Goal: Information Seeking & Learning: Learn about a topic

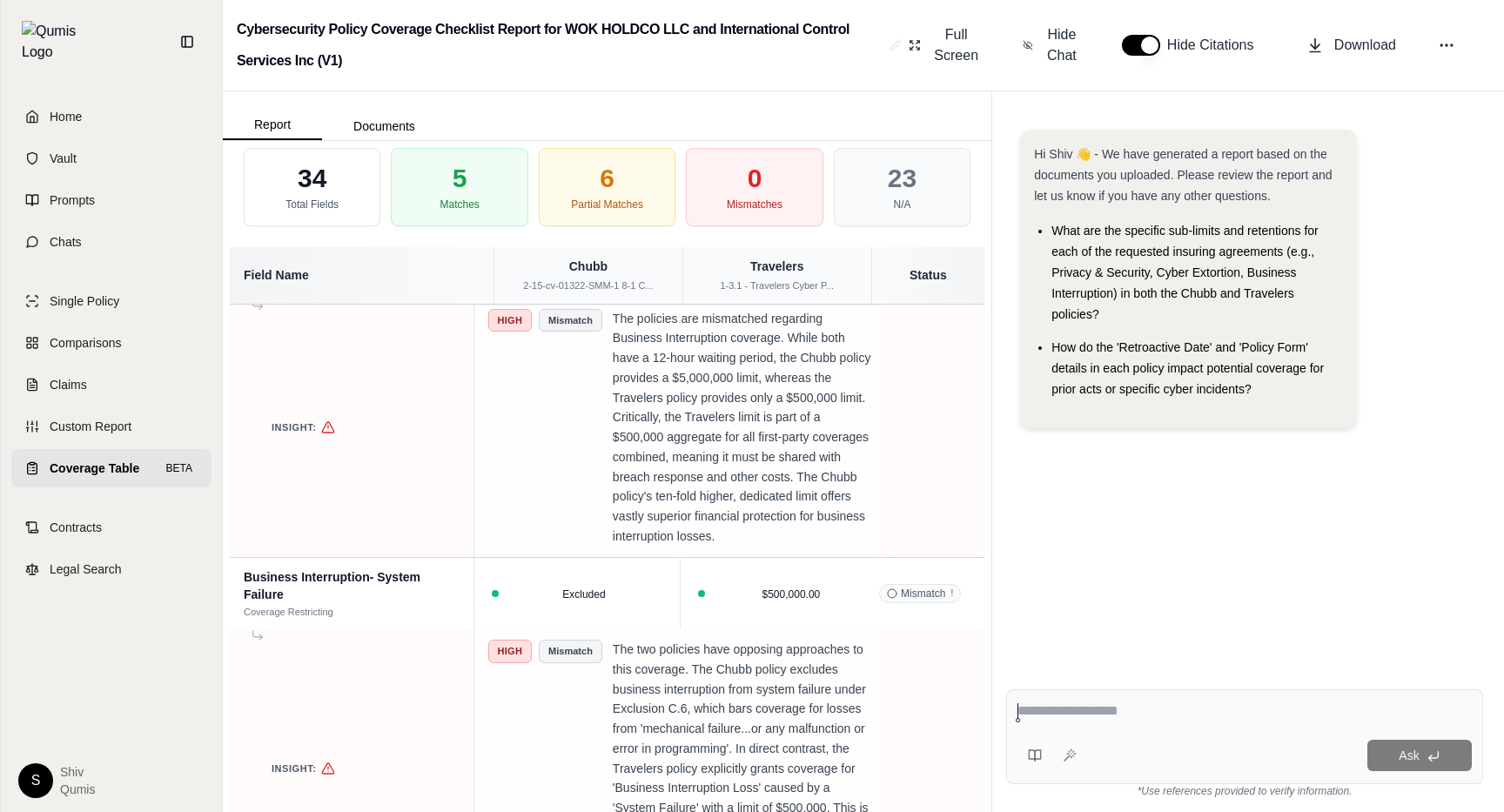
scroll to position [3682, 0]
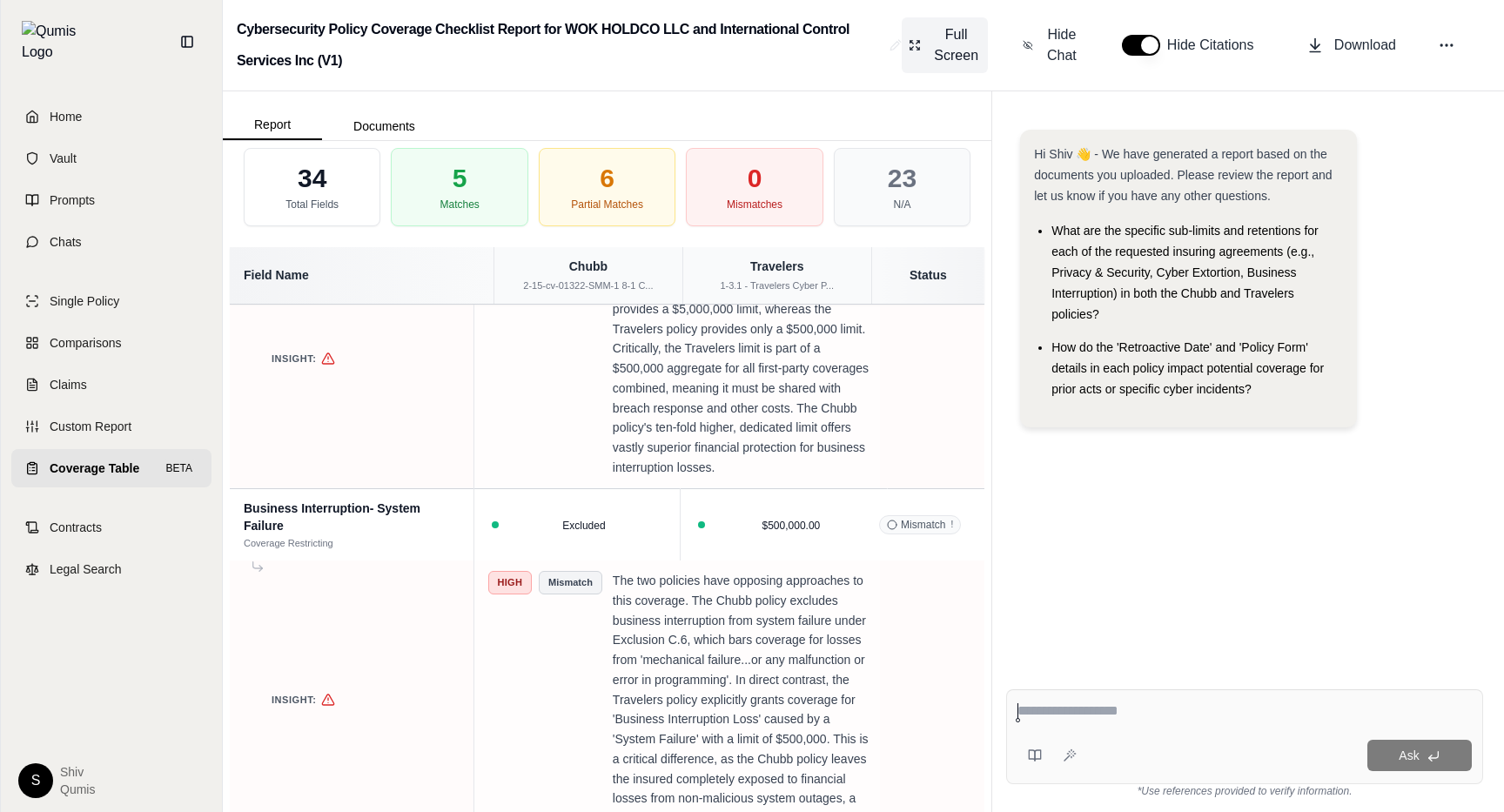
click at [955, 53] on span "Full Screen" at bounding box center [956, 45] width 50 height 42
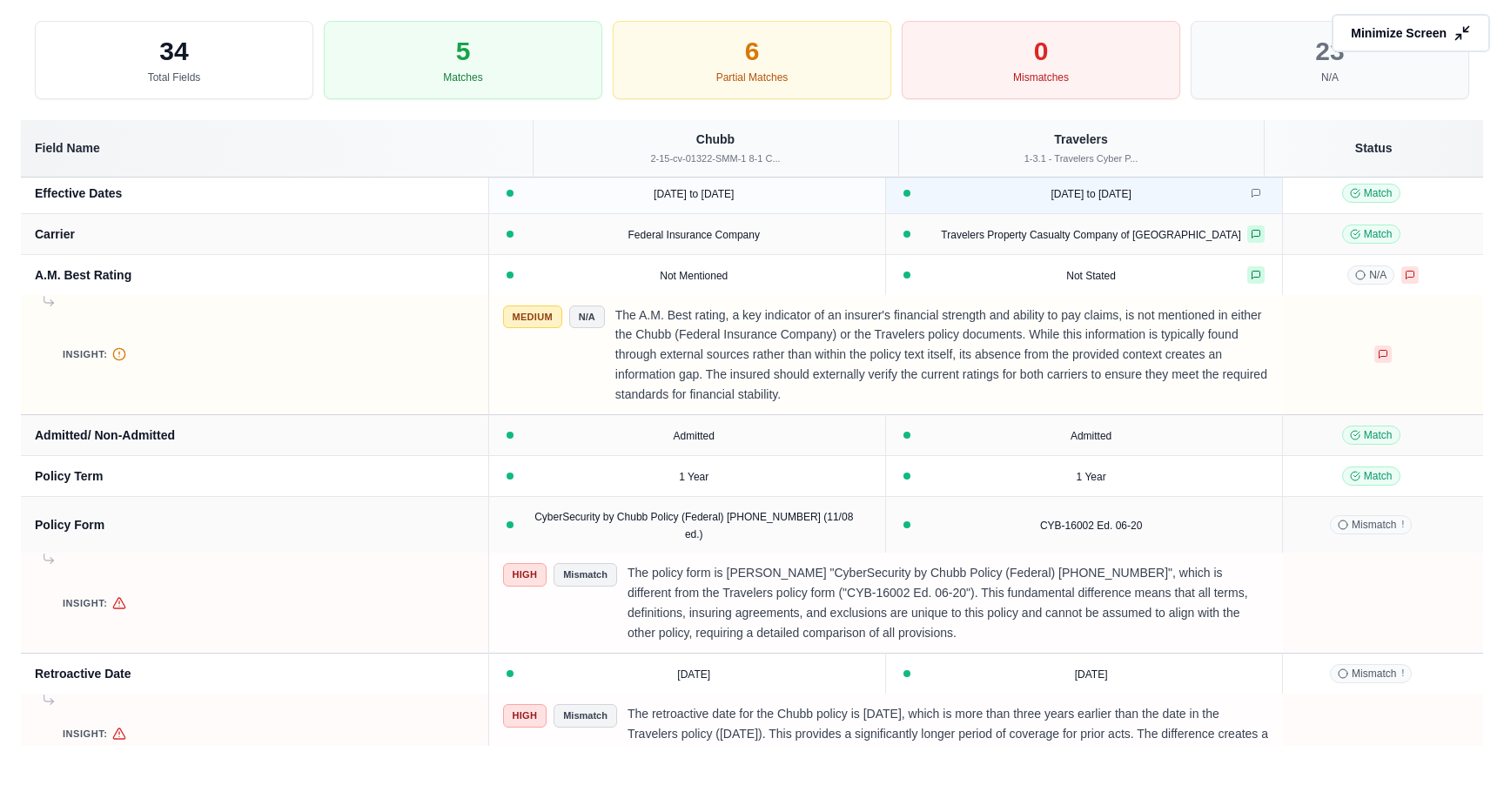
scroll to position [0, 0]
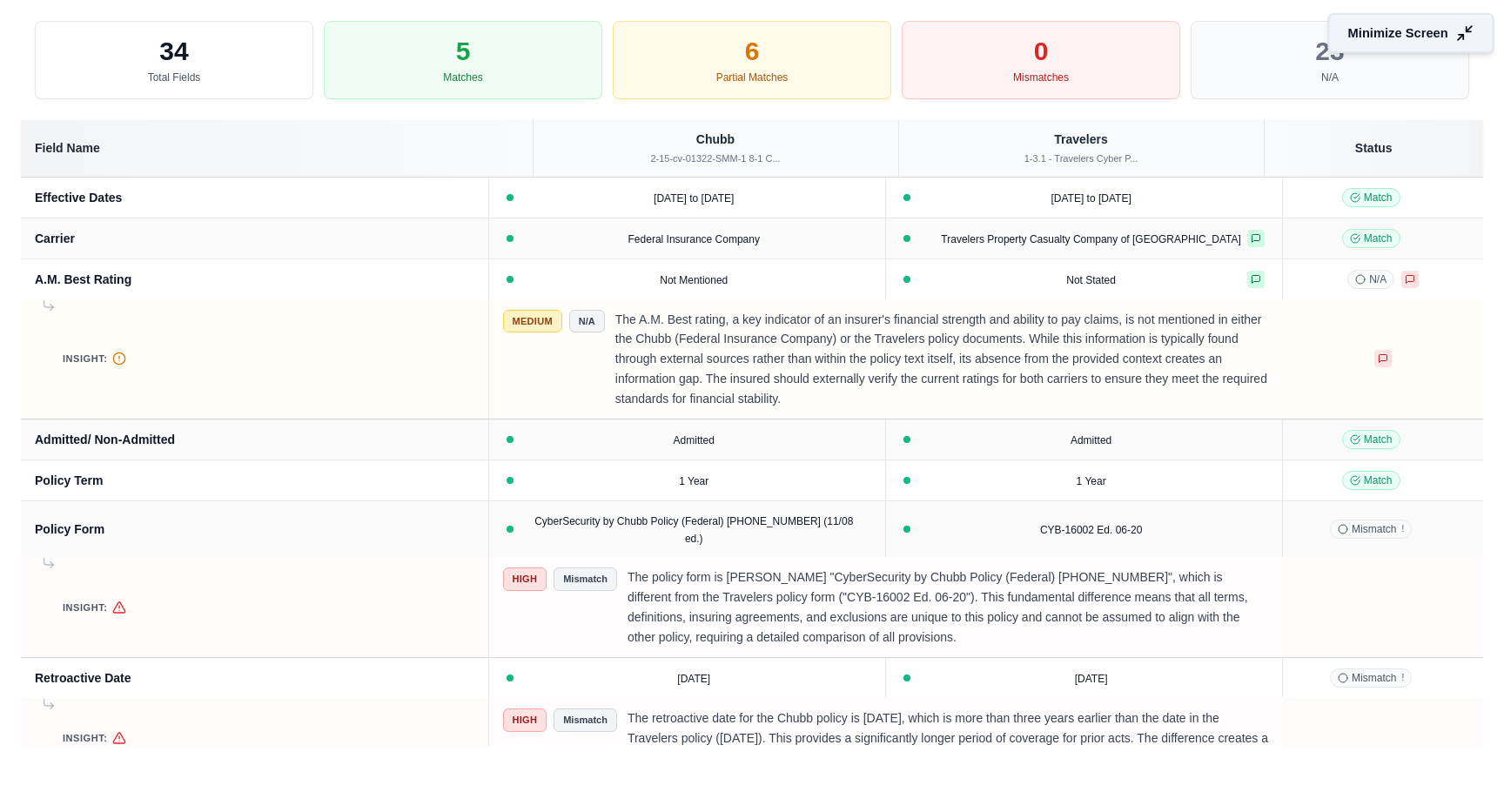
click at [1424, 39] on span "Minimize Screen" at bounding box center [1398, 33] width 101 height 18
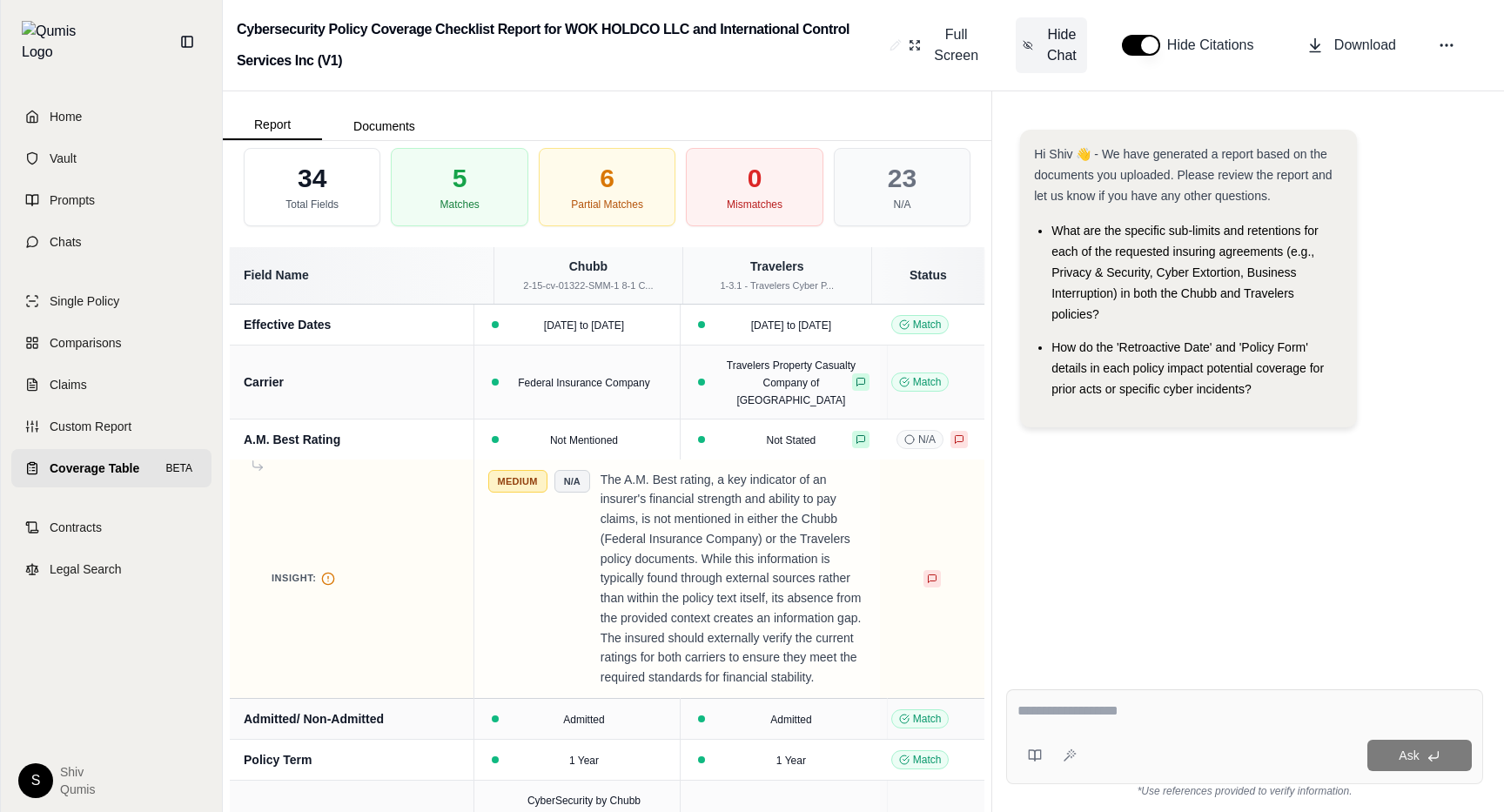
click at [1044, 45] on span "Hide Chat" at bounding box center [1062, 45] width 36 height 42
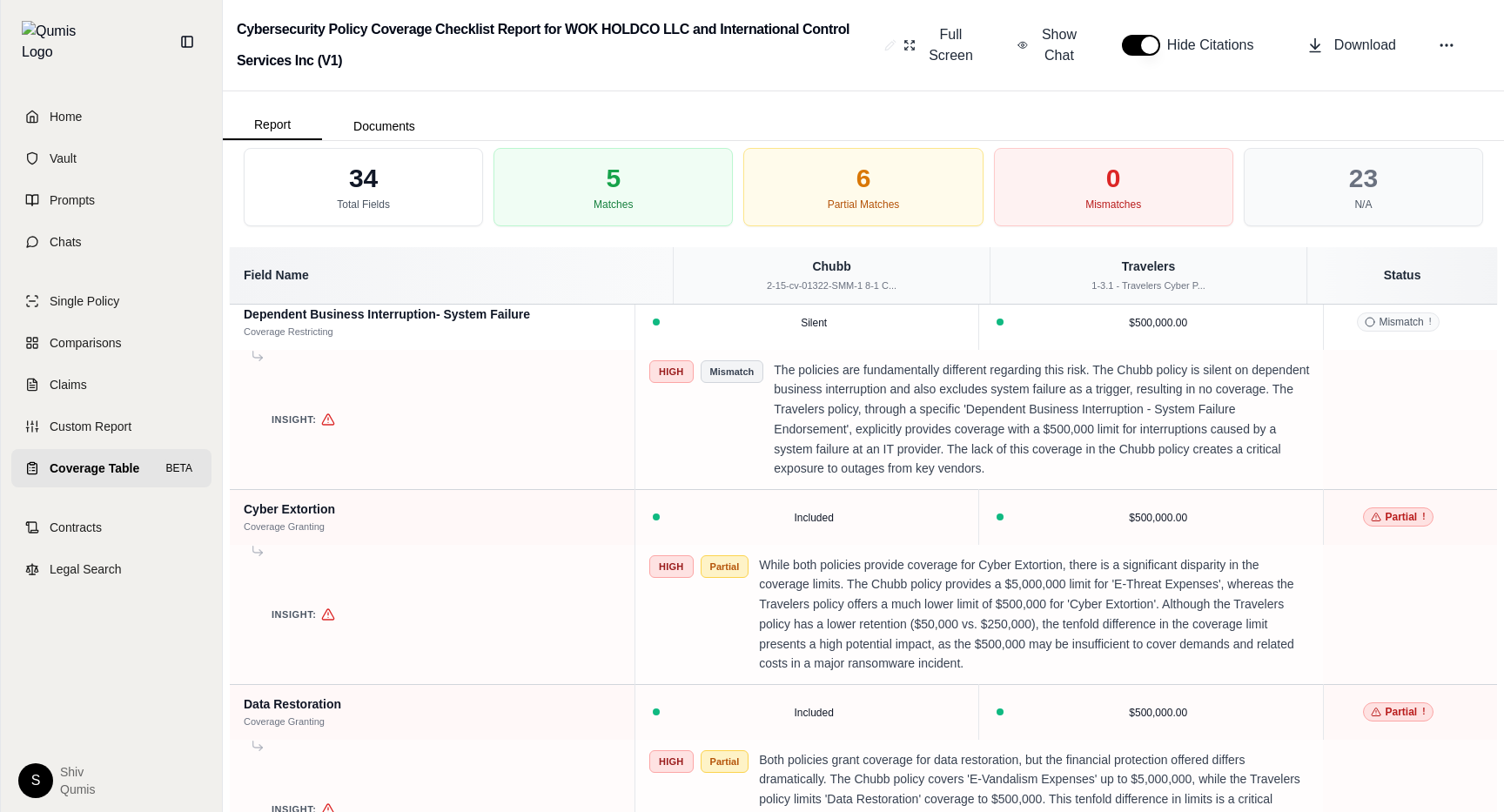
scroll to position [2796, 0]
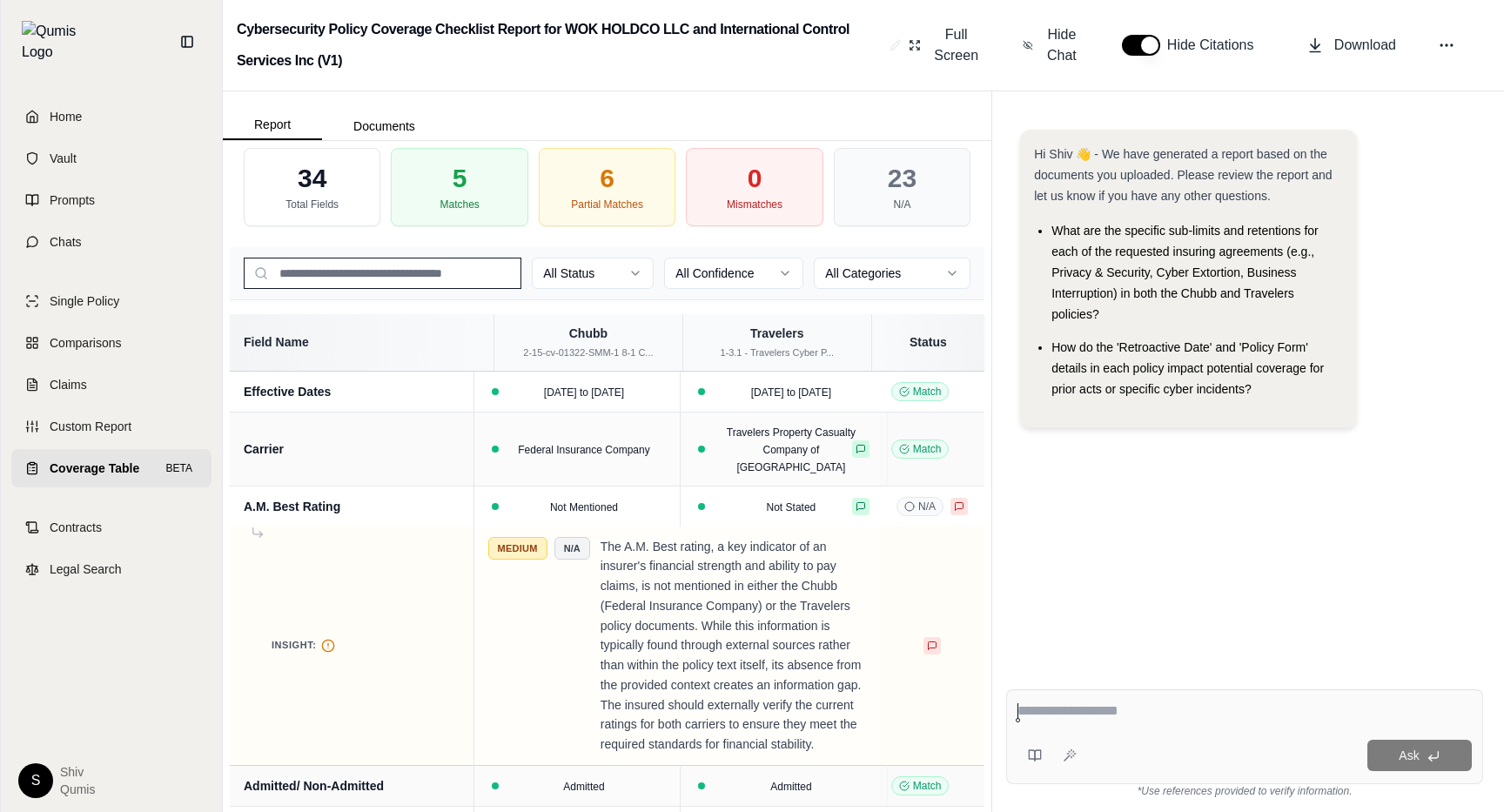
click at [589, 284] on html "Home Vault Prompts Chats Single Policy Comparisons Claims Custom Report Coverag…" at bounding box center [752, 406] width 1504 height 812
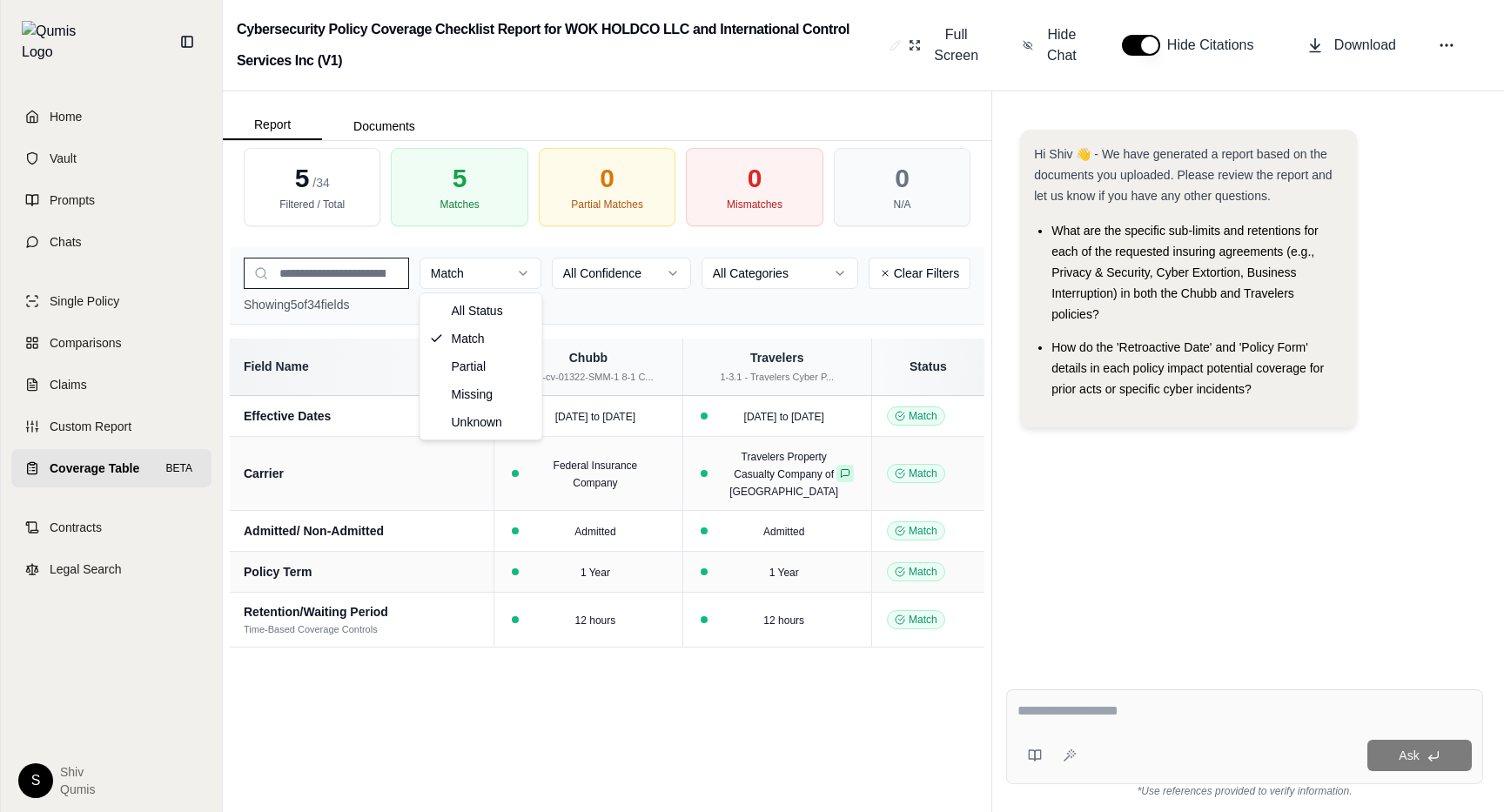
click at [501, 285] on html "Home Vault Prompts Chats Single Policy Comparisons Claims Custom Report Coverag…" at bounding box center [752, 406] width 1504 height 812
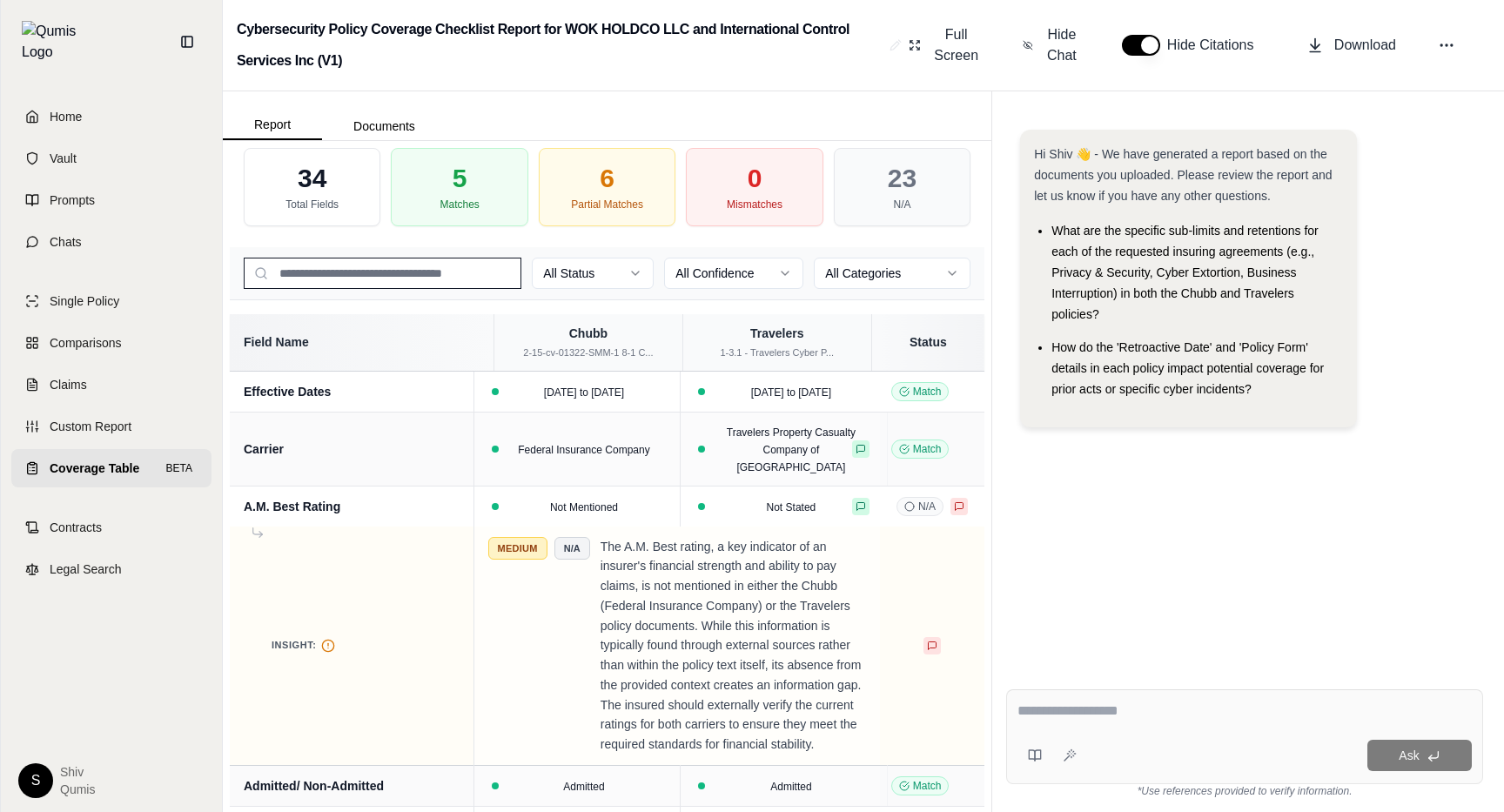
click at [738, 282] on html "Home Vault Prompts Chats Single Policy Comparisons Claims Custom Report Coverag…" at bounding box center [752, 406] width 1504 height 812
click at [882, 269] on html "Home Vault Prompts Chats Single Policy Comparisons Claims Custom Report Coverag…" at bounding box center [752, 406] width 1504 height 812
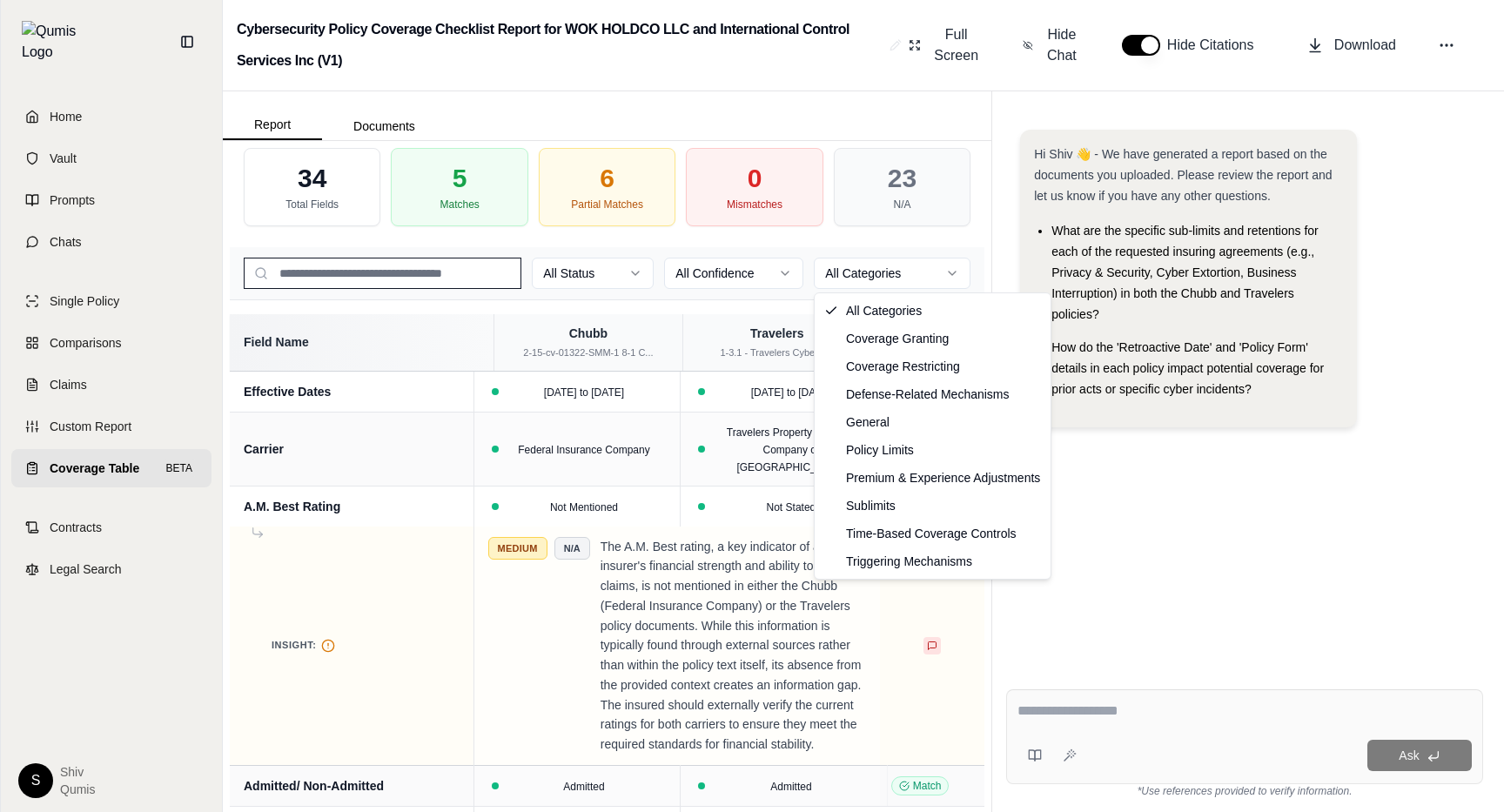
click at [882, 269] on html "Home Vault Prompts Chats Single Policy Comparisons Claims Custom Report Coverag…" at bounding box center [752, 406] width 1504 height 812
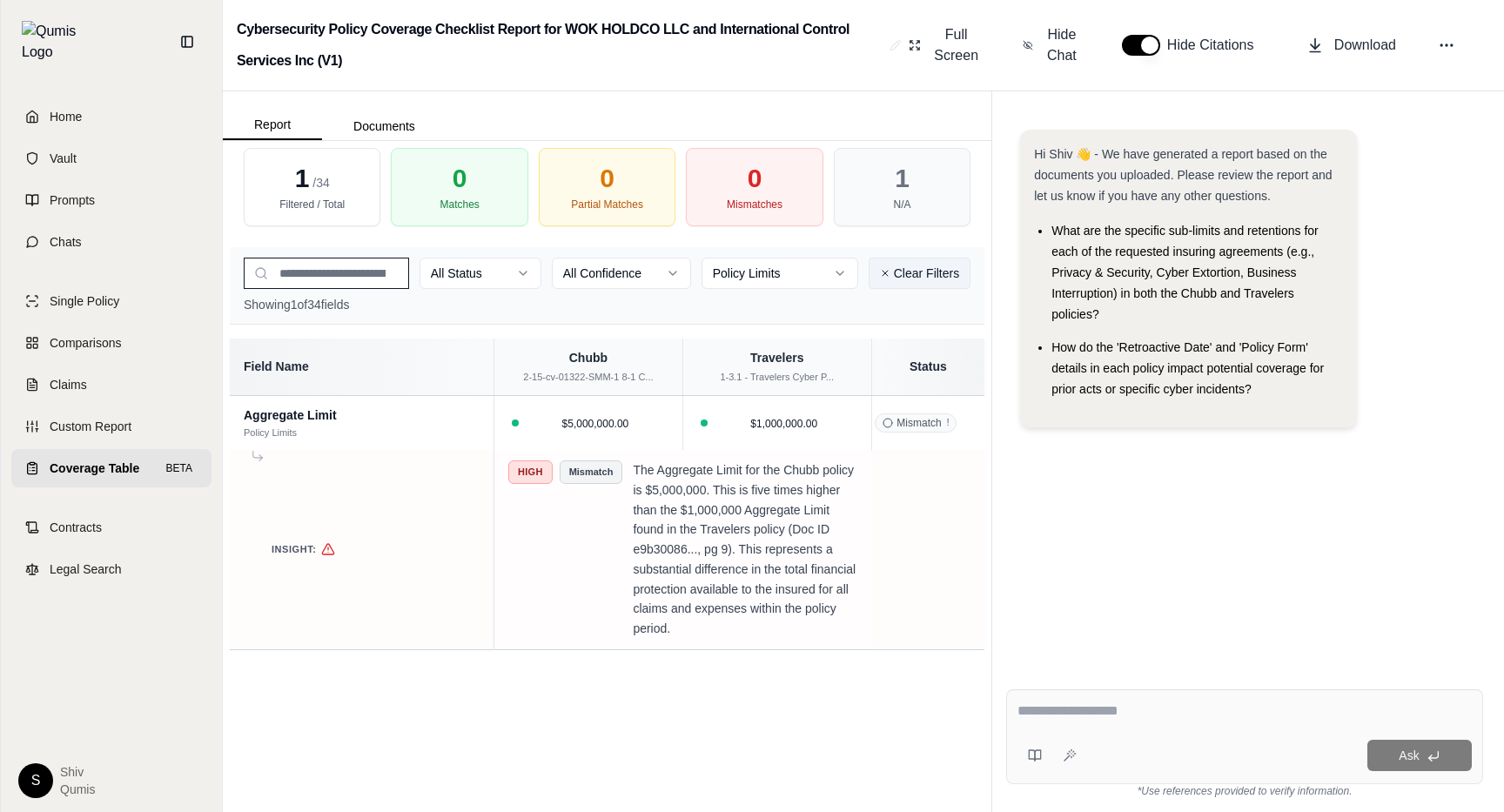
click at [908, 272] on button "Clear Filters" at bounding box center [919, 273] width 101 height 32
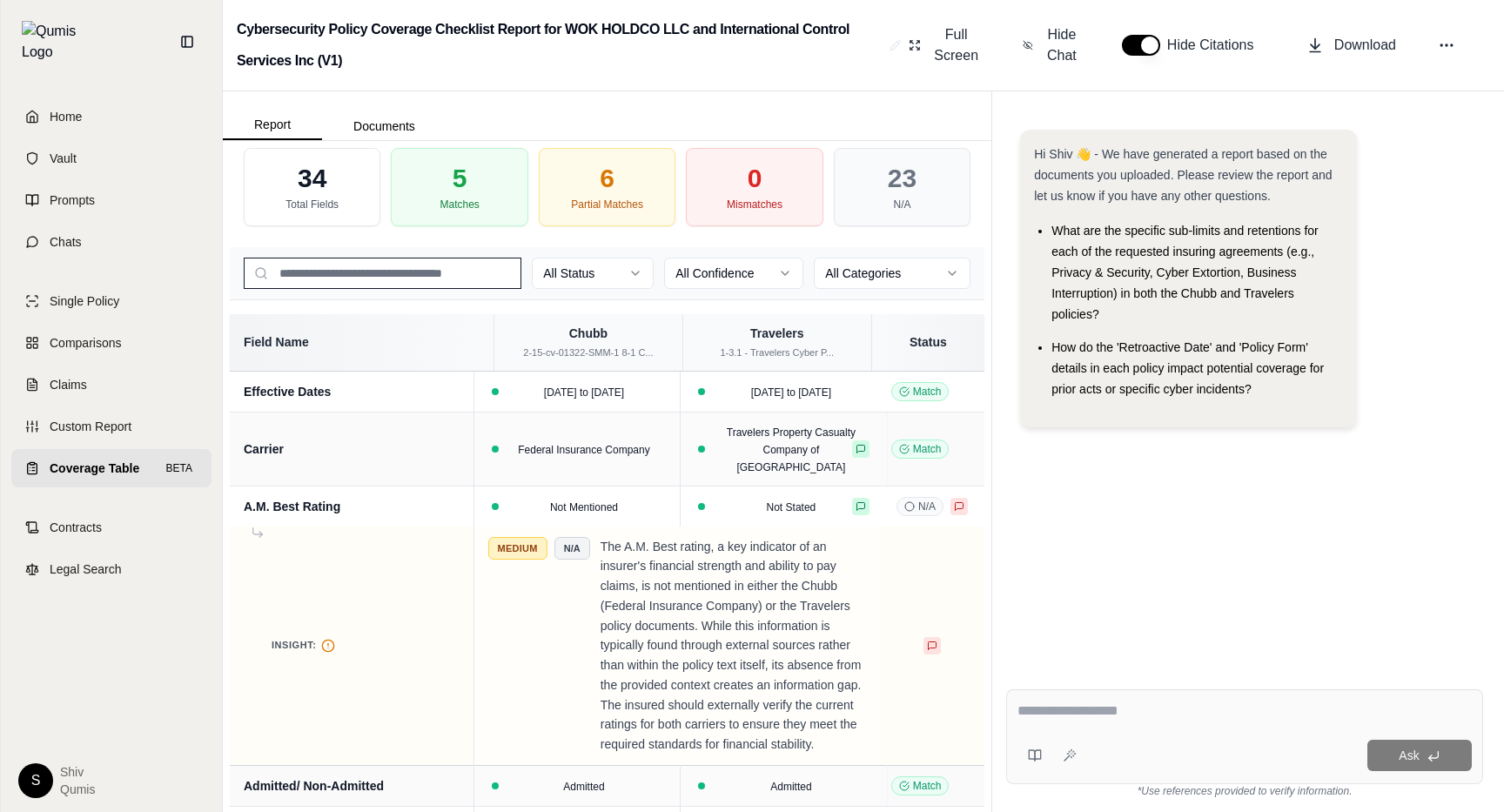
click at [864, 274] on html "Home Vault Prompts Chats Single Policy Comparisons Claims Custom Report Coverag…" at bounding box center [752, 406] width 1504 height 812
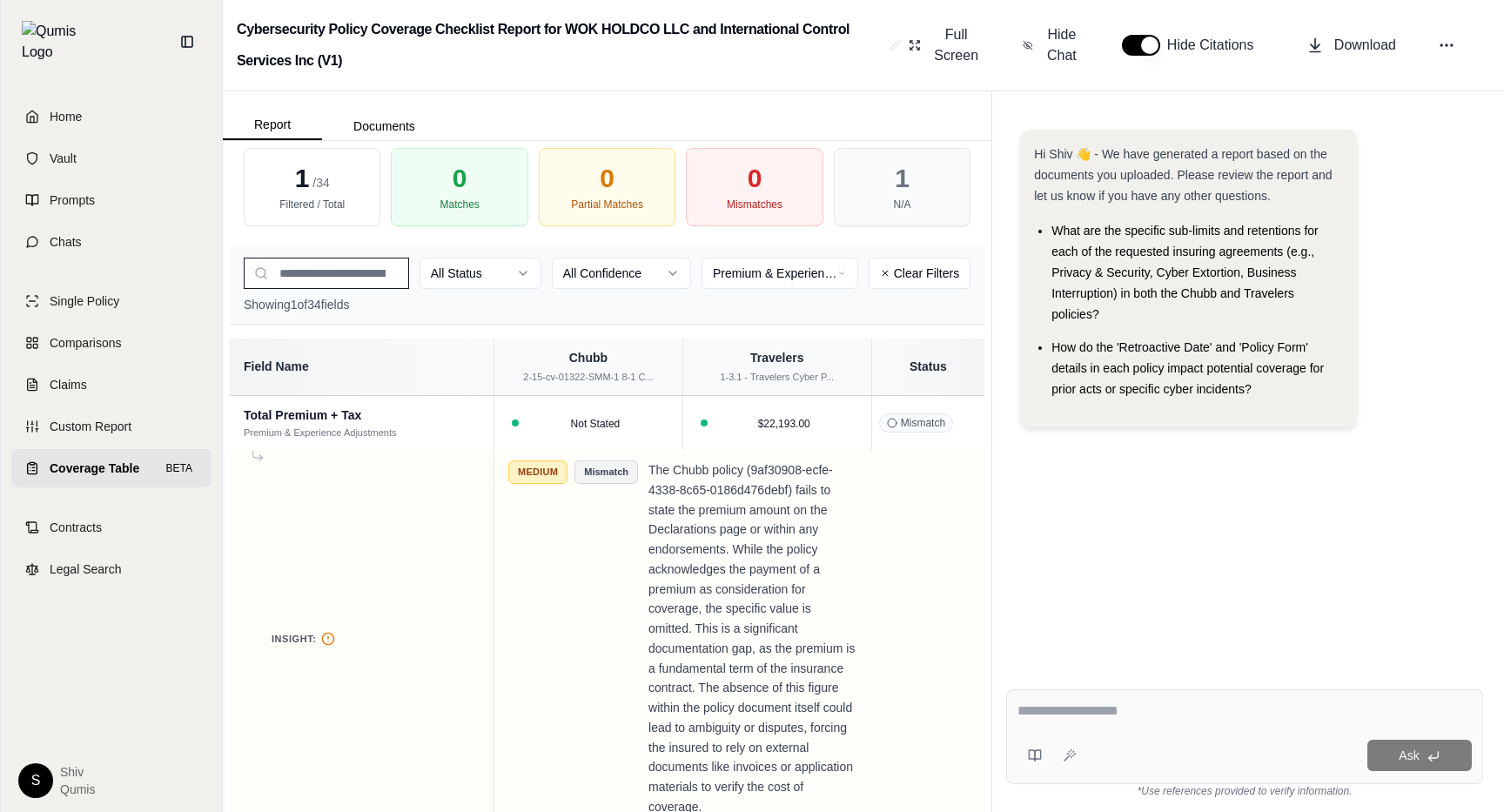
click at [827, 267] on html "Home Vault Prompts Chats Single Policy Comparisons Claims Custom Report Coverag…" at bounding box center [752, 406] width 1504 height 812
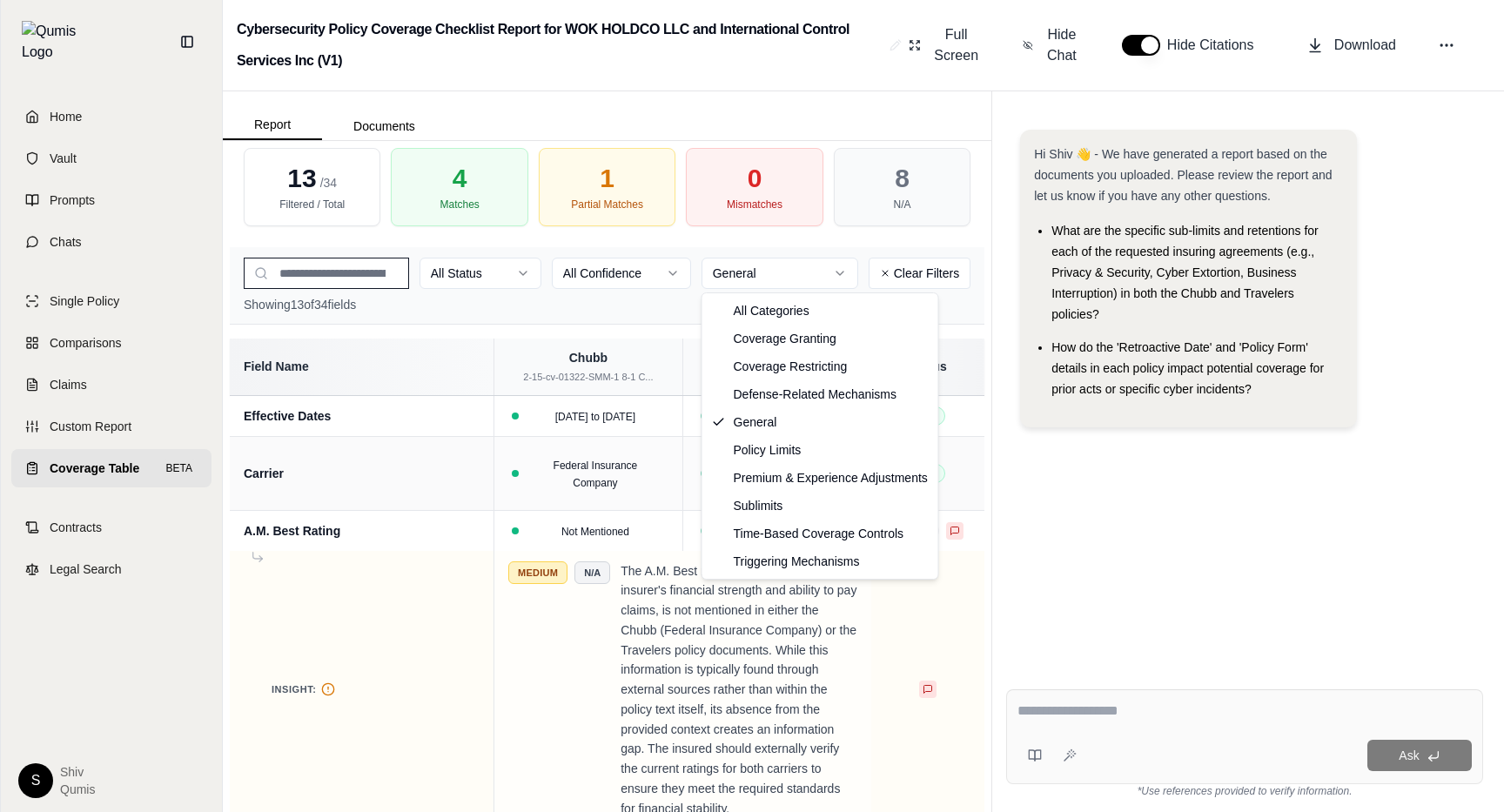
click at [810, 288] on html "Home Vault Prompts Chats Single Policy Comparisons Claims Custom Report Coverag…" at bounding box center [752, 406] width 1504 height 812
click at [553, 303] on html "Home Vault Prompts Chats Single Policy Comparisons Claims Custom Report Coverag…" at bounding box center [752, 406] width 1504 height 812
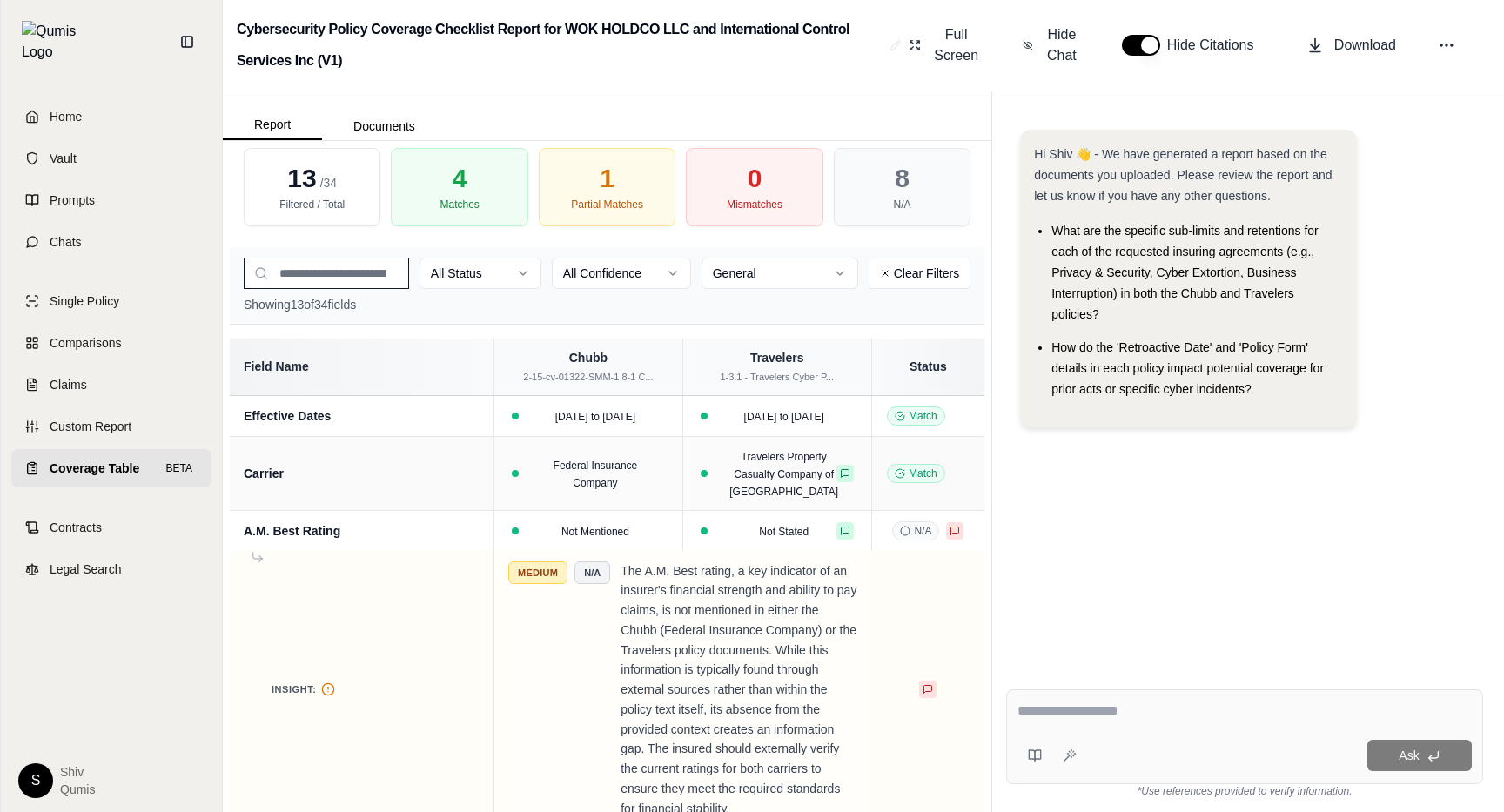
click at [814, 274] on html "Home Vault Prompts Chats Single Policy Comparisons Claims Custom Report Coverag…" at bounding box center [752, 406] width 1504 height 812
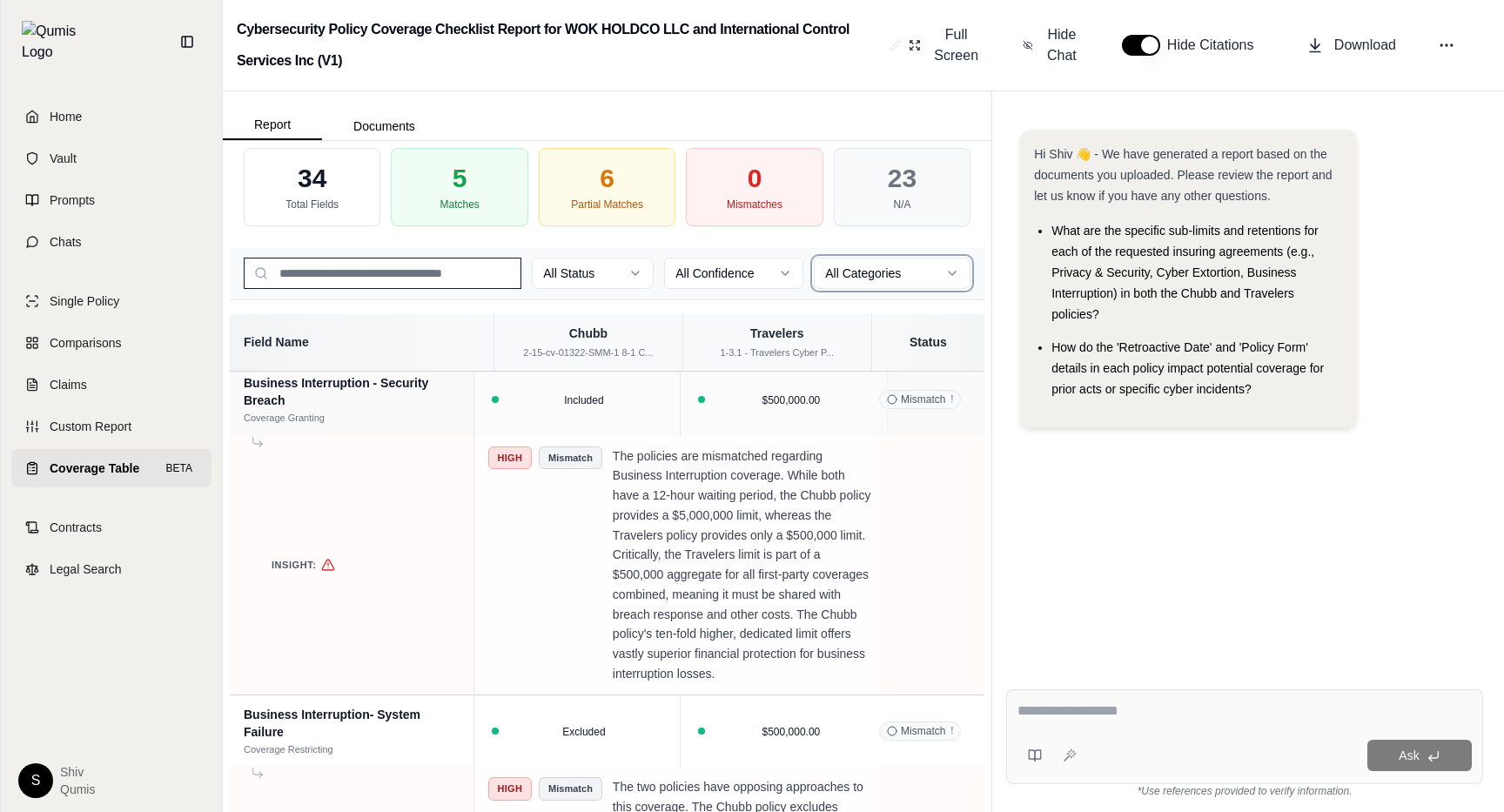
scroll to position [3543, 0]
click at [321, 276] on input "search" at bounding box center [382, 273] width 278 height 32
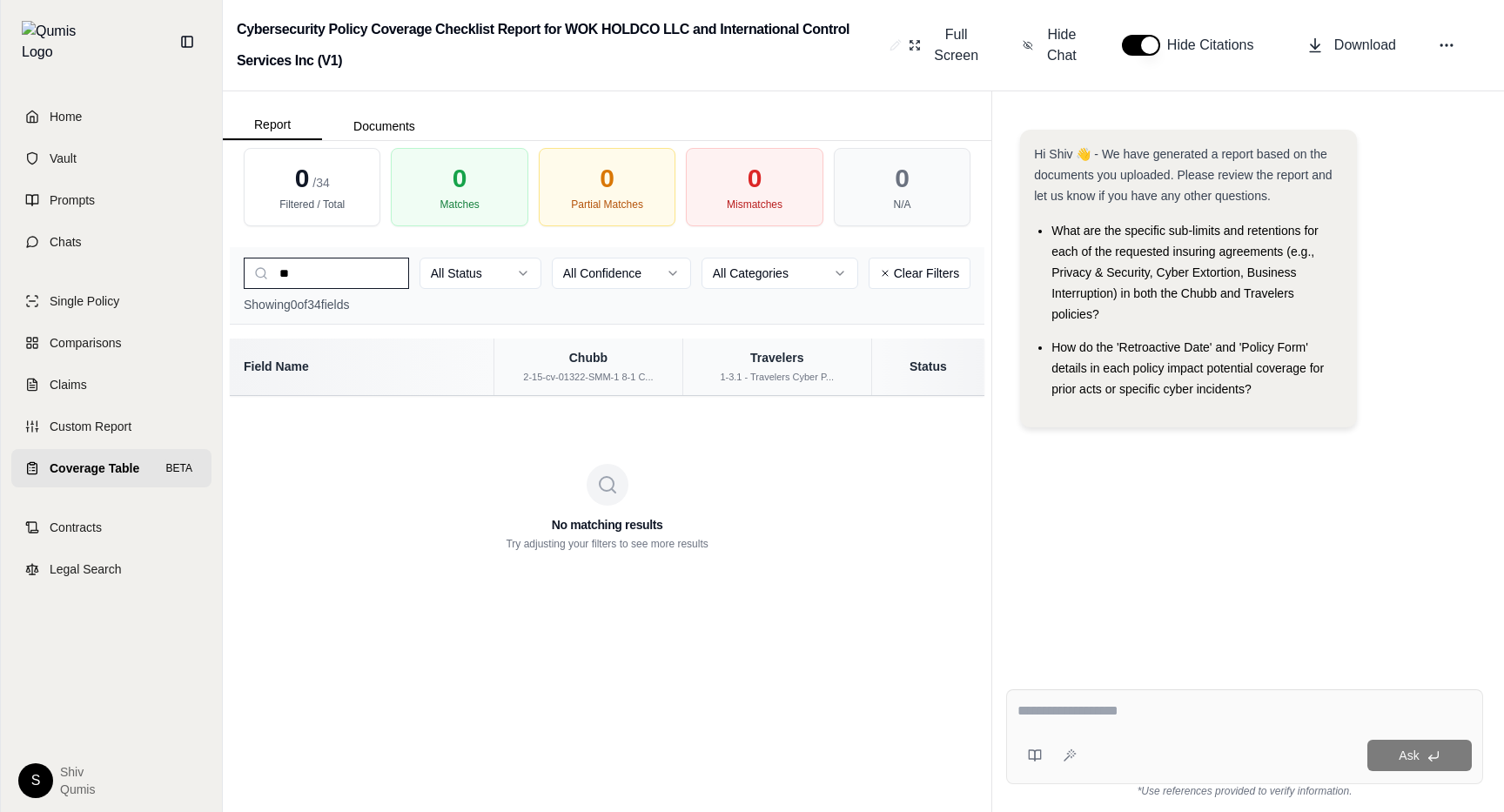
type input "*"
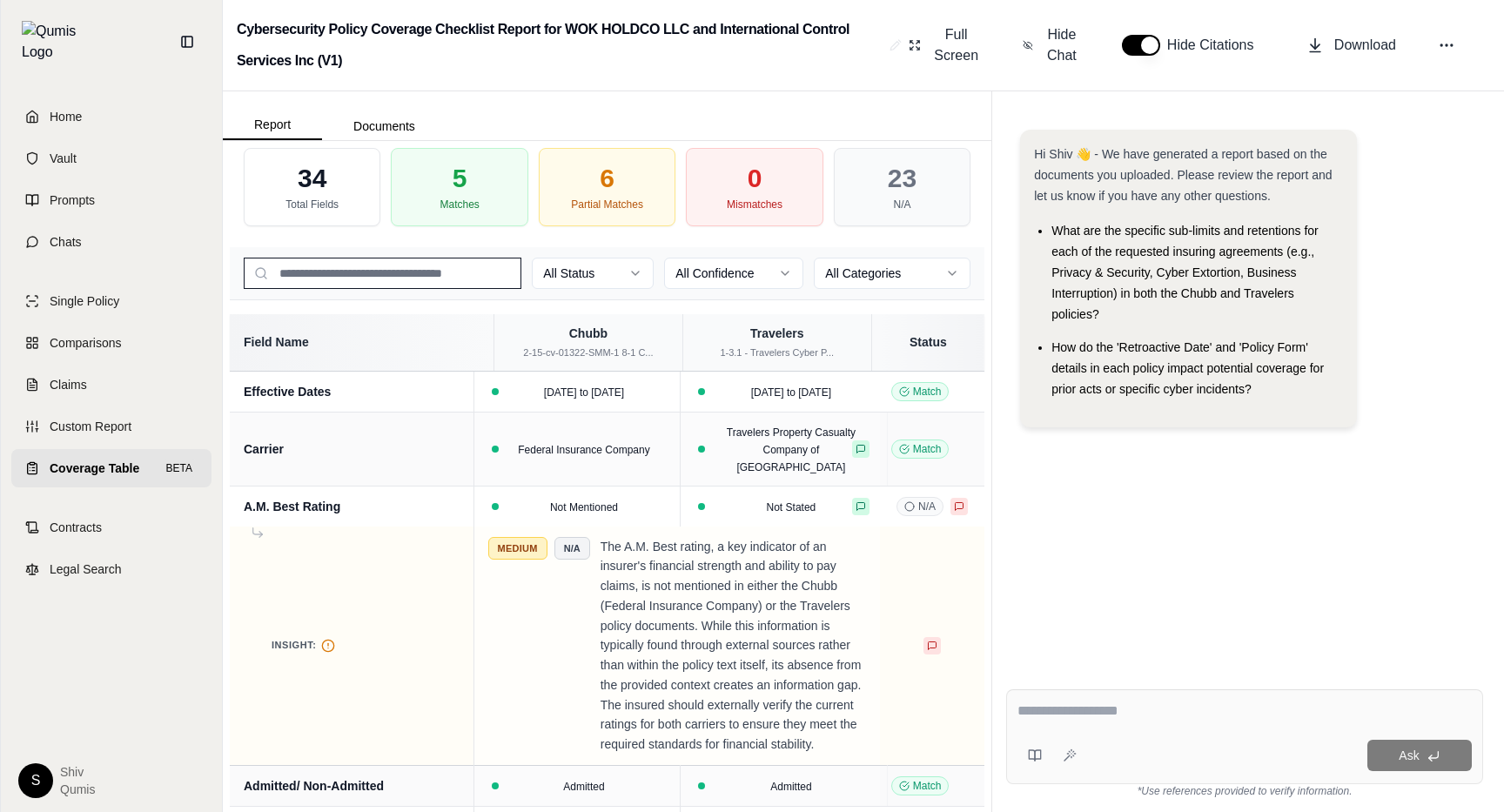
click at [921, 276] on html "Home Vault Prompts Chats Single Policy Comparisons Claims Custom Report Coverag…" at bounding box center [752, 406] width 1504 height 812
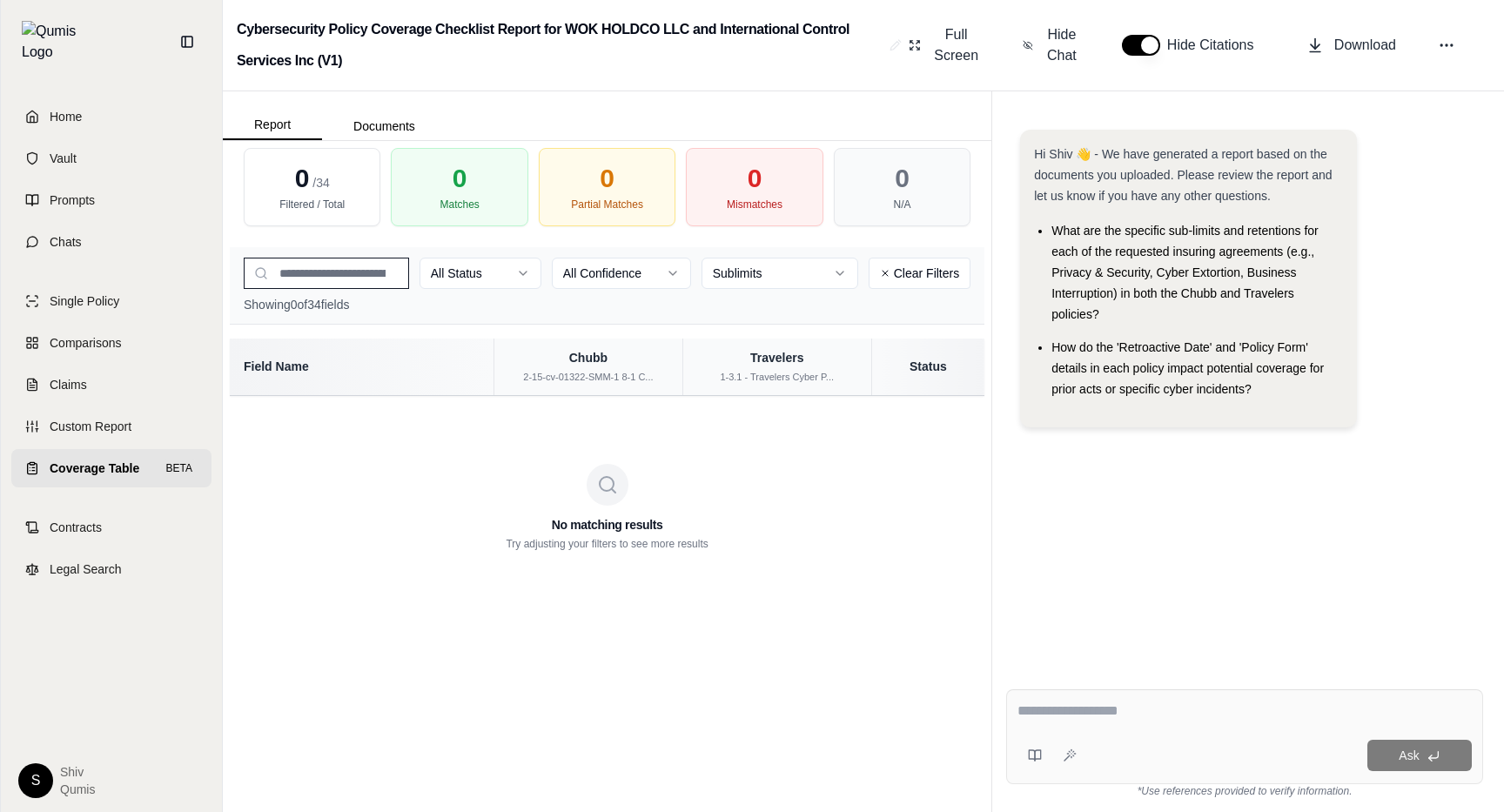
click at [812, 273] on html "Home Vault Prompts Chats Single Policy Comparisons Claims Custom Report Coverag…" at bounding box center [752, 406] width 1504 height 812
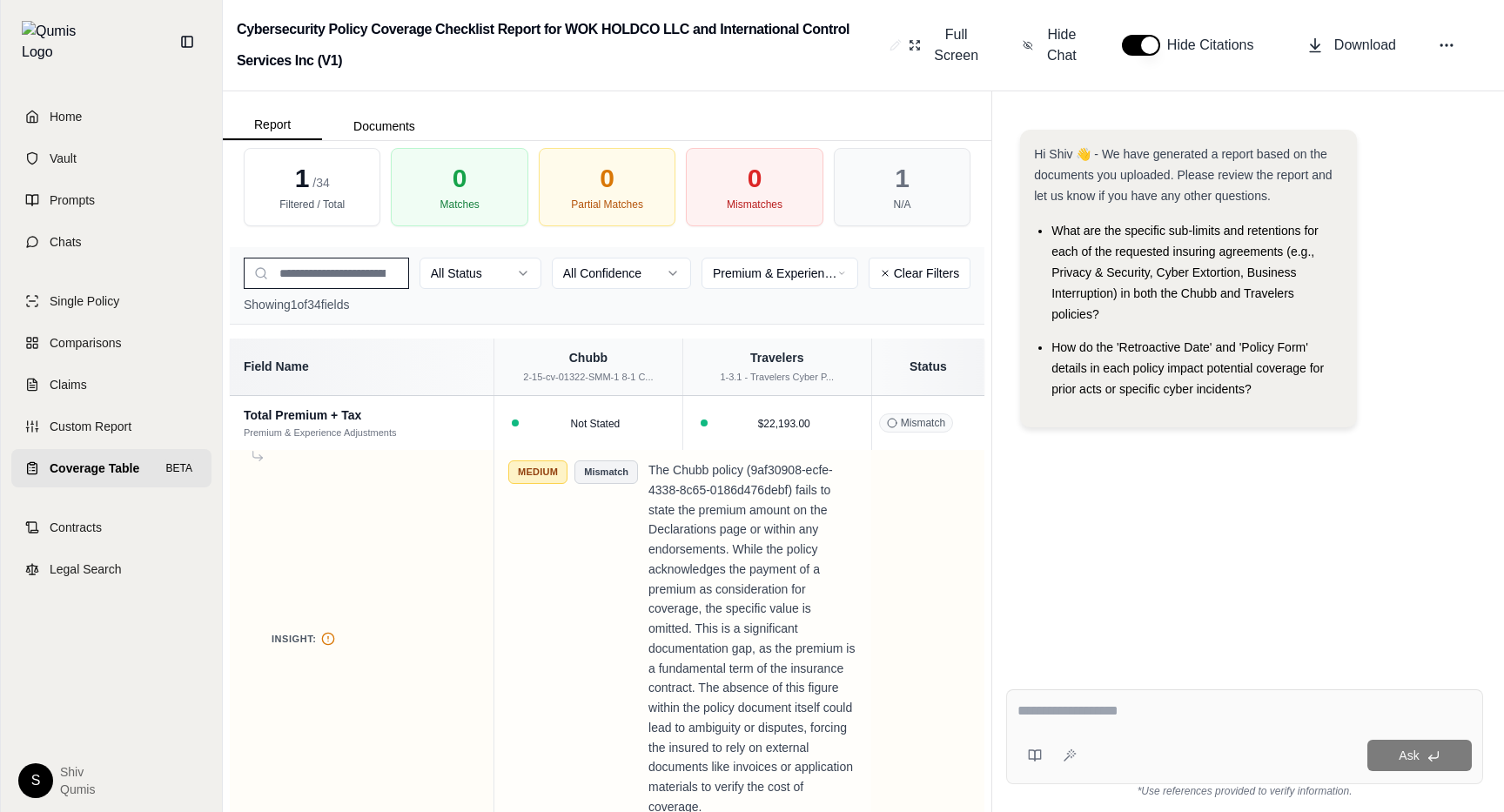
click at [811, 272] on html "Home Vault Prompts Chats Single Policy Comparisons Claims Custom Report Coverag…" at bounding box center [752, 406] width 1504 height 812
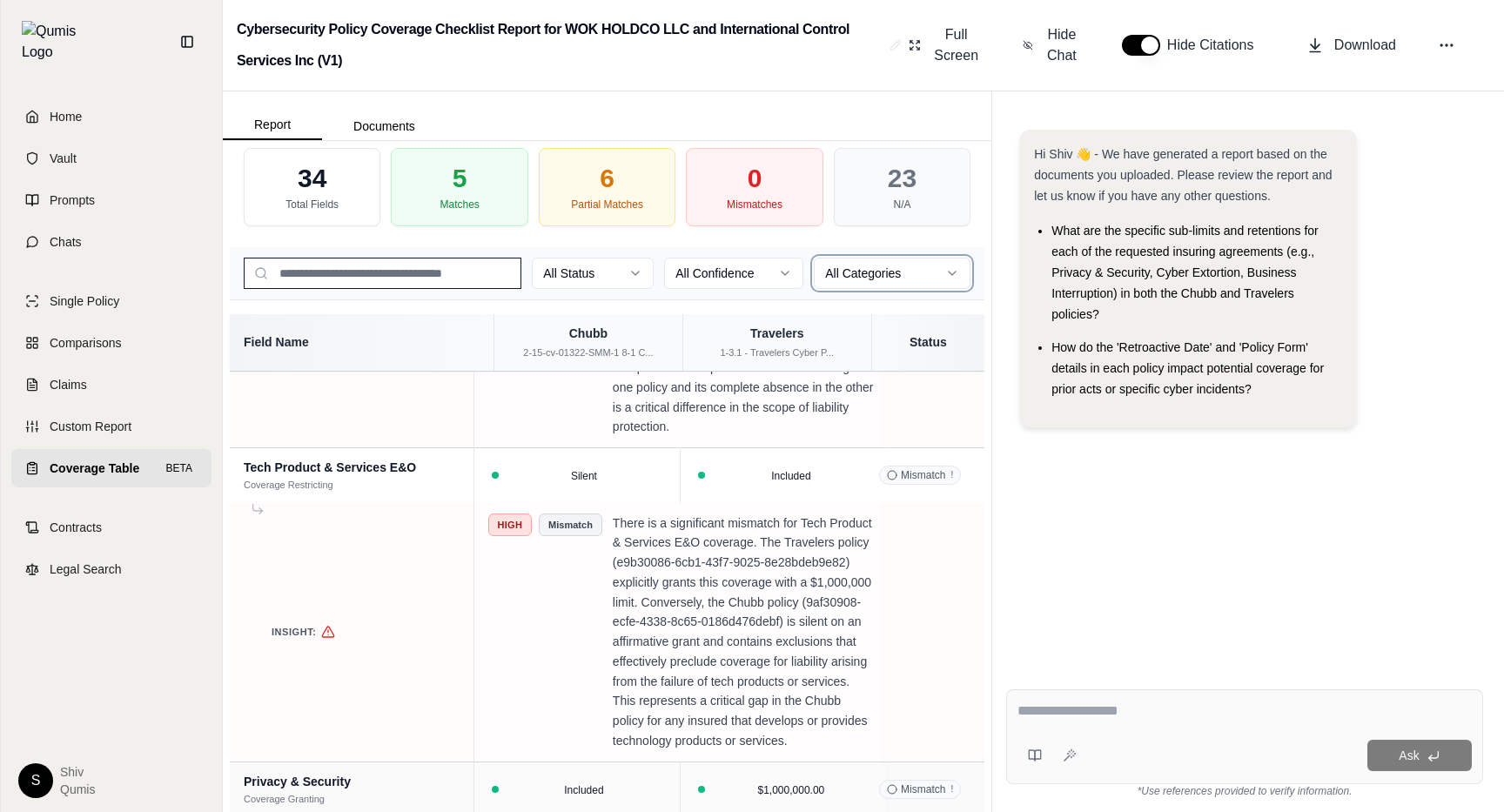
scroll to position [1756, 0]
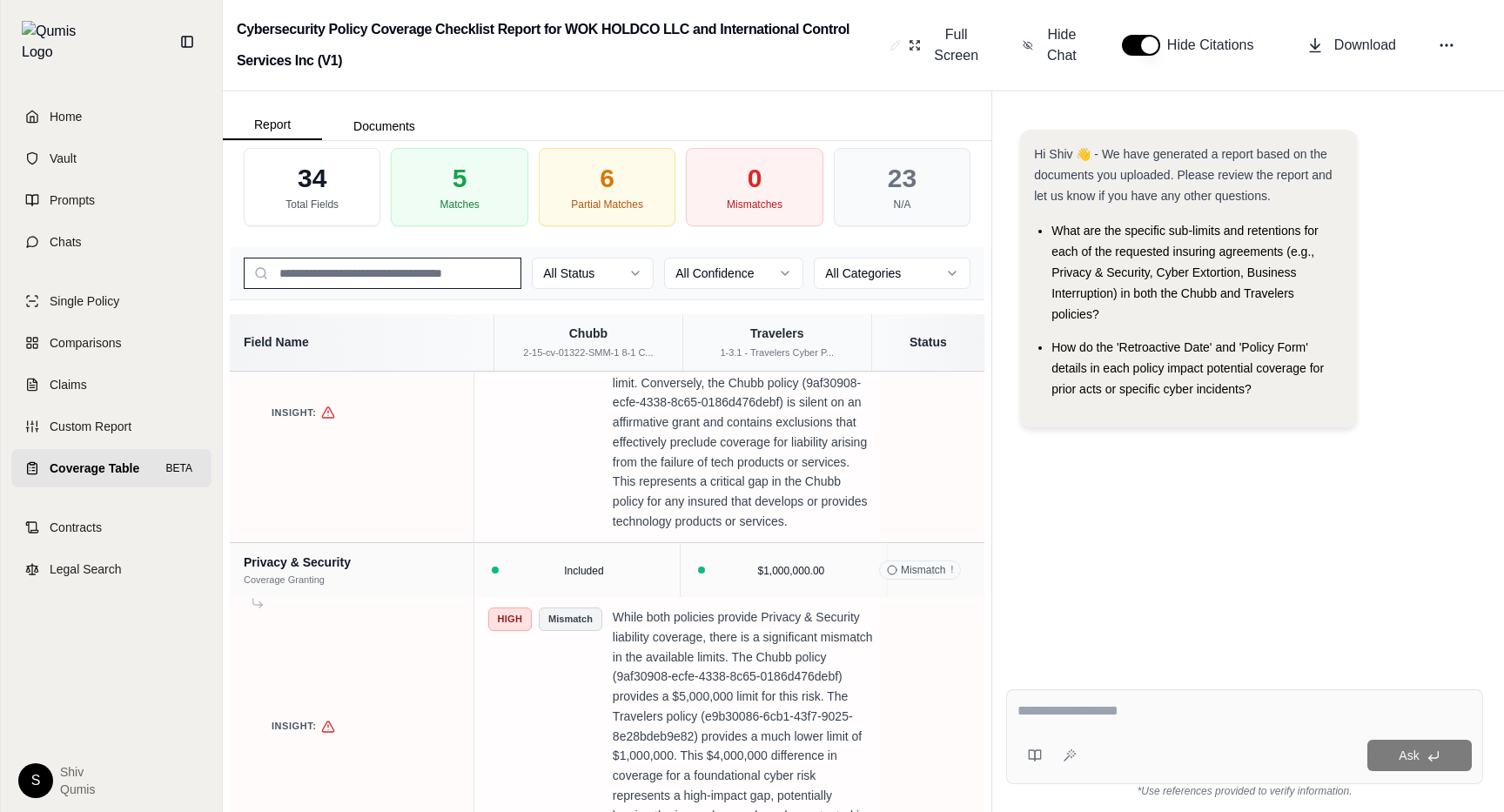
click at [598, 292] on div "All Status All Confidence All Categories" at bounding box center [607, 273] width 754 height 53
click at [601, 278] on html "Home Vault Prompts Chats Single Policy Comparisons Claims Custom Report Coverag…" at bounding box center [752, 406] width 1504 height 812
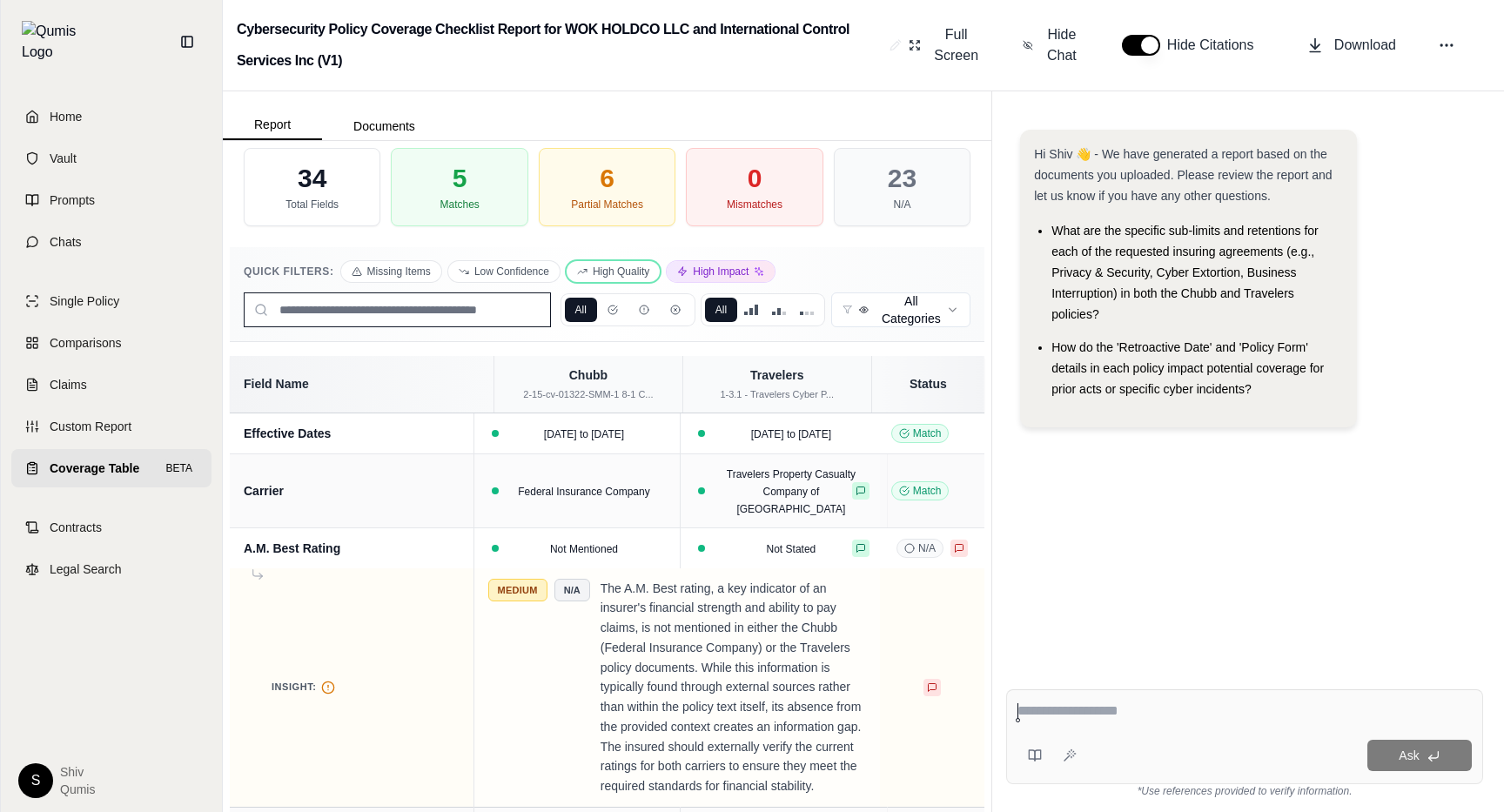
click at [626, 274] on button "High Quality" at bounding box center [613, 271] width 93 height 21
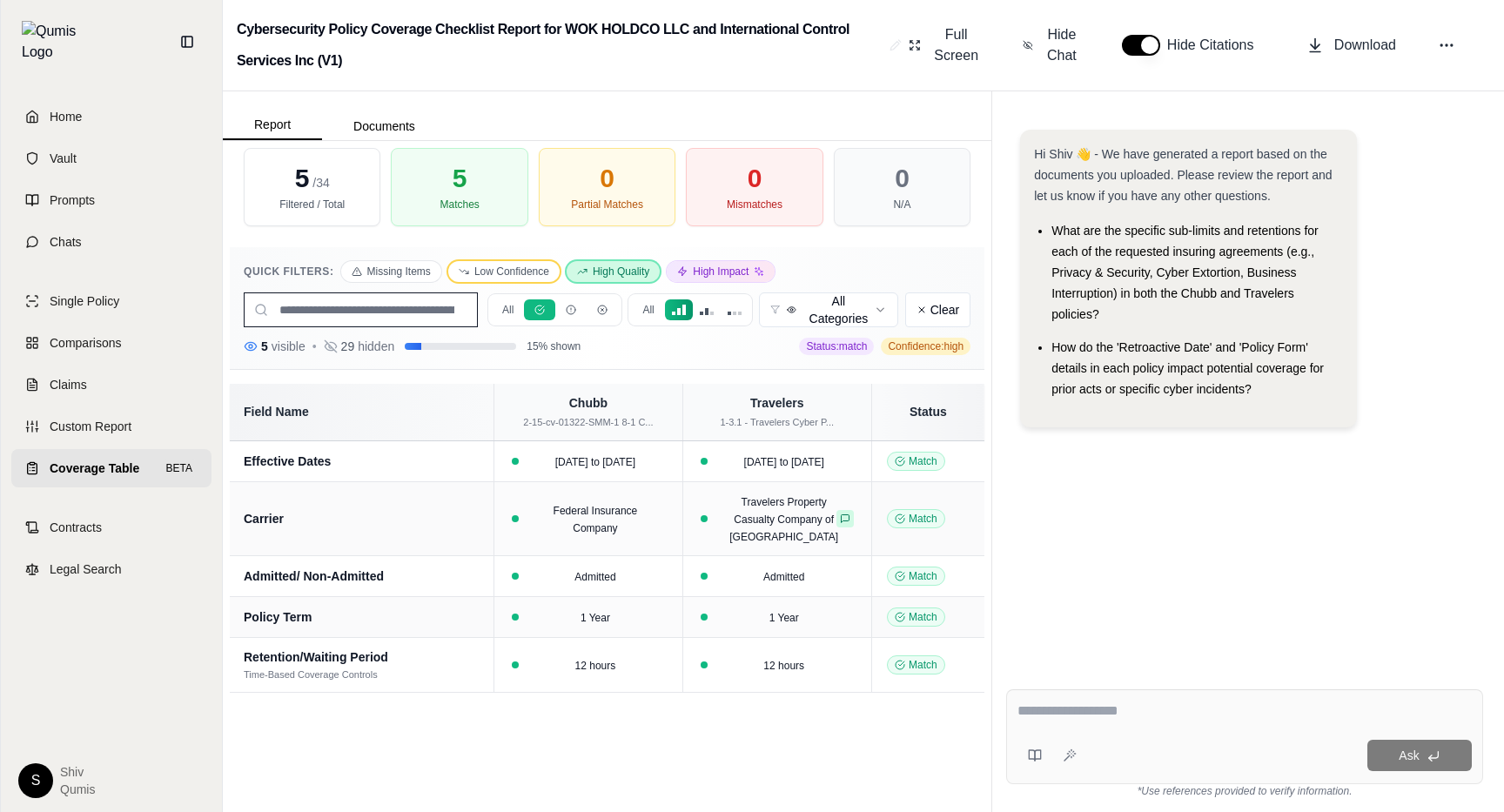
click at [496, 266] on button "Low Confidence" at bounding box center [503, 271] width 111 height 21
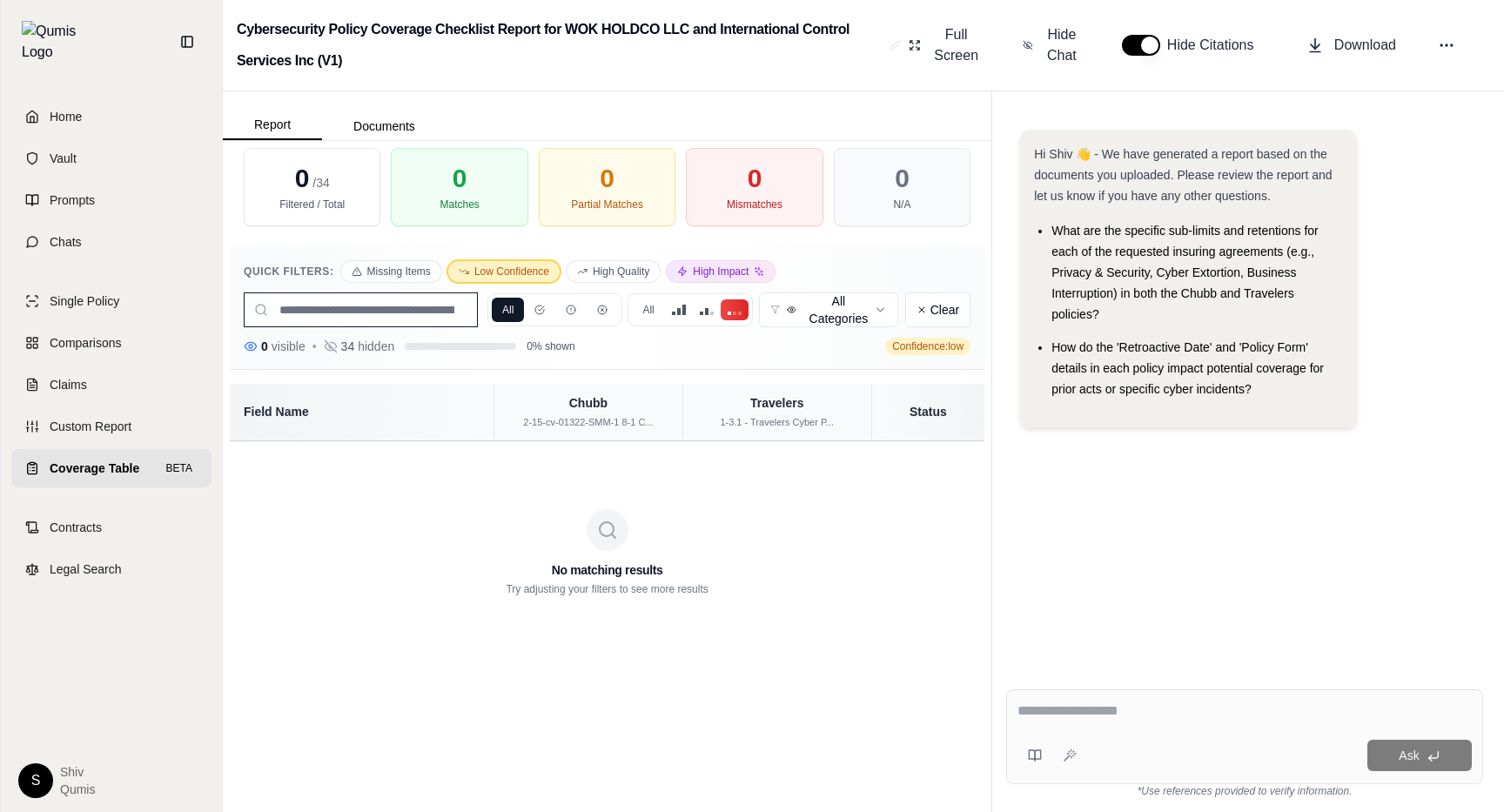
click at [869, 313] on html "Home Vault Prompts Chats Single Policy Comparisons Claims Custom Report Coverag…" at bounding box center [752, 406] width 1504 height 812
click at [837, 315] on html "Home Vault Prompts Chats Single Policy Comparisons Claims Custom Report Coverag…" at bounding box center [752, 406] width 1504 height 812
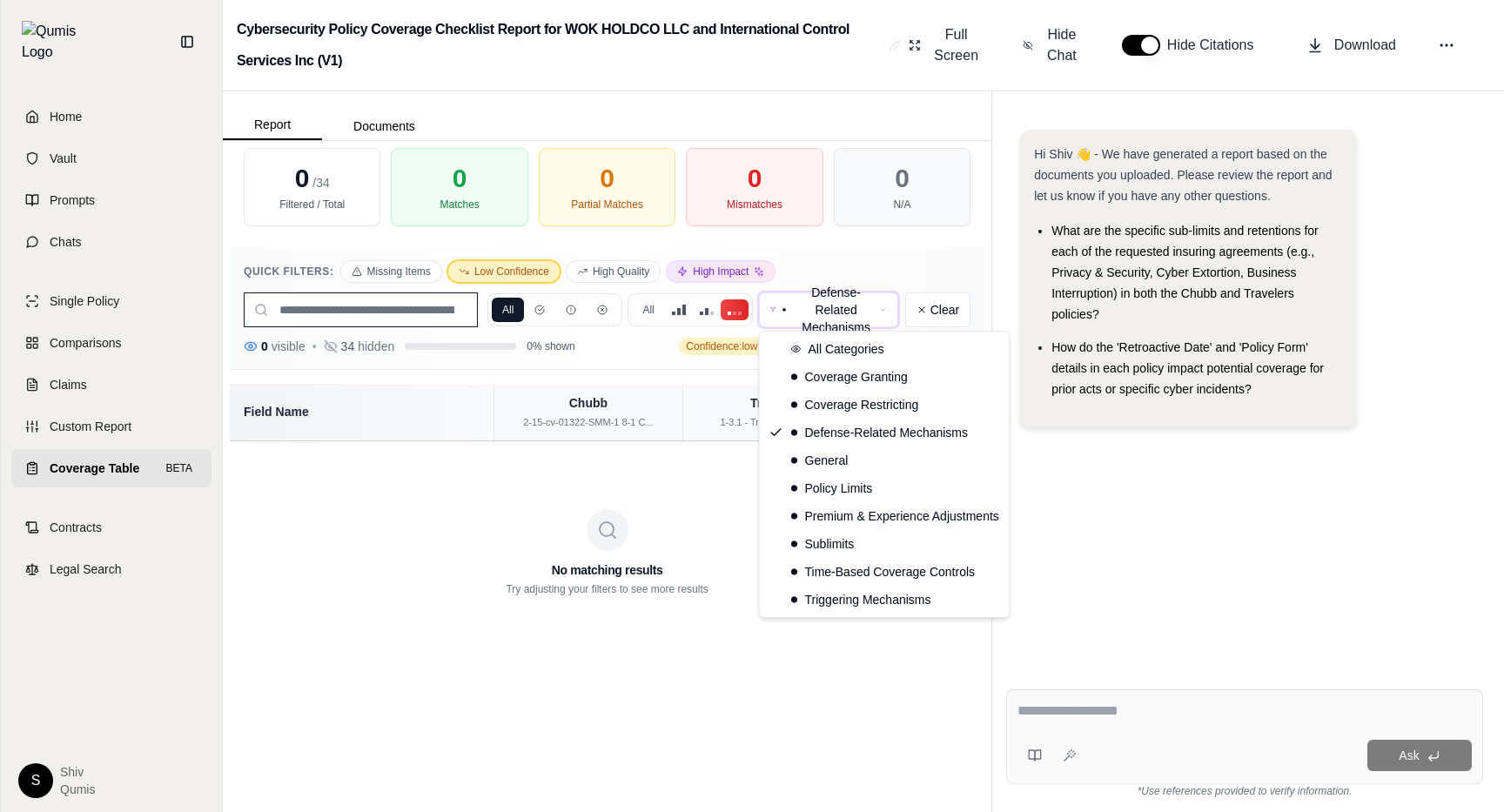
click at [870, 315] on html "Home Vault Prompts Chats Single Policy Comparisons Claims Custom Report Coverag…" at bounding box center [752, 406] width 1504 height 812
click at [733, 270] on html "Home Vault Prompts Chats Single Policy Comparisons Claims Custom Report Coverag…" at bounding box center [752, 406] width 1504 height 812
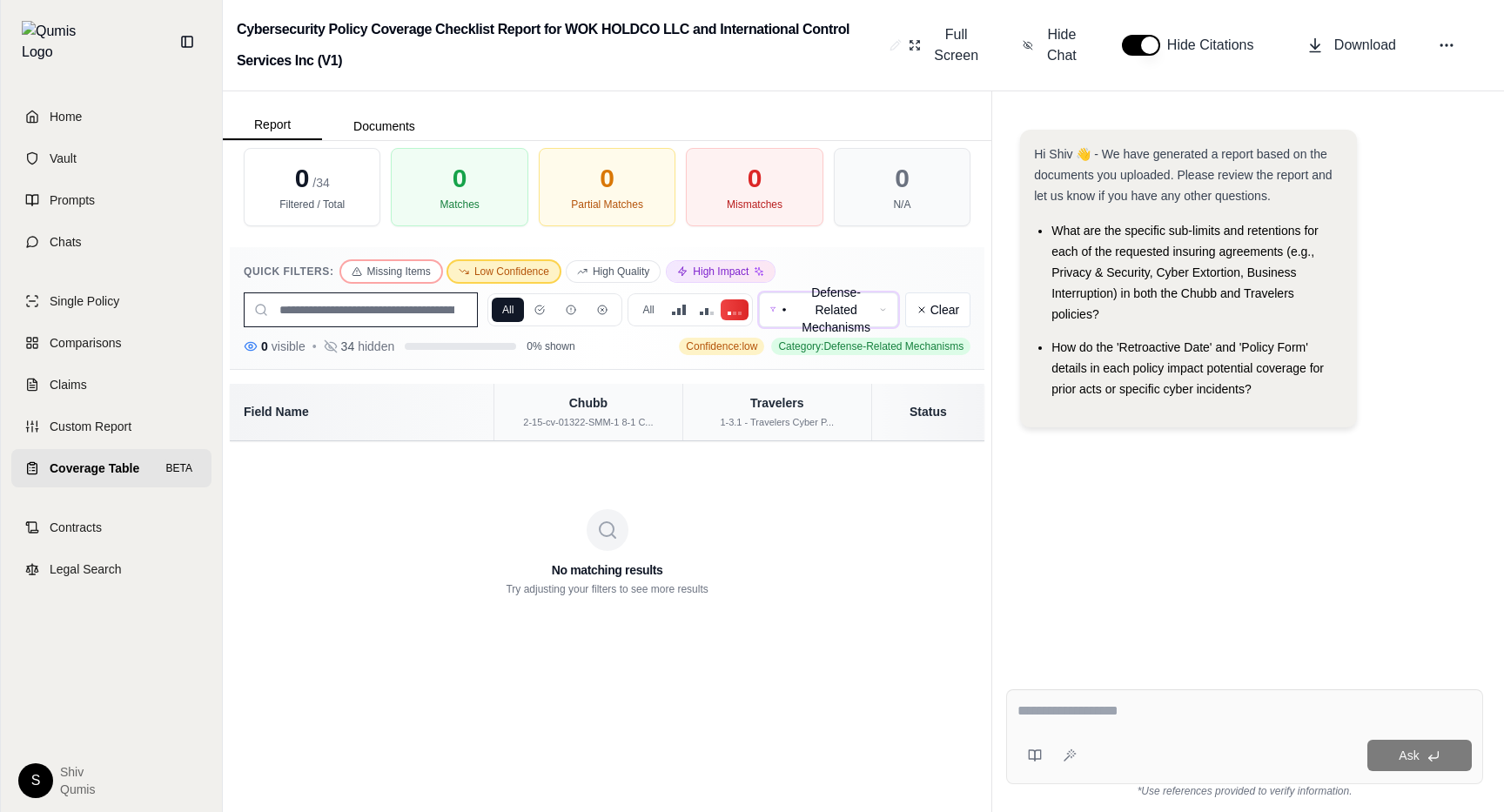
click at [379, 263] on button "Missing Items" at bounding box center [391, 271] width 101 height 21
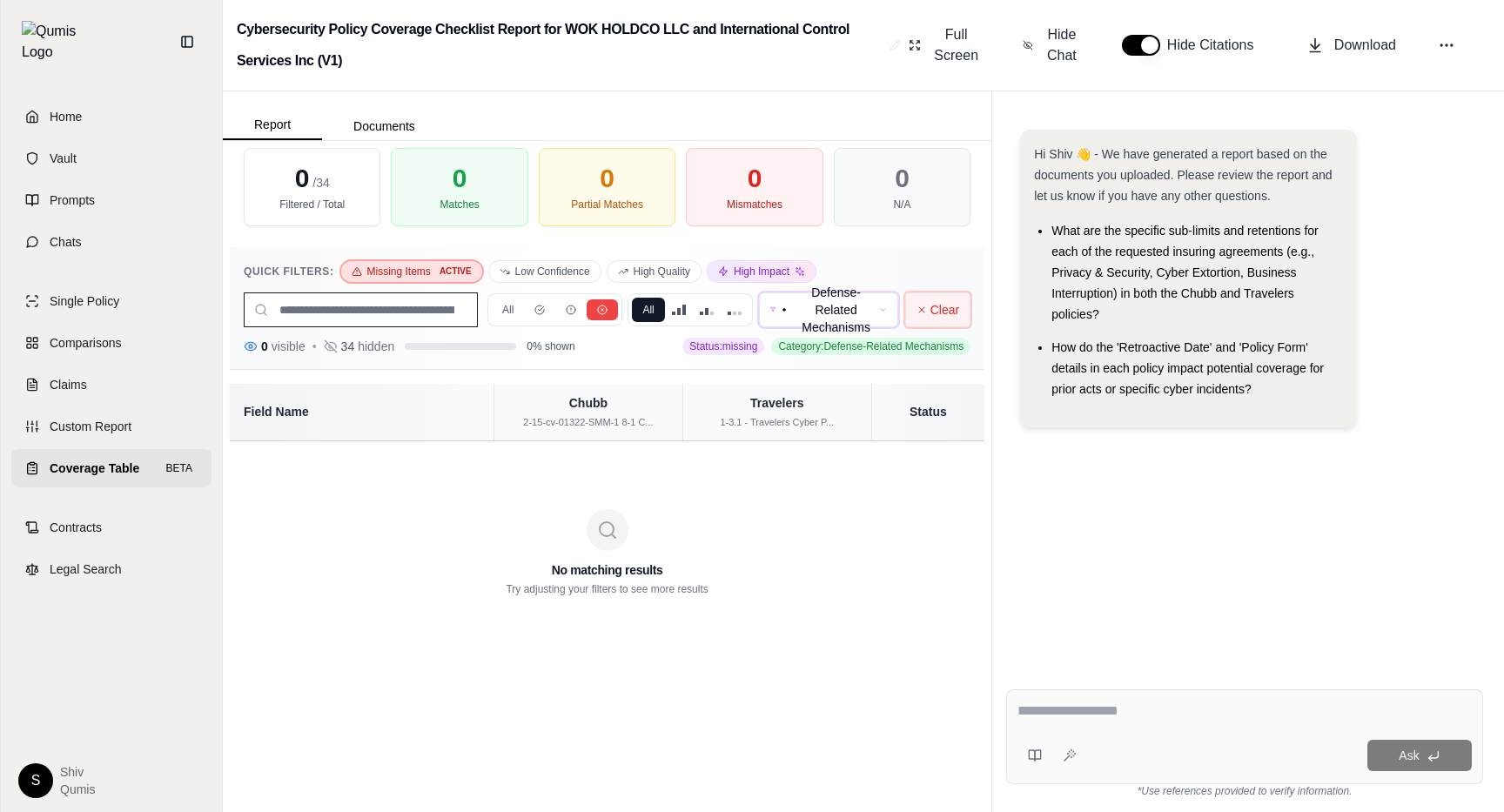
click at [952, 316] on span "Clear" at bounding box center [937, 310] width 43 height 17
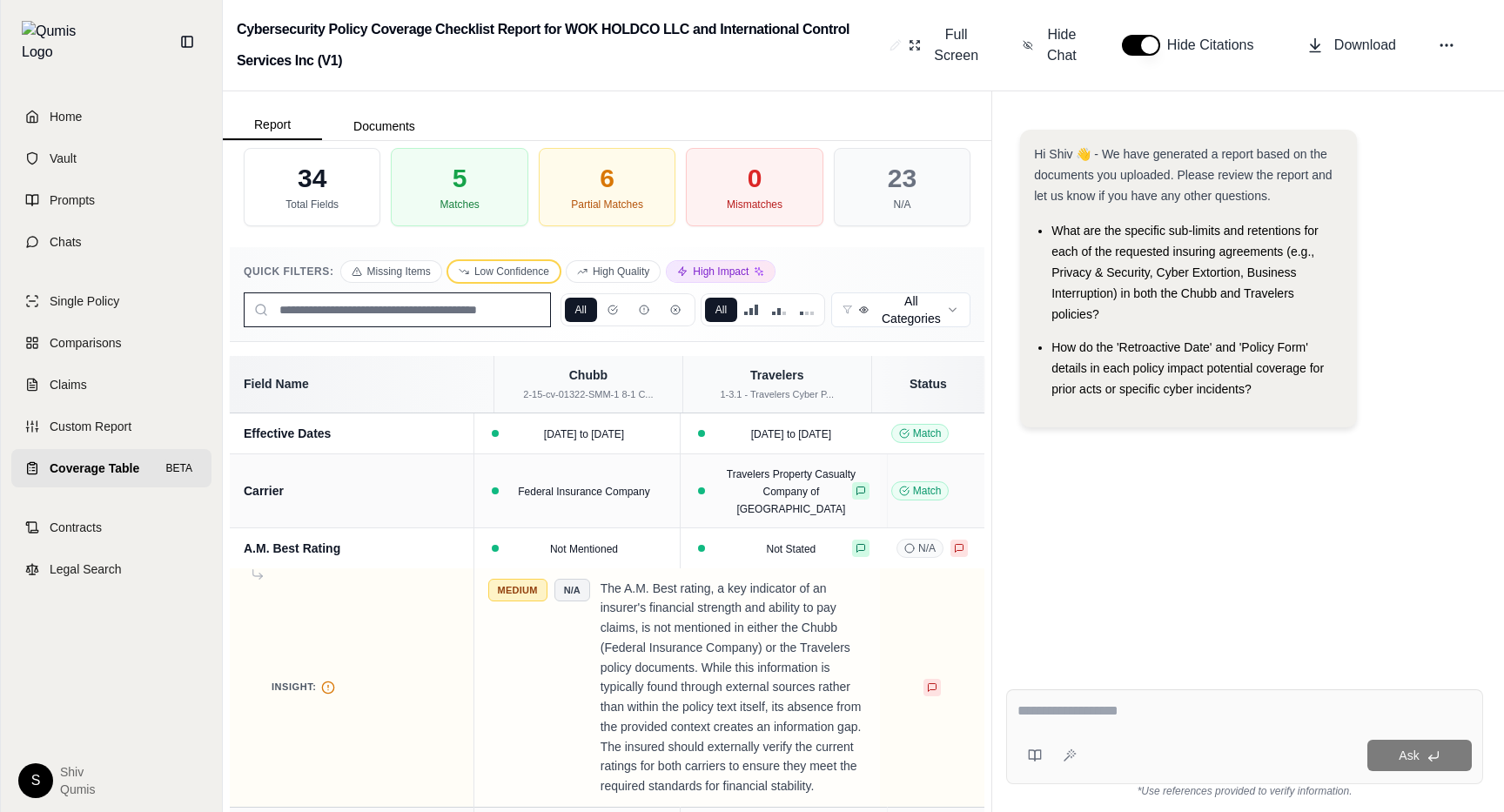
click at [528, 268] on button "Low Confidence" at bounding box center [503, 271] width 111 height 21
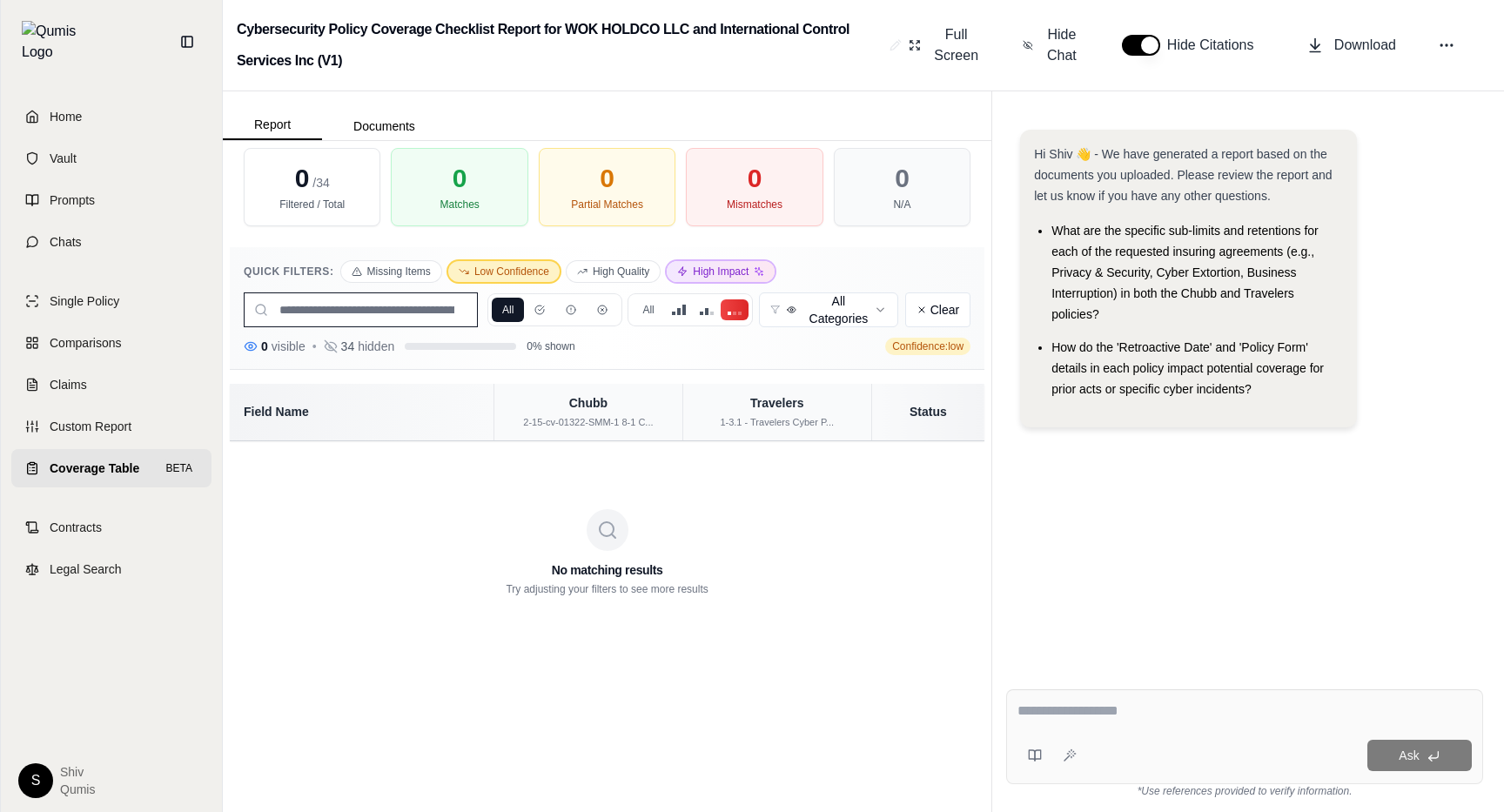
click at [752, 264] on button "High Impact" at bounding box center [720, 271] width 108 height 21
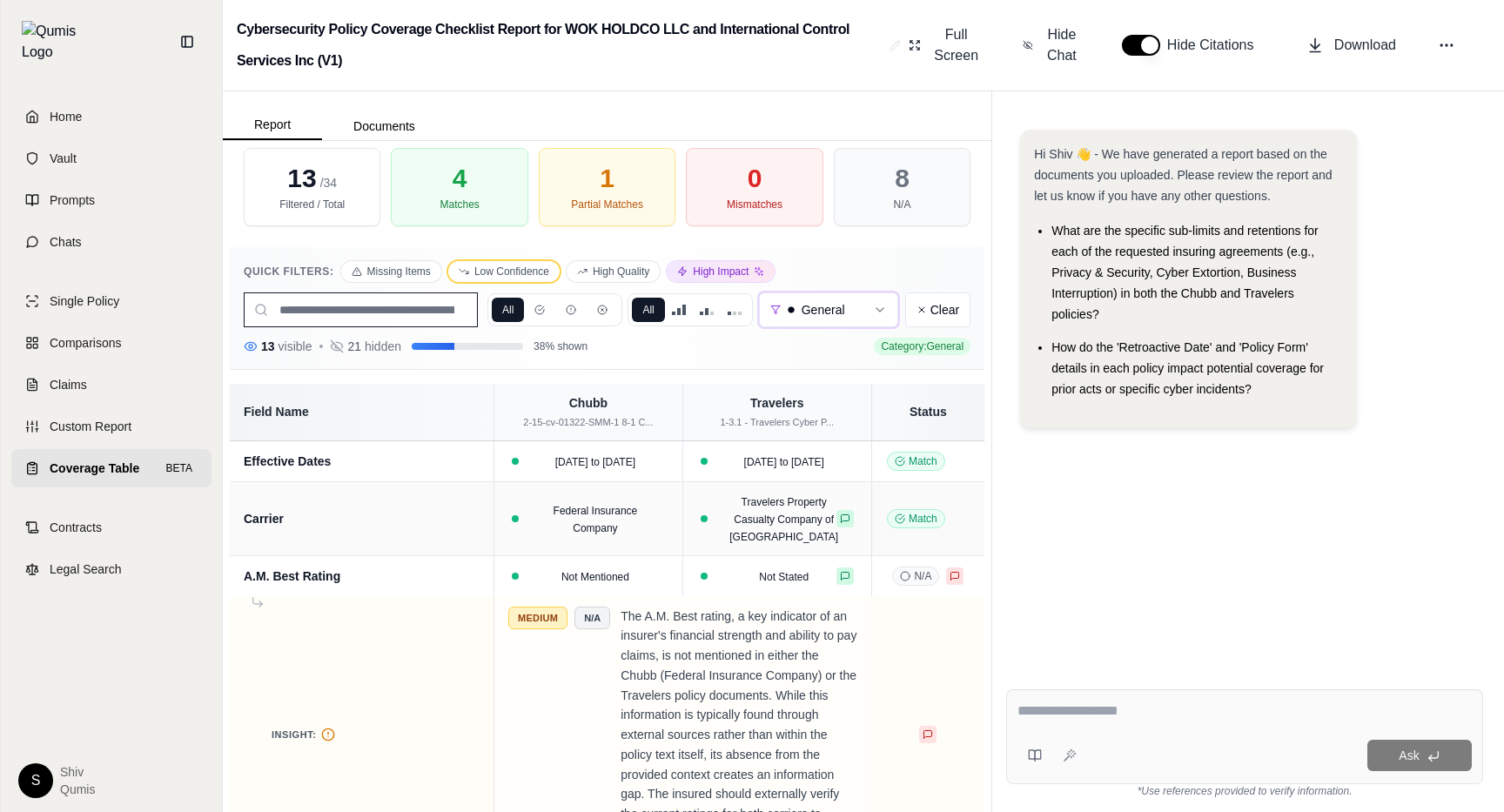
click at [508, 277] on button "Low Confidence" at bounding box center [503, 271] width 111 height 21
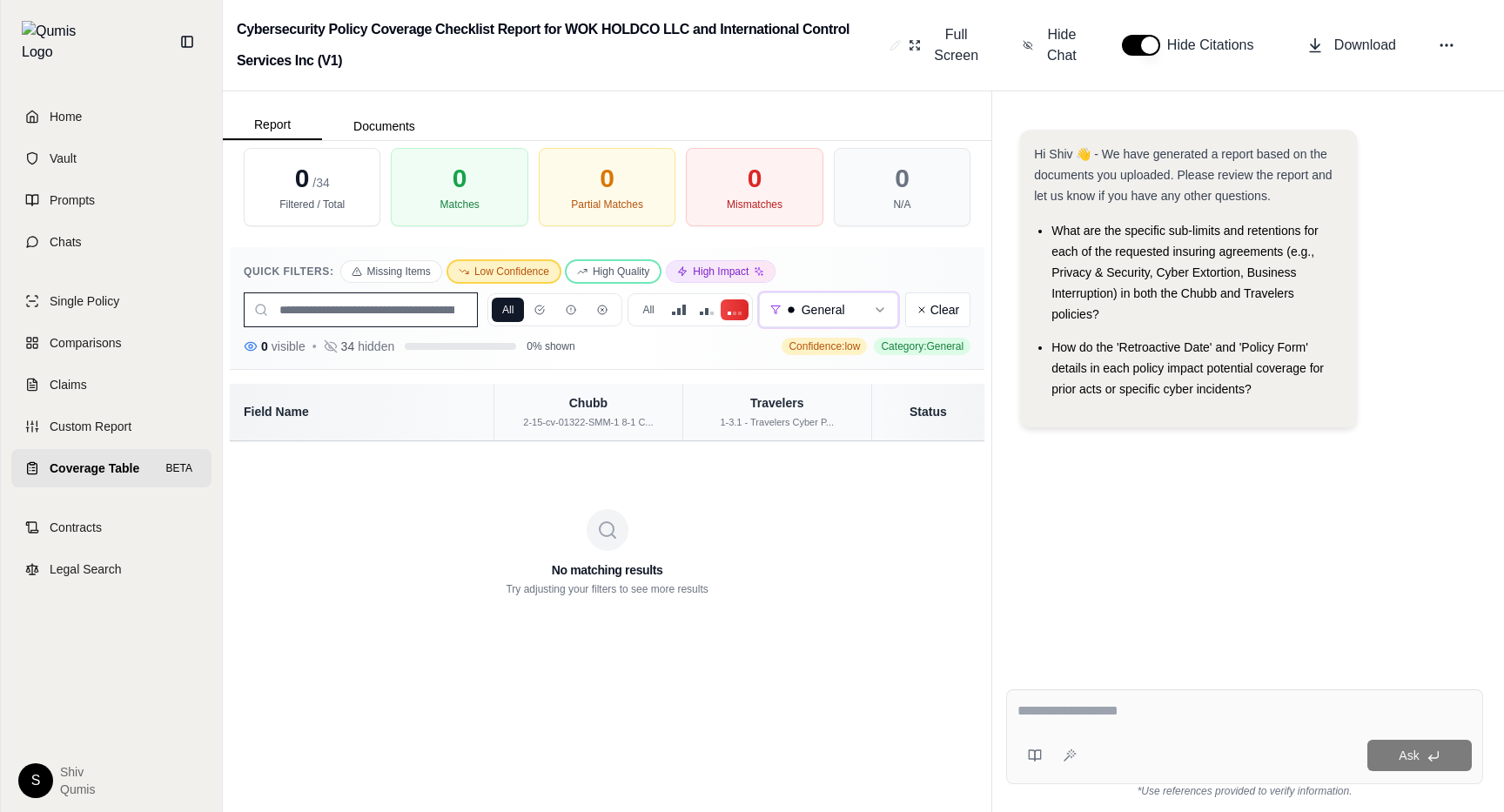
click at [640, 272] on button "High Quality" at bounding box center [613, 271] width 93 height 21
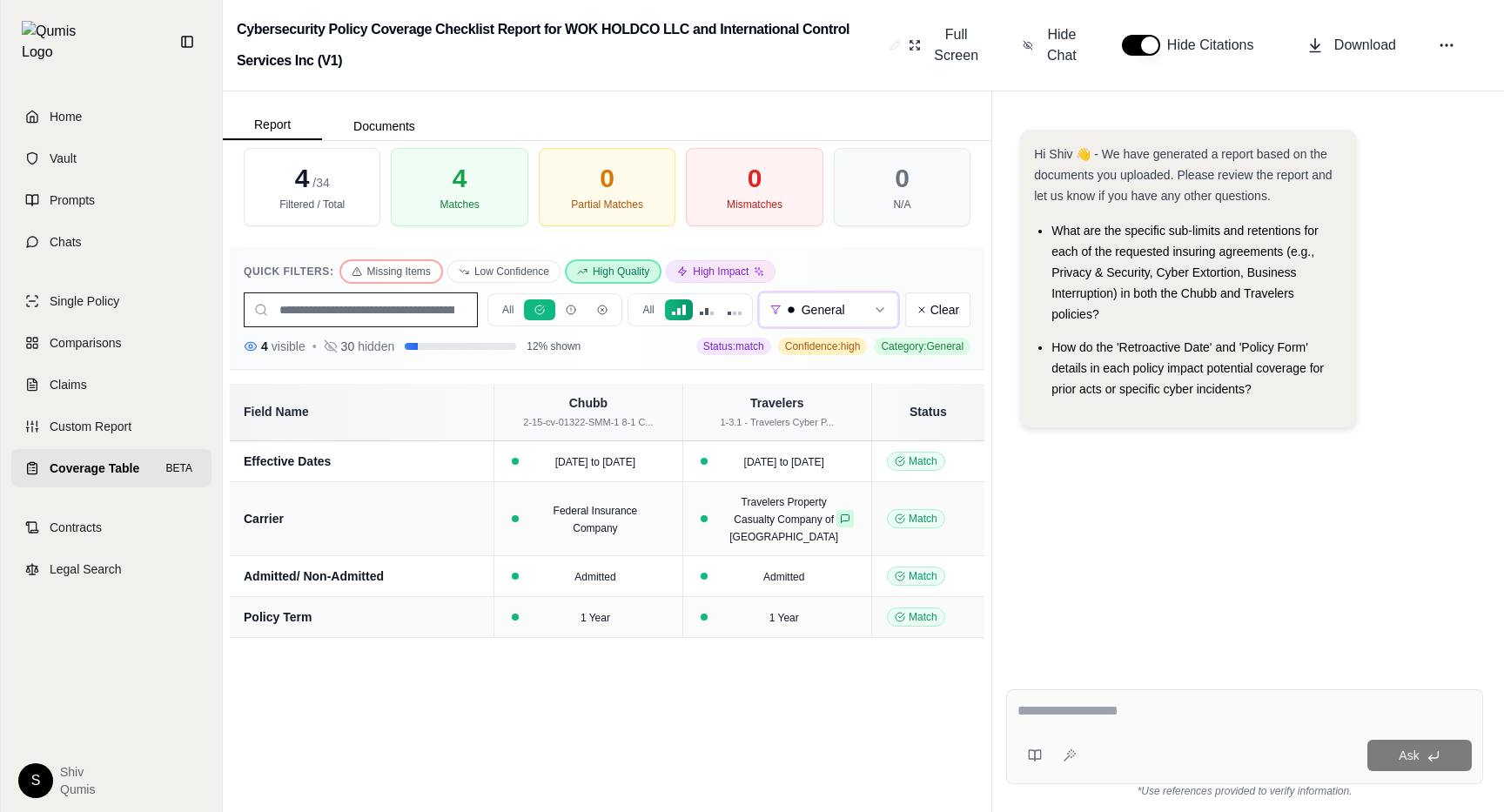
click at [426, 282] on div "Quick Filters: Missing Items Low Confidence High Quality High Impact All All Ge…" at bounding box center [607, 309] width 754 height 123
click at [404, 274] on button "Missing Items" at bounding box center [391, 271] width 101 height 21
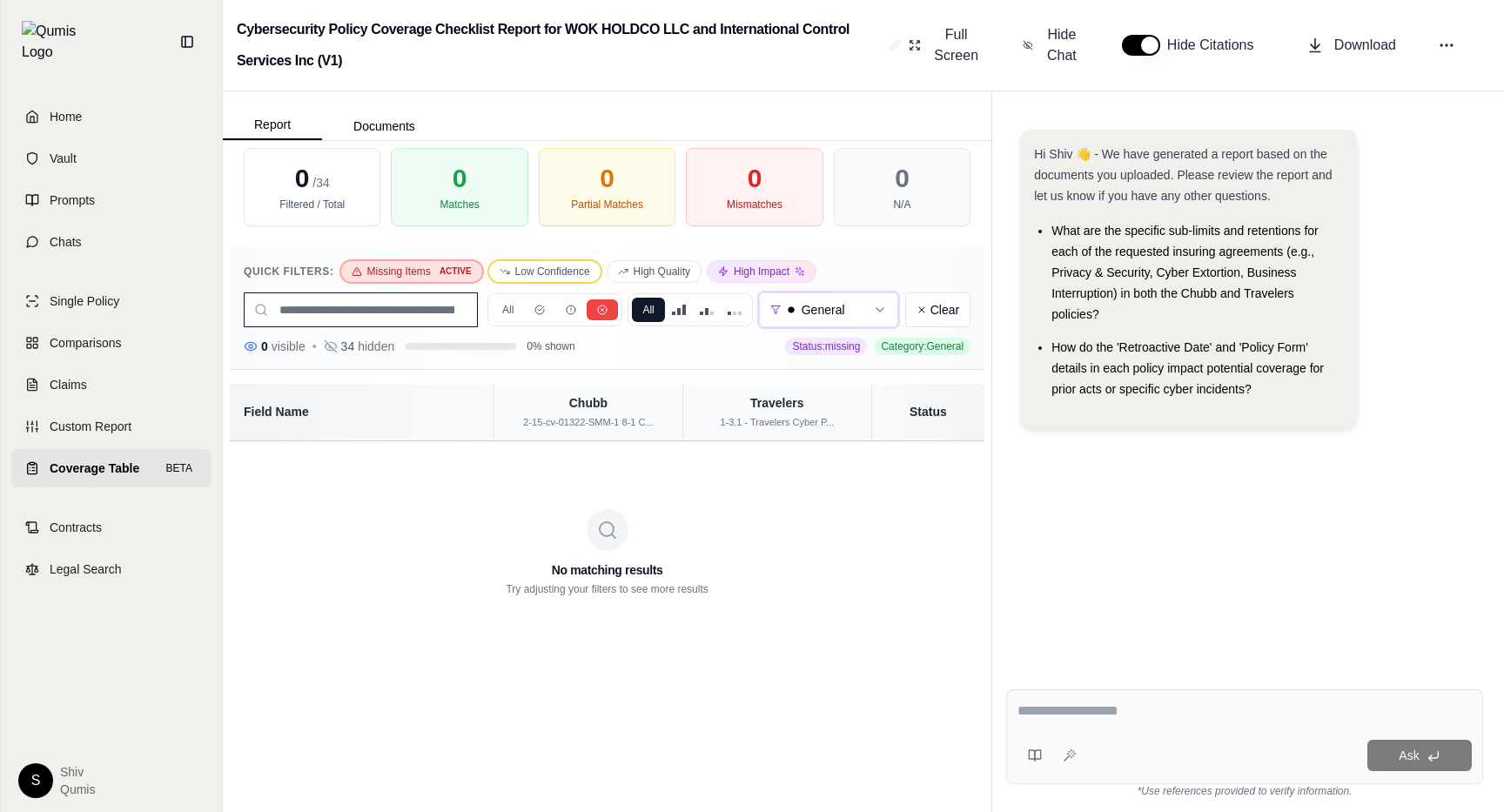
click at [561, 281] on button "Low Confidence" at bounding box center [544, 271] width 111 height 21
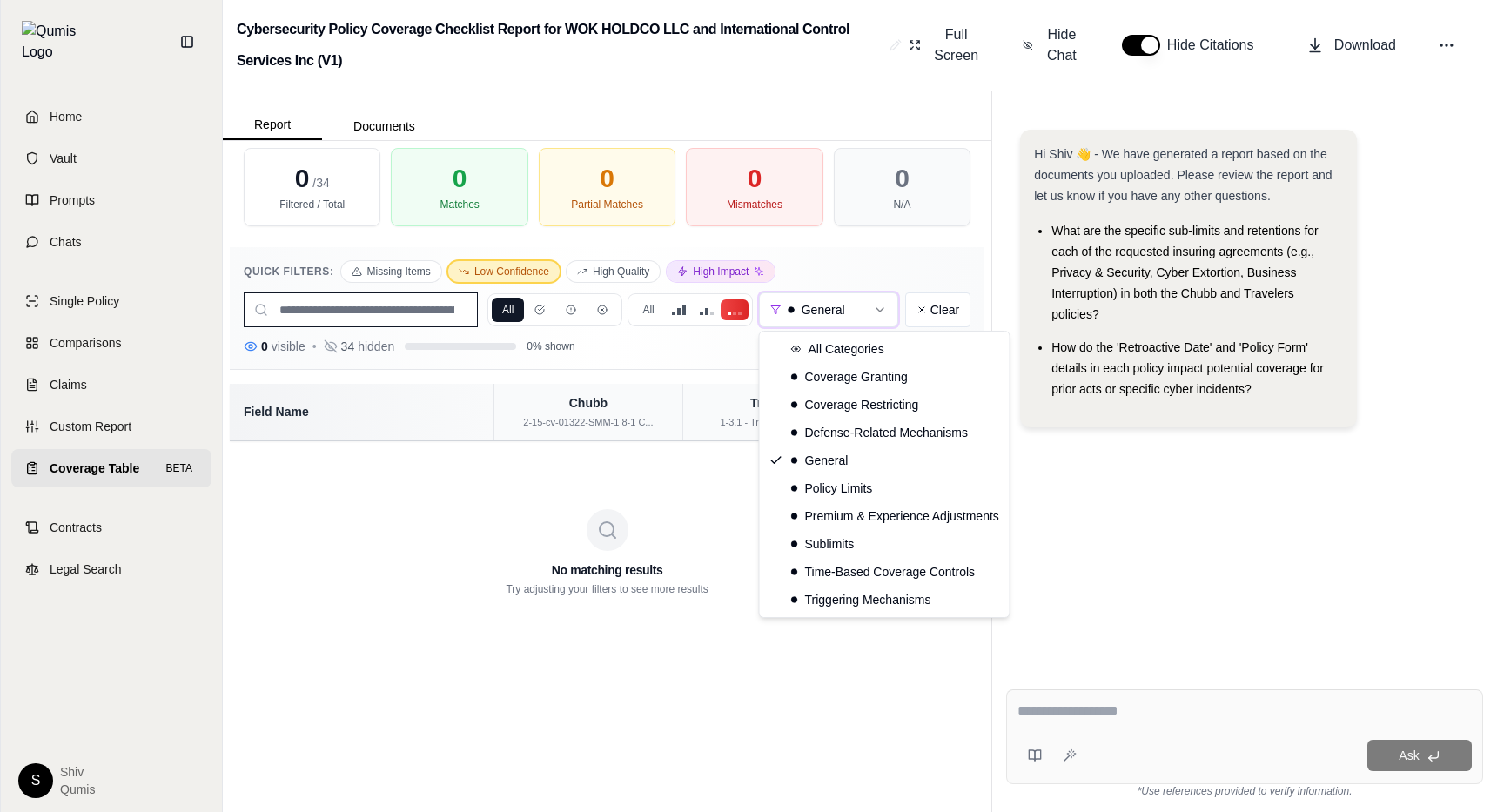
click at [849, 313] on html "Home Vault Prompts Chats Single Policy Comparisons Claims Custom Report Coverag…" at bounding box center [752, 406] width 1504 height 812
click at [952, 317] on html "Home Vault Prompts Chats Single Policy Comparisons Claims Custom Report Coverag…" at bounding box center [752, 406] width 1504 height 812
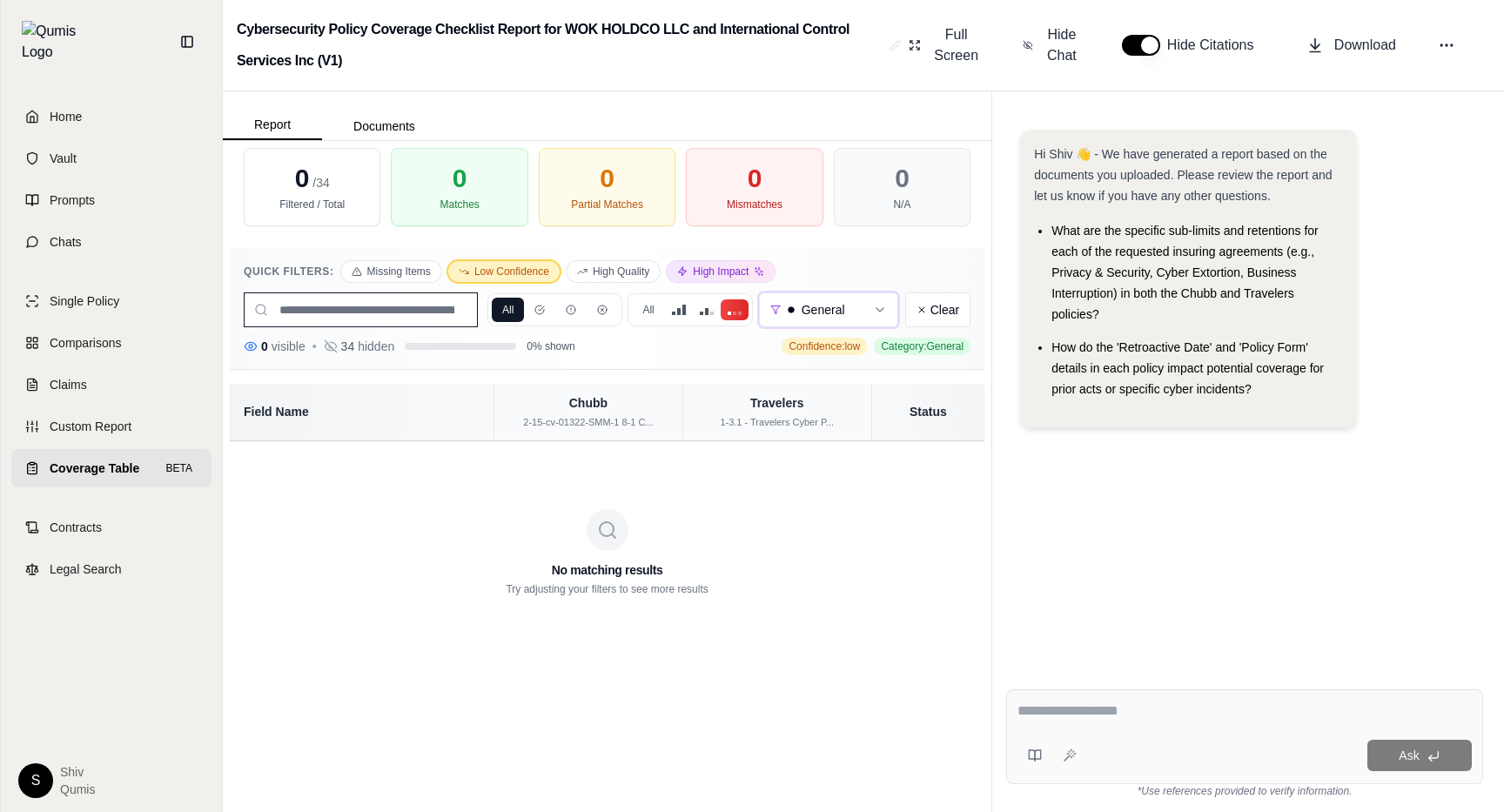
click at [952, 317] on span "Clear" at bounding box center [937, 310] width 43 height 17
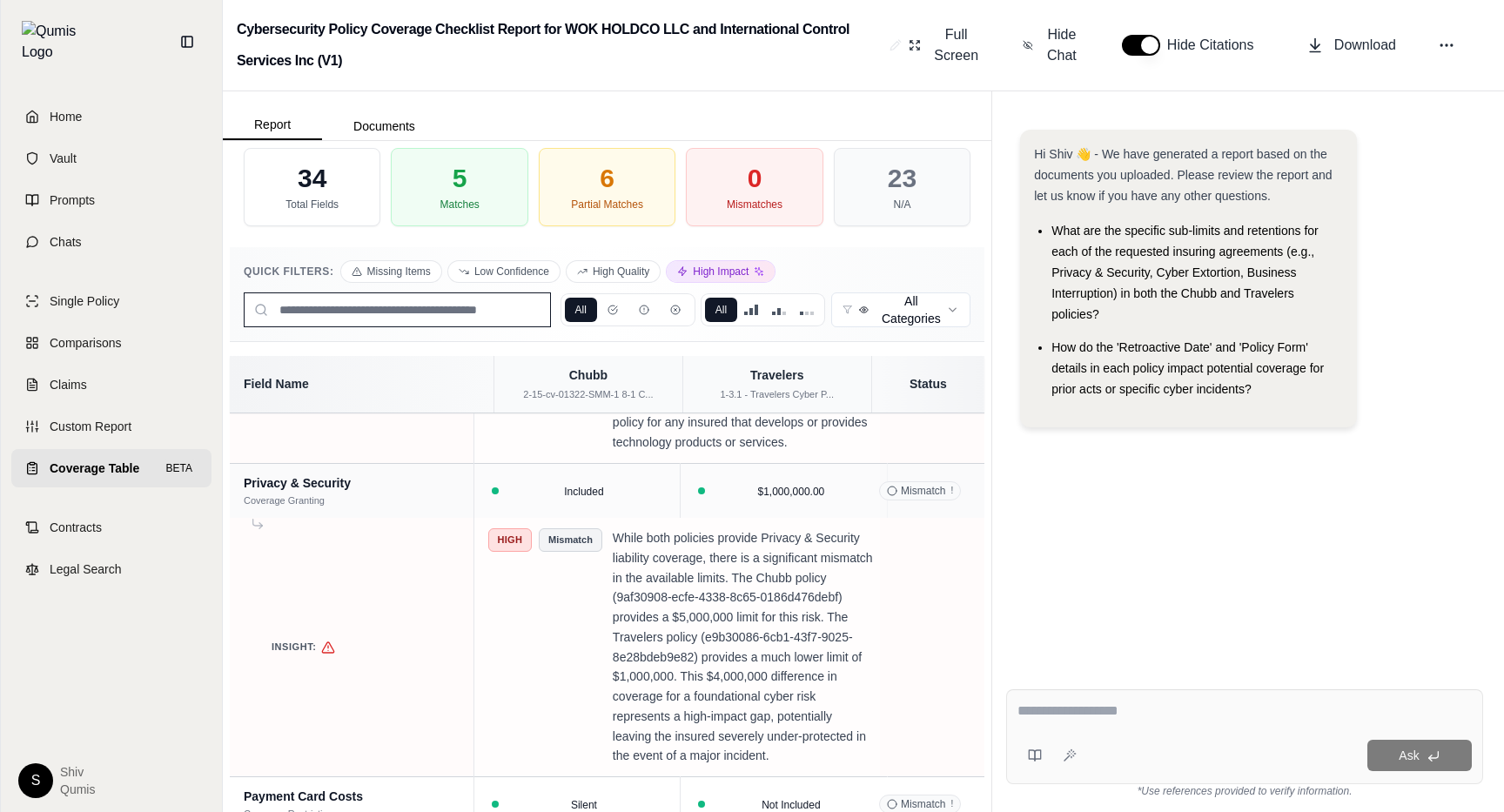
scroll to position [1691, 0]
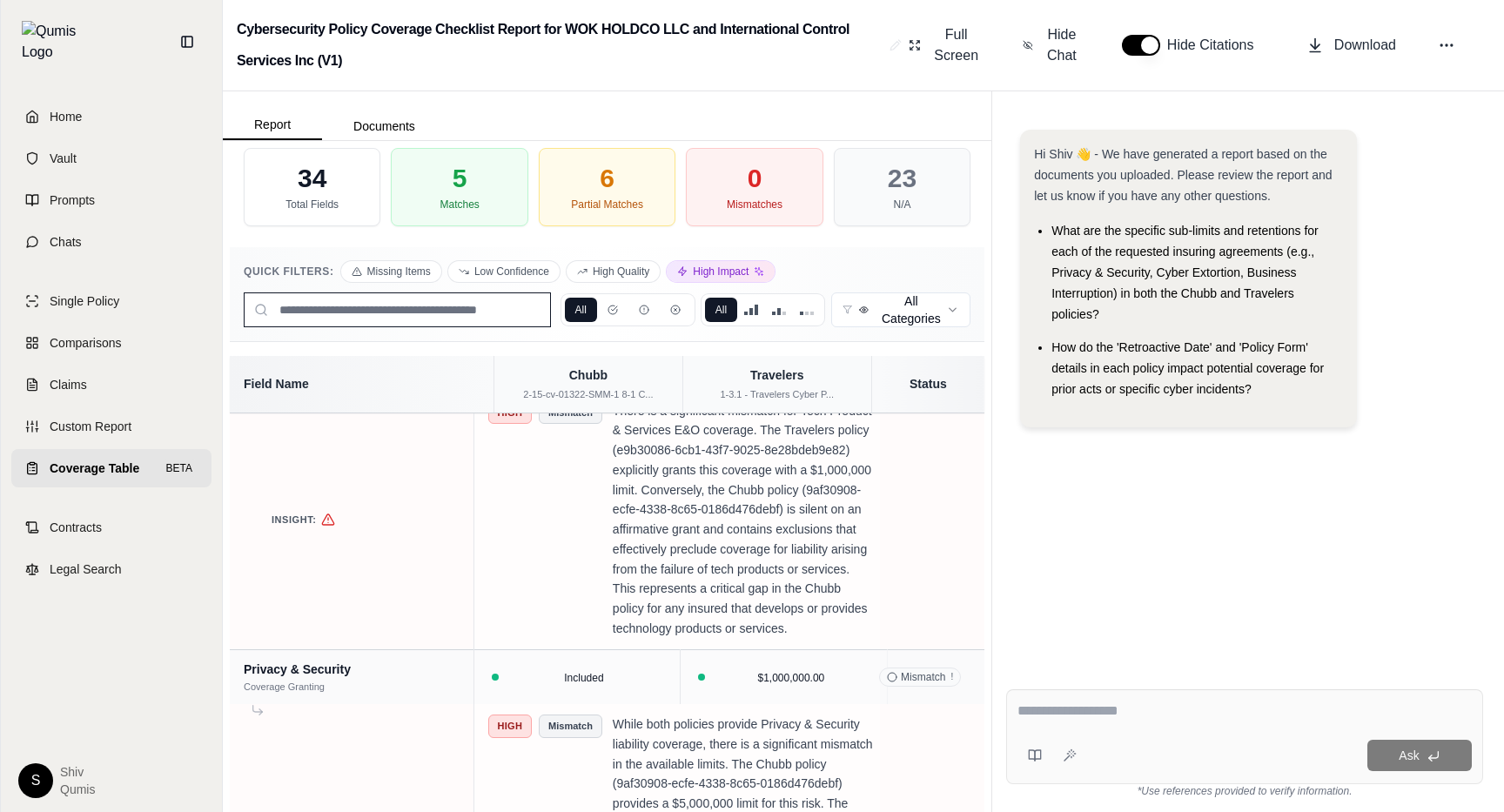
click at [750, 312] on span at bounding box center [752, 311] width 4 height 7
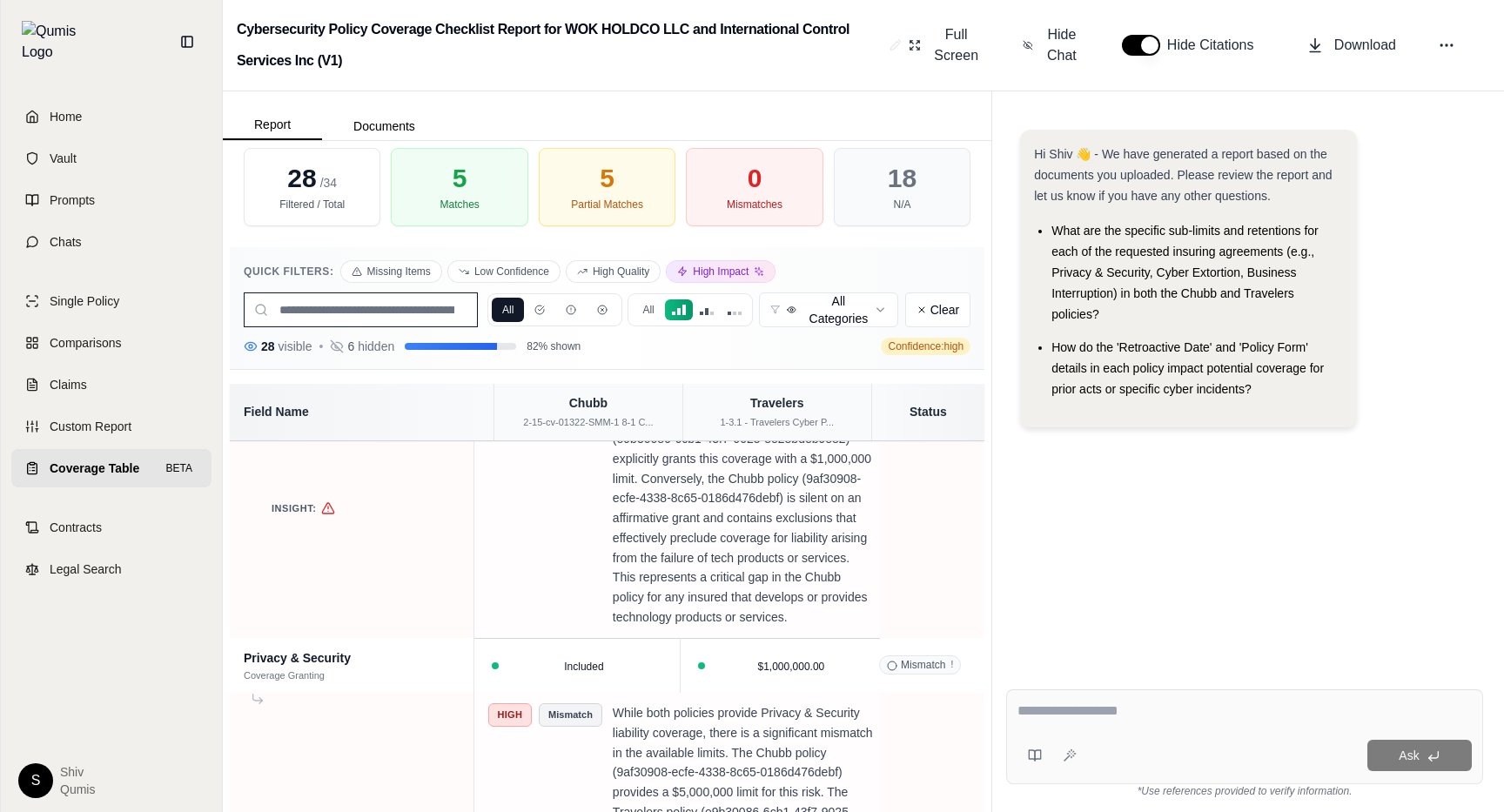
scroll to position [2044, 0]
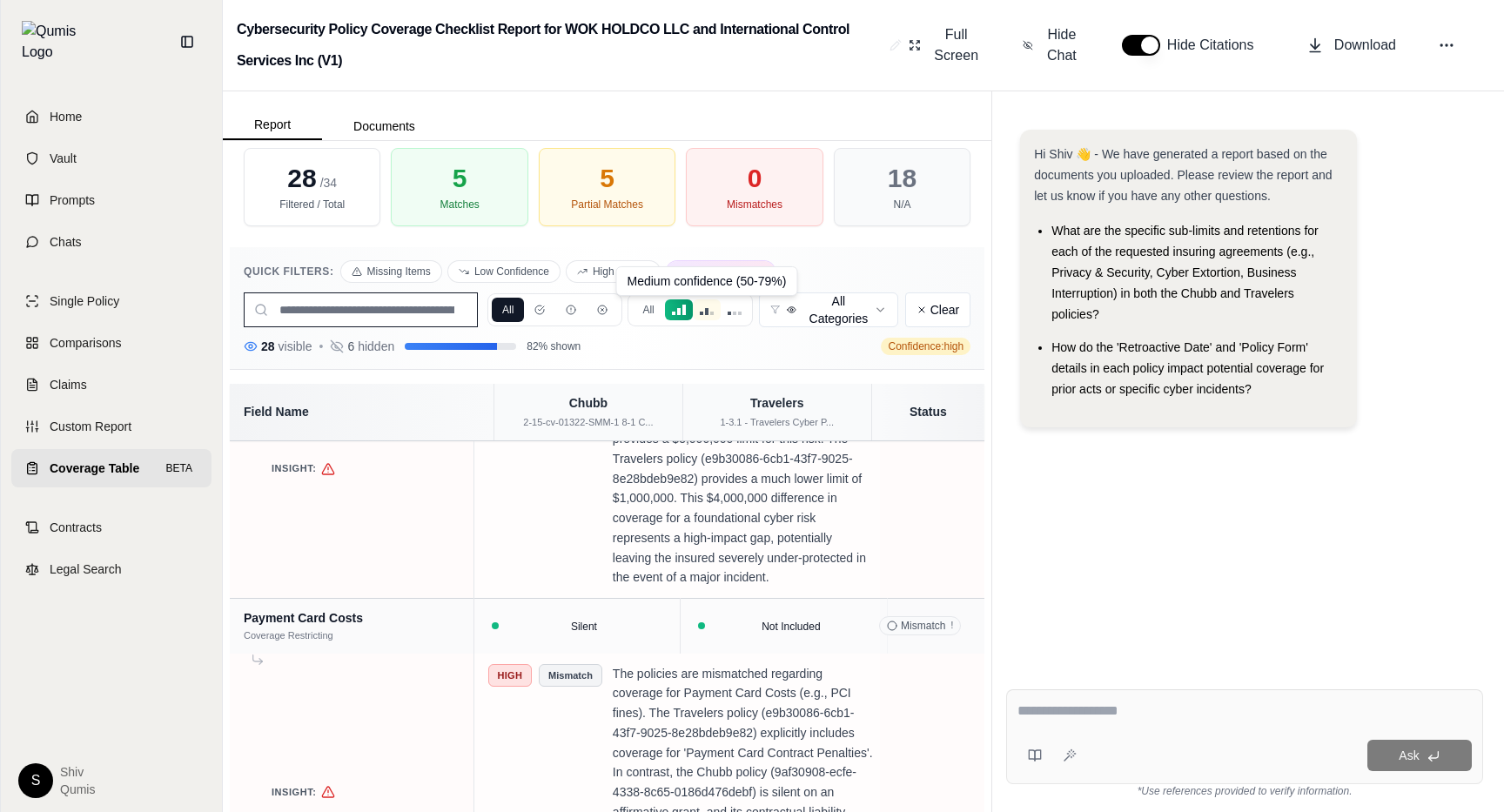
click at [707, 309] on span at bounding box center [707, 311] width 4 height 7
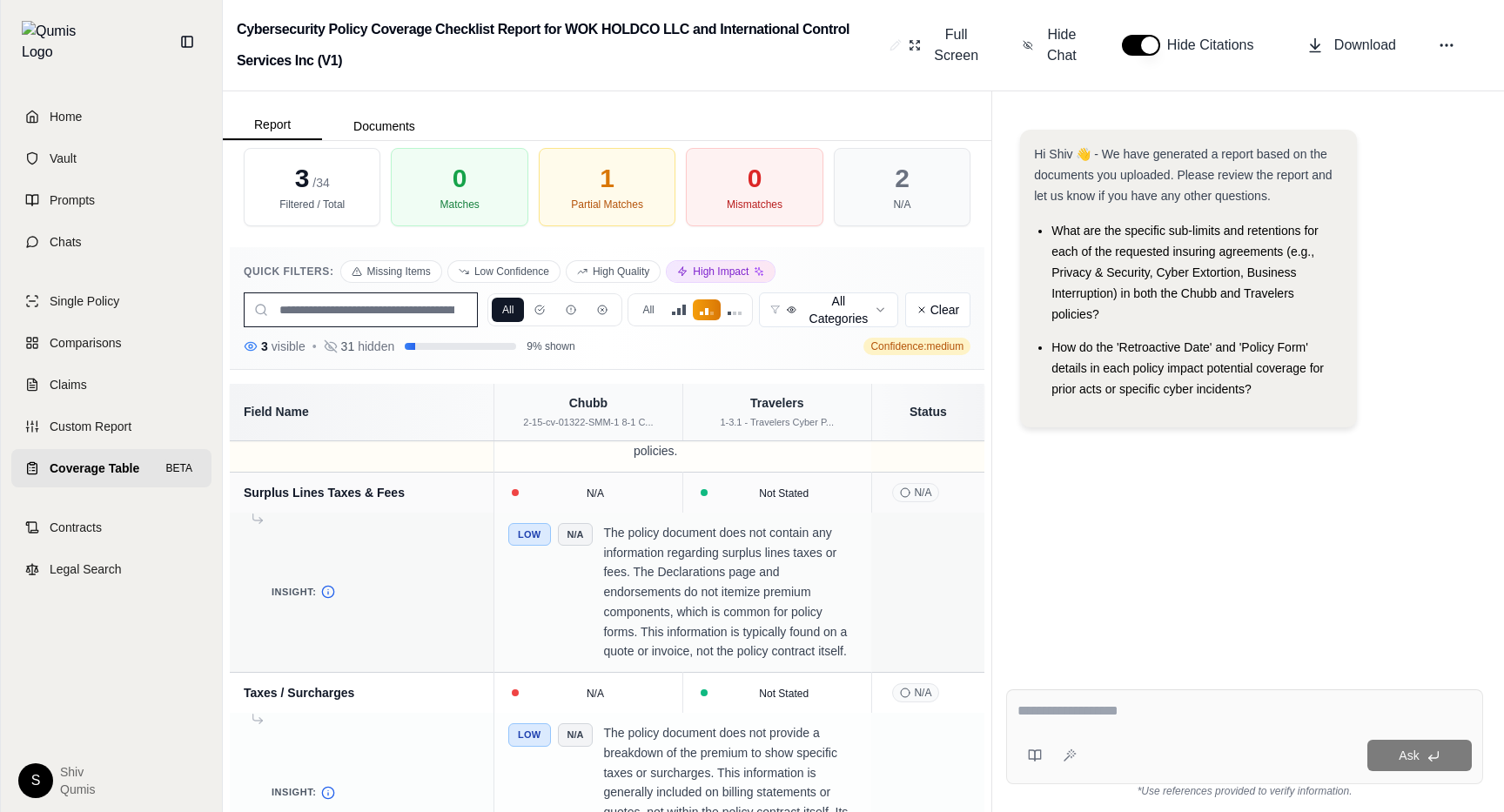
scroll to position [248, 0]
click at [656, 307] on button "All" at bounding box center [648, 310] width 33 height 24
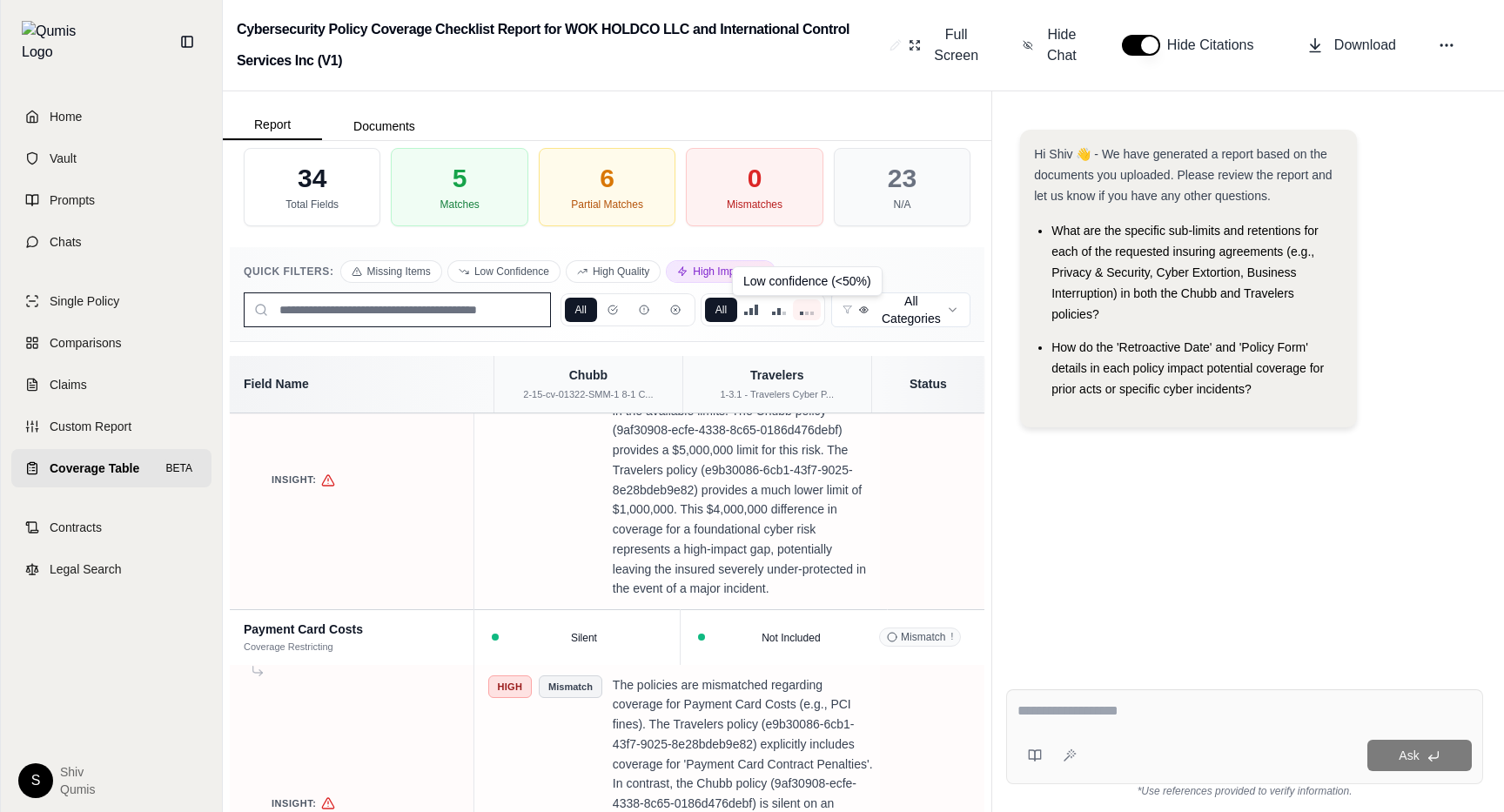
click at [803, 314] on div at bounding box center [806, 310] width 14 height 11
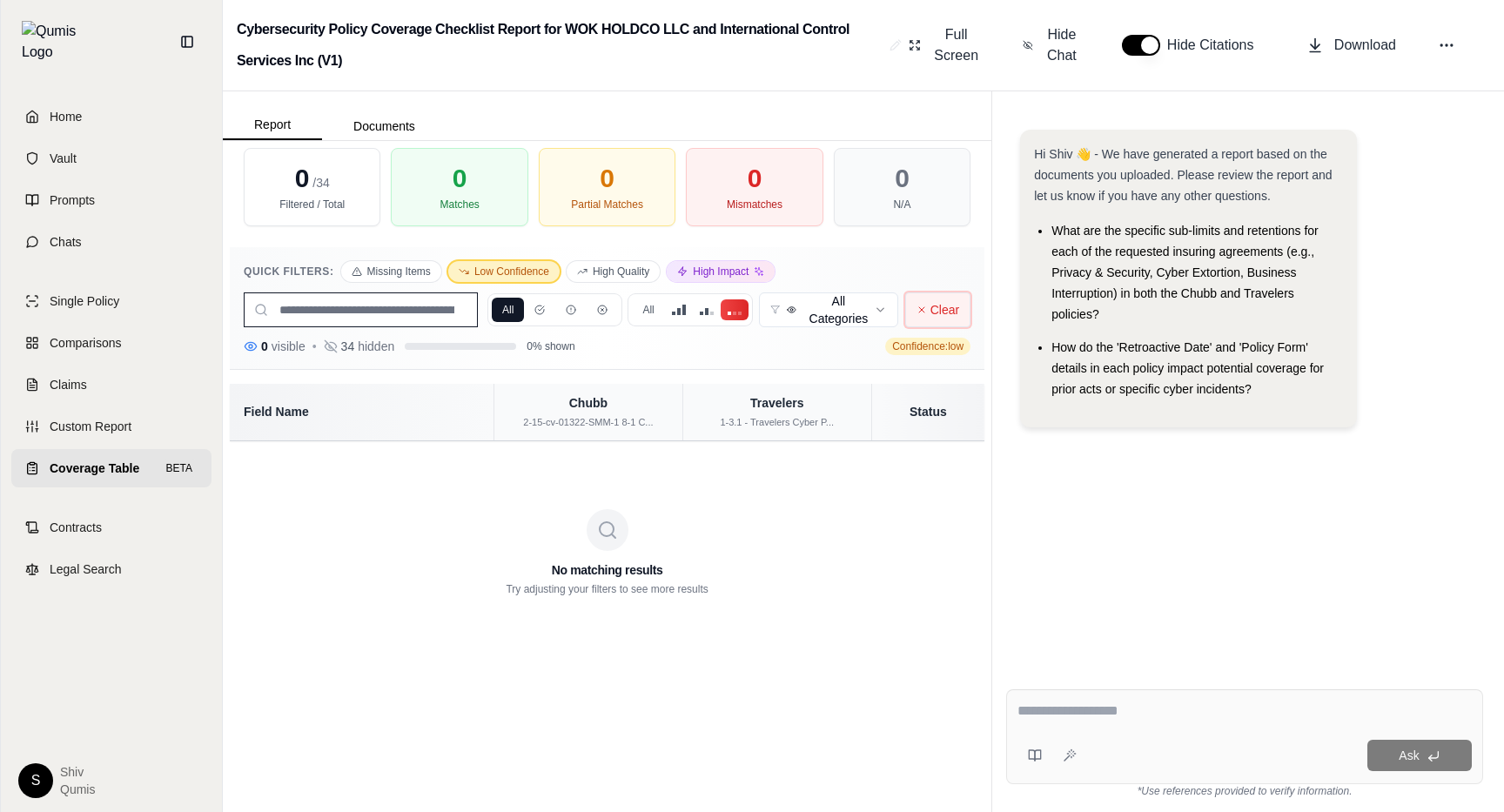
click at [910, 320] on button "Clear" at bounding box center [938, 310] width 65 height 34
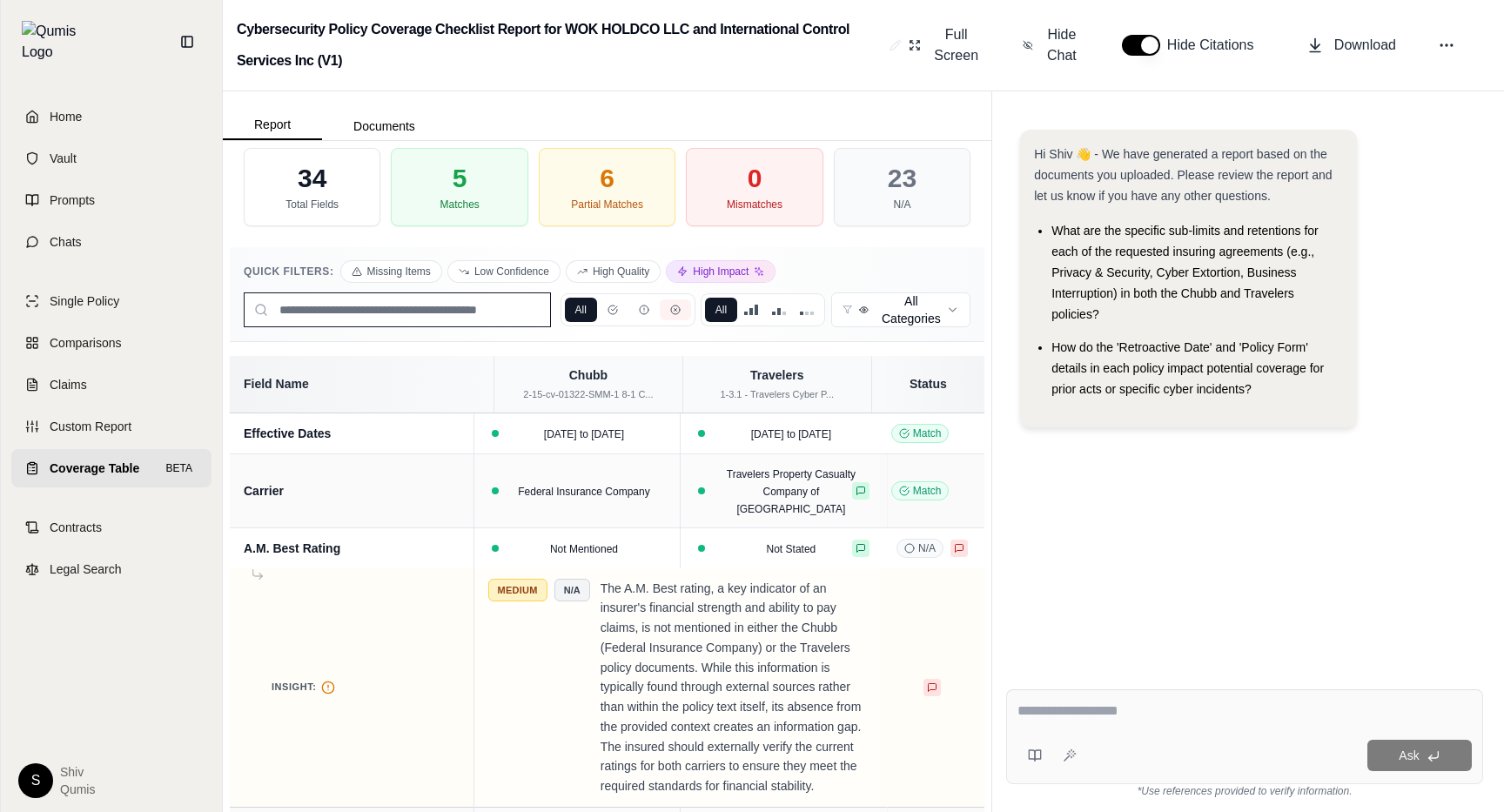
click at [615, 317] on button at bounding box center [612, 310] width 32 height 21
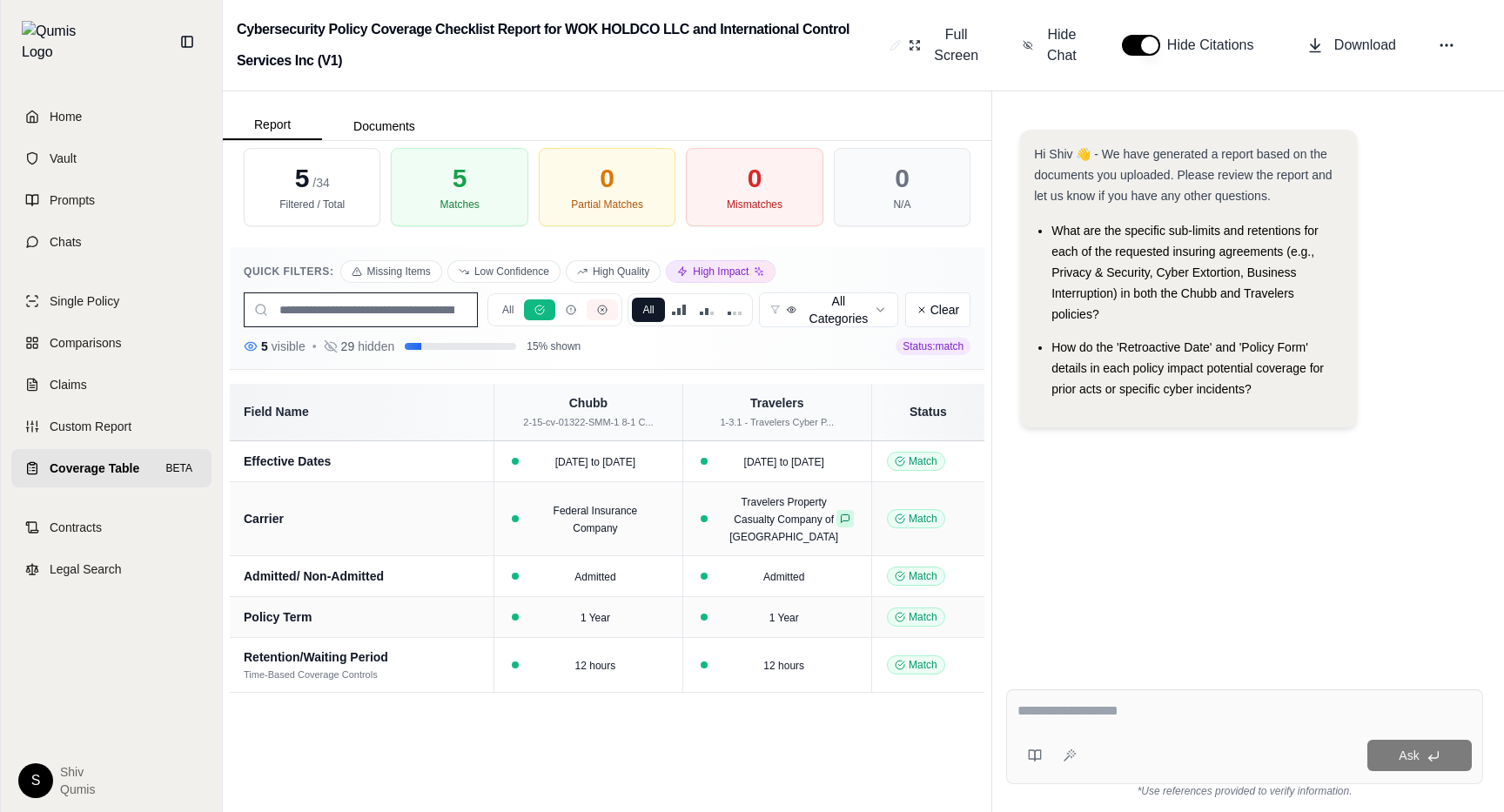
click at [608, 315] on button at bounding box center [602, 310] width 32 height 21
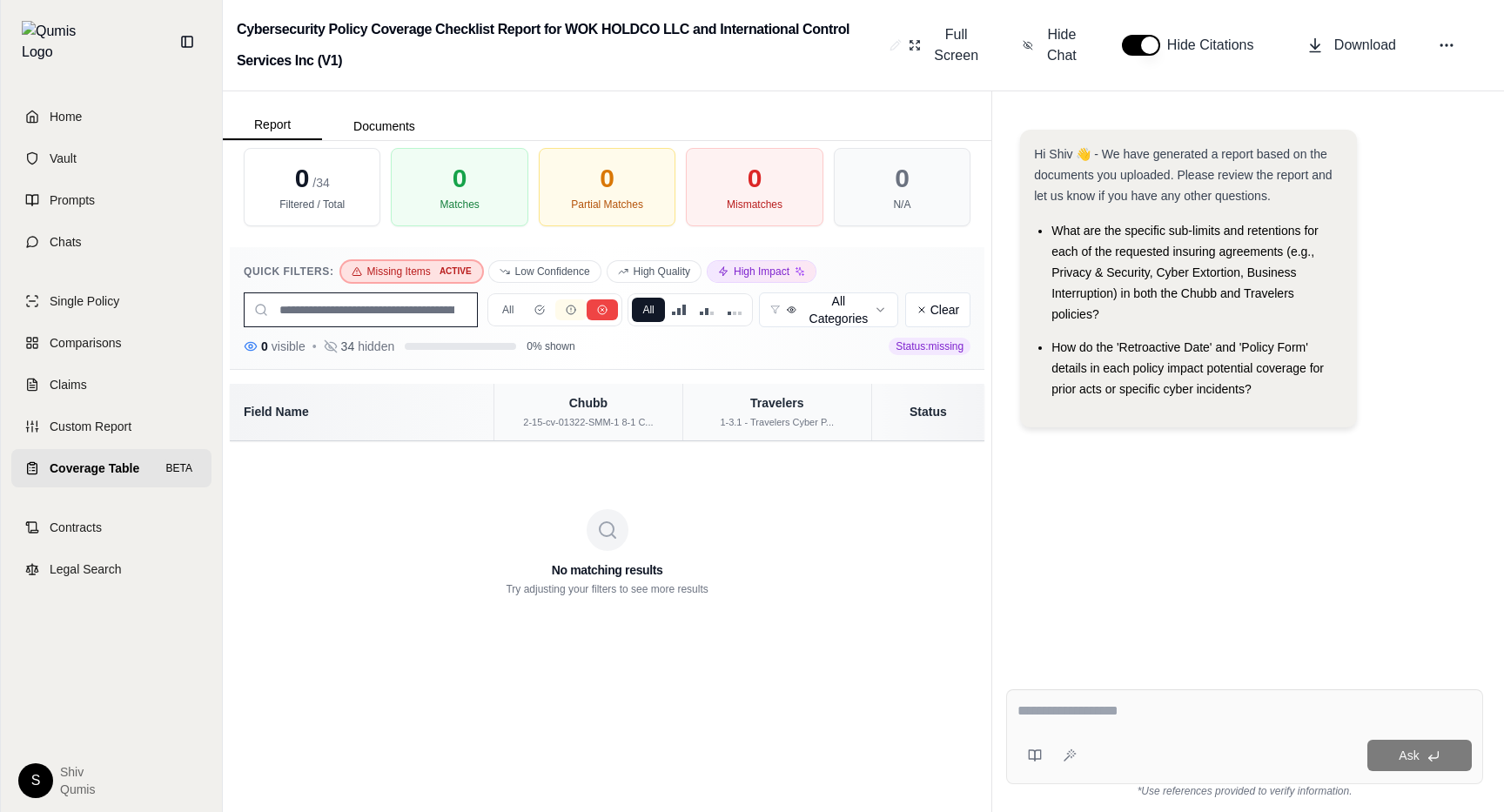
click at [571, 316] on button at bounding box center [570, 310] width 32 height 21
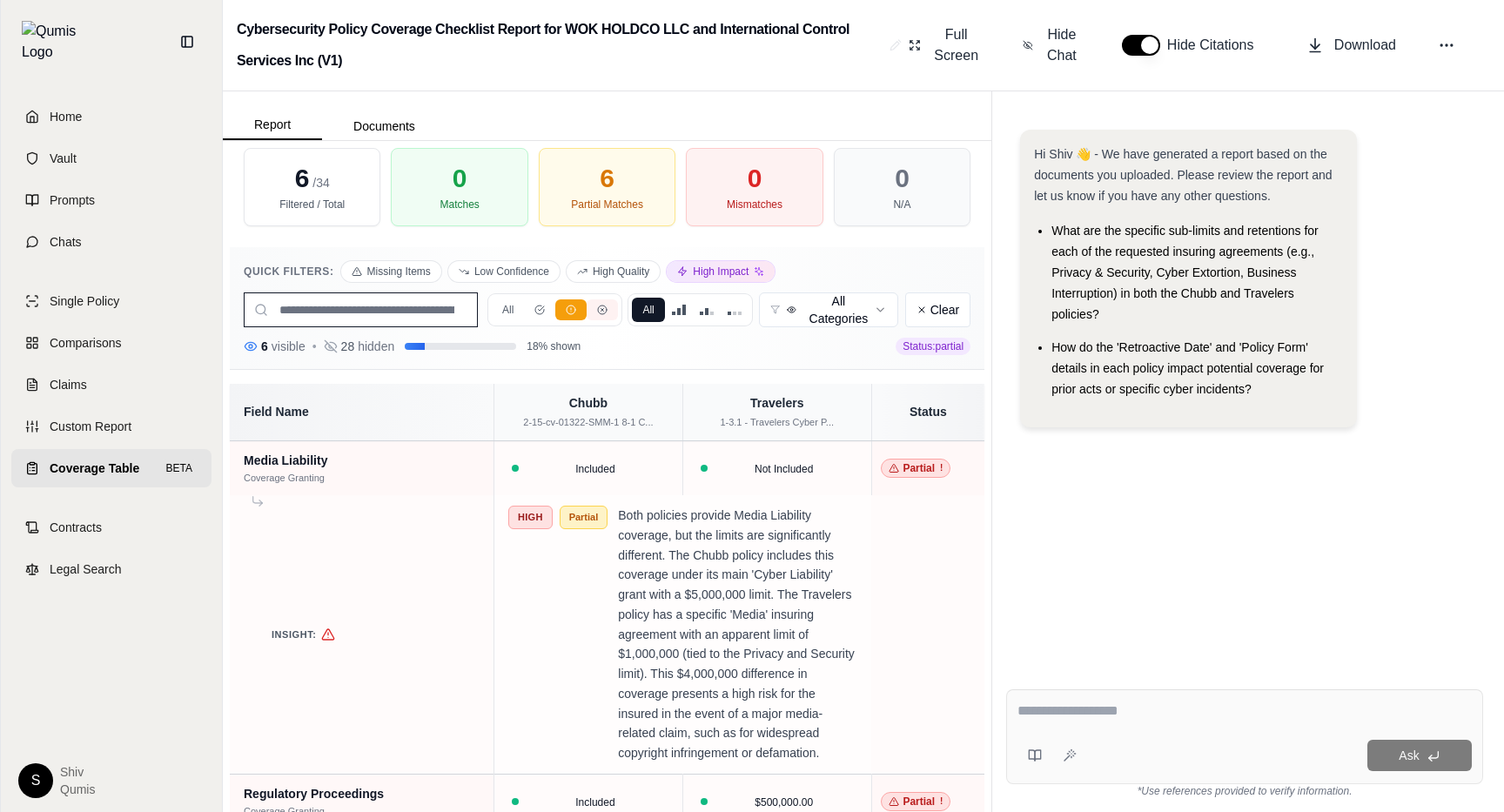
click at [595, 316] on button at bounding box center [602, 310] width 32 height 21
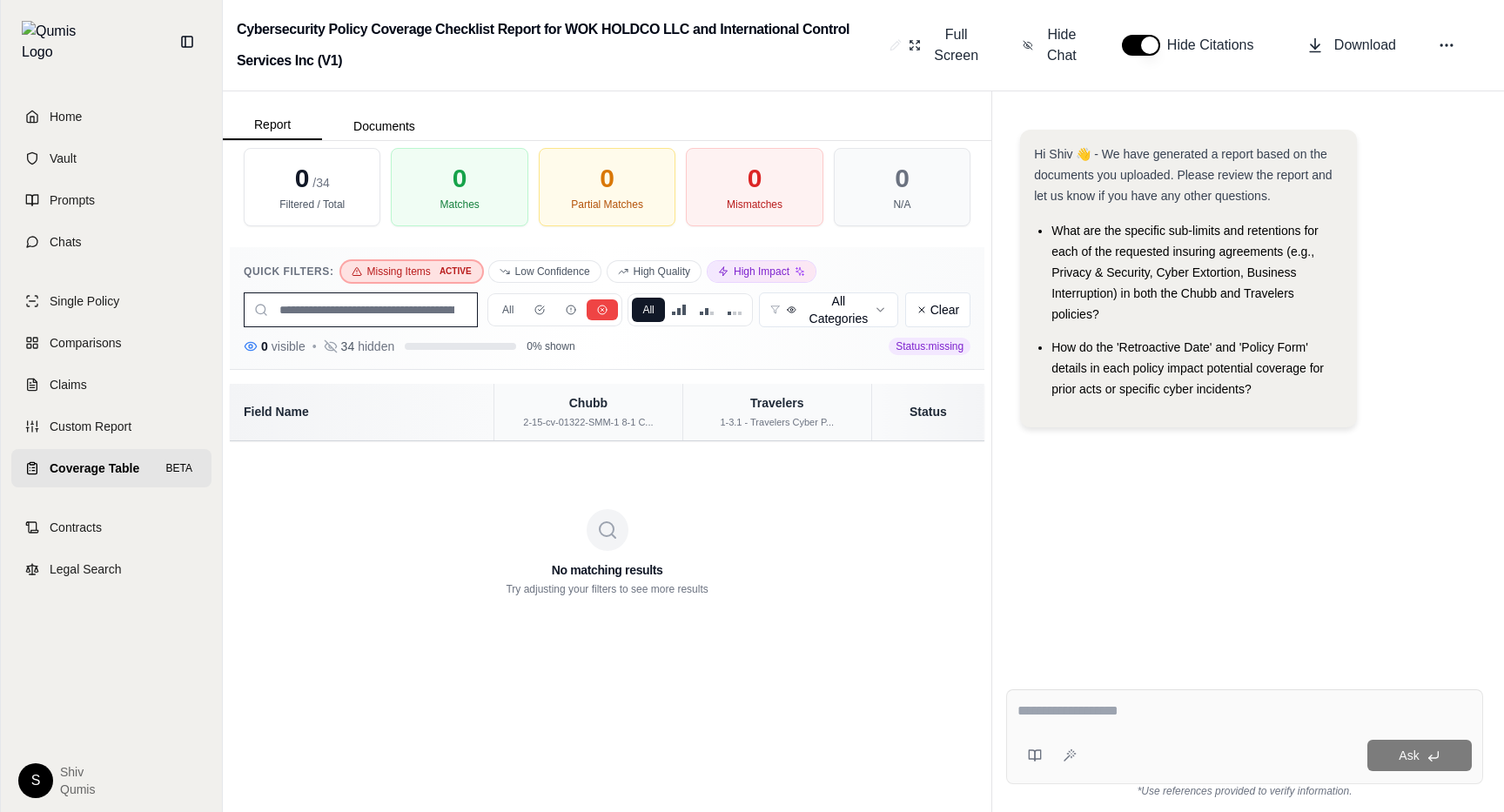
click at [513, 308] on button "All" at bounding box center [508, 310] width 33 height 24
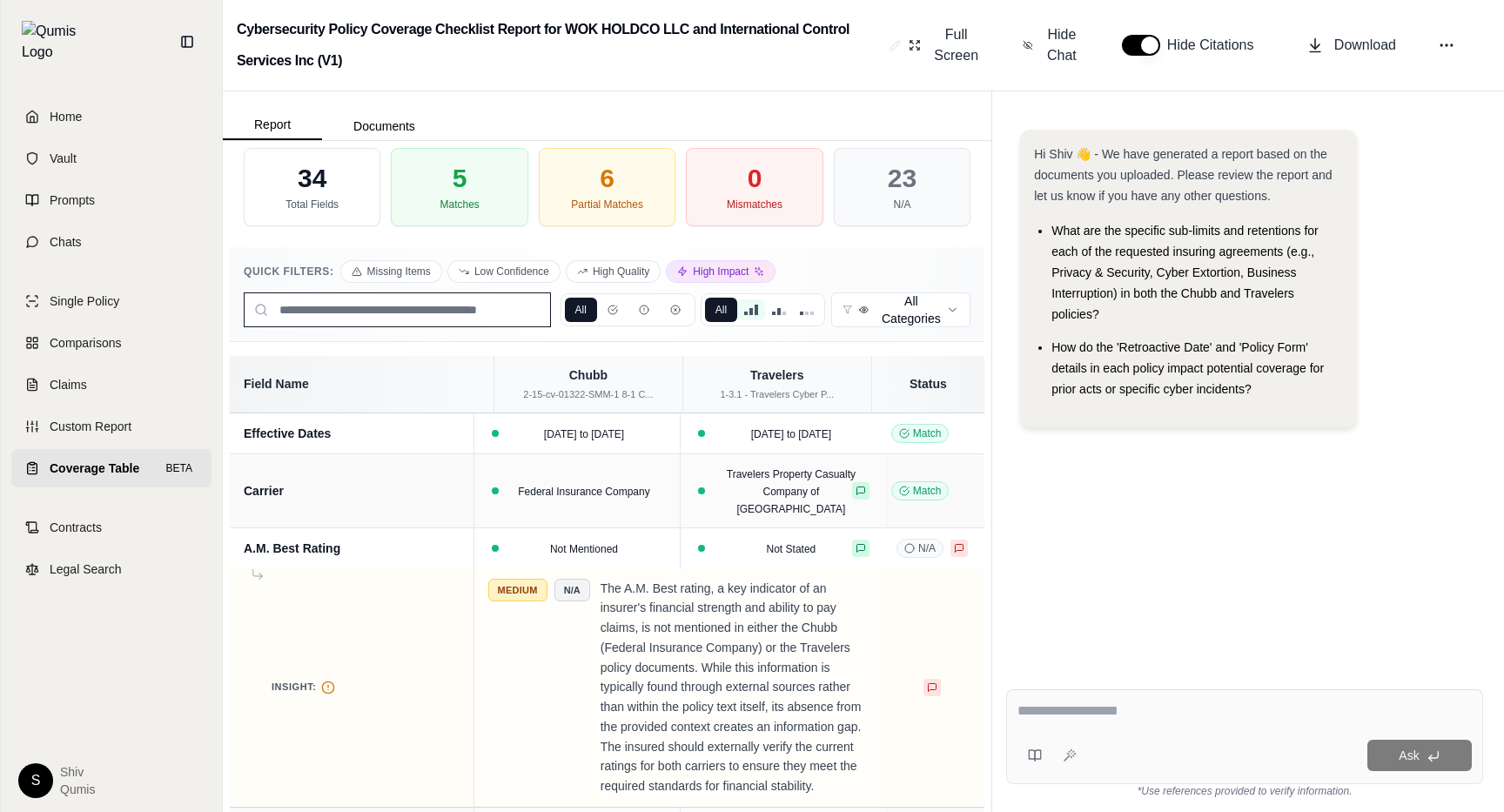
click at [744, 306] on div at bounding box center [751, 310] width 14 height 11
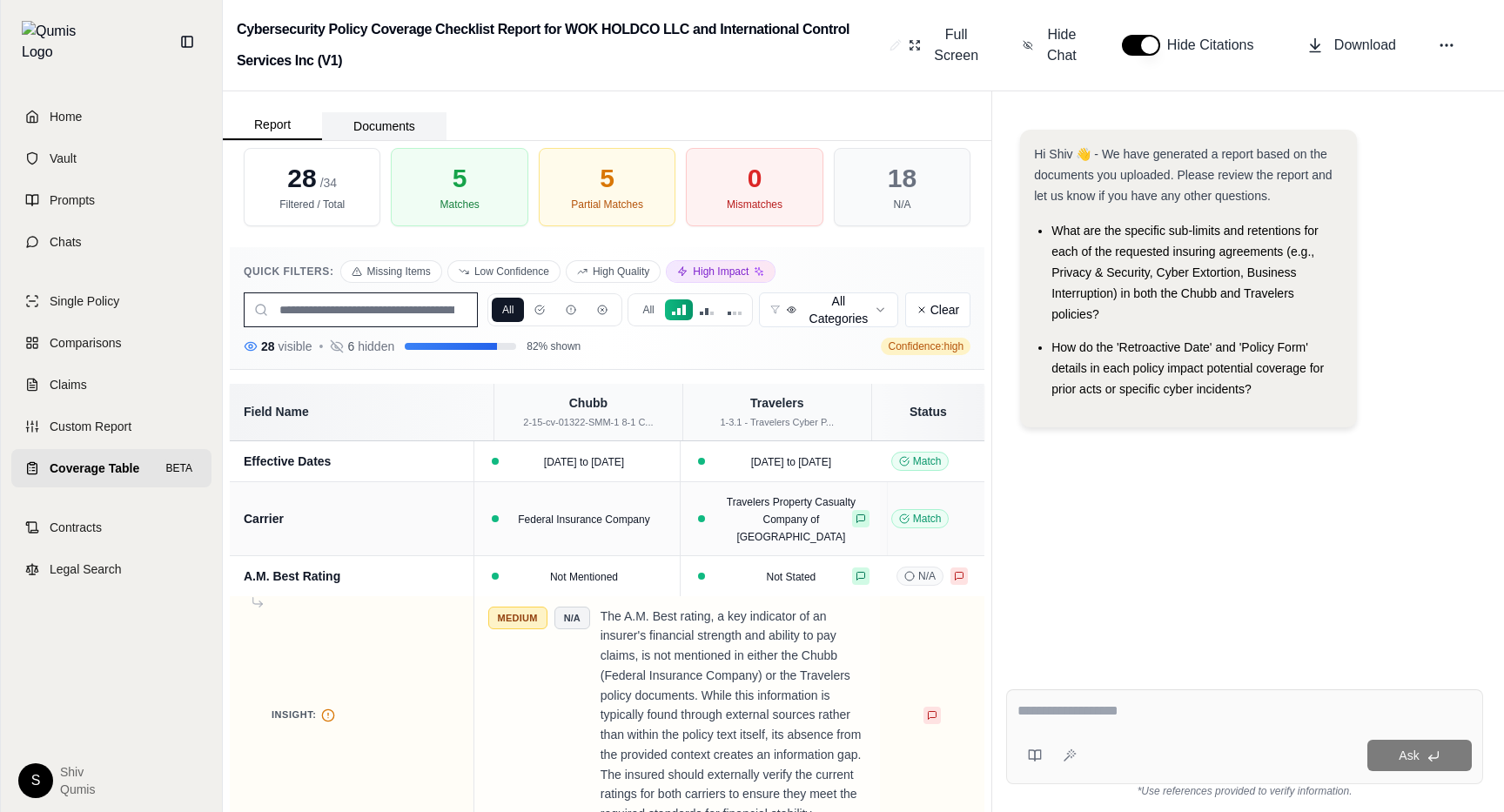
click at [365, 124] on button "Documents" at bounding box center [384, 126] width 124 height 28
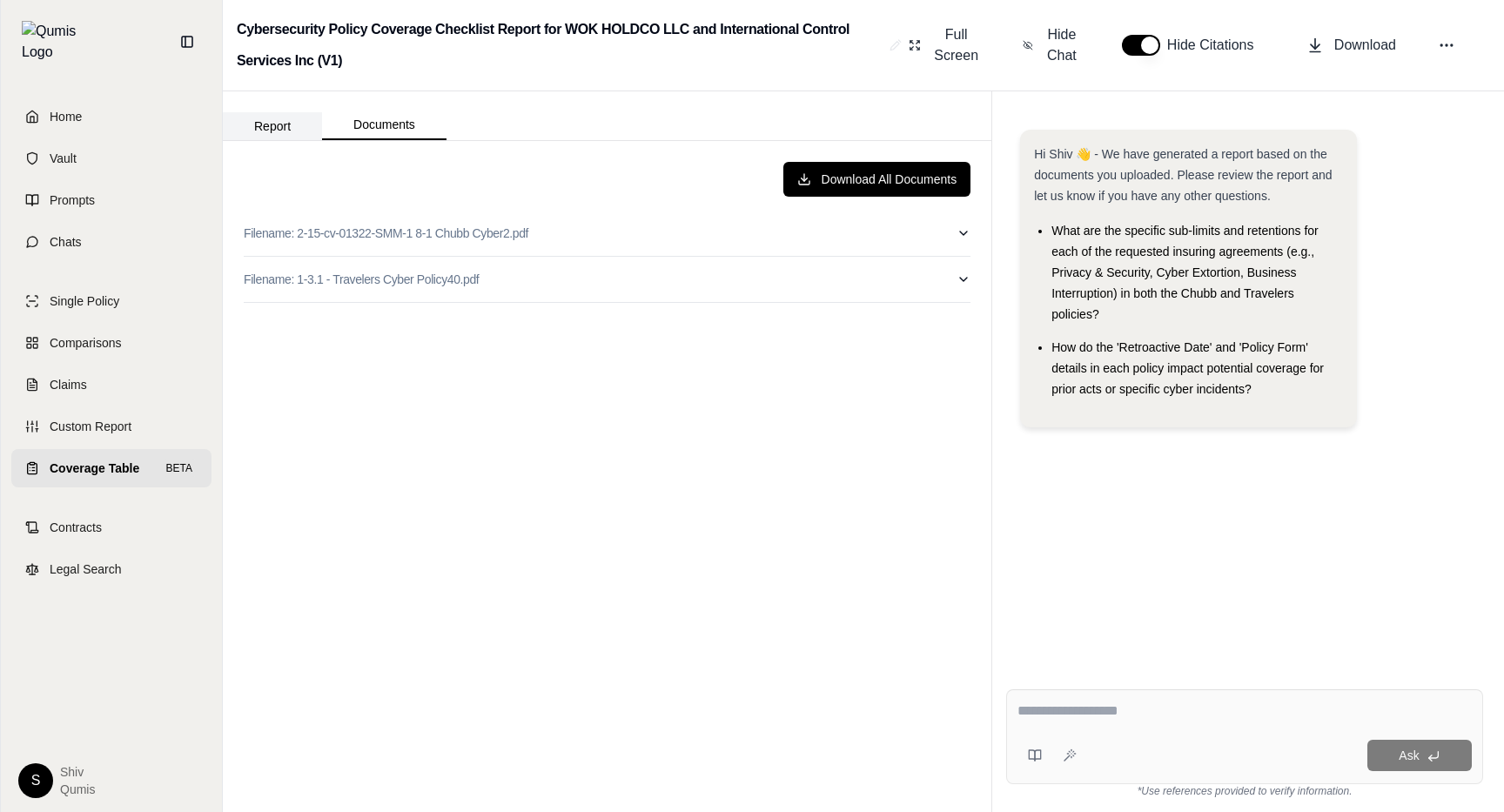
click at [285, 129] on button "Report" at bounding box center [273, 126] width 100 height 28
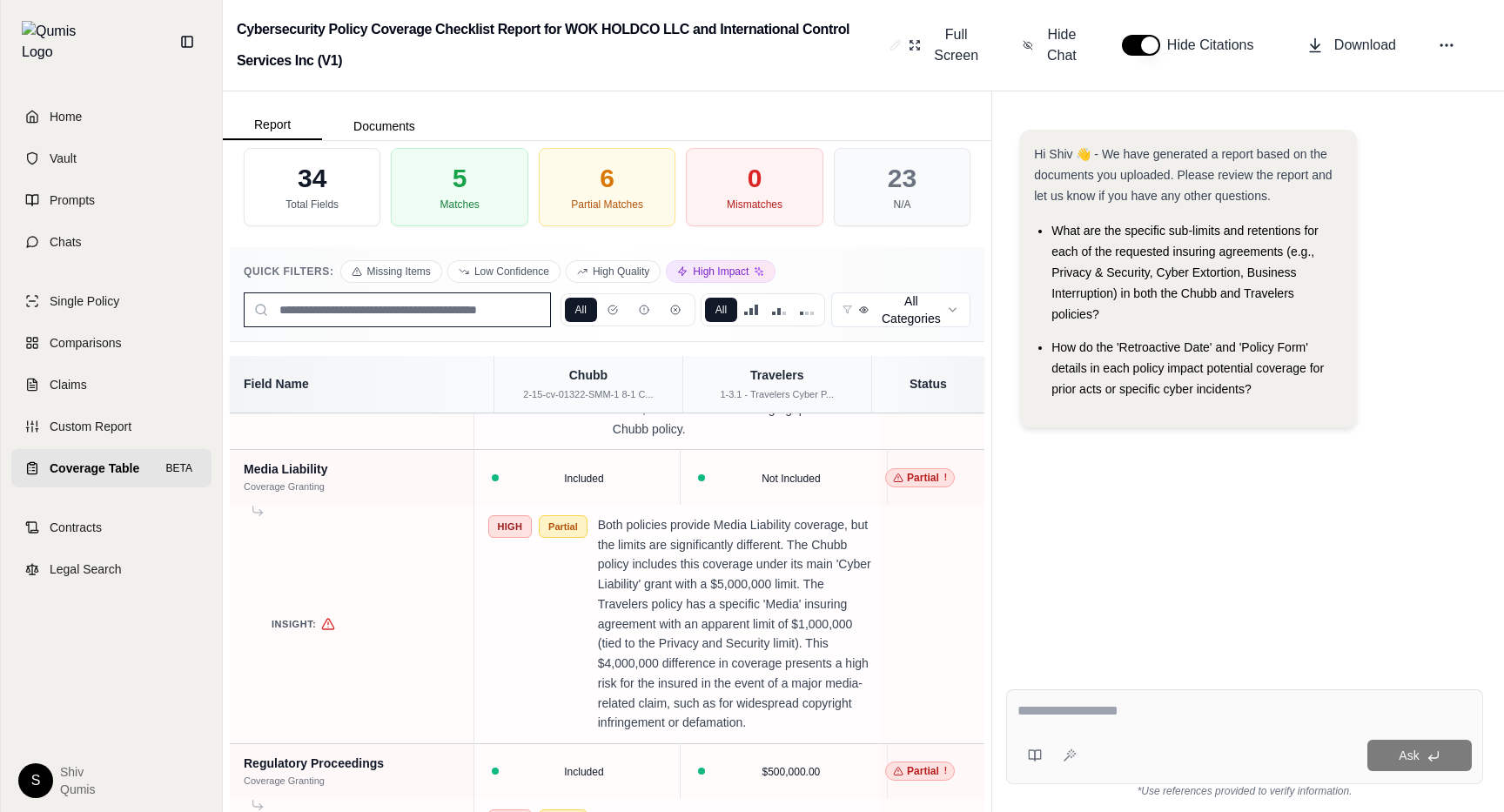
scroll to position [2548, 0]
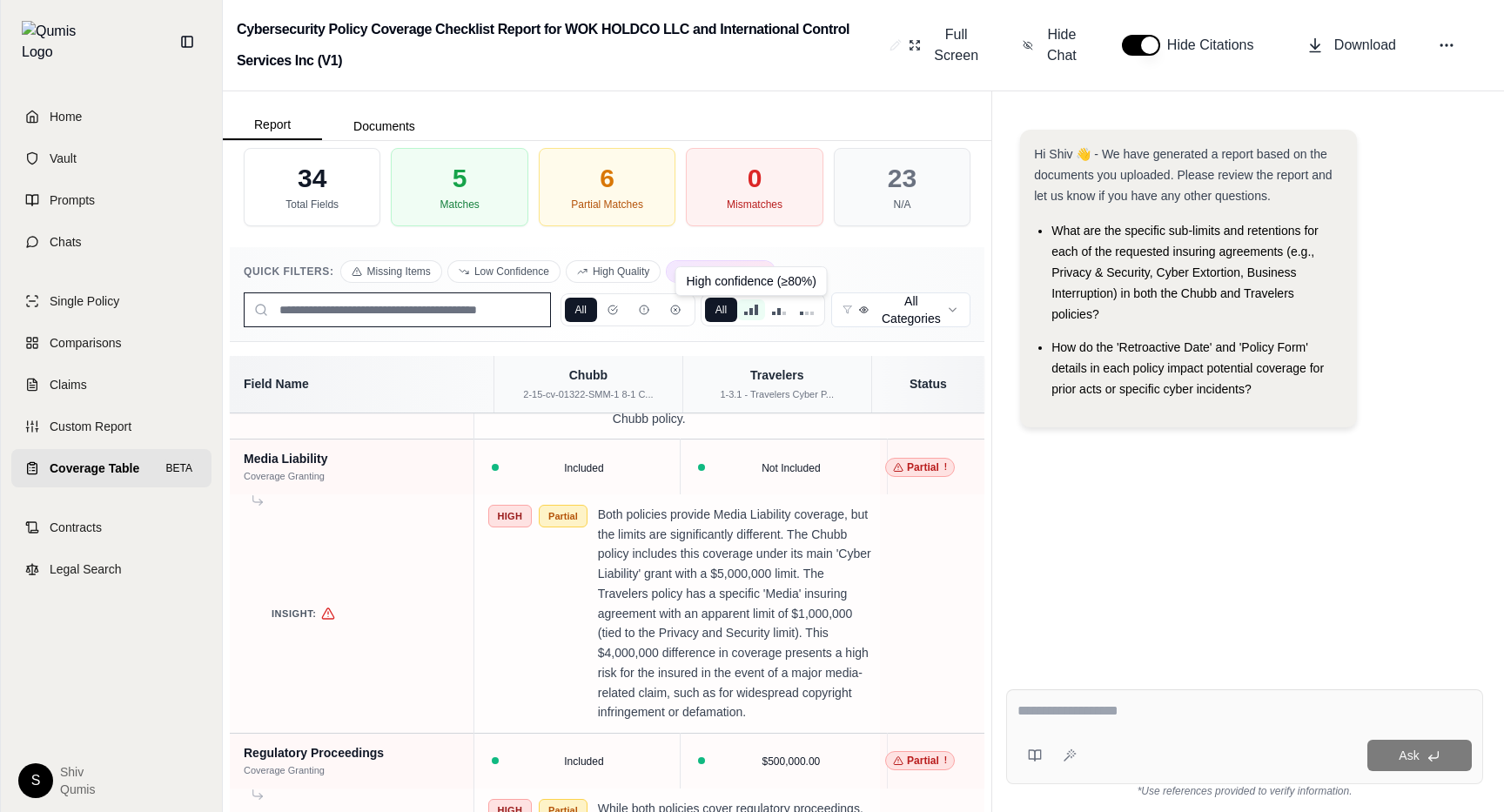
click at [753, 313] on div at bounding box center [751, 310] width 14 height 11
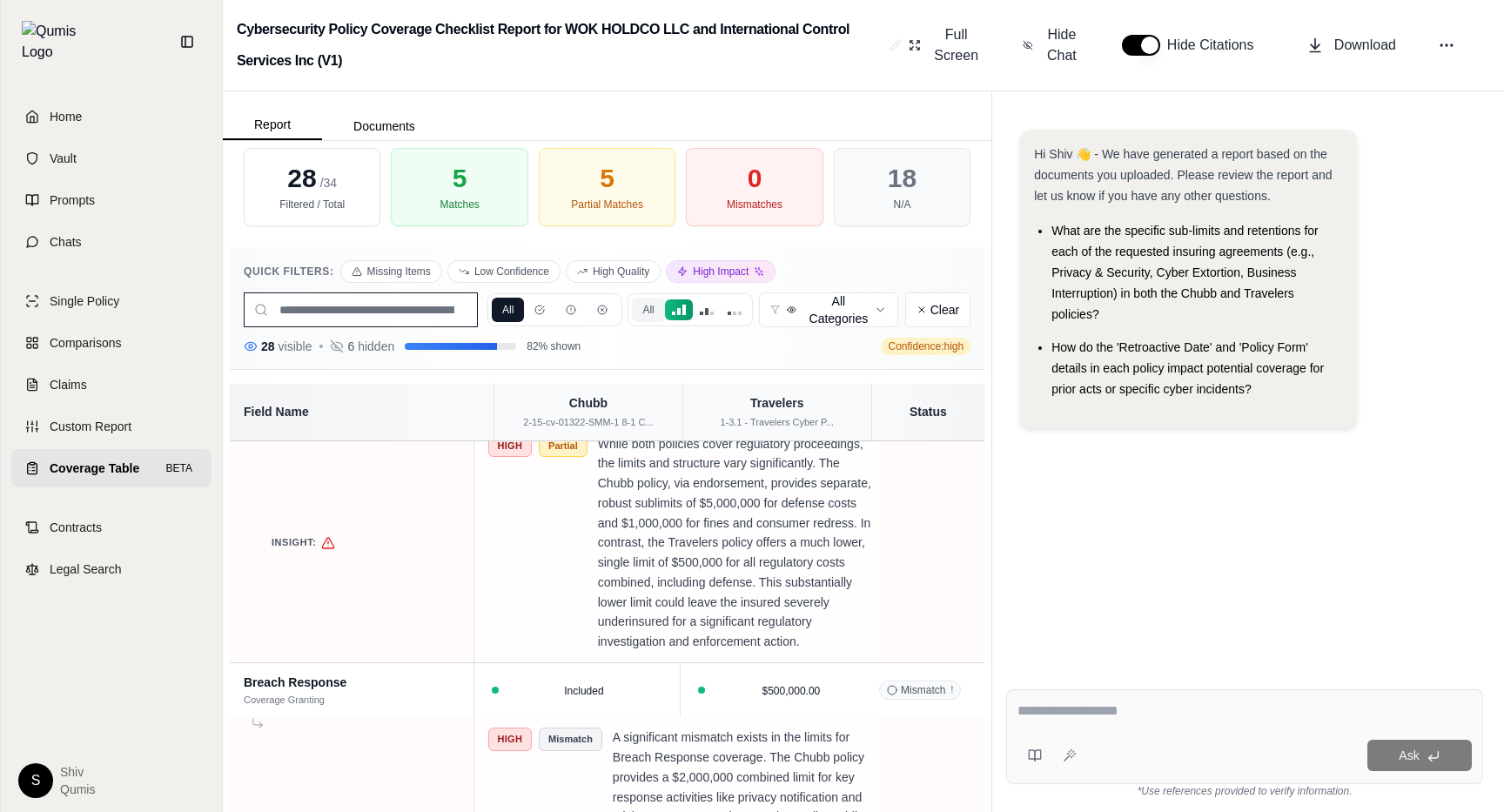
click at [657, 309] on button "All" at bounding box center [648, 310] width 33 height 24
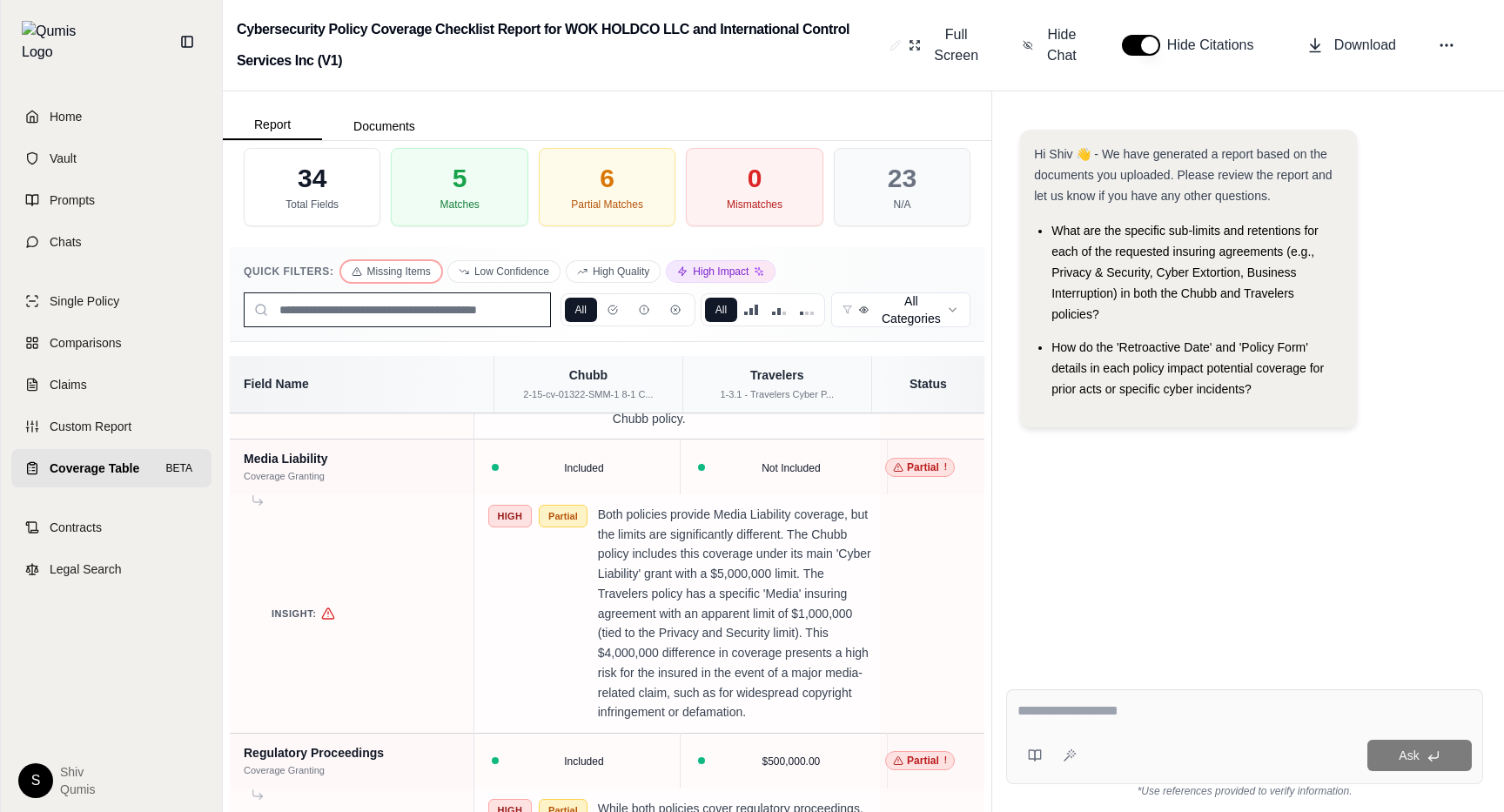
click at [369, 272] on button "Missing Items" at bounding box center [391, 271] width 101 height 21
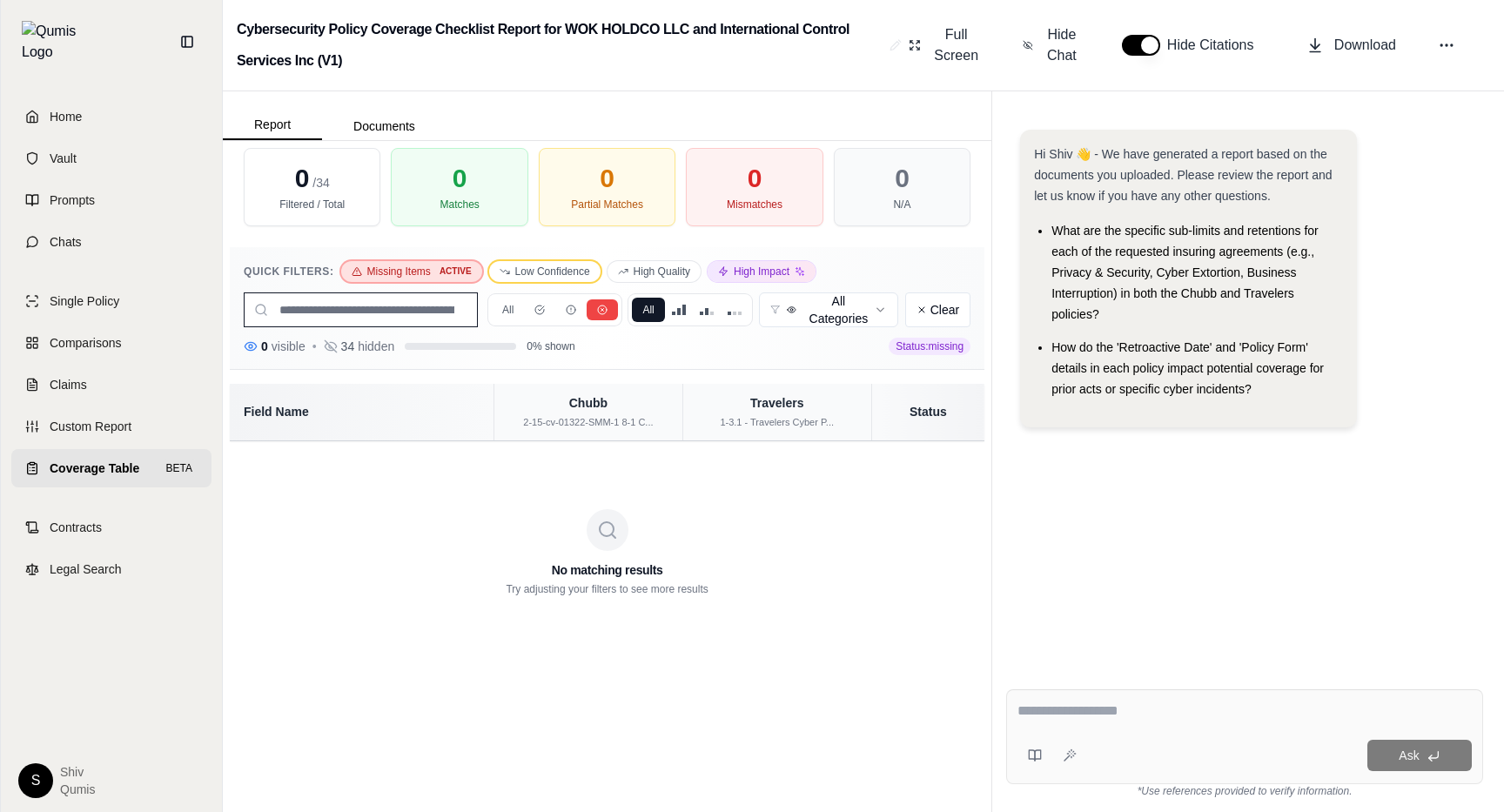
click at [554, 278] on button "Low Confidence" at bounding box center [544, 271] width 111 height 21
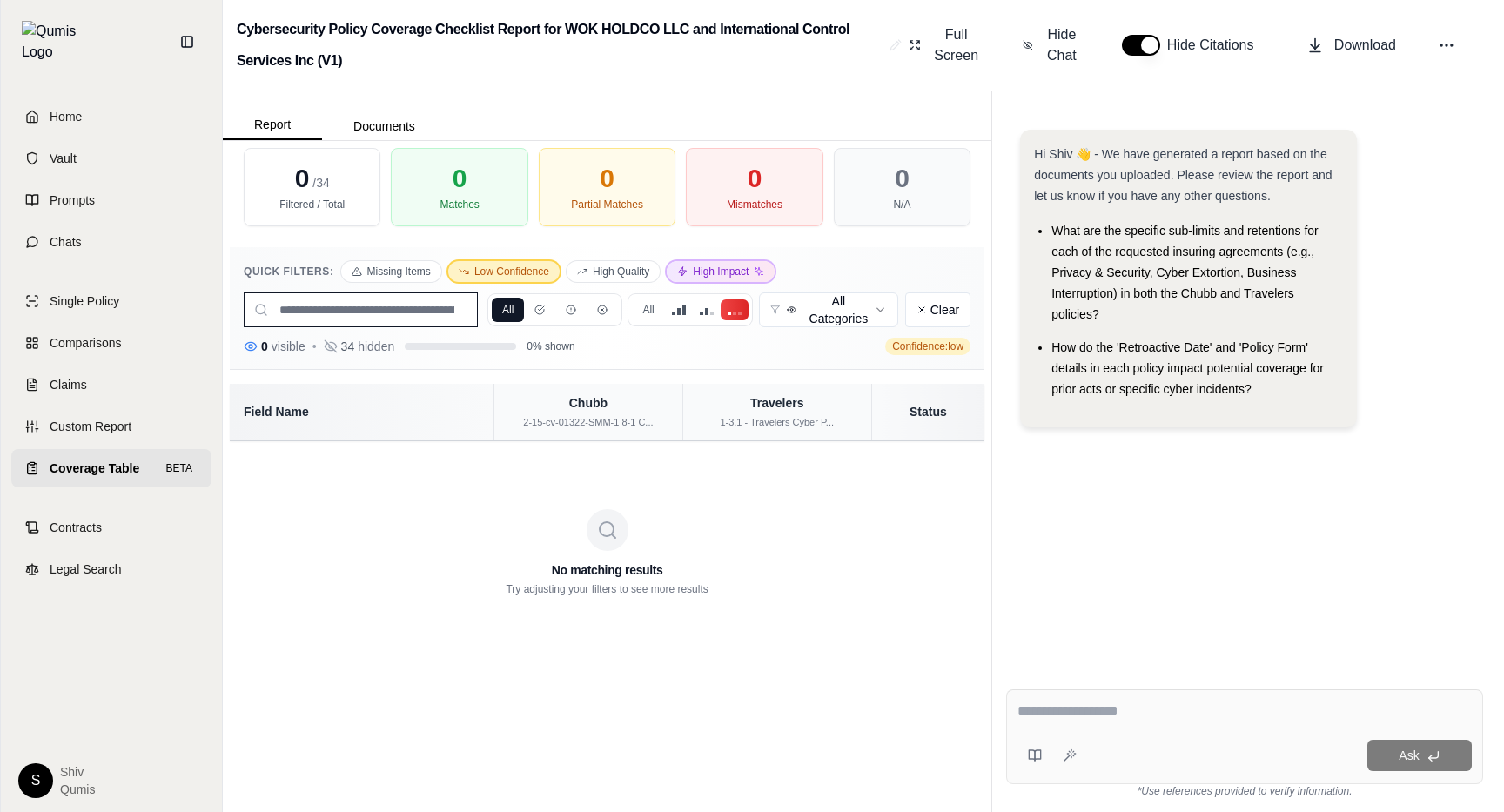
click at [744, 268] on button "High Impact" at bounding box center [720, 271] width 108 height 21
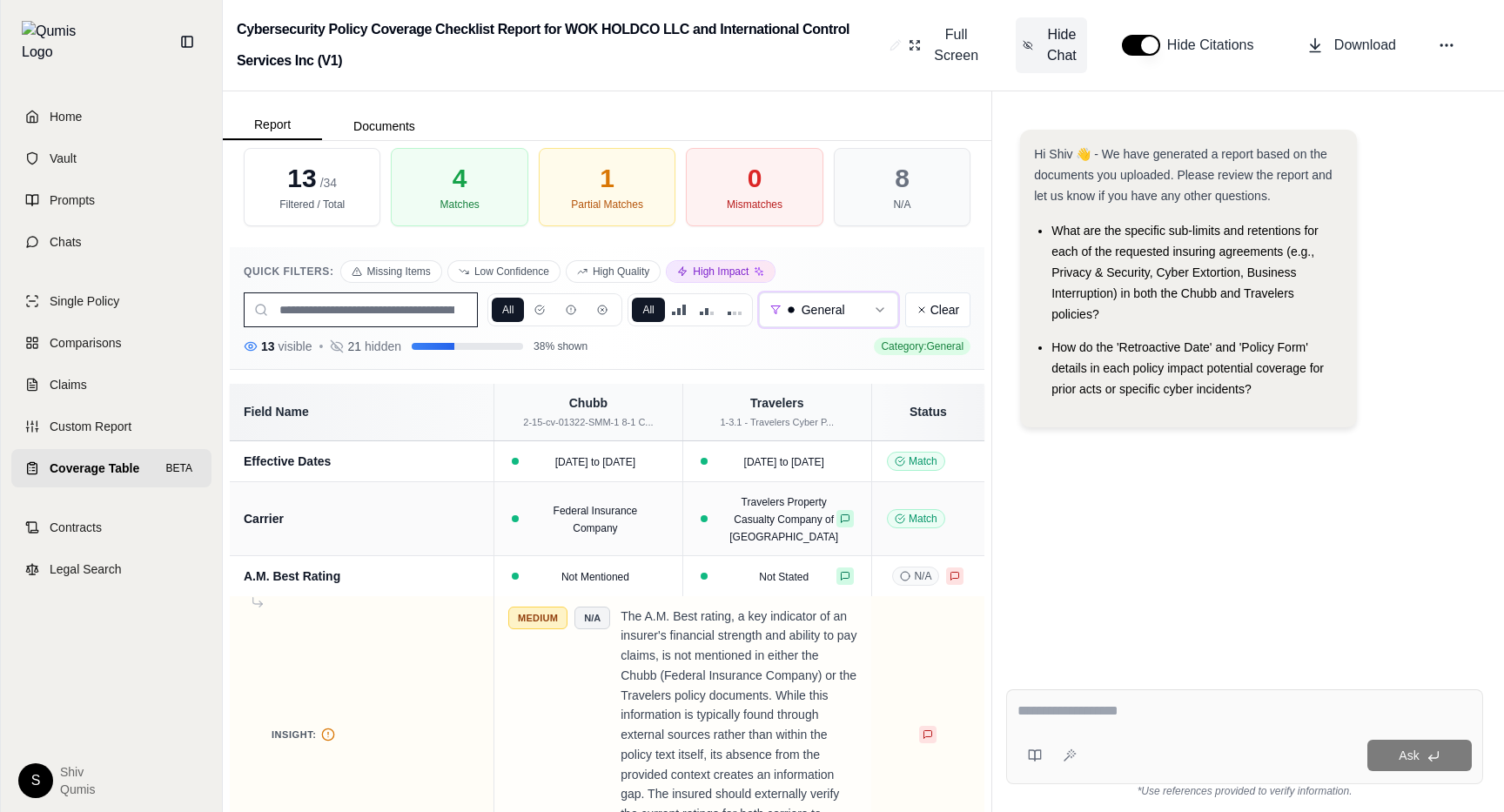
click at [1071, 65] on span "Hide Chat" at bounding box center [1062, 45] width 36 height 42
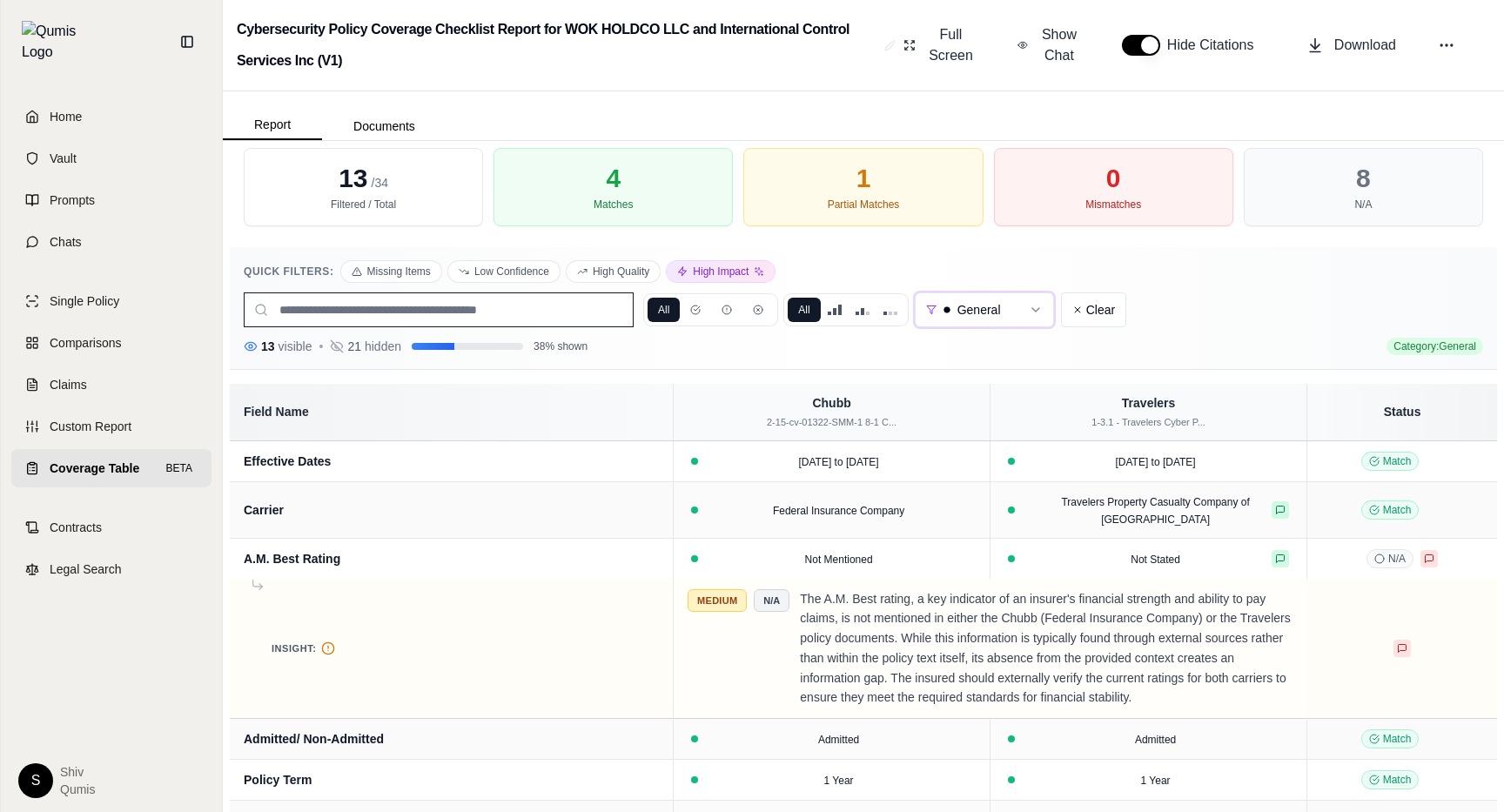
click at [359, 349] on span "21" at bounding box center [354, 346] width 14 height 17
drag, startPoint x: 355, startPoint y: 345, endPoint x: 546, endPoint y: 349, distance: 191.0
click at [546, 349] on div "13 visible • 21 hidden 38 % shown" at bounding box center [416, 346] width 344 height 17
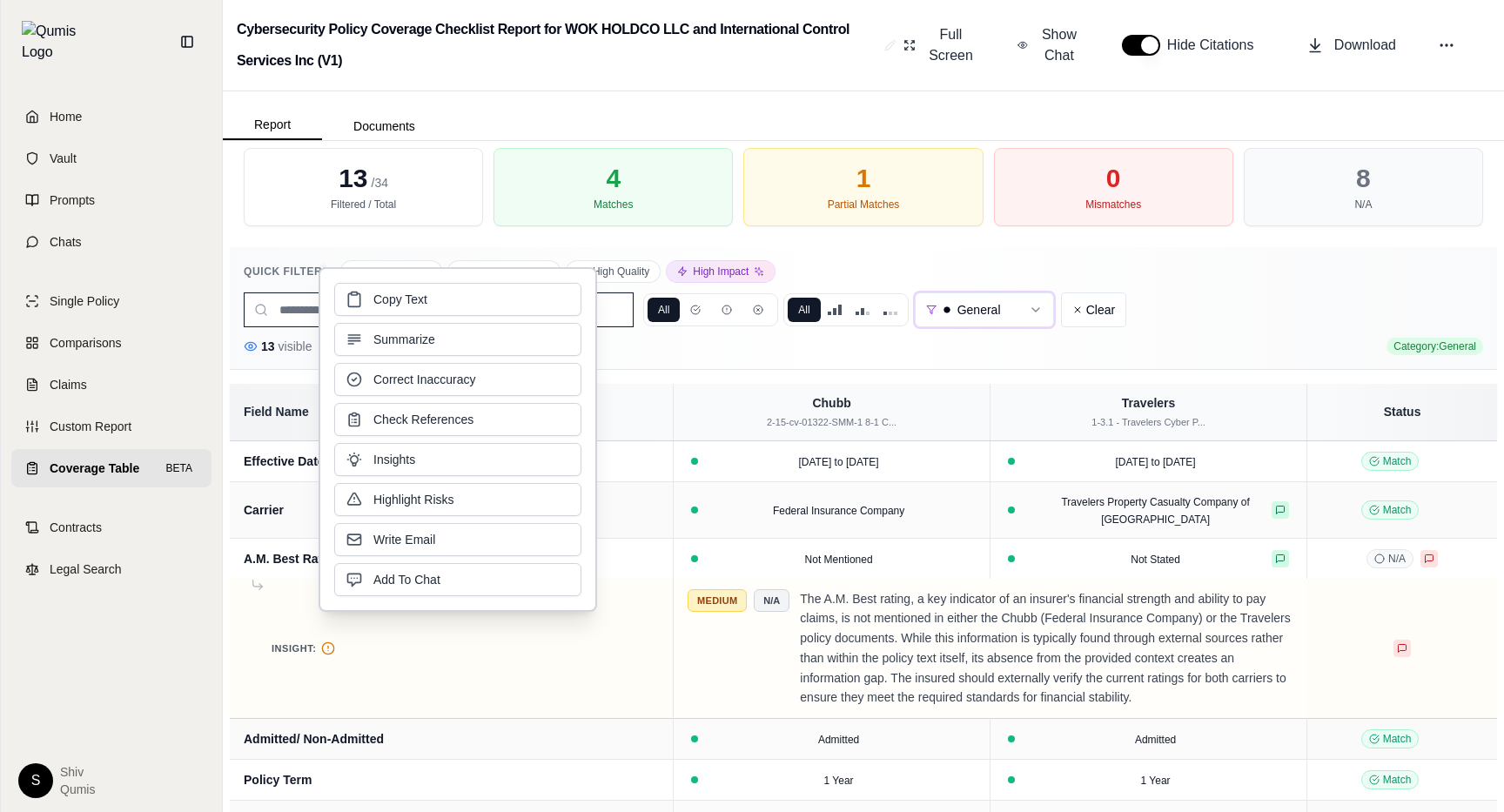
click at [771, 362] on div "Quick Filters: Missing Items Low Confidence High Quality High Impact All All Ge…" at bounding box center [864, 309] width 1268 height 123
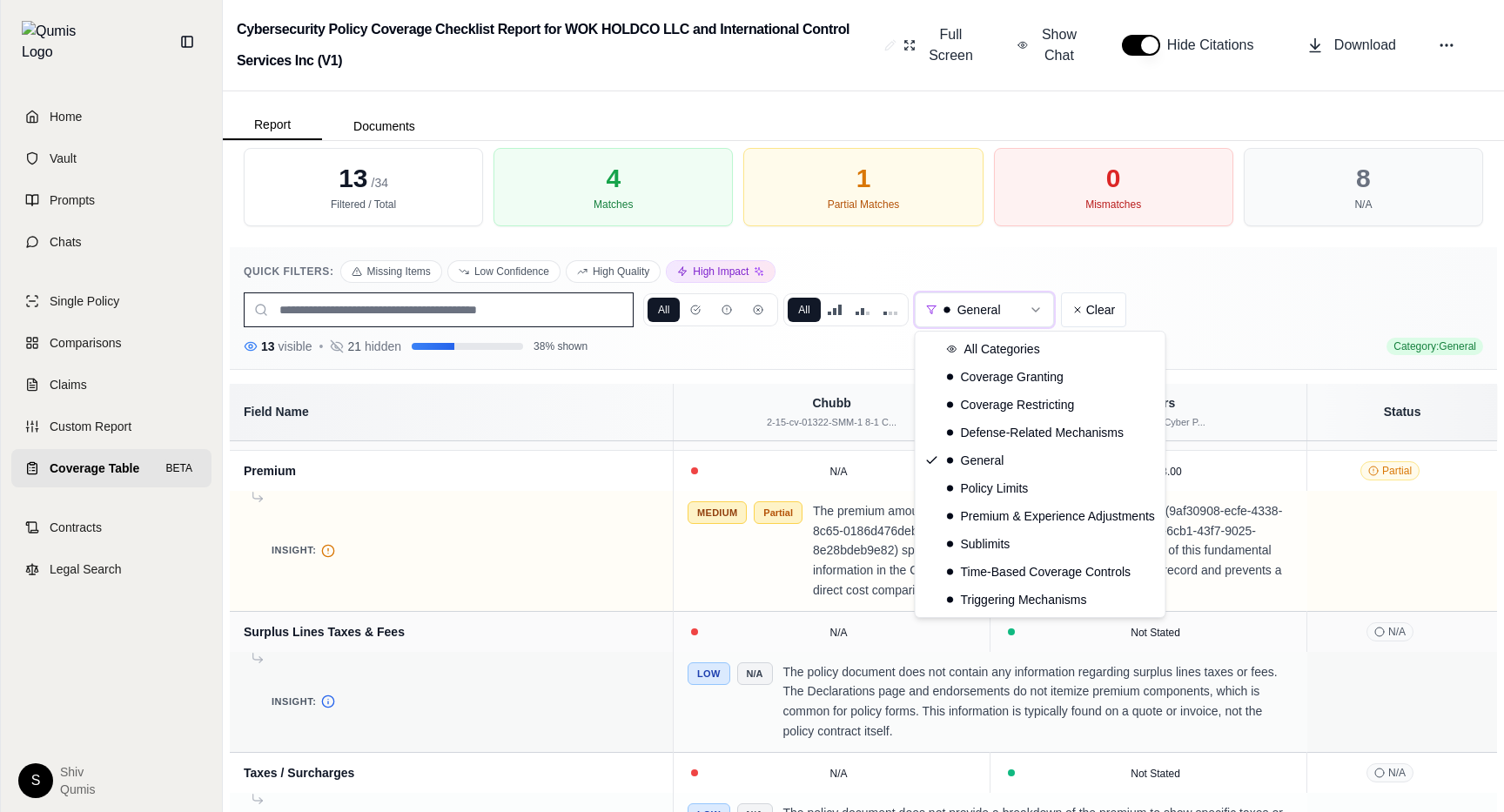
click at [1023, 303] on html "Home Vault Prompts Chats Single Policy Comparisons Claims Custom Report Coverag…" at bounding box center [752, 406] width 1504 height 812
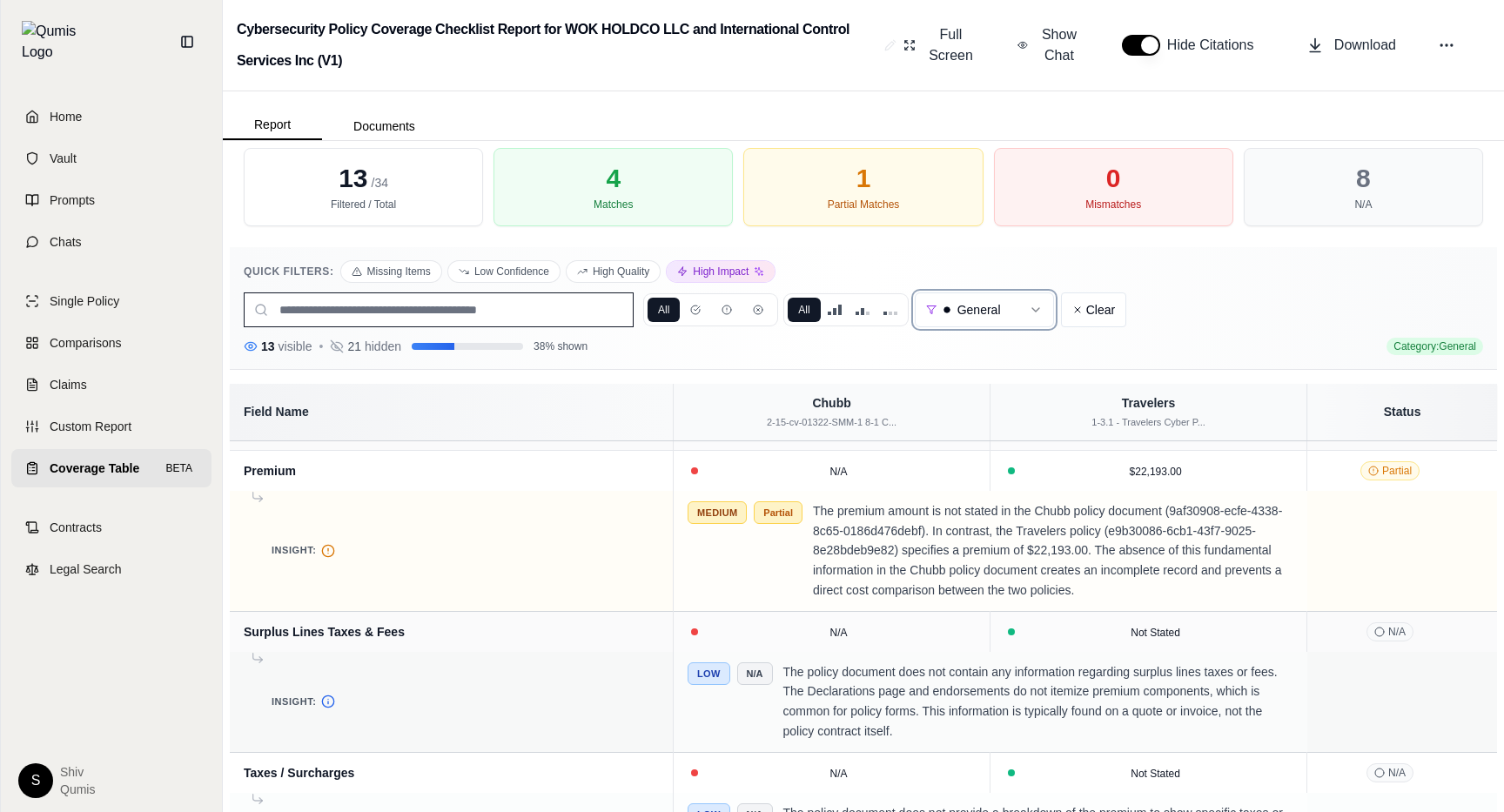
click at [839, 302] on html "Home Vault Prompts Chats Single Policy Comparisons Claims Custom Report Coverag…" at bounding box center [752, 406] width 1504 height 812
click at [839, 304] on span at bounding box center [840, 310] width 4 height 11
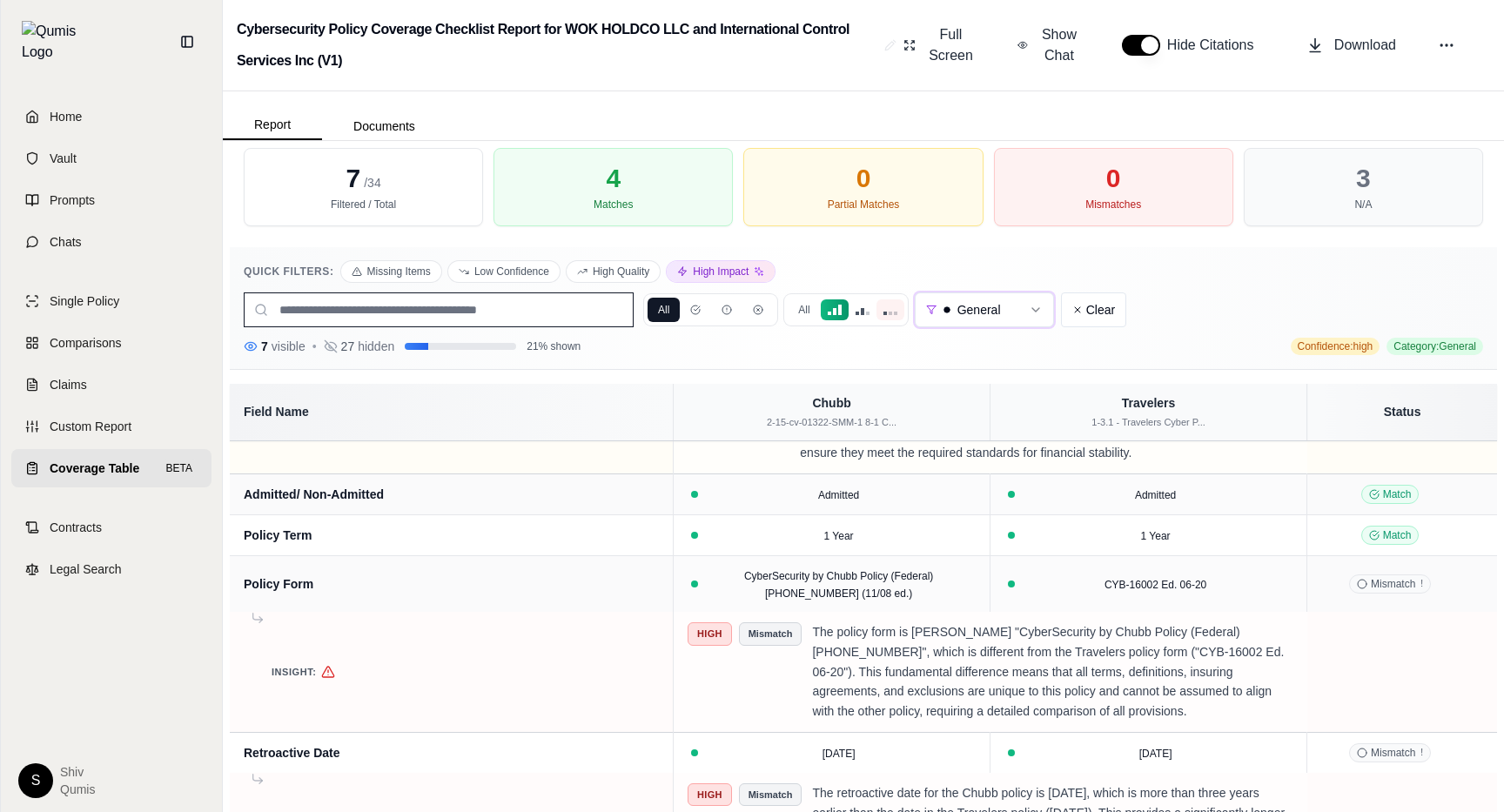
click at [894, 312] on span at bounding box center [896, 313] width 4 height 4
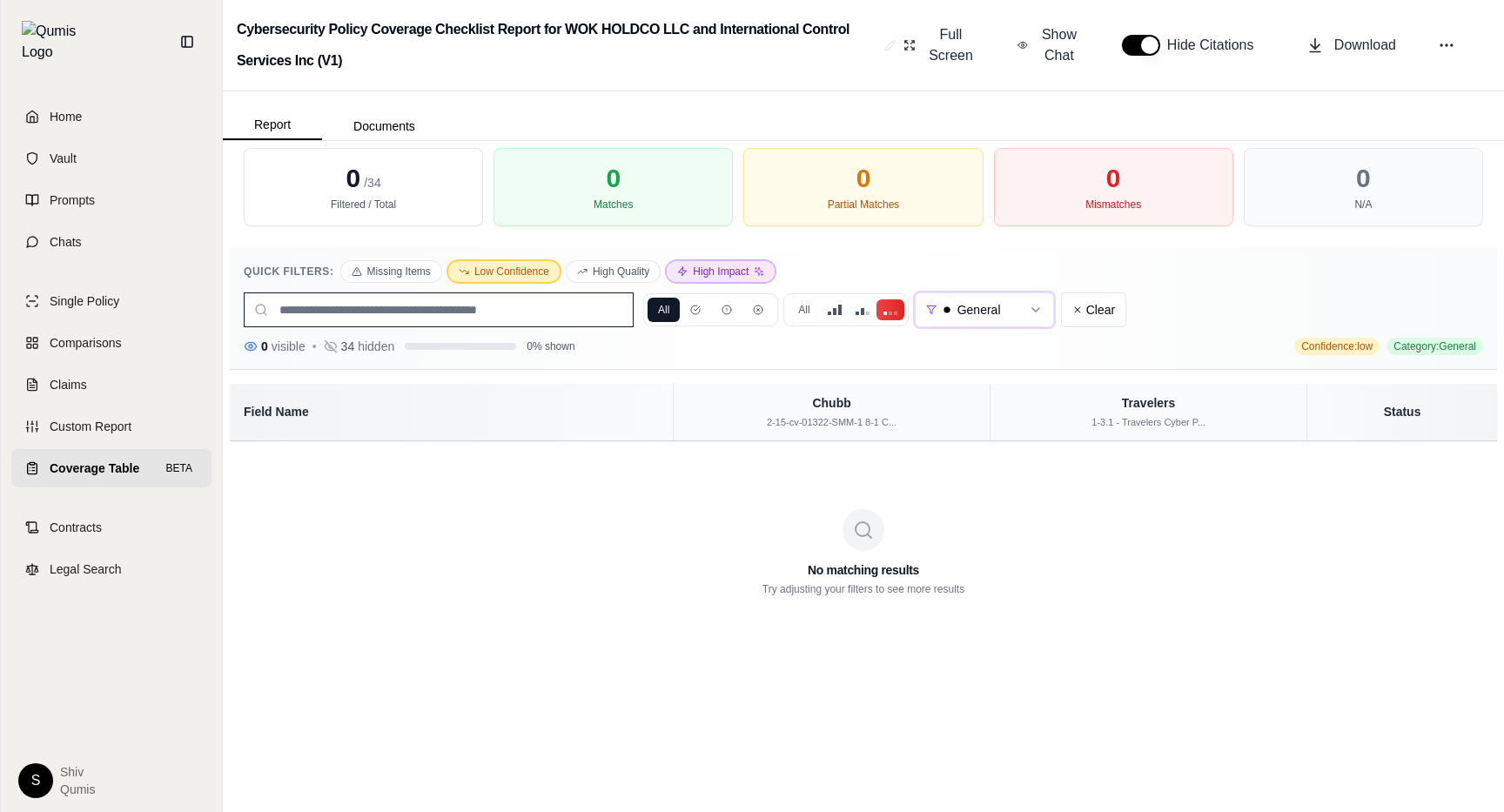
click at [705, 272] on button "High Impact" at bounding box center [720, 271] width 108 height 21
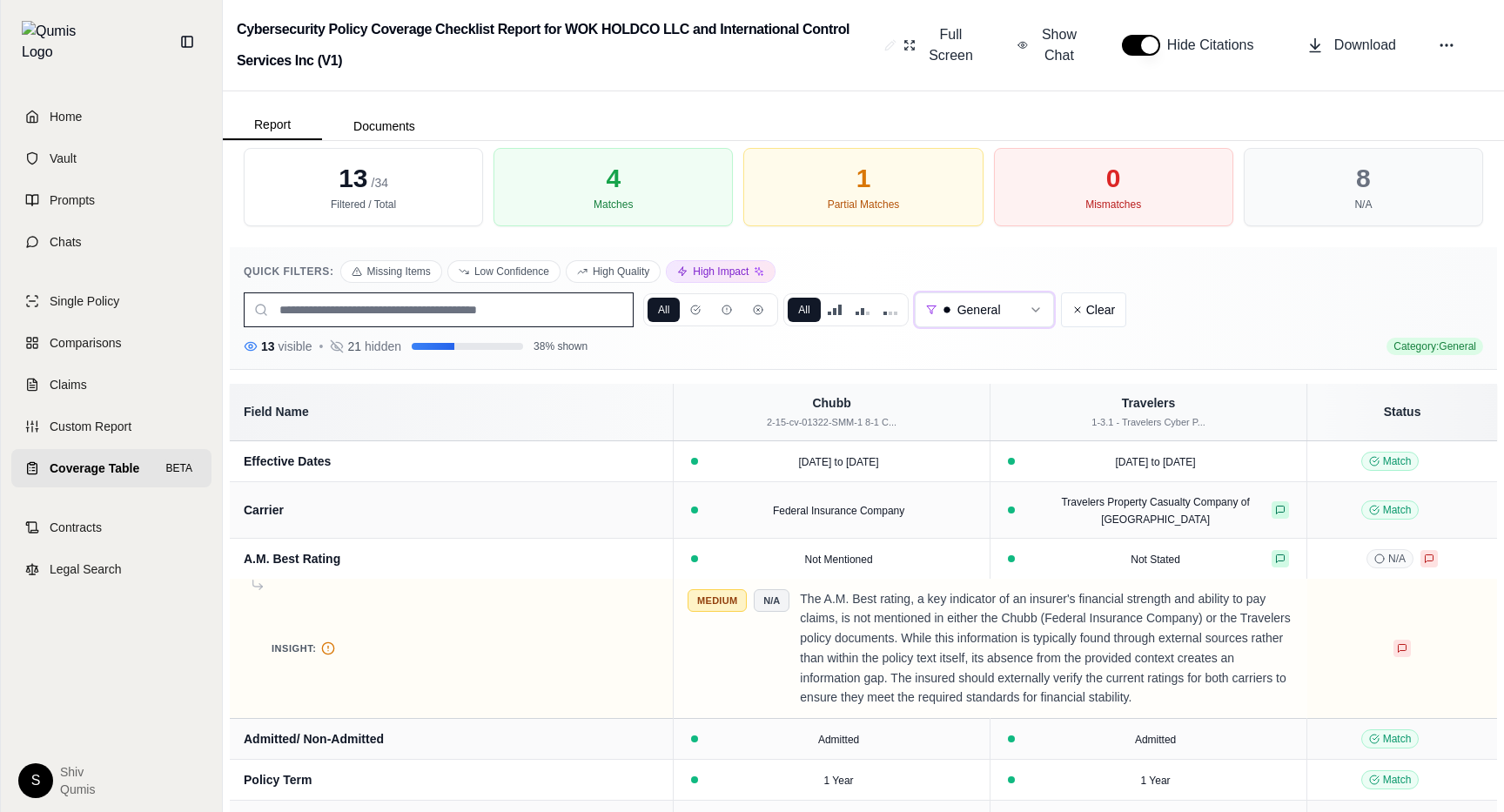
click at [461, 295] on input "search" at bounding box center [438, 310] width 390 height 34
click at [369, 269] on button "Missing Items" at bounding box center [391, 271] width 101 height 21
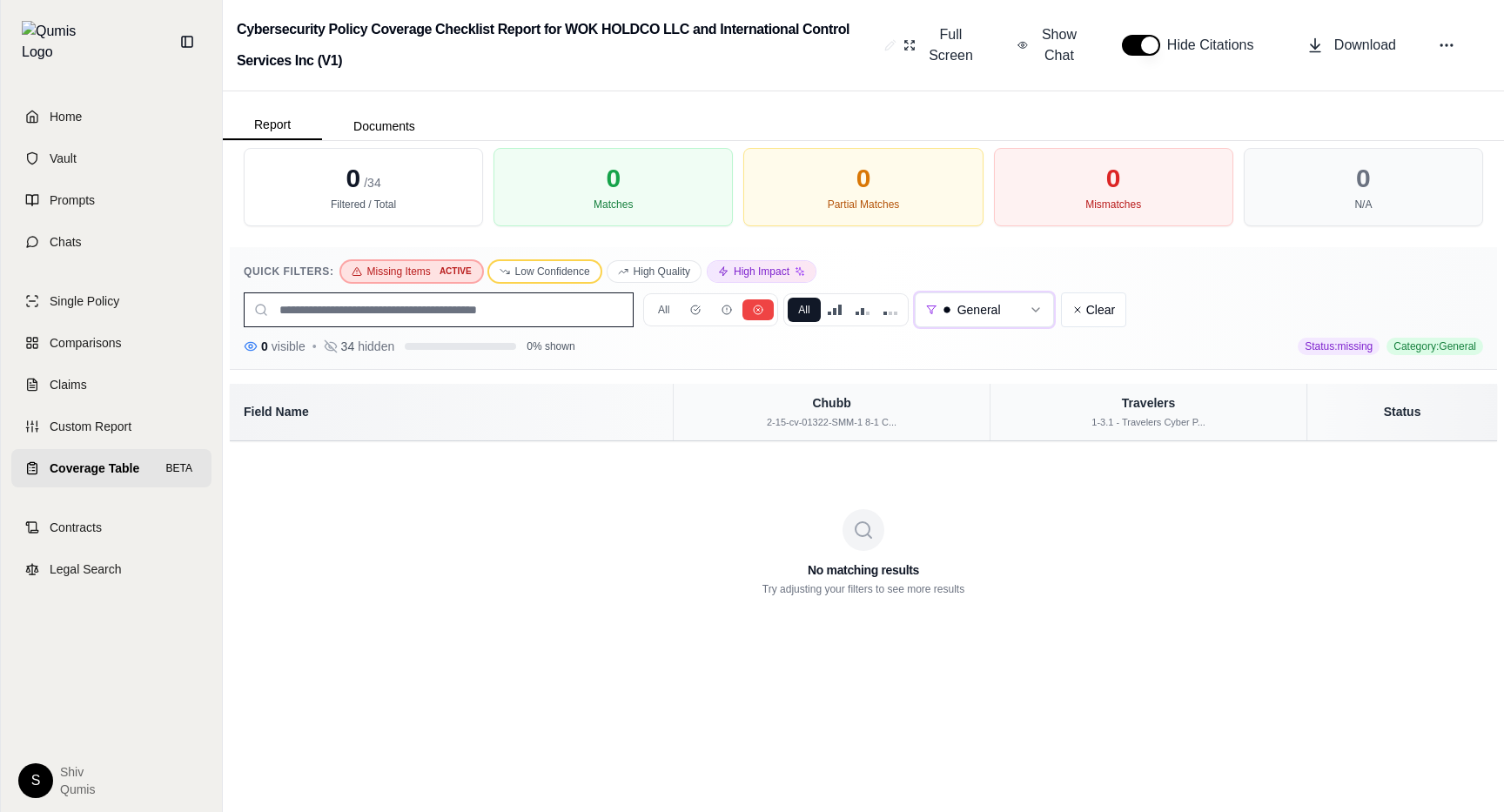
click at [535, 279] on button "Low Confidence" at bounding box center [544, 271] width 111 height 21
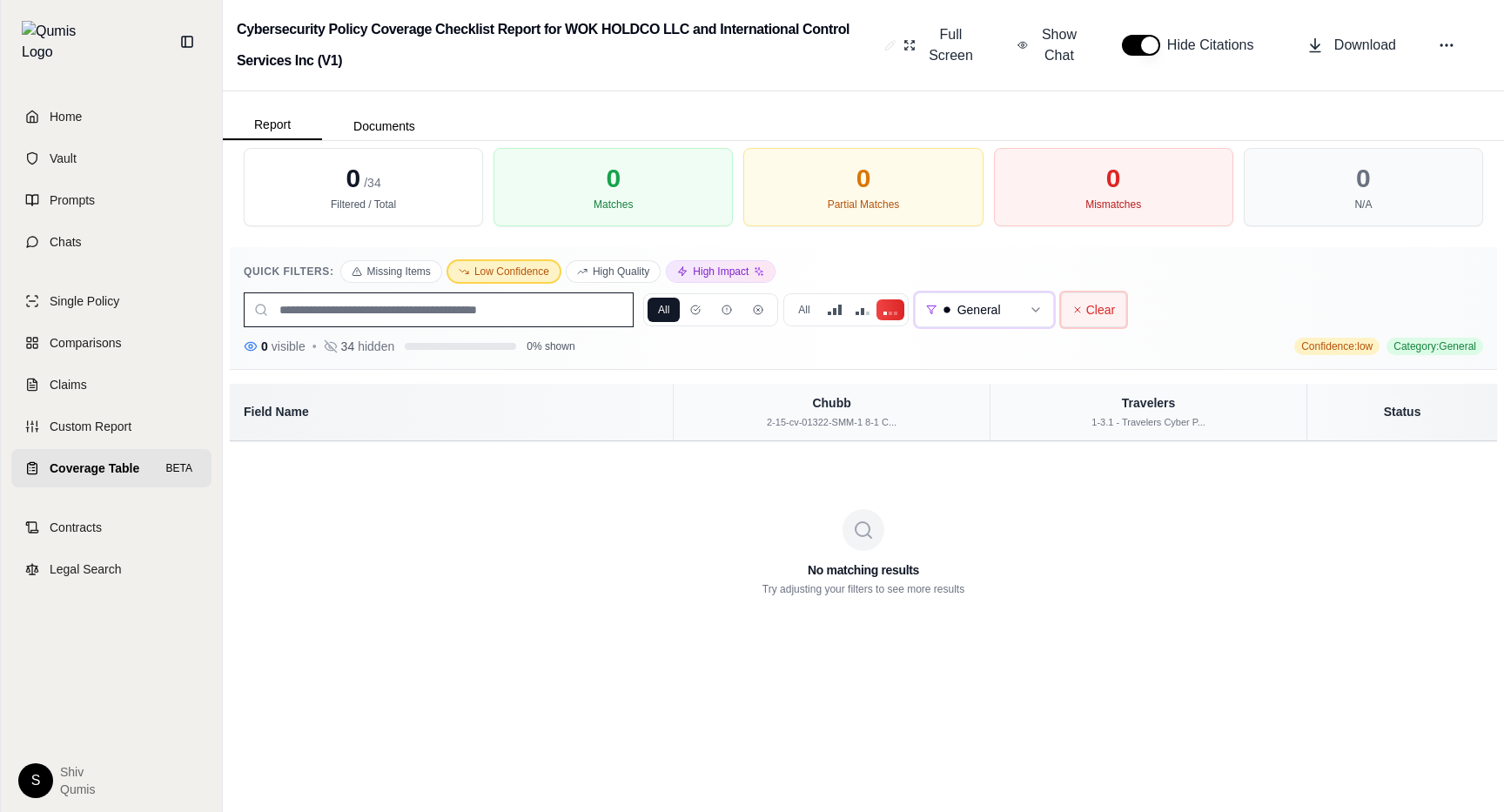
click at [1090, 318] on span "Clear" at bounding box center [1093, 310] width 43 height 17
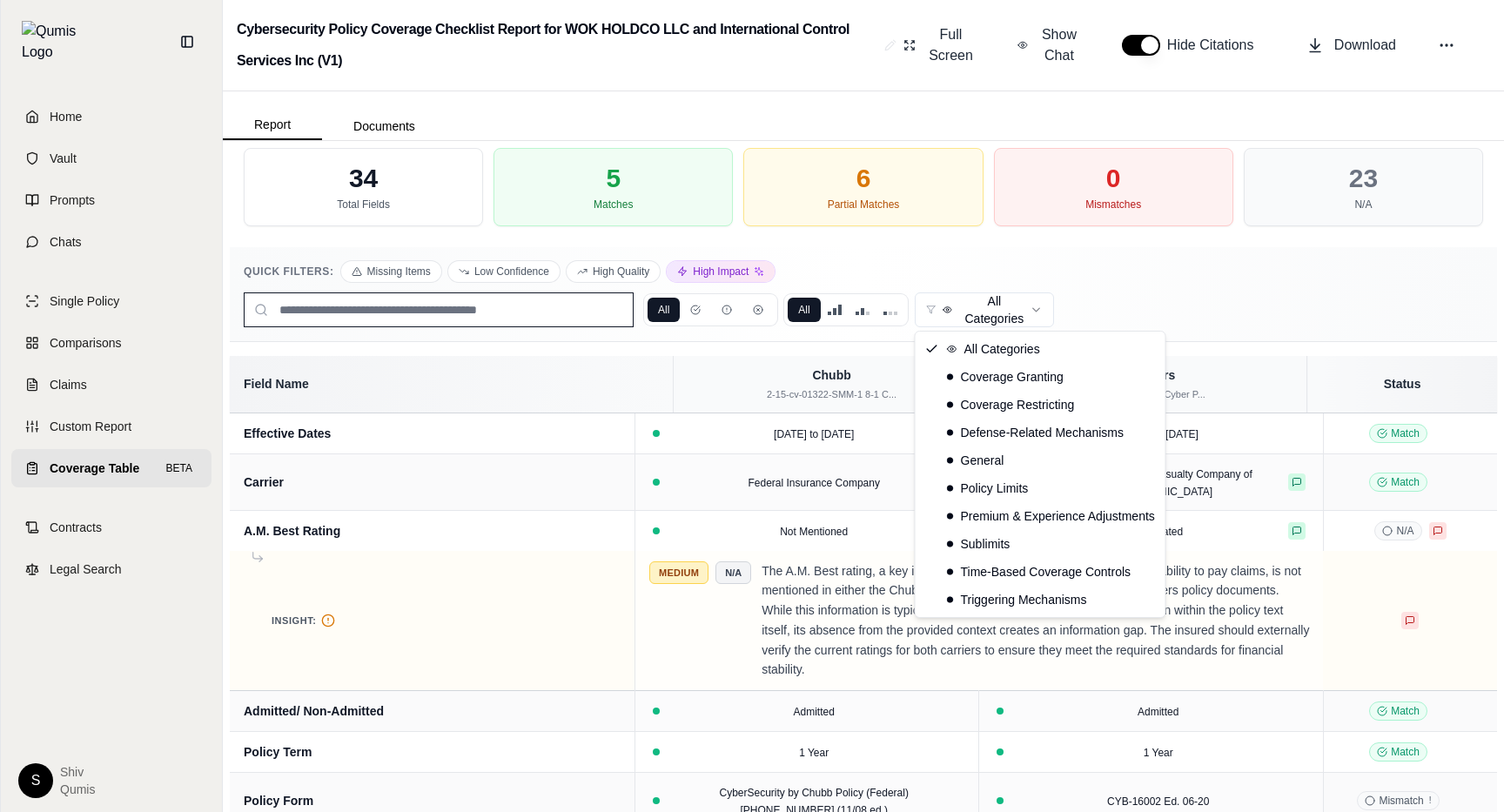
click at [1008, 310] on html "Home Vault Prompts Chats Single Policy Comparisons Claims Custom Report Coverag…" at bounding box center [752, 406] width 1504 height 812
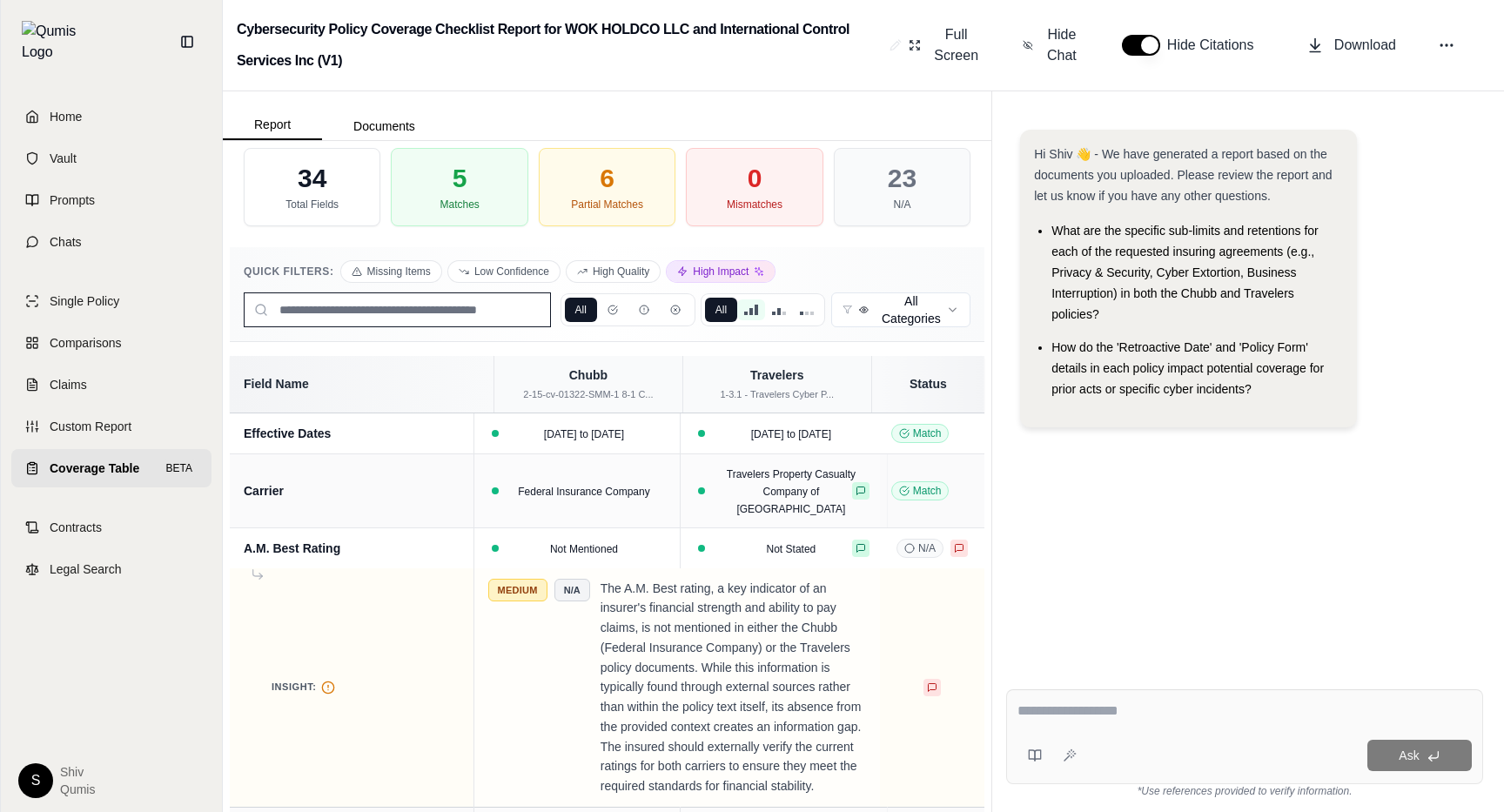
click at [752, 309] on span at bounding box center [752, 311] width 4 height 7
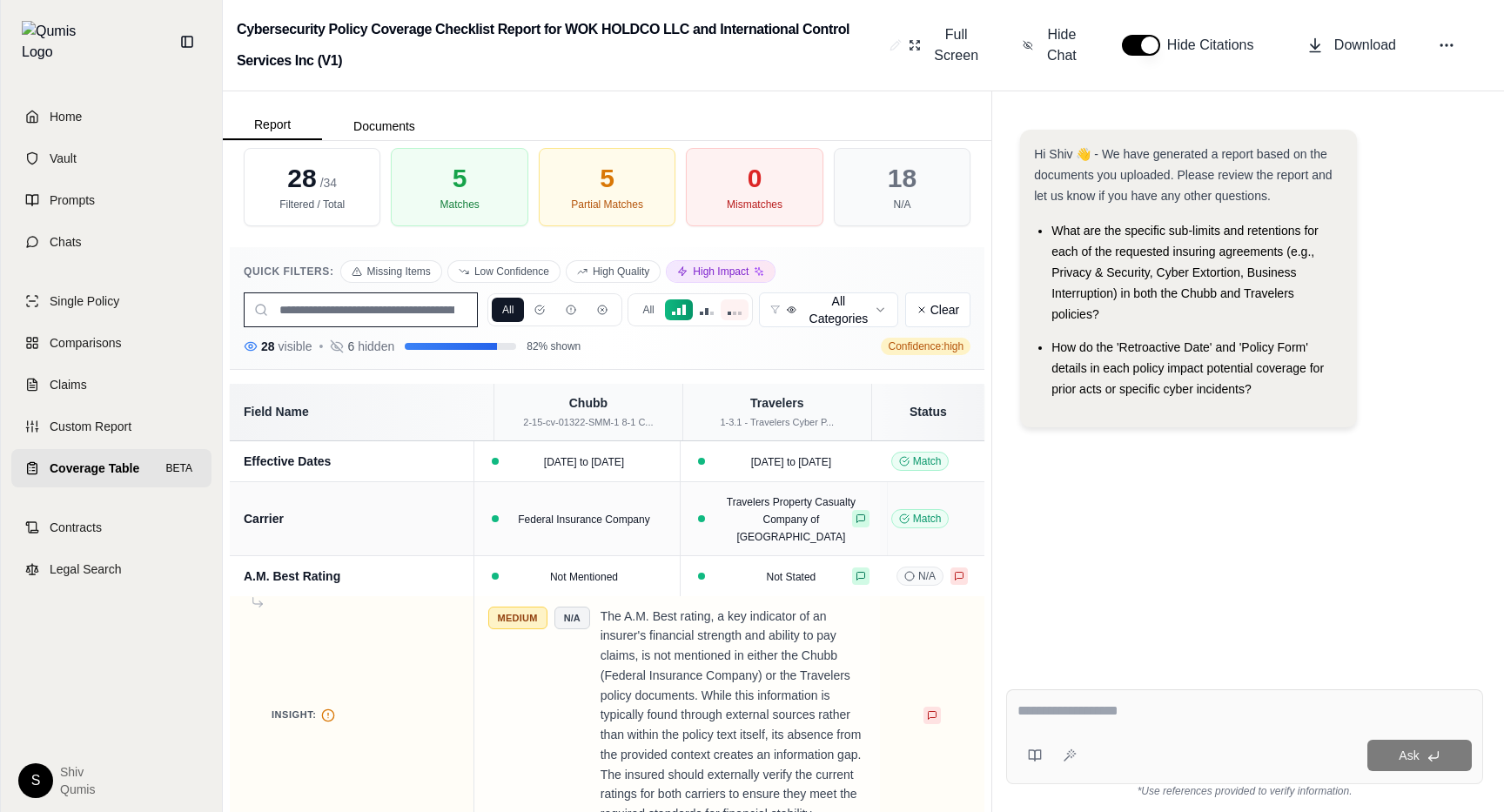
click at [729, 311] on span at bounding box center [730, 313] width 4 height 4
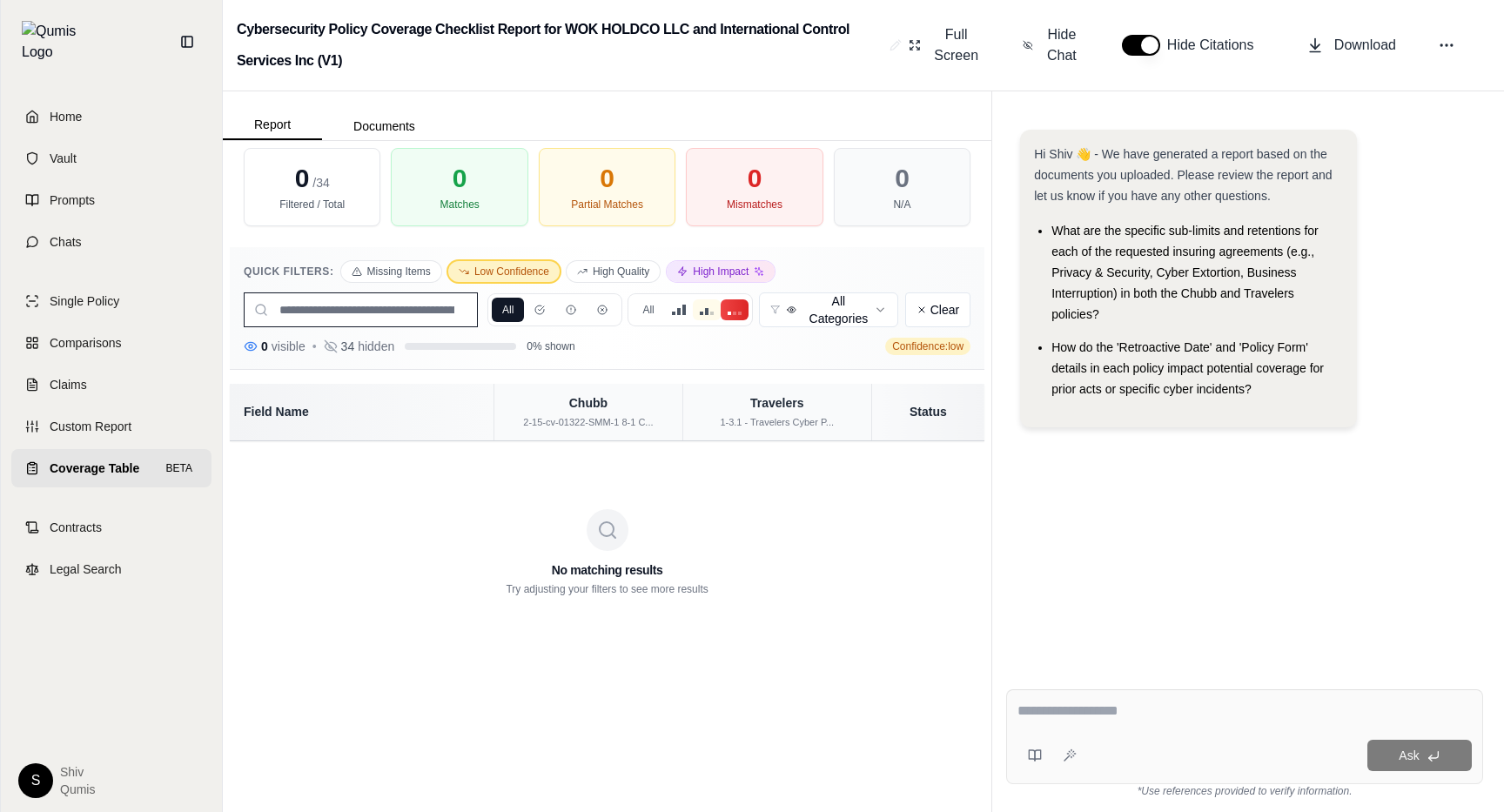
click at [698, 306] on button at bounding box center [706, 310] width 28 height 21
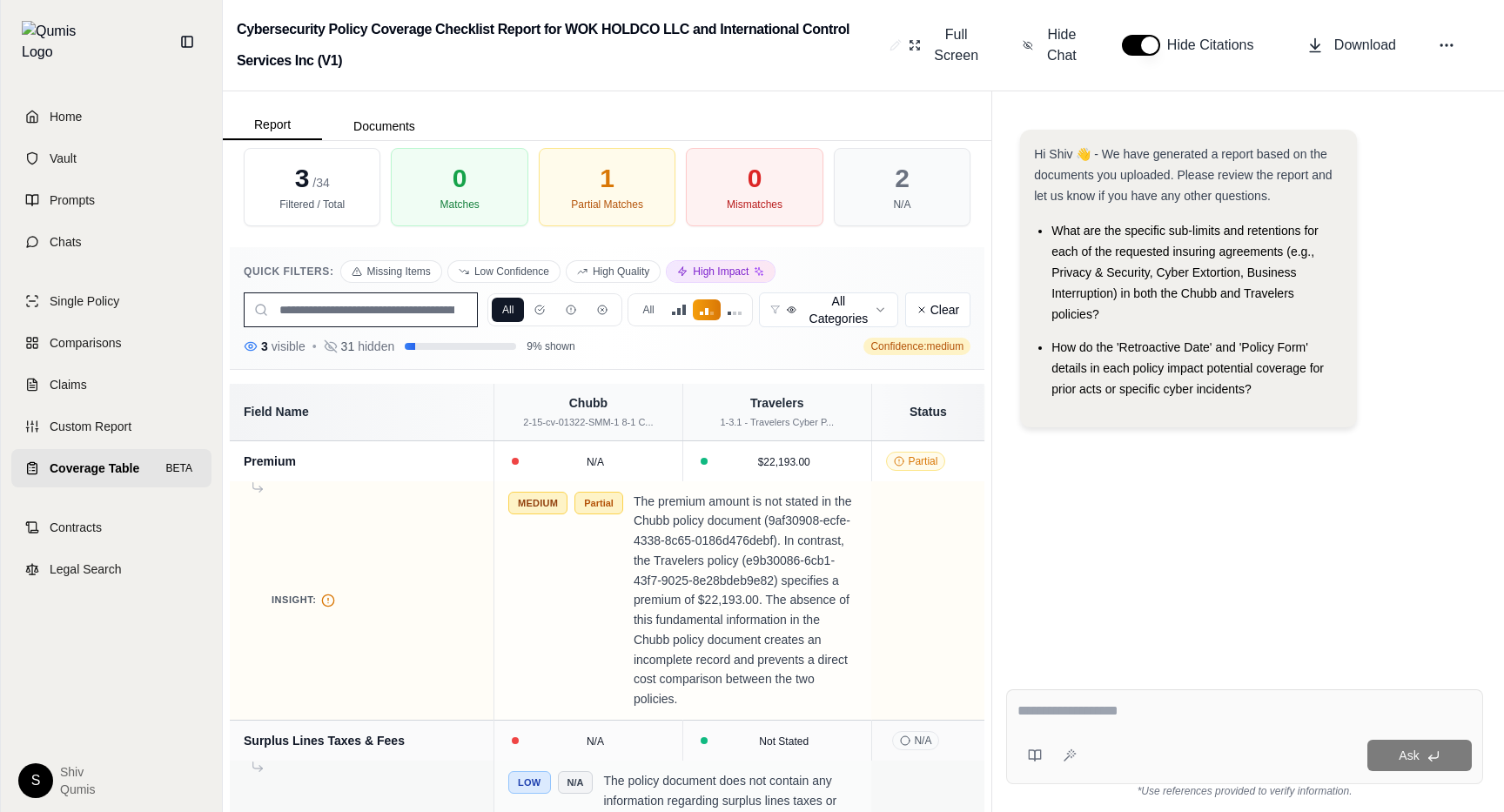
click at [618, 191] on div "1 Partial Matches" at bounding box center [607, 186] width 137 height 79
click at [767, 215] on div "0 Mismatches" at bounding box center [753, 186] width 137 height 79
click at [1046, 39] on span "Hide Chat" at bounding box center [1062, 45] width 36 height 42
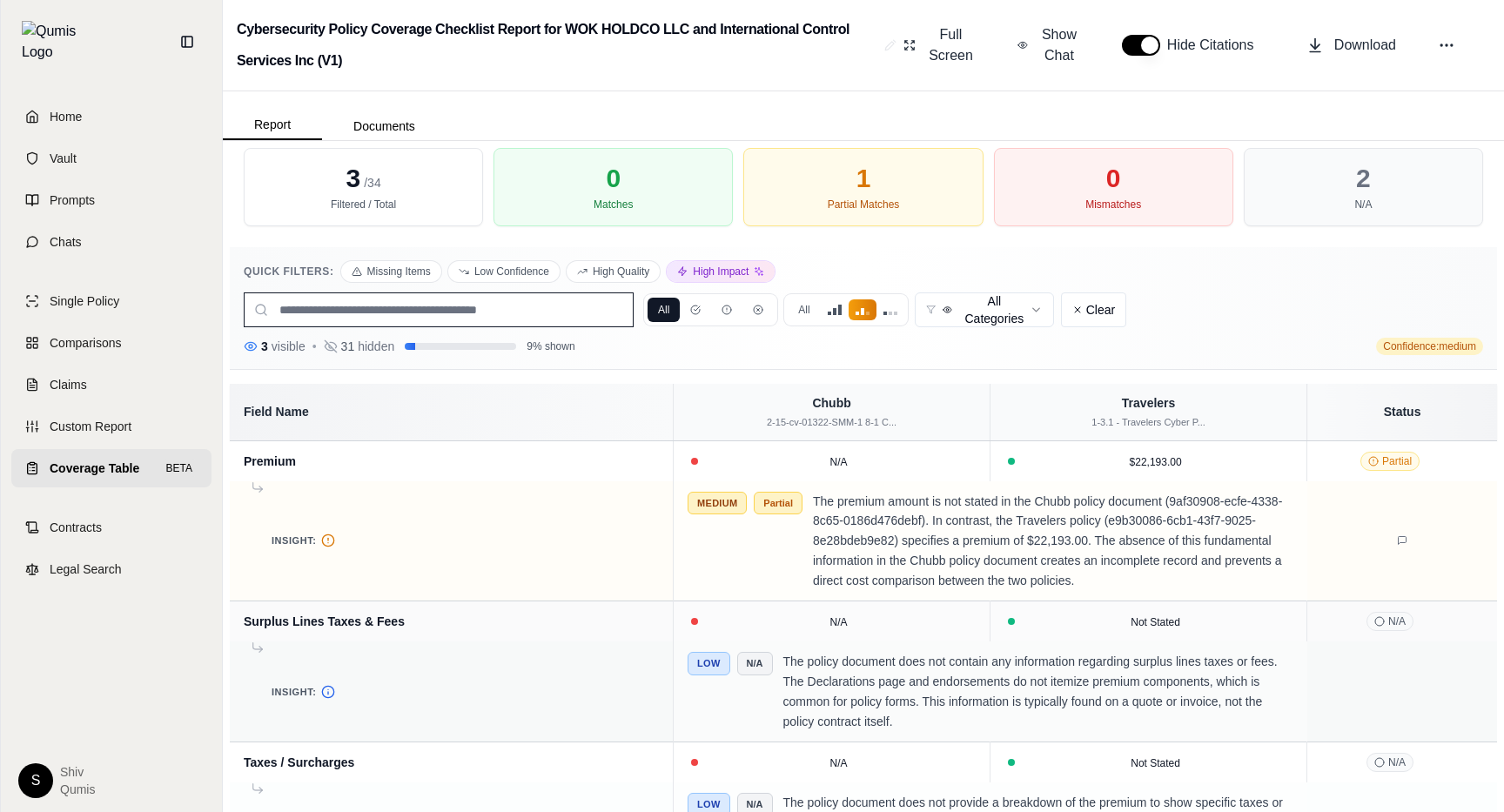
click at [849, 494] on p "The premium amount is not stated in the Chubb policy document (9af30908-ecfe-43…" at bounding box center [1053, 541] width 481 height 100
click at [432, 312] on input "search" at bounding box center [438, 310] width 390 height 34
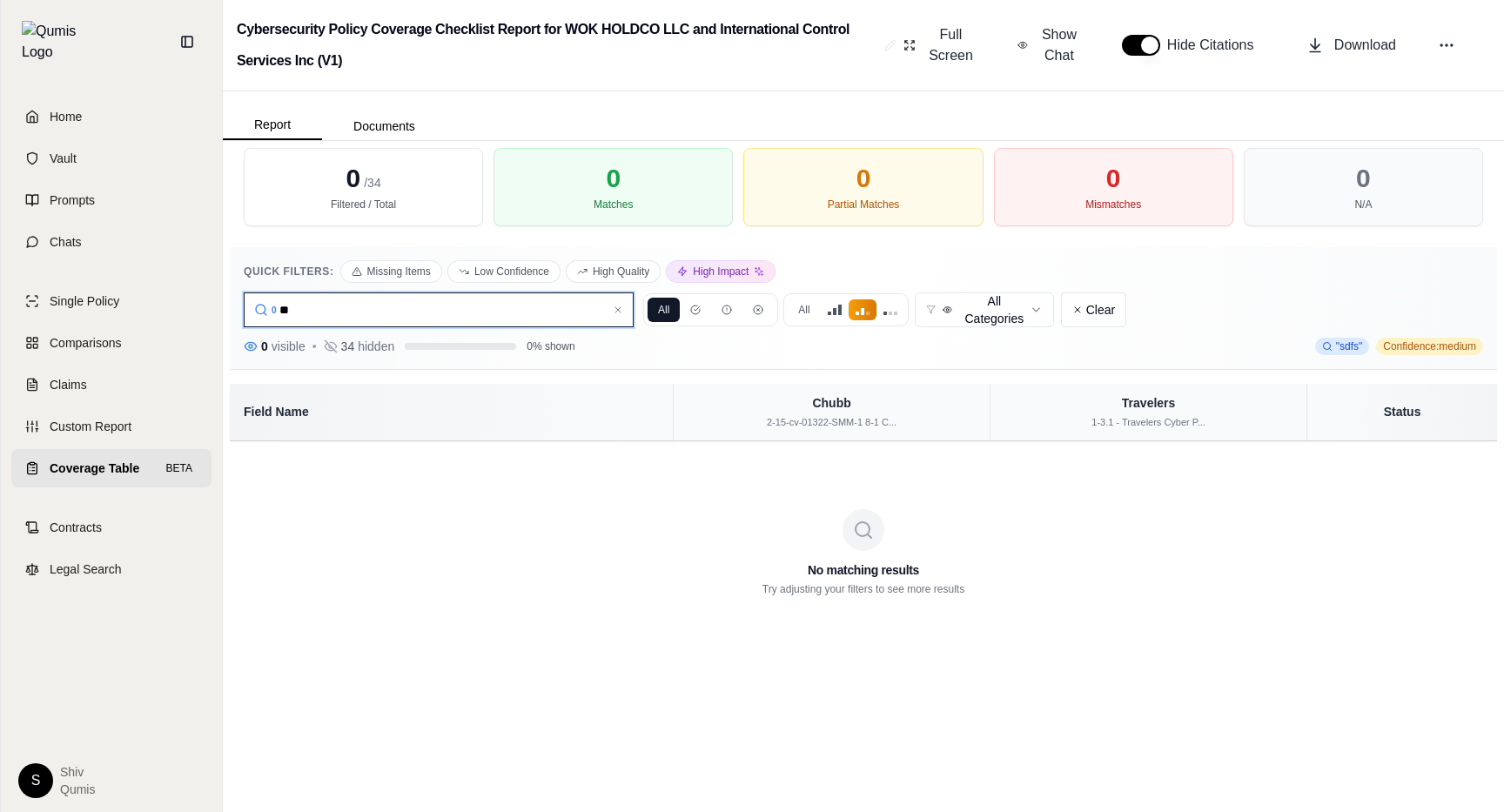
type input "*"
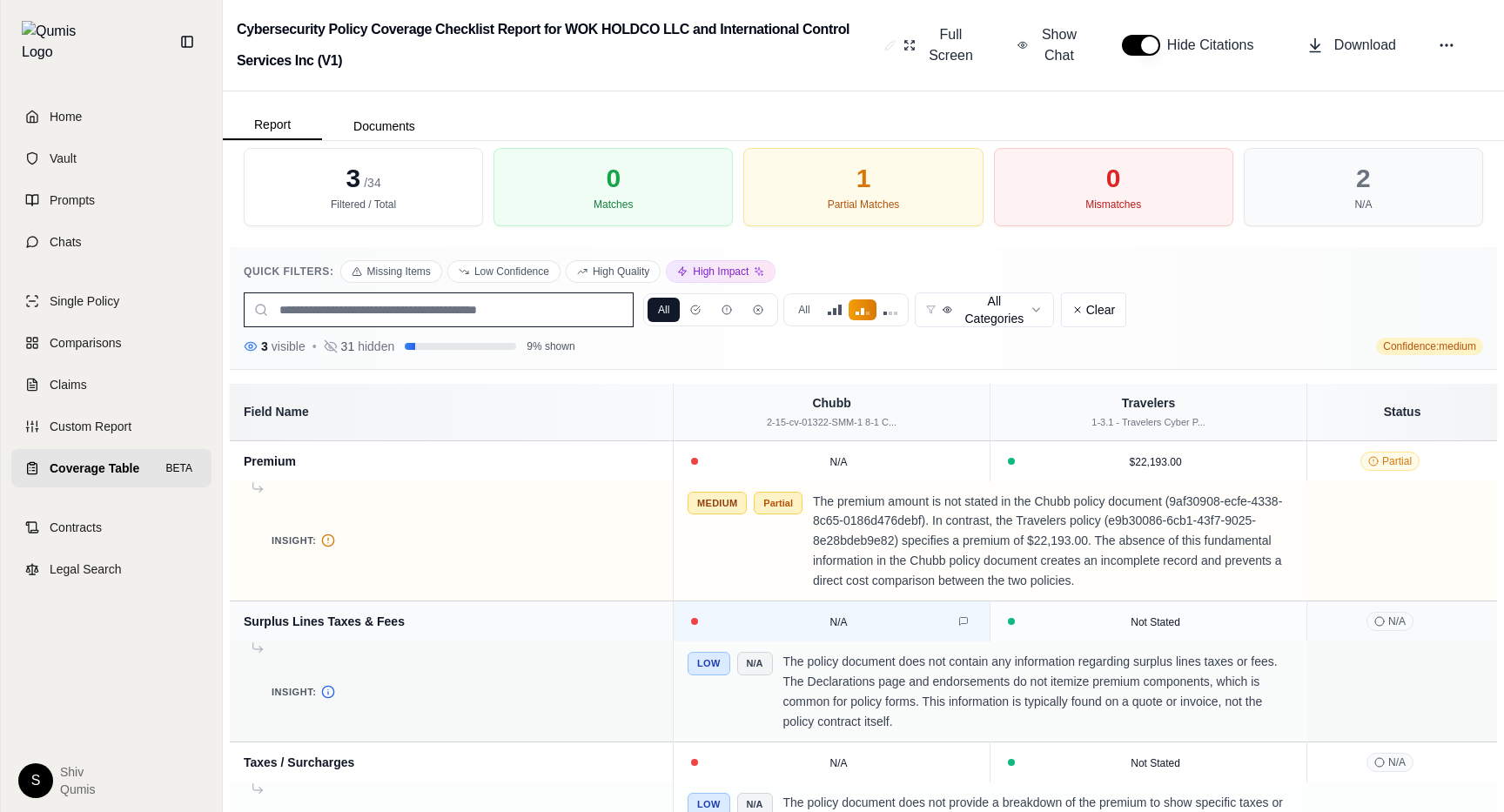
scroll to position [9, 0]
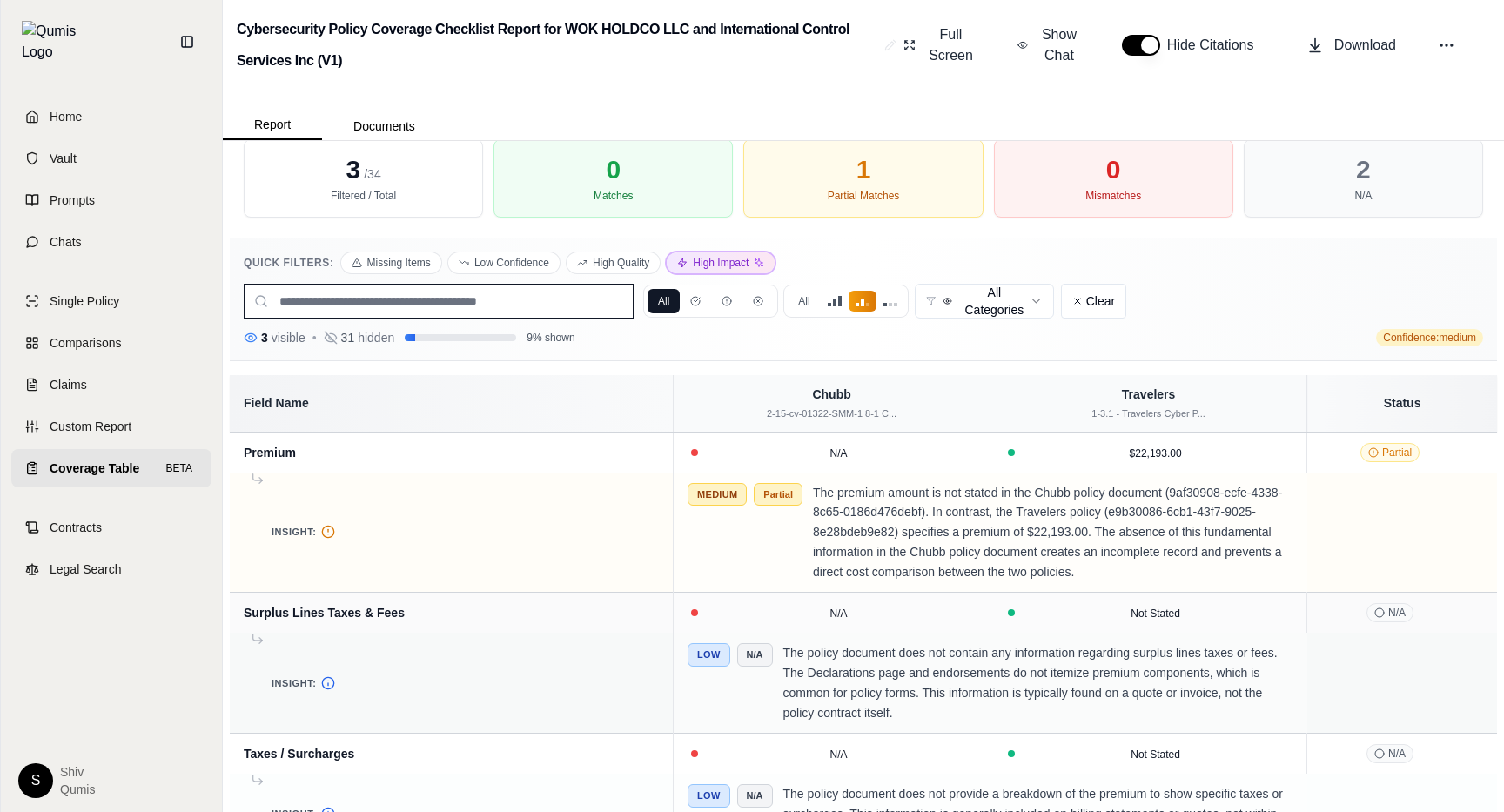
click at [758, 263] on icon at bounding box center [759, 263] width 8 height 8
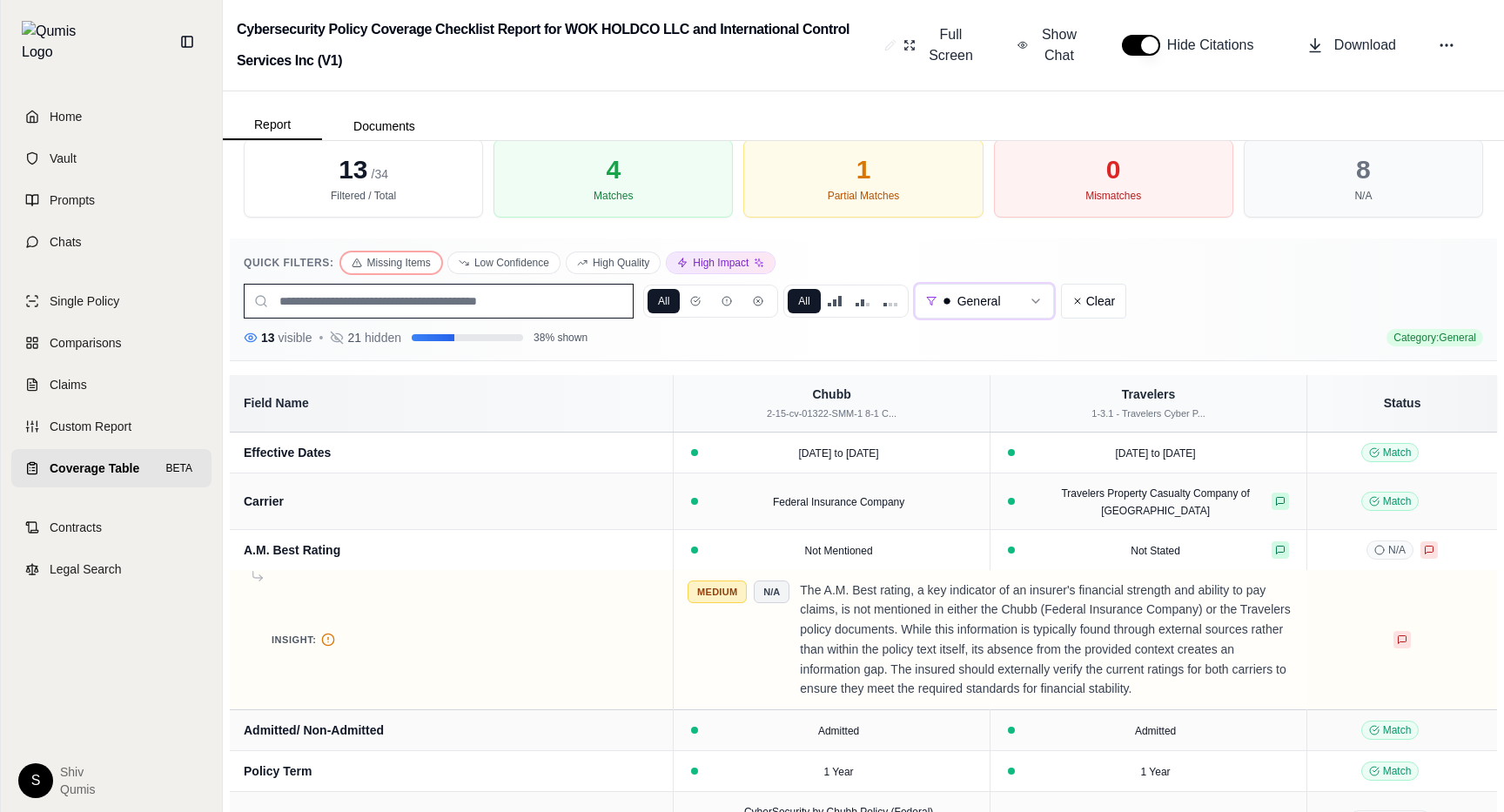
click at [361, 257] on button "Missing Items" at bounding box center [391, 263] width 101 height 21
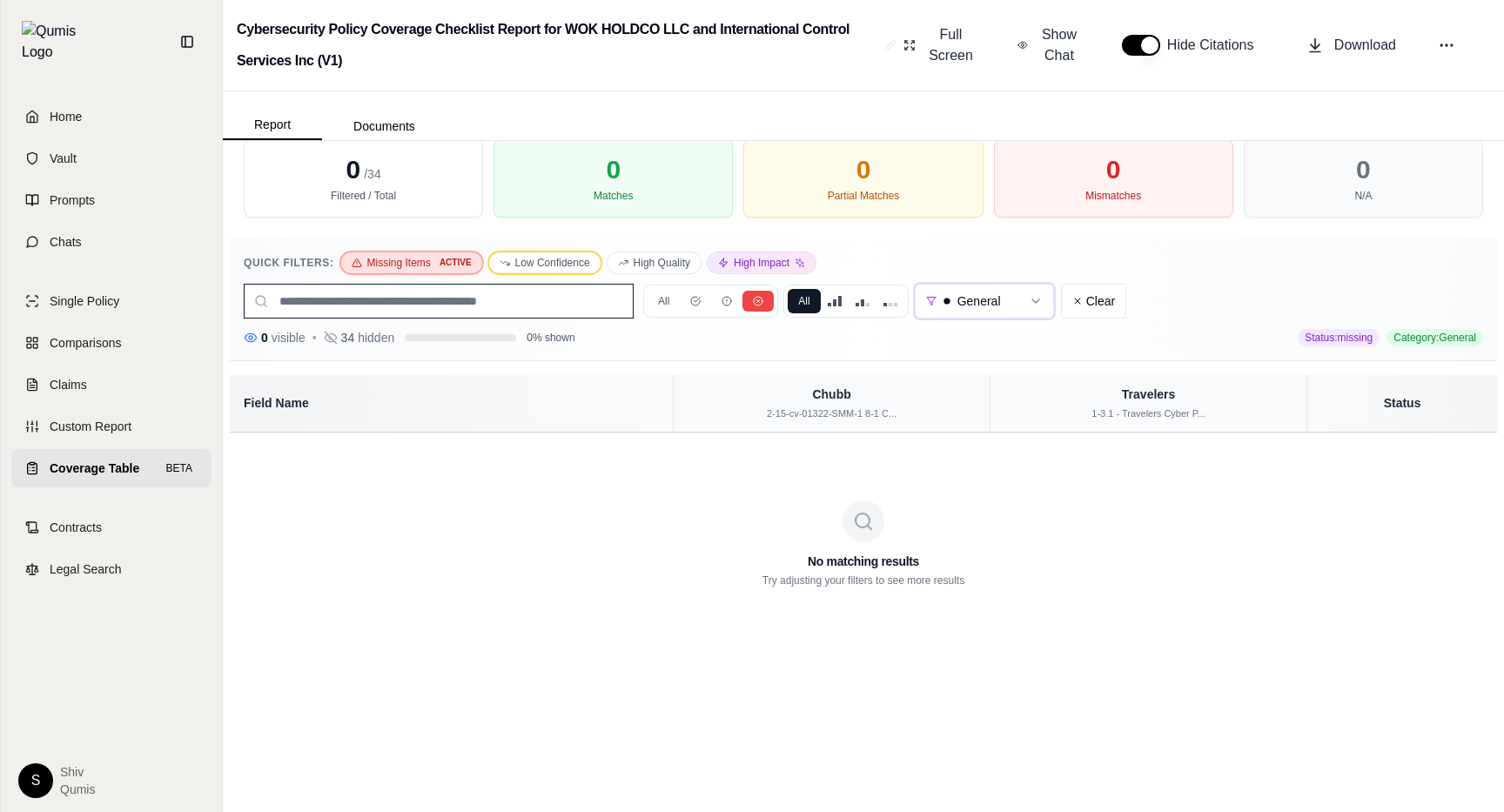
click at [551, 259] on button "Low Confidence" at bounding box center [544, 263] width 111 height 21
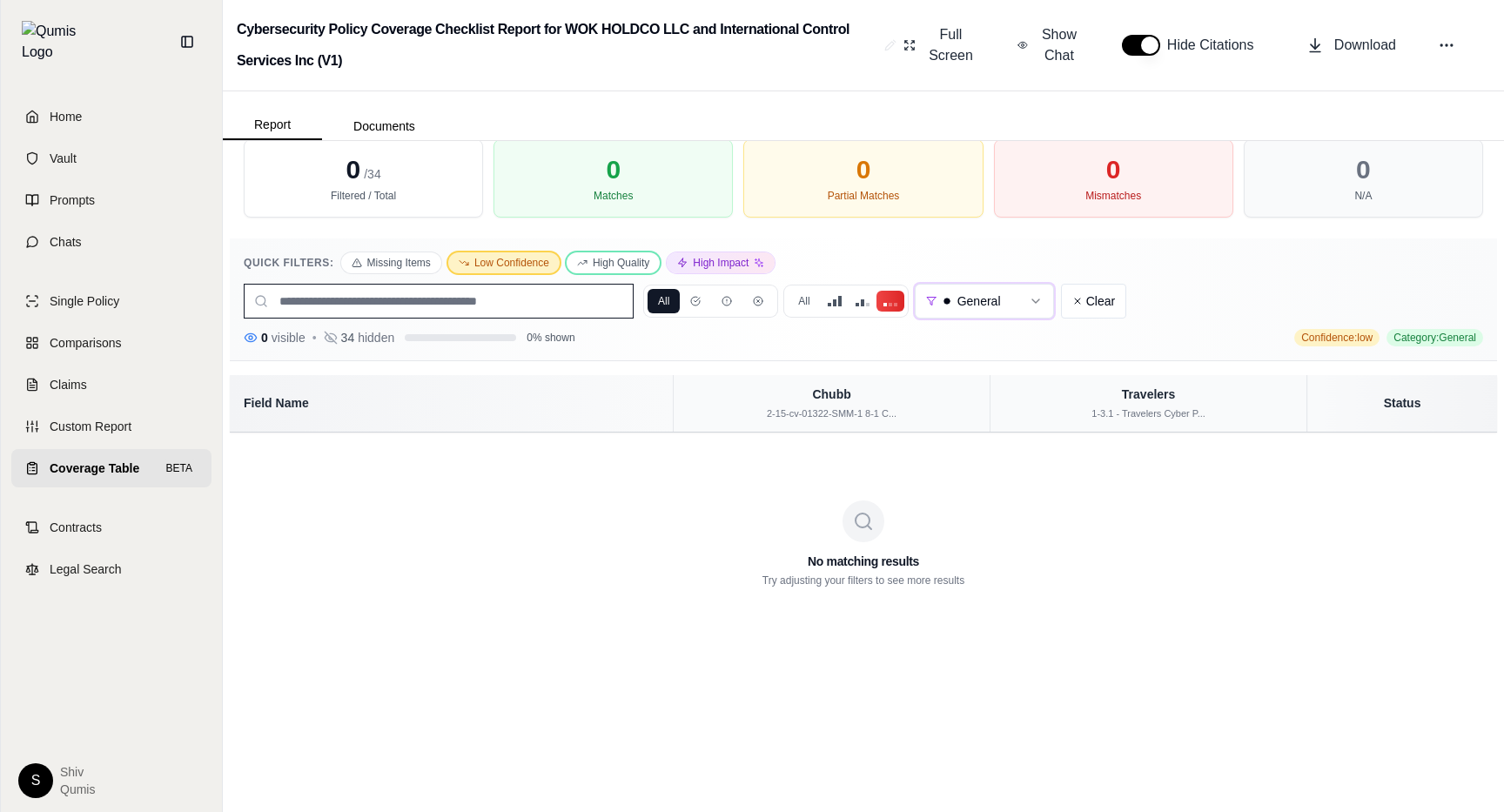
click at [618, 263] on button "High Quality" at bounding box center [613, 263] width 93 height 21
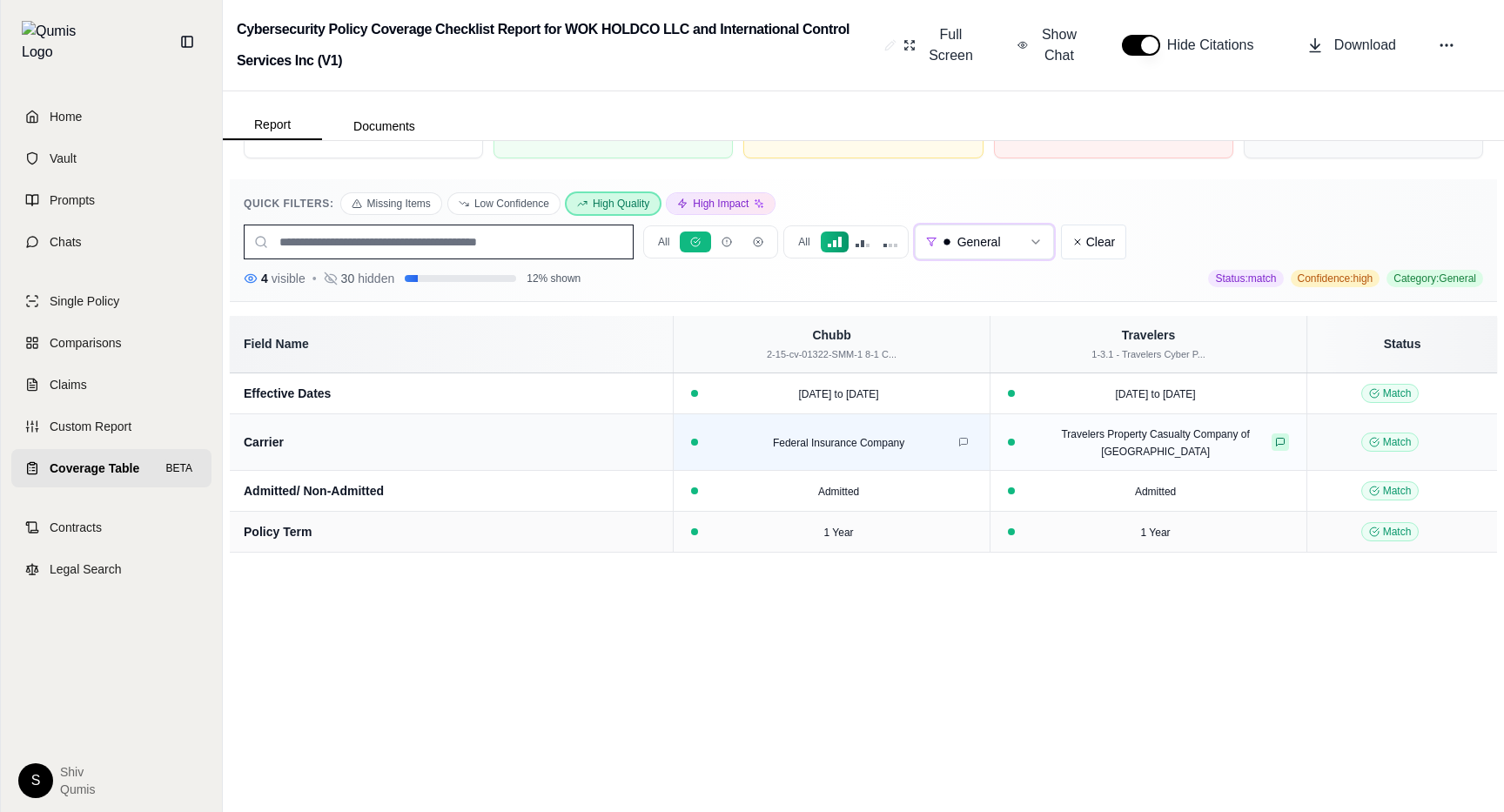
scroll to position [0, 0]
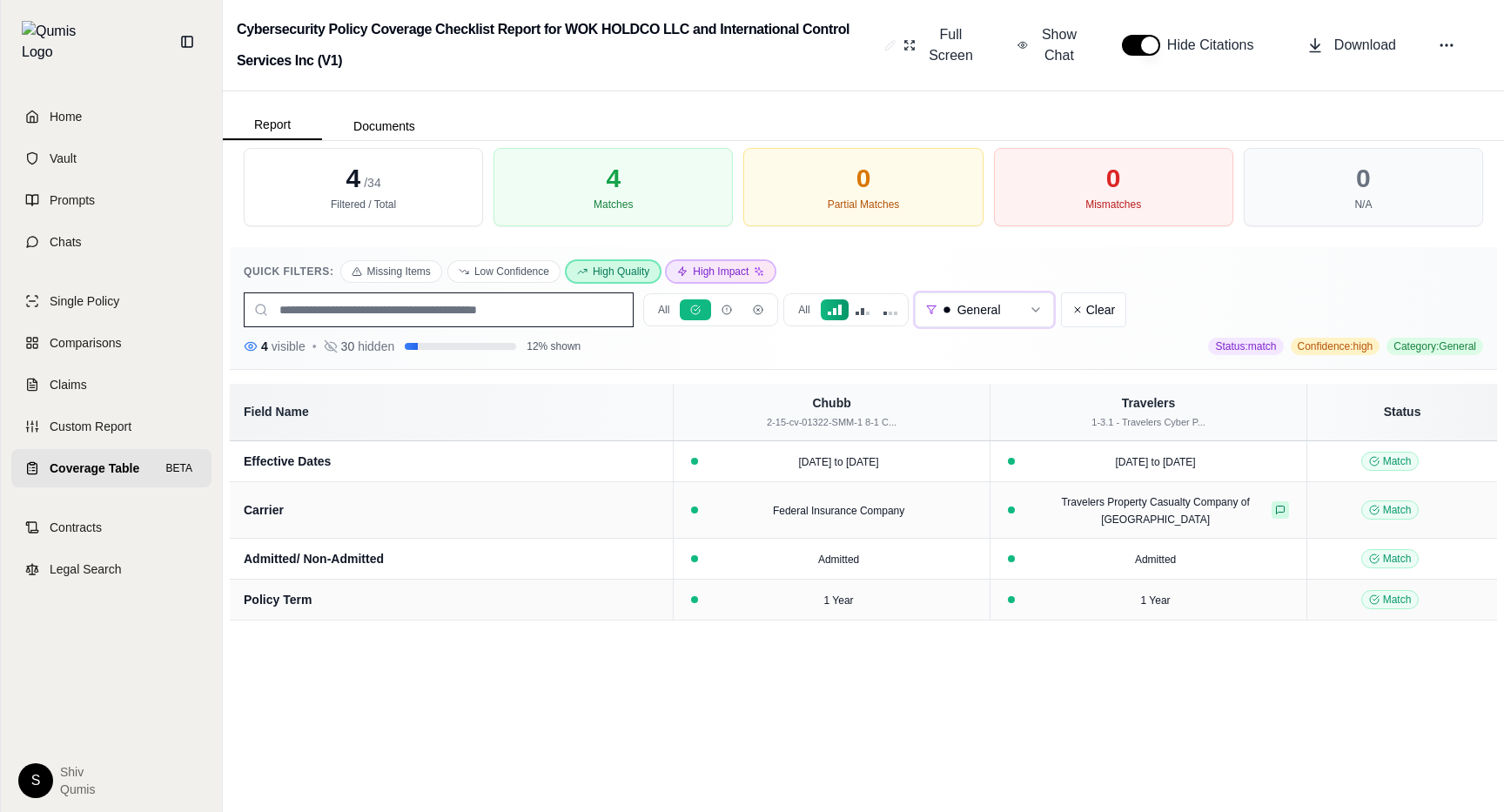
click at [704, 278] on button "High Impact" at bounding box center [720, 271] width 108 height 21
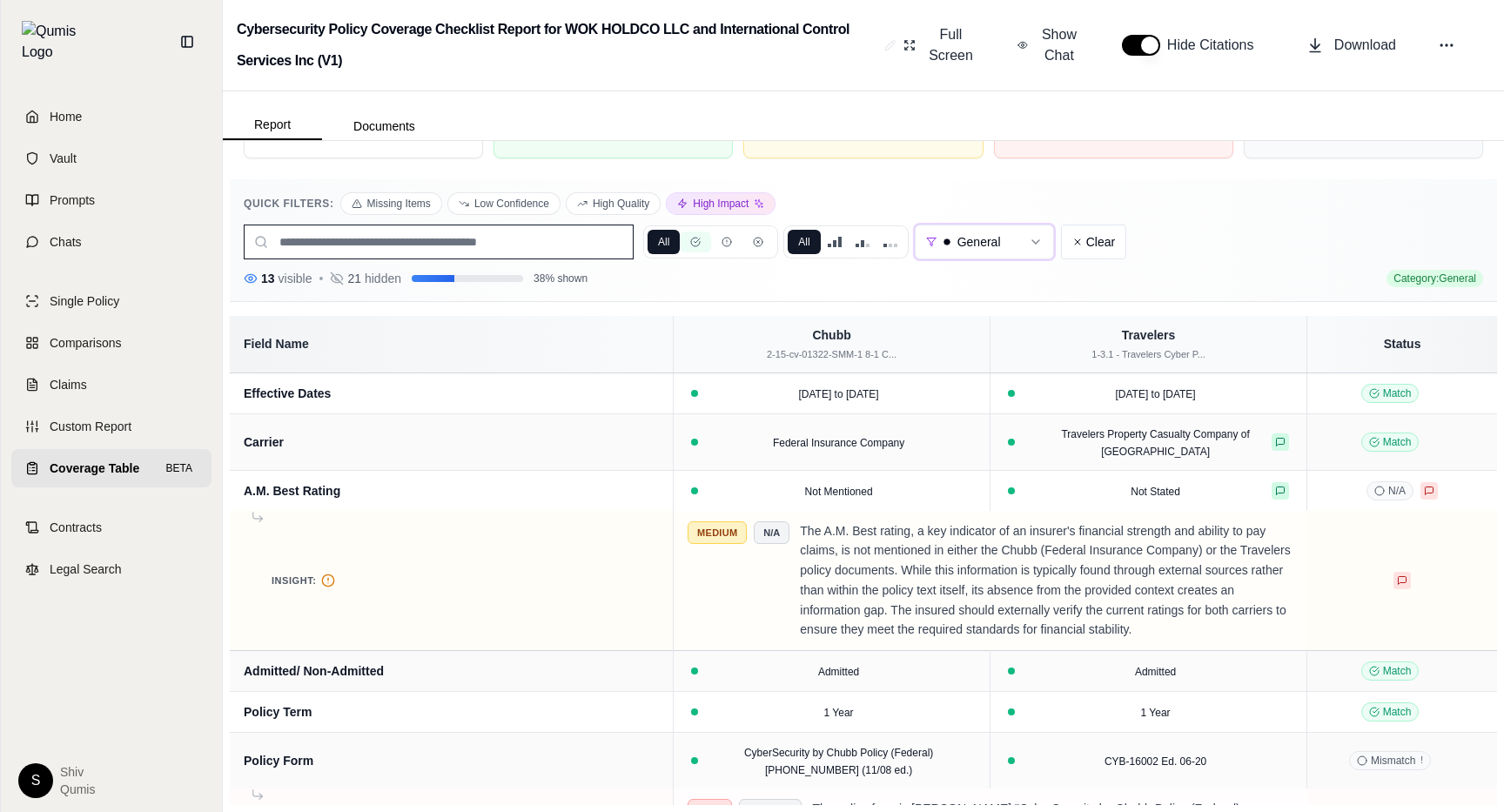
click at [701, 243] on button at bounding box center [695, 242] width 32 height 21
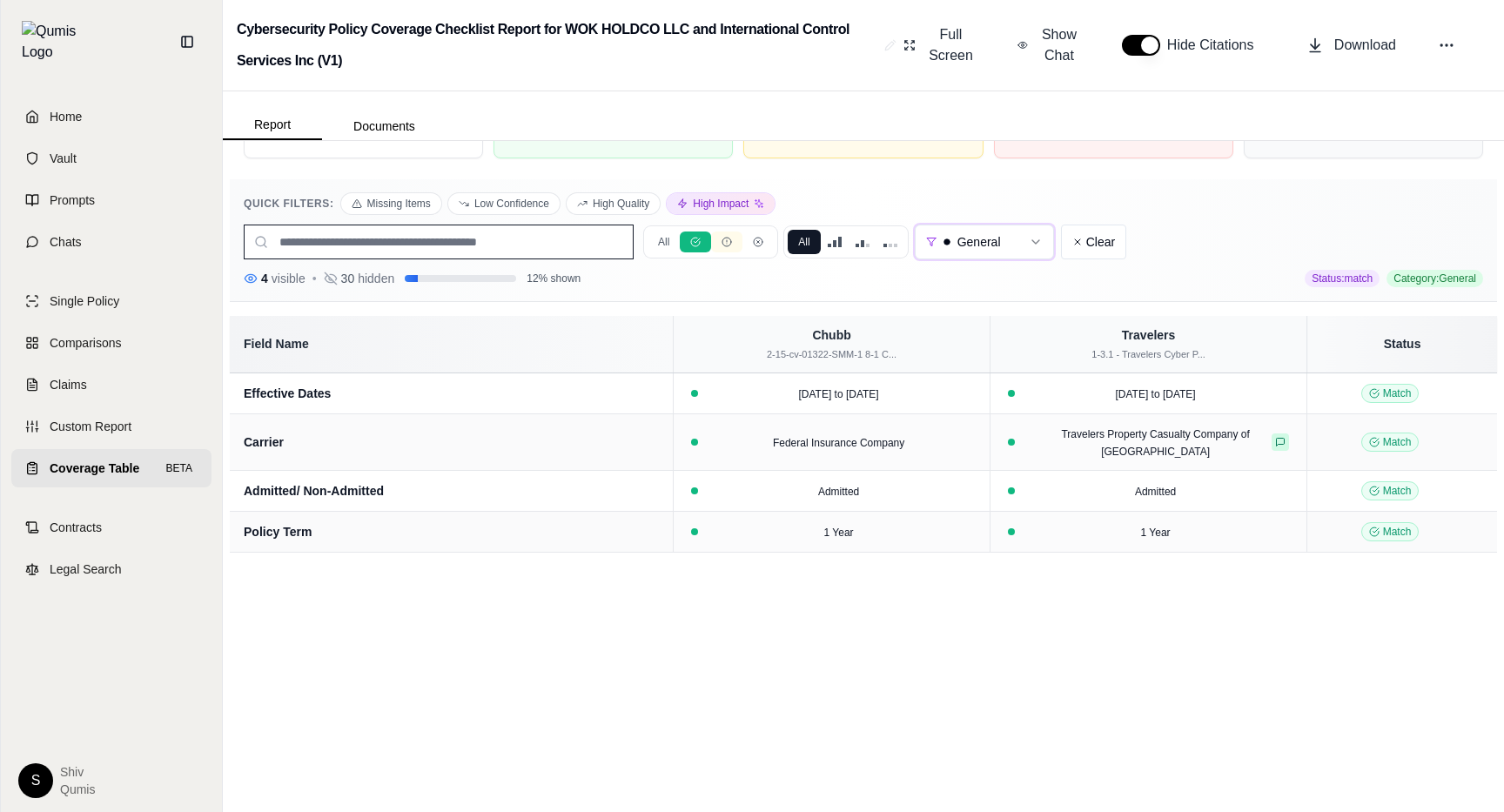
click at [742, 248] on button at bounding box center [726, 242] width 32 height 21
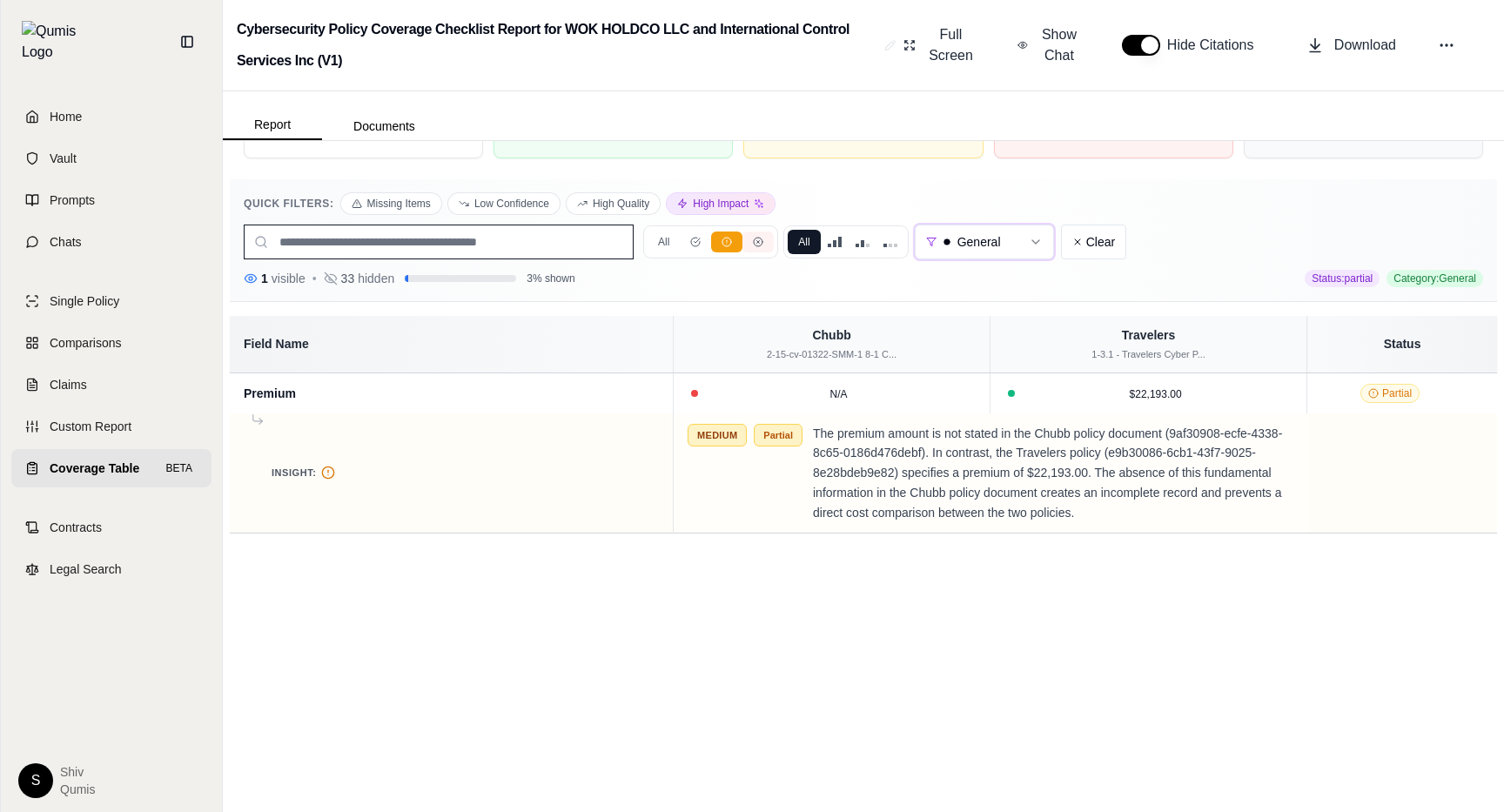
click at [771, 248] on button at bounding box center [758, 242] width 32 height 21
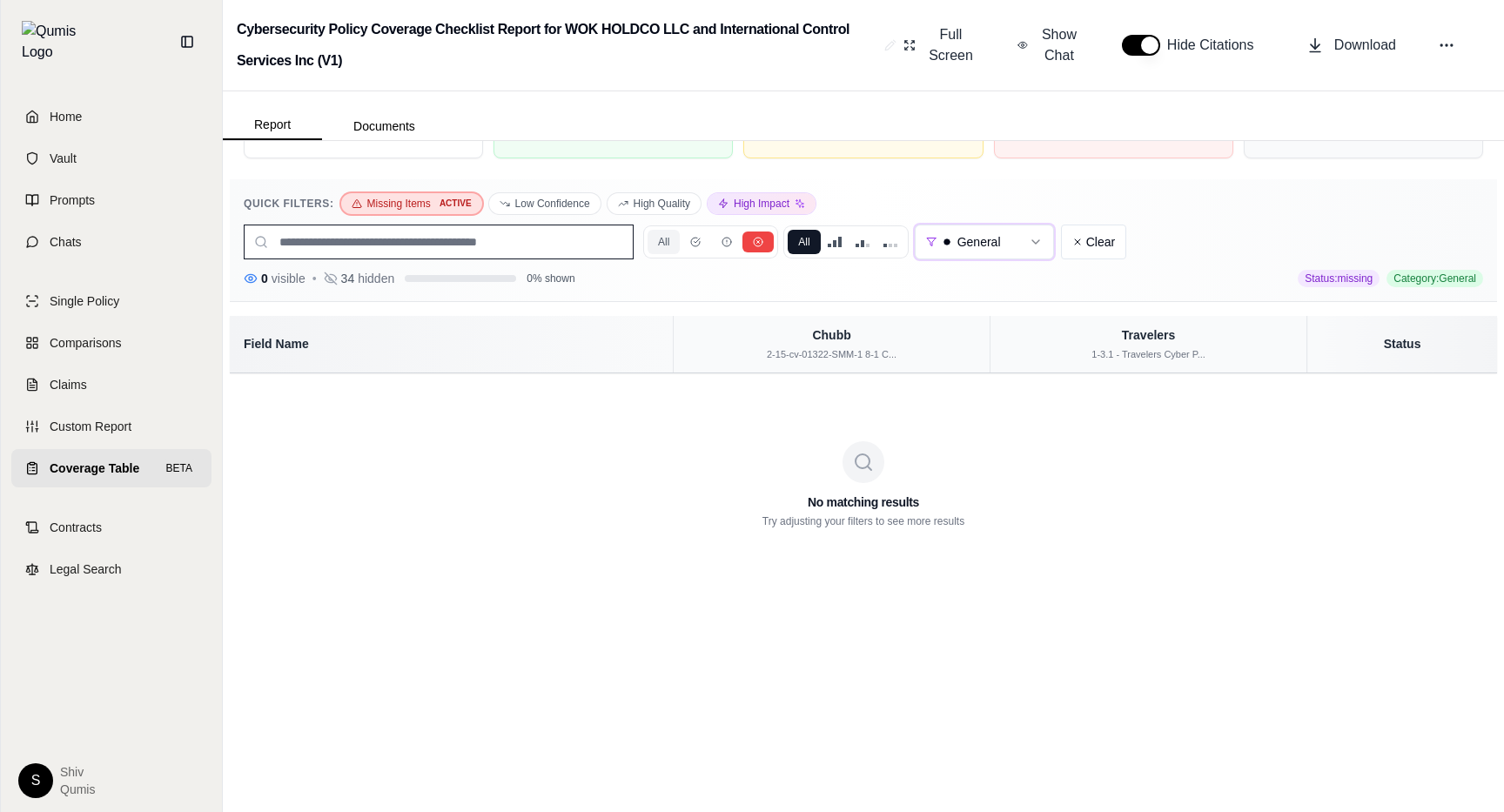
click at [669, 240] on button "All" at bounding box center [664, 242] width 33 height 24
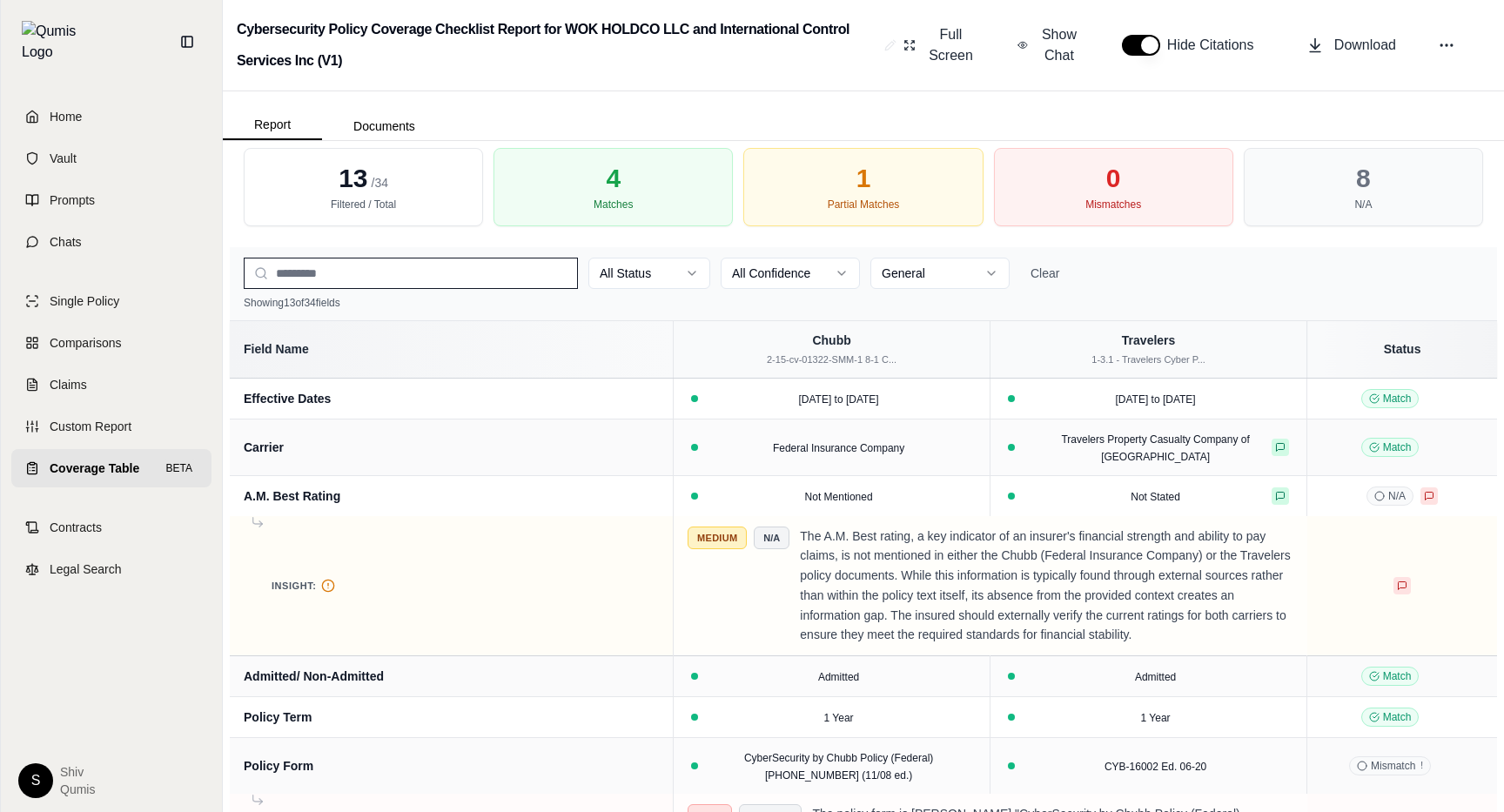
click at [650, 286] on html "Home Vault Prompts Chats Single Policy Comparisons Claims Custom Report Coverag…" at bounding box center [752, 406] width 1504 height 812
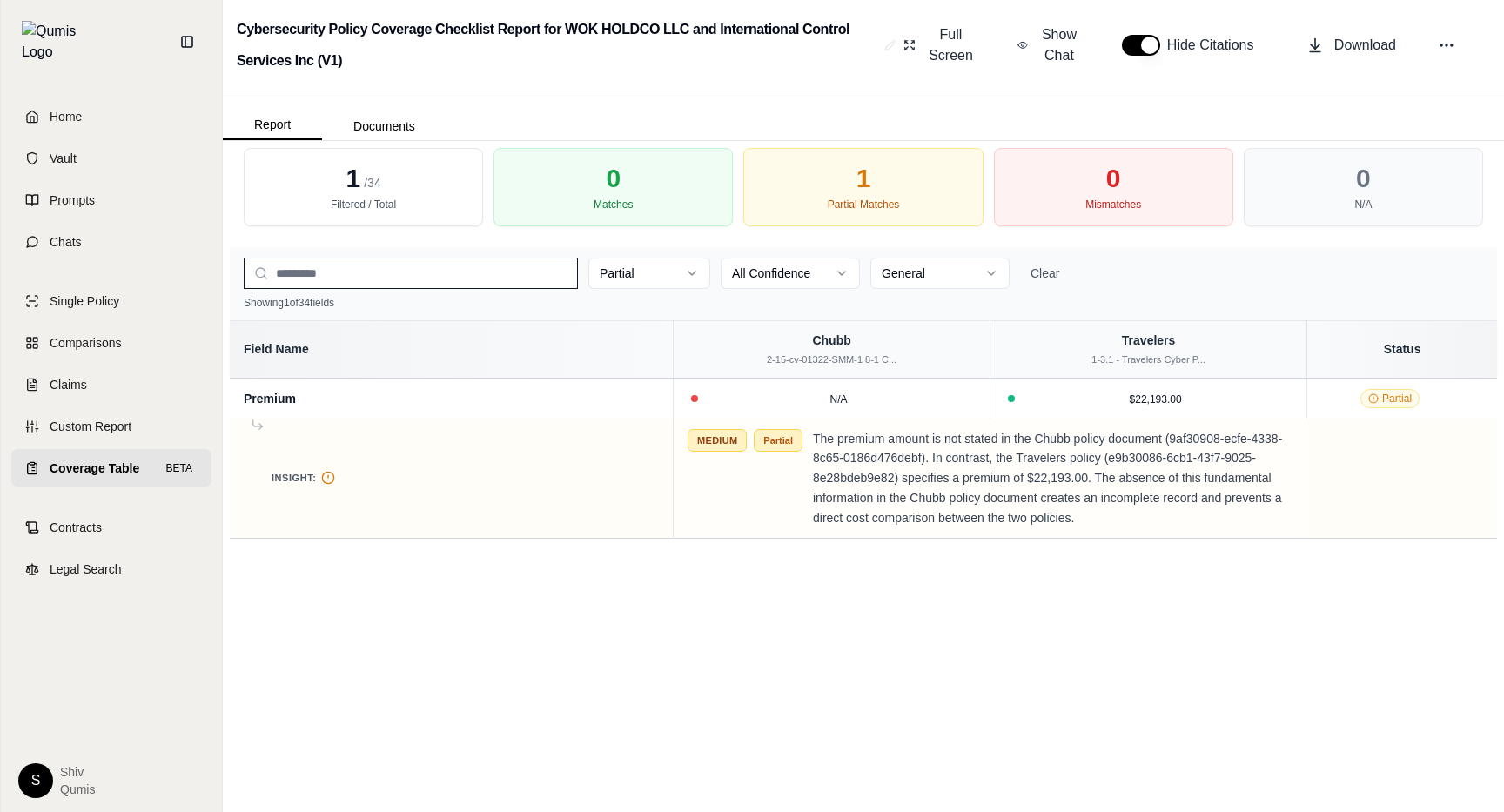
click at [684, 272] on html "Home Vault Prompts Chats Single Policy Comparisons Claims Custom Report Coverag…" at bounding box center [752, 406] width 1504 height 812
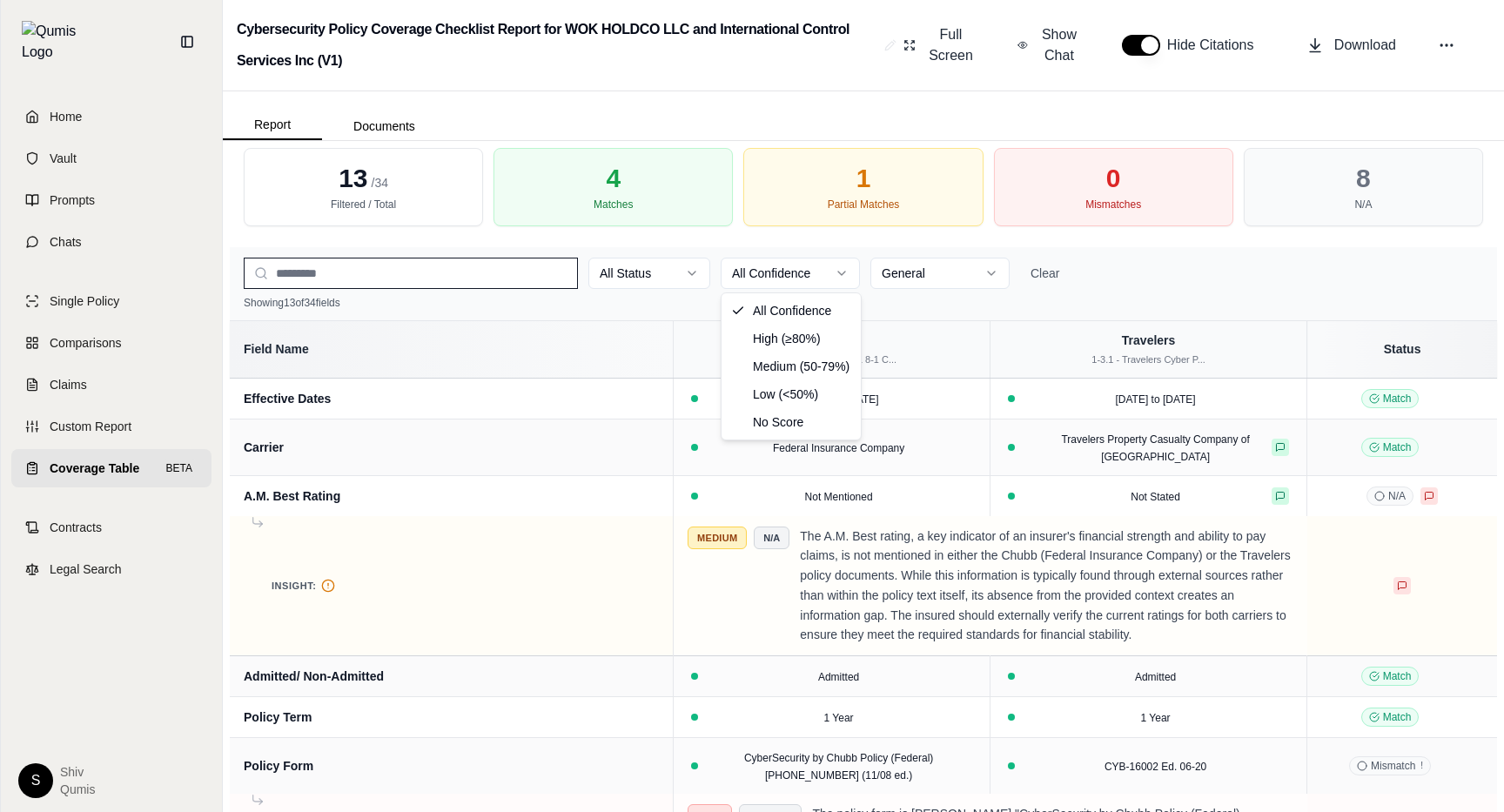
click at [788, 286] on html "Home Vault Prompts Chats Single Policy Comparisons Claims Custom Report Coverag…" at bounding box center [752, 406] width 1504 height 812
click at [809, 281] on html "Home Vault Prompts Chats Single Policy Comparisons Claims Custom Report Coverag…" at bounding box center [752, 406] width 1504 height 812
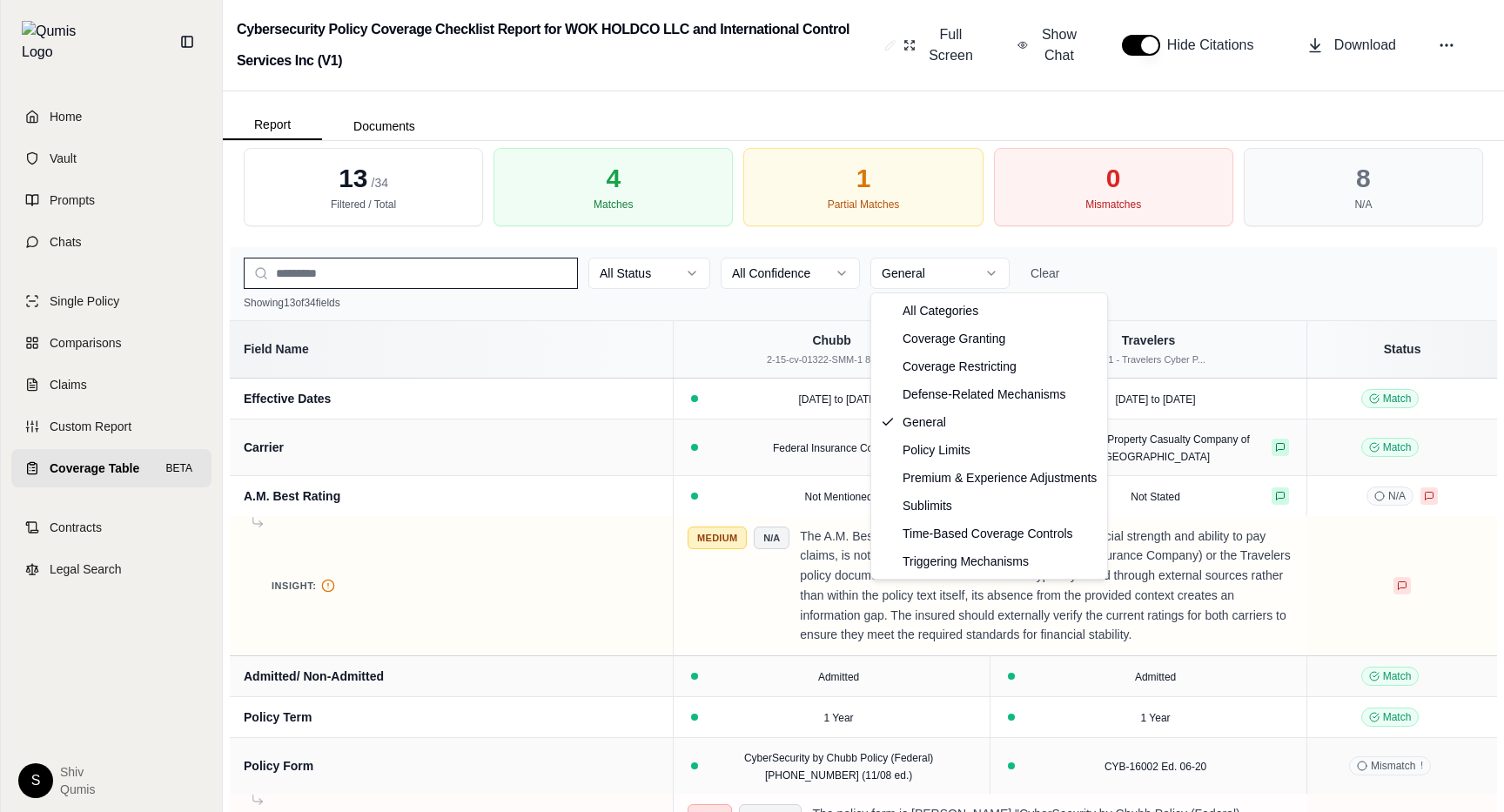
click at [951, 275] on html "Home Vault Prompts Chats Single Policy Comparisons Claims Custom Report Coverag…" at bounding box center [752, 406] width 1504 height 812
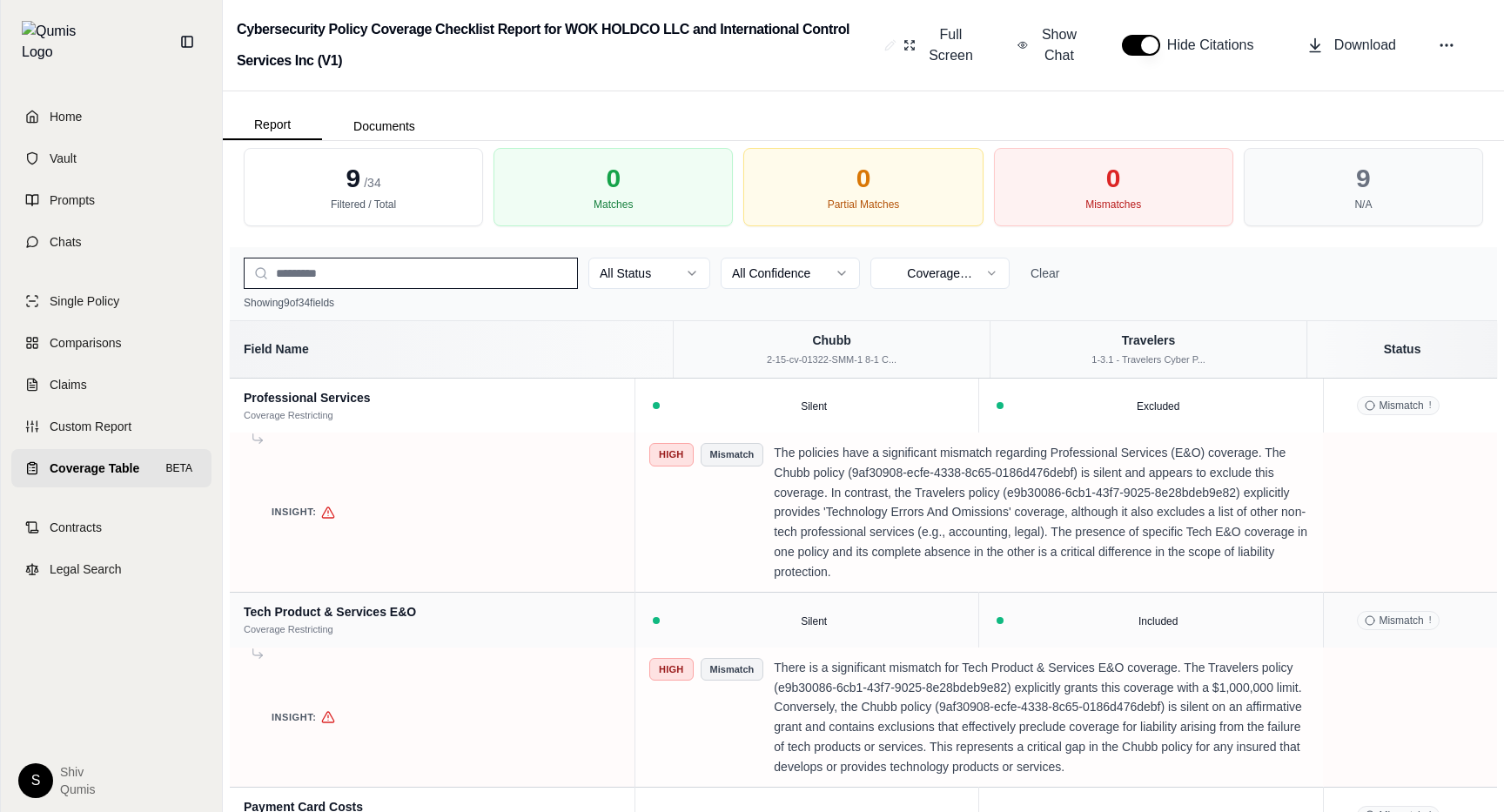
click at [1123, 268] on div "All Status All Confidence Coverage Restricting Clear" at bounding box center [863, 273] width 1240 height 32
click at [505, 281] on input "search" at bounding box center [410, 273] width 334 height 32
click at [1049, 271] on button "Clear" at bounding box center [1045, 273] width 50 height 32
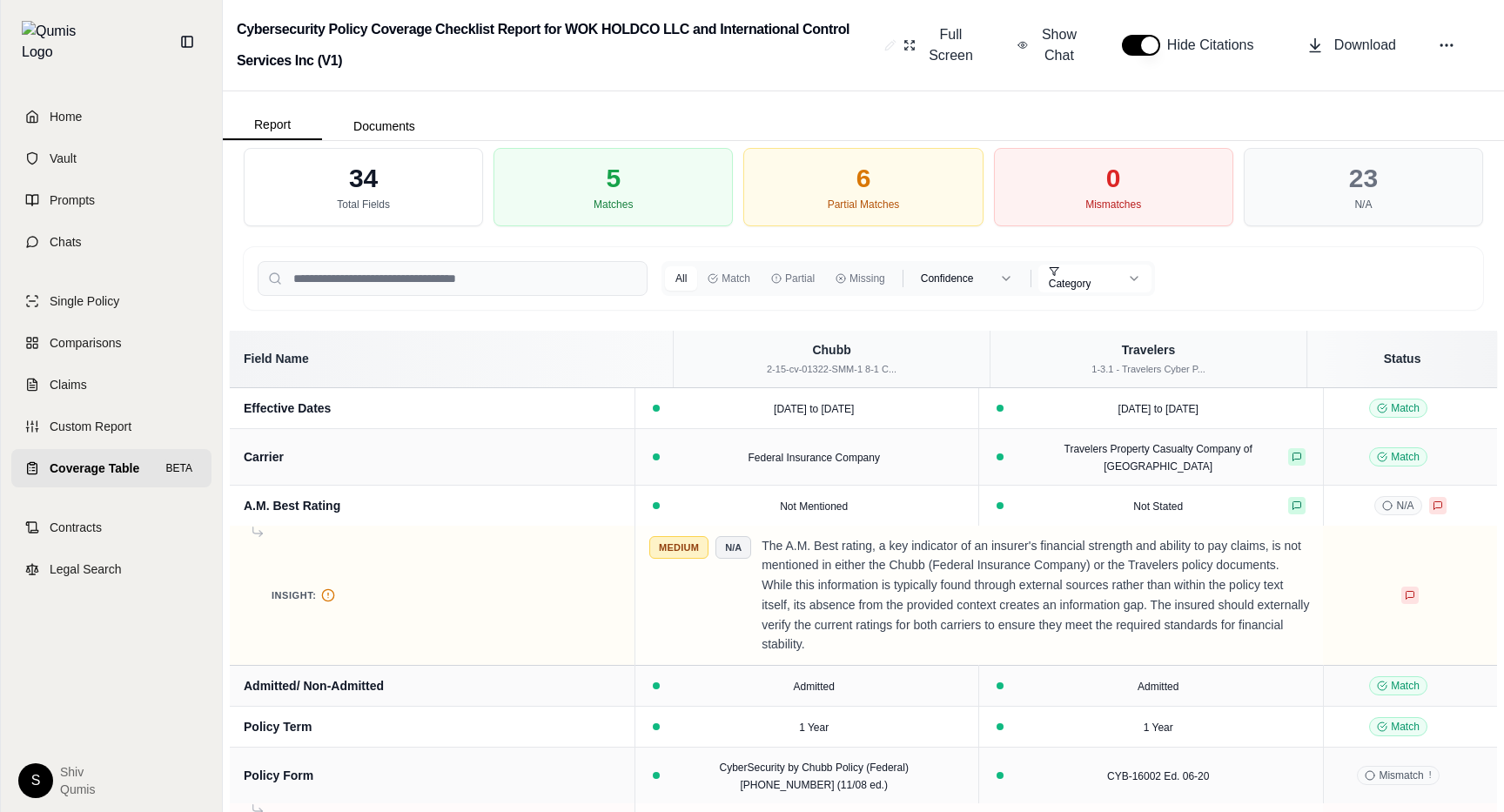
click at [1108, 282] on html "Home Vault Prompts Chats Single Policy Comparisons Claims Custom Report Coverag…" at bounding box center [752, 406] width 1504 height 812
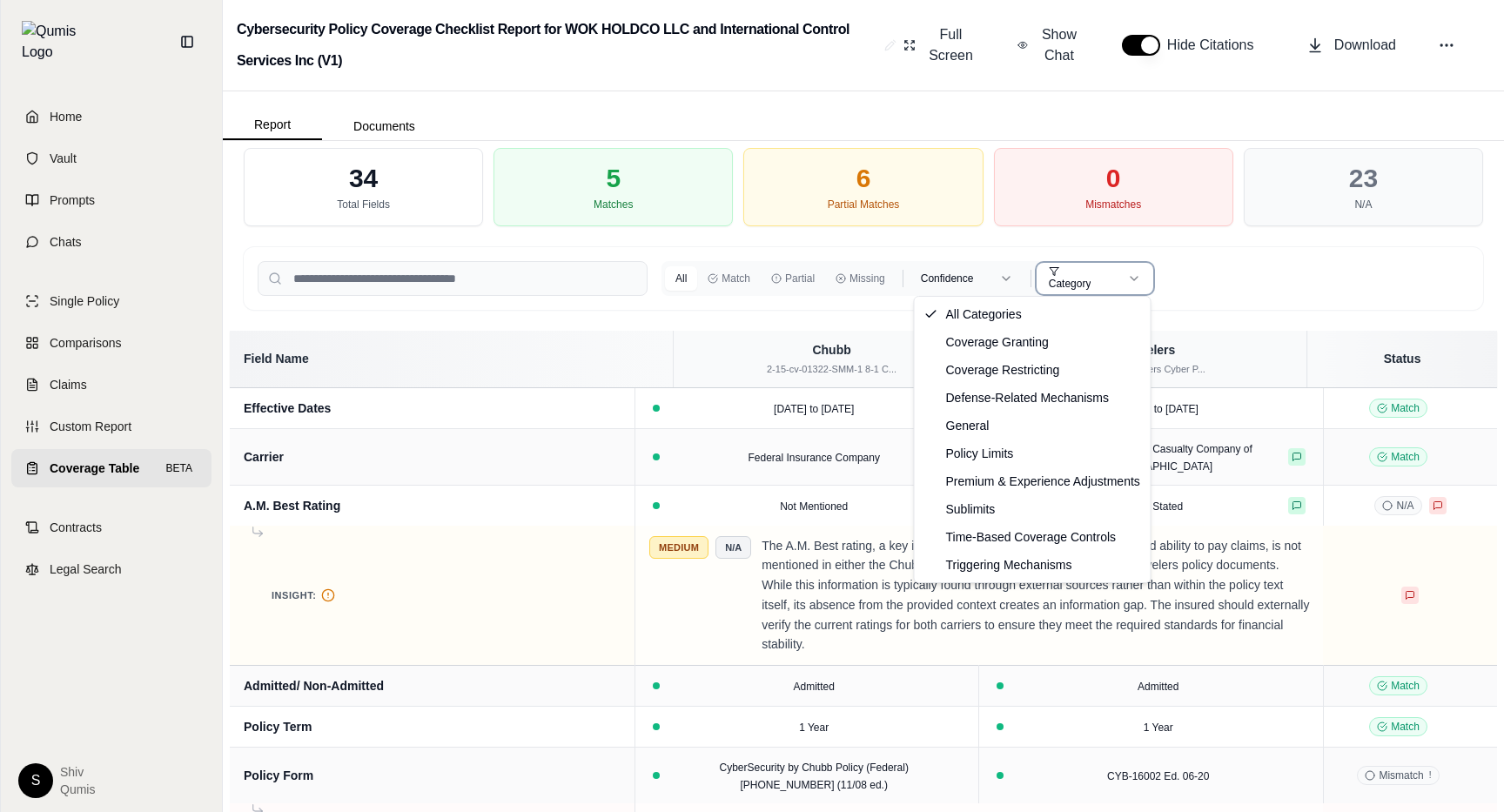
click at [1108, 282] on html "Home Vault Prompts Chats Single Policy Comparisons Claims Custom Report Coverag…" at bounding box center [752, 406] width 1504 height 812
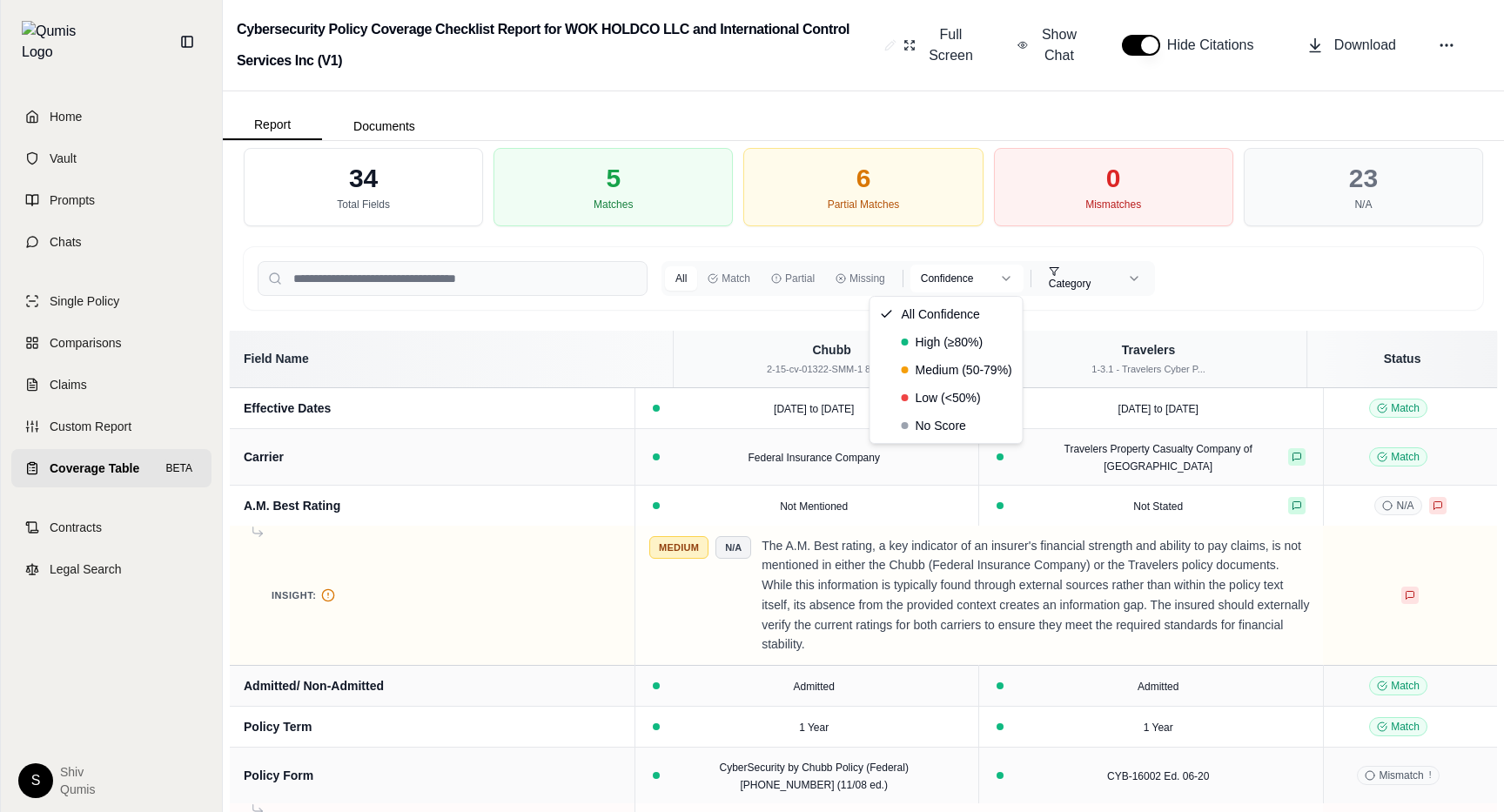
click at [963, 282] on html "Home Vault Prompts Chats Single Policy Comparisons Claims Custom Report Coverag…" at bounding box center [752, 406] width 1504 height 812
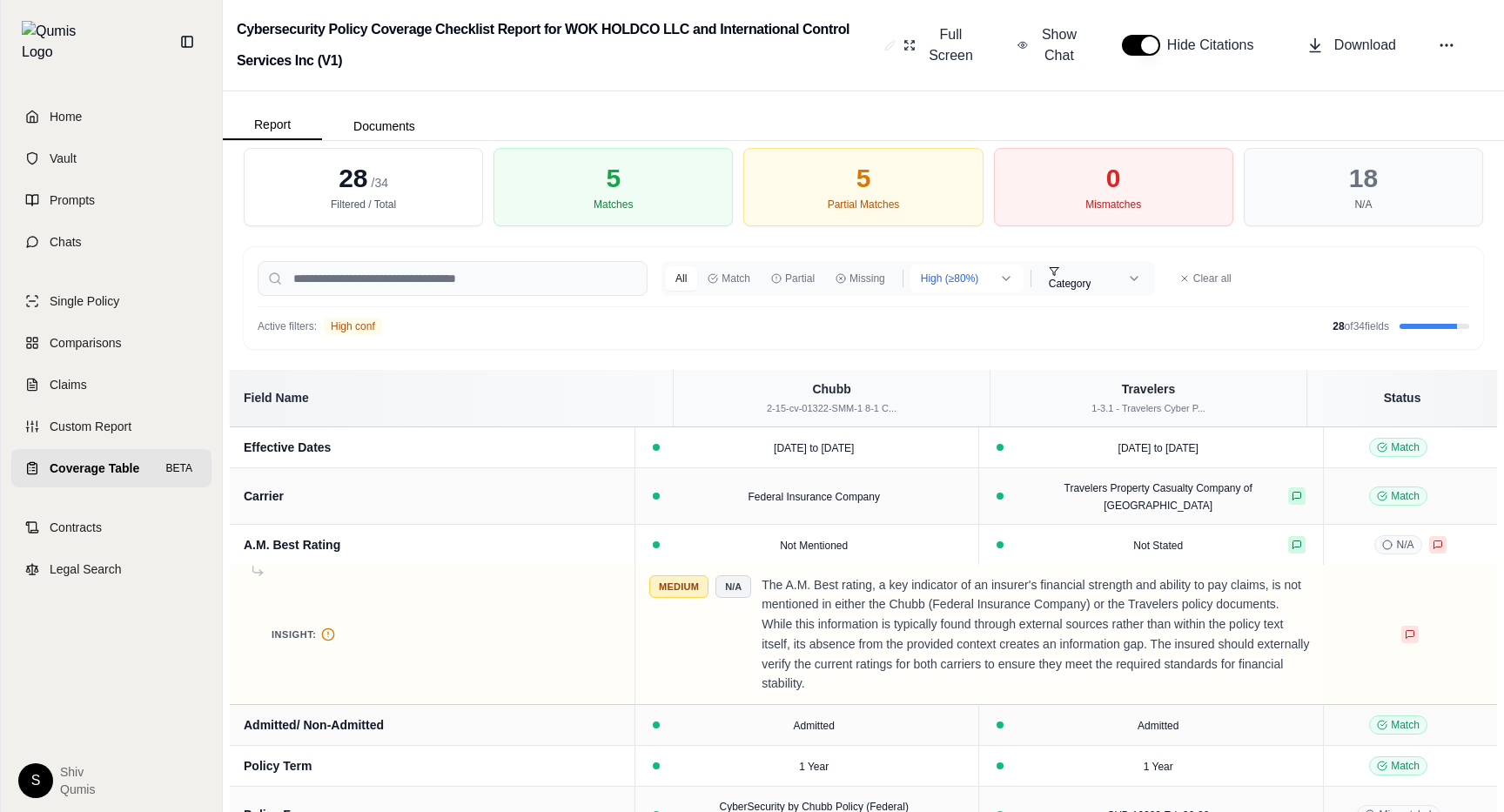
click at [974, 279] on html "Home Vault Prompts Chats Single Policy Comparisons Claims Custom Report Coverag…" at bounding box center [752, 406] width 1504 height 812
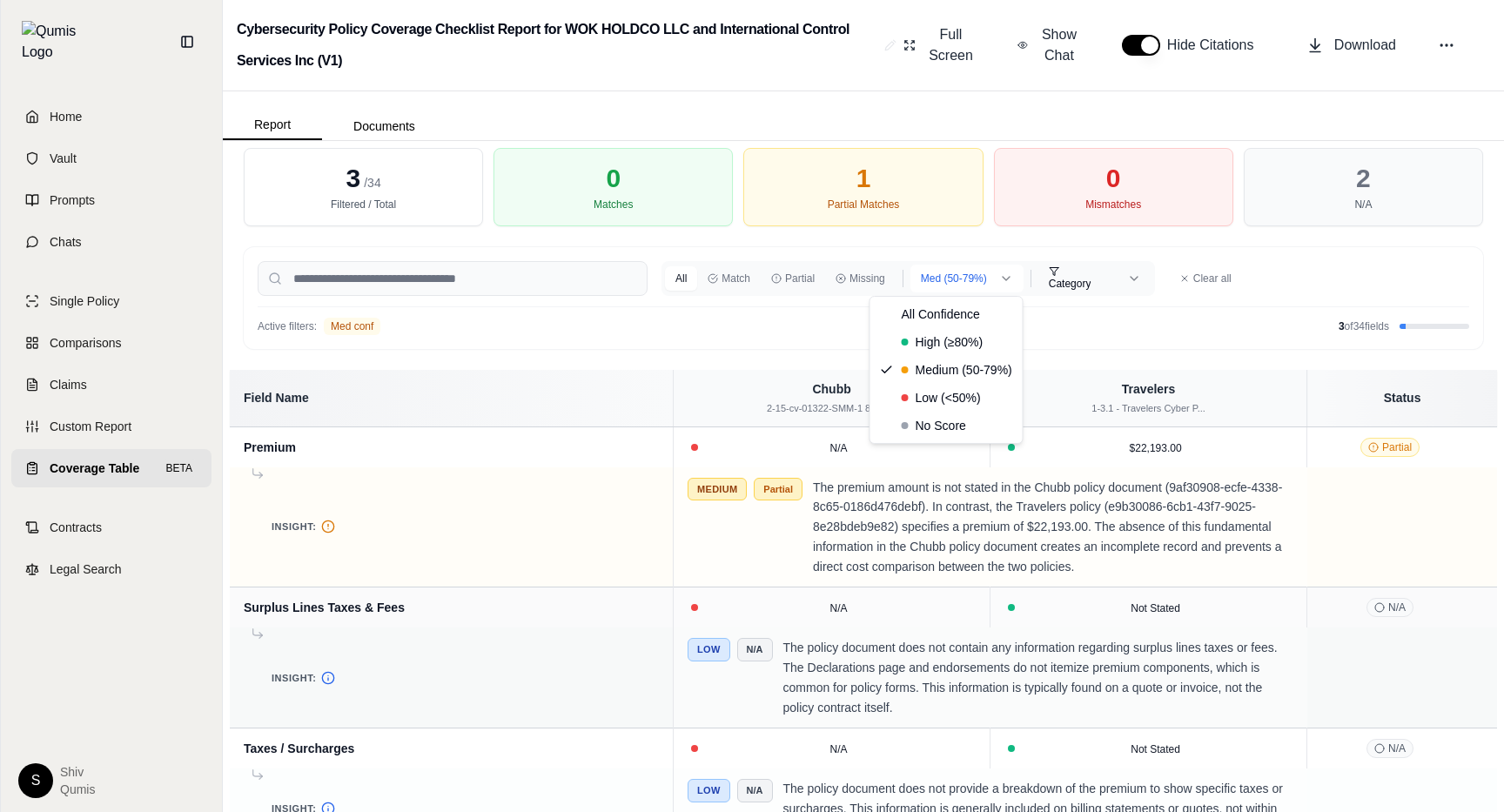
click at [984, 282] on html "Home Vault Prompts Chats Single Policy Comparisons Claims Custom Report Coverag…" at bounding box center [752, 406] width 1504 height 812
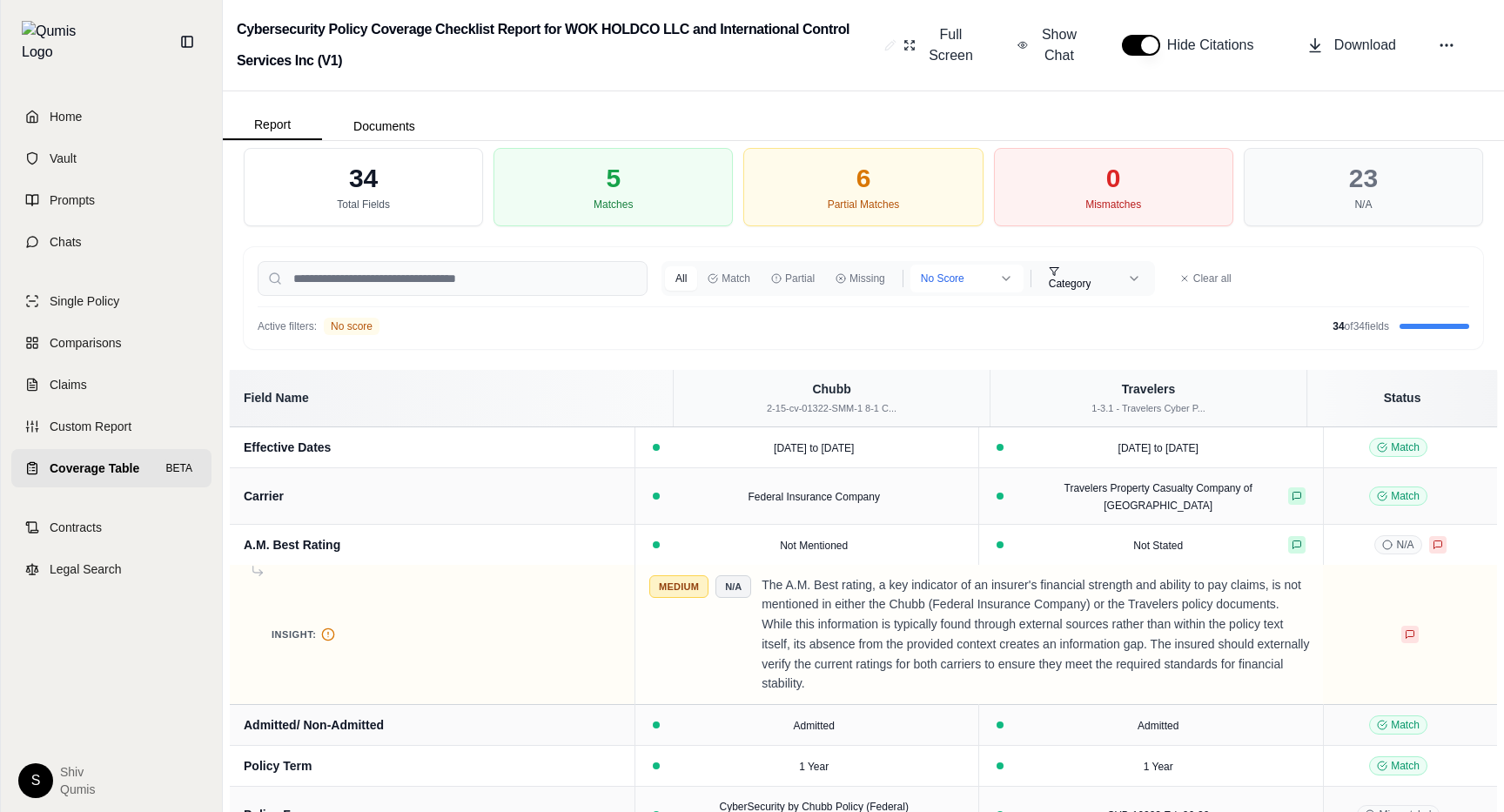
click at [984, 282] on html "Home Vault Prompts Chats Single Policy Comparisons Claims Custom Report Coverag…" at bounding box center [752, 406] width 1504 height 812
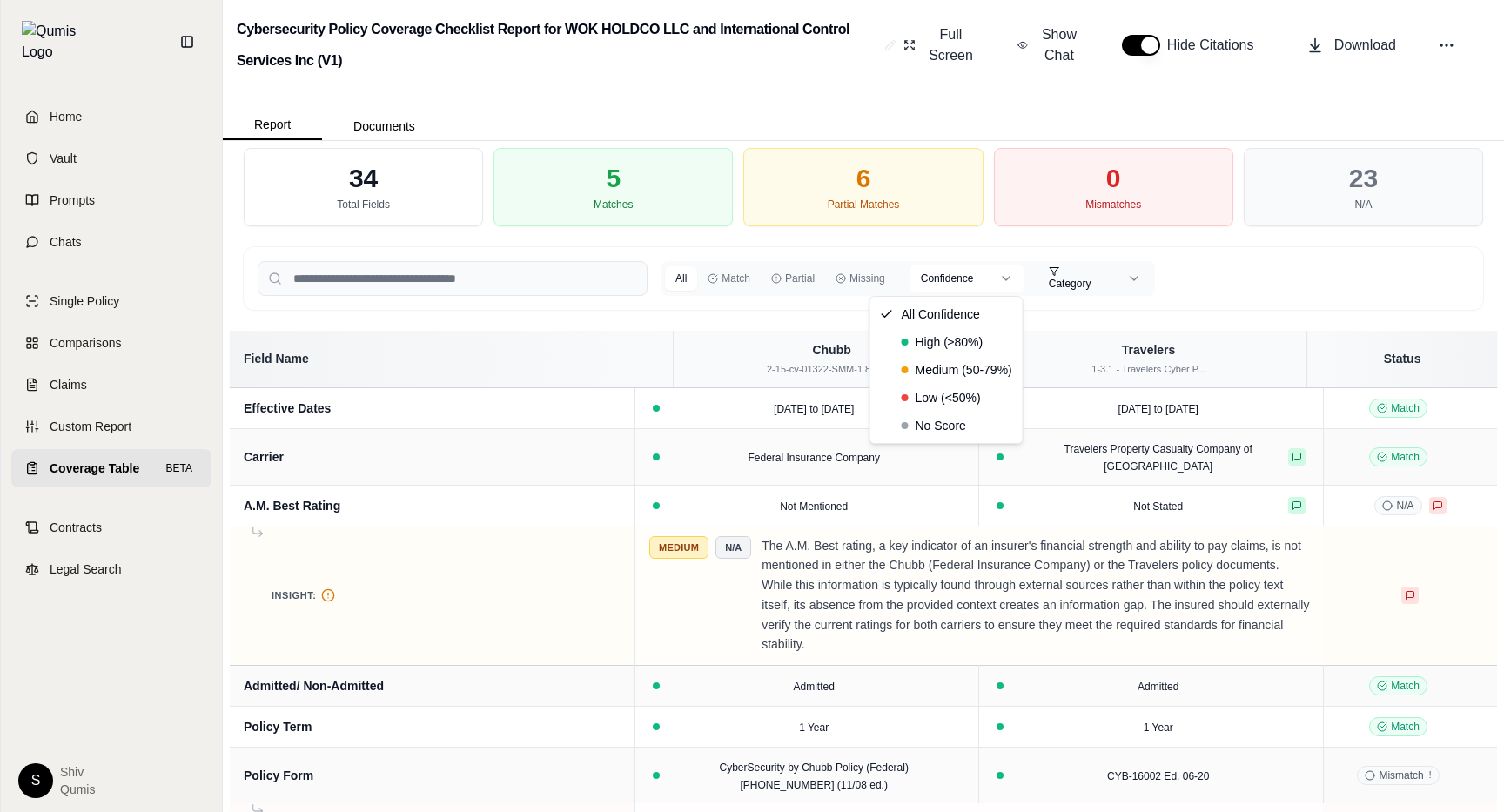
click at [982, 274] on html "Home Vault Prompts Chats Single Policy Comparisons Claims Custom Report Coverag…" at bounding box center [752, 406] width 1504 height 812
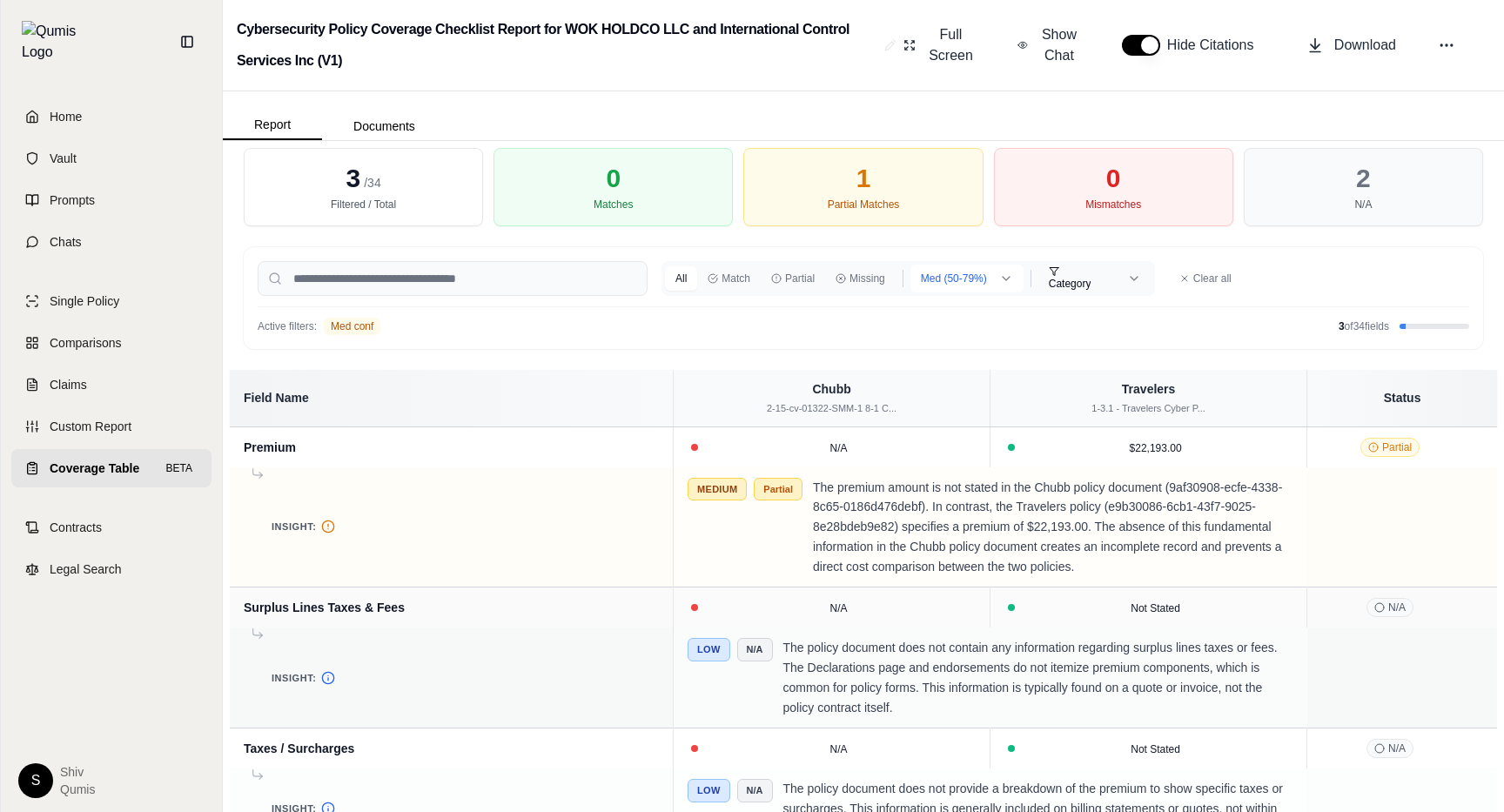
click at [961, 285] on html "Home Vault Prompts Chats Single Policy Comparisons Claims Custom Report Coverag…" at bounding box center [752, 406] width 1504 height 812
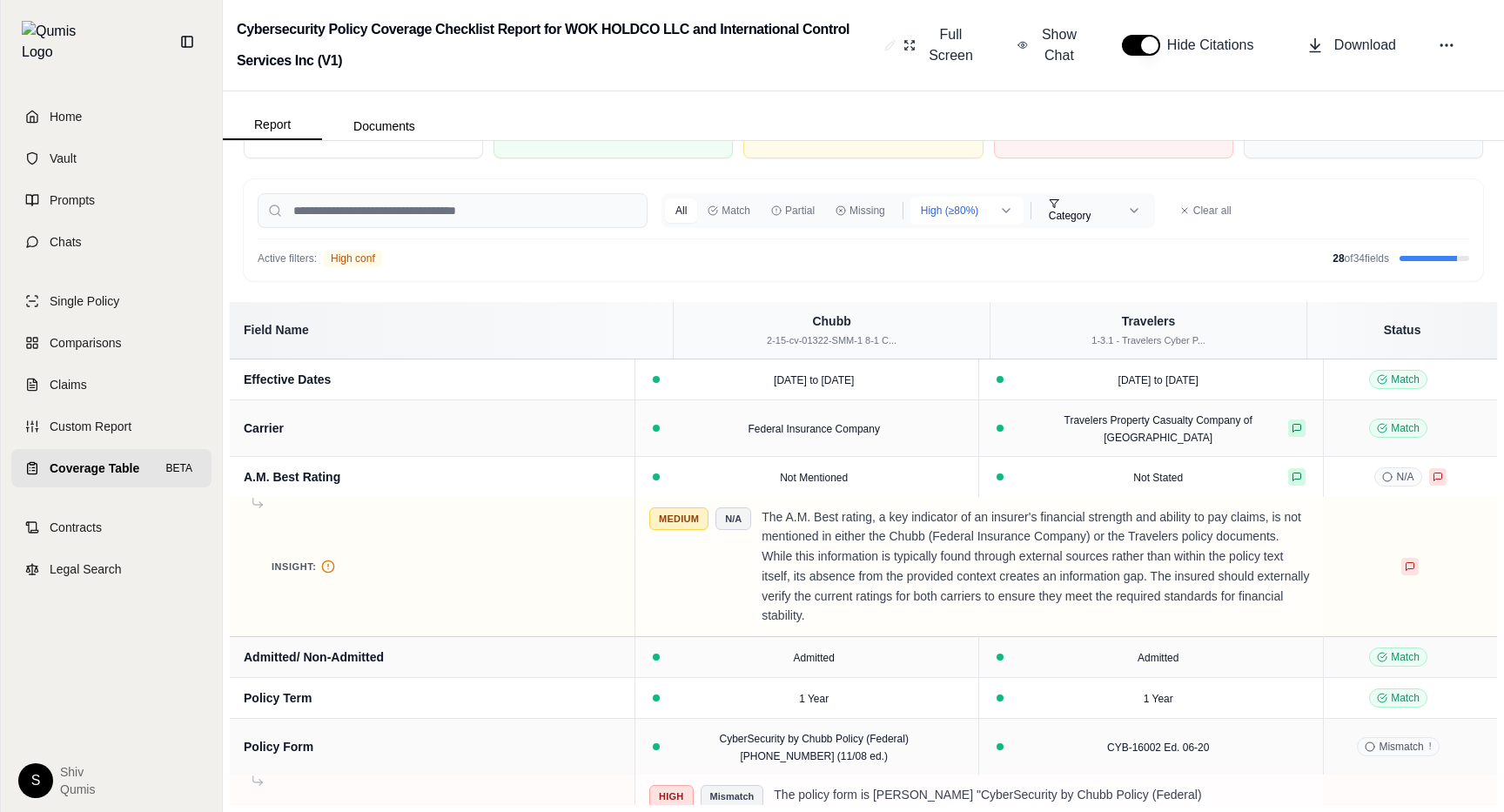
click at [948, 212] on html "Home Vault Prompts Chats Single Policy Comparisons Claims Custom Report Coverag…" at bounding box center [752, 406] width 1504 height 812
click at [984, 216] on html "Home Vault Prompts Chats Single Policy Comparisons Claims Custom Report Coverag…" at bounding box center [752, 406] width 1504 height 812
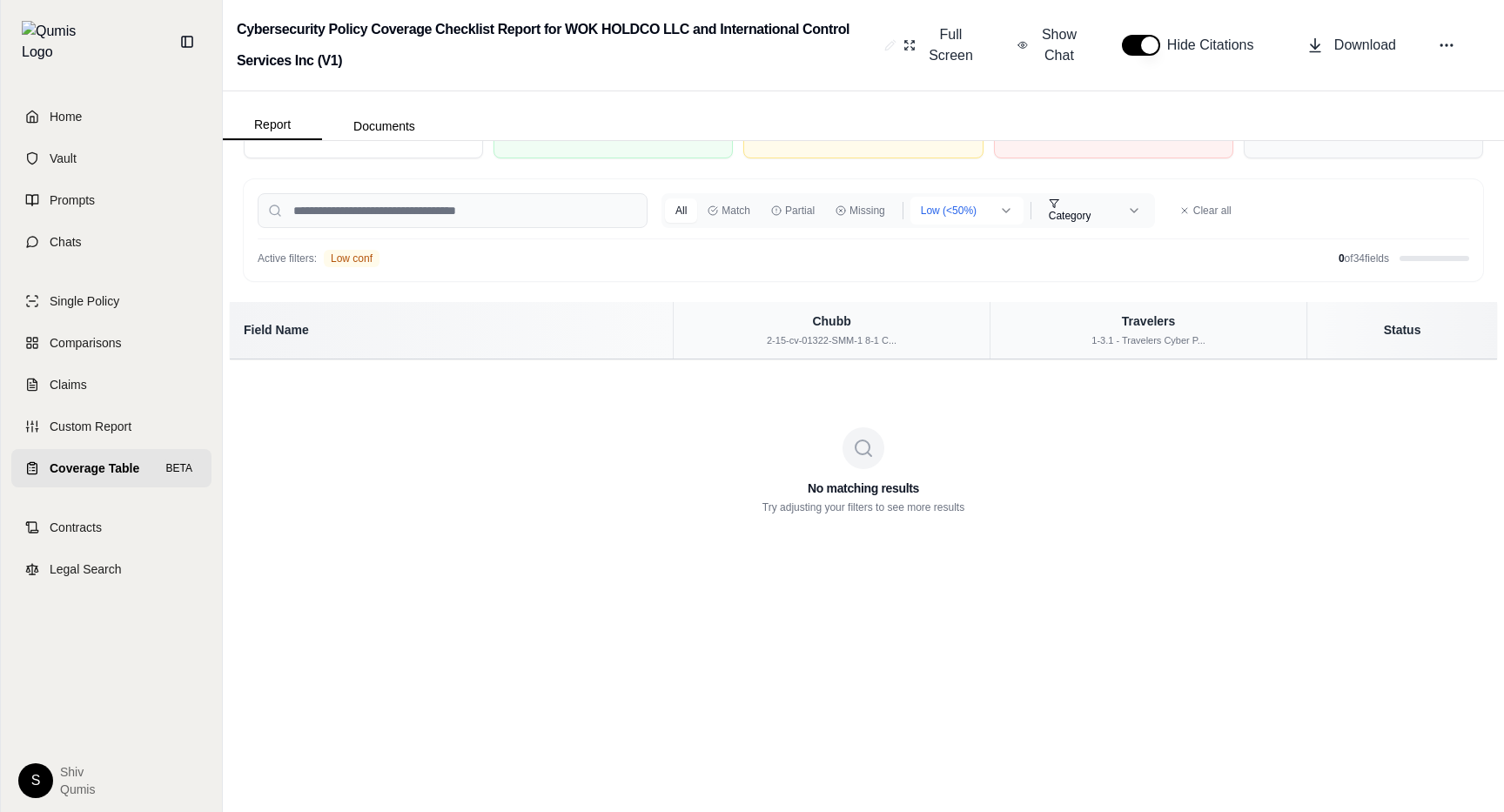
click at [977, 198] on html "Home Vault Prompts Chats Single Policy Comparisons Claims Custom Report Coverag…" at bounding box center [752, 406] width 1504 height 812
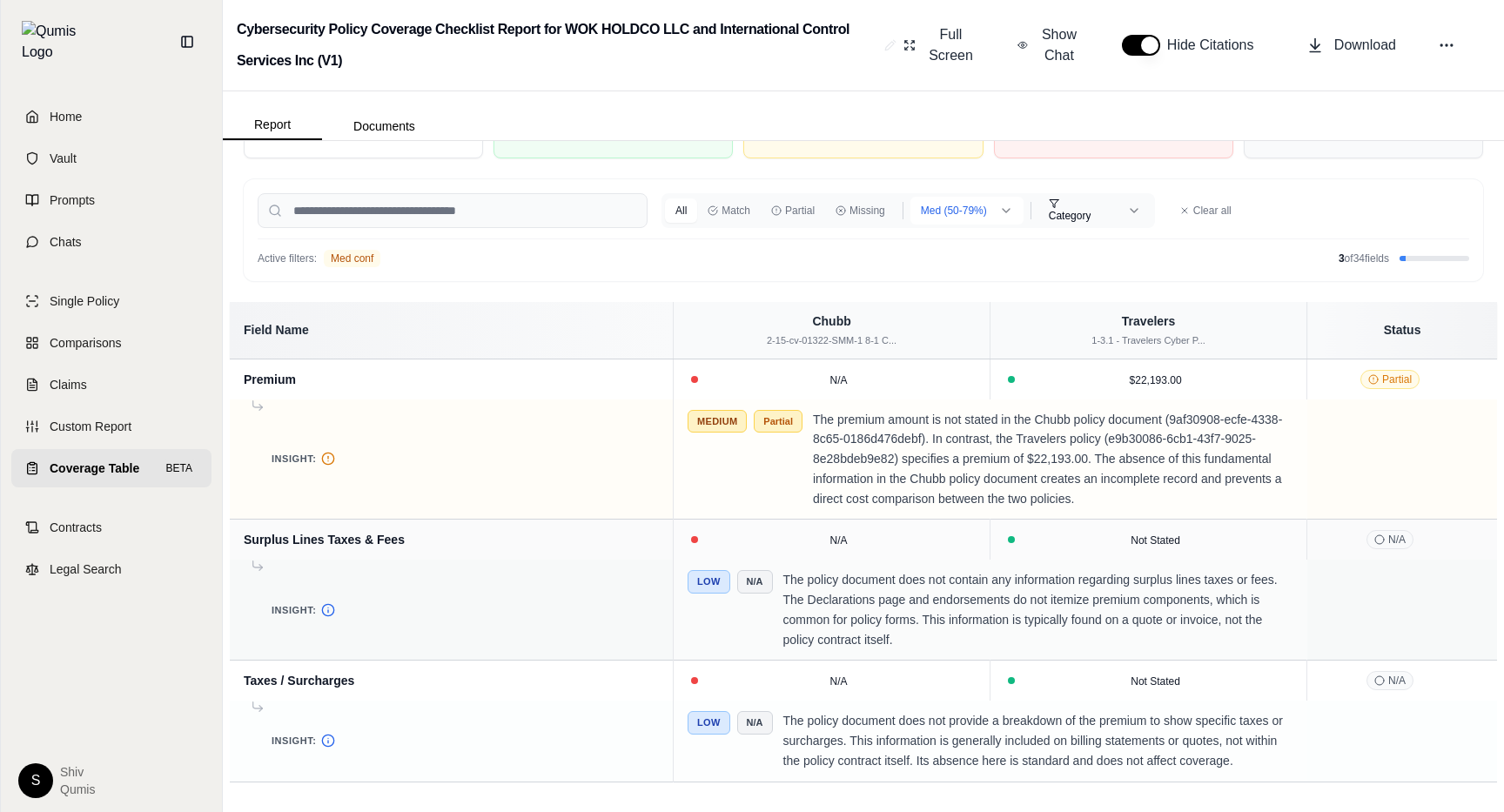
click at [978, 196] on html "Home Vault Prompts Chats Single Policy Comparisons Claims Custom Report Coverag…" at bounding box center [752, 406] width 1504 height 812
click at [867, 203] on button "Missing" at bounding box center [860, 210] width 71 height 24
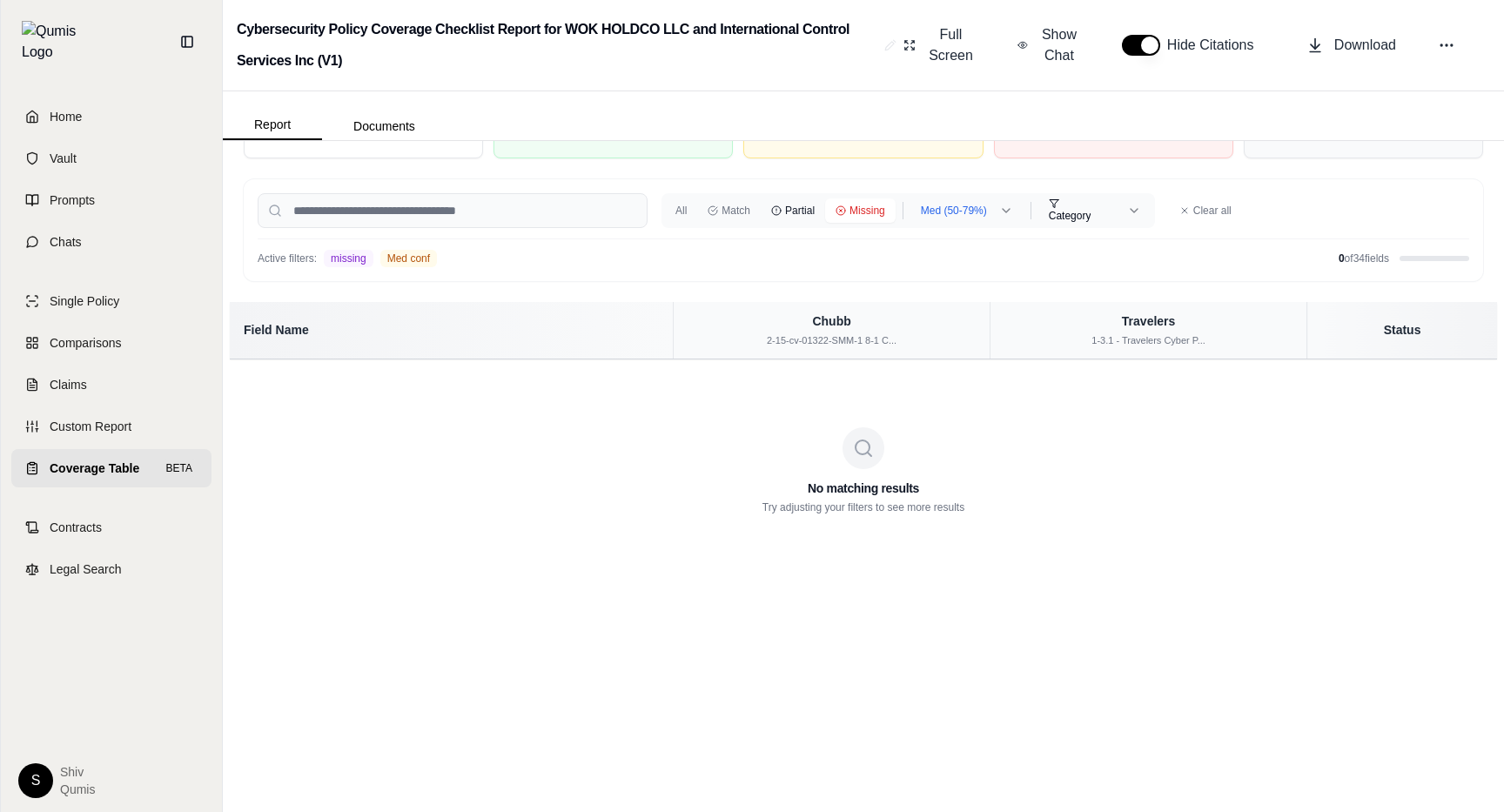
click at [791, 209] on button "Partial" at bounding box center [792, 210] width 64 height 24
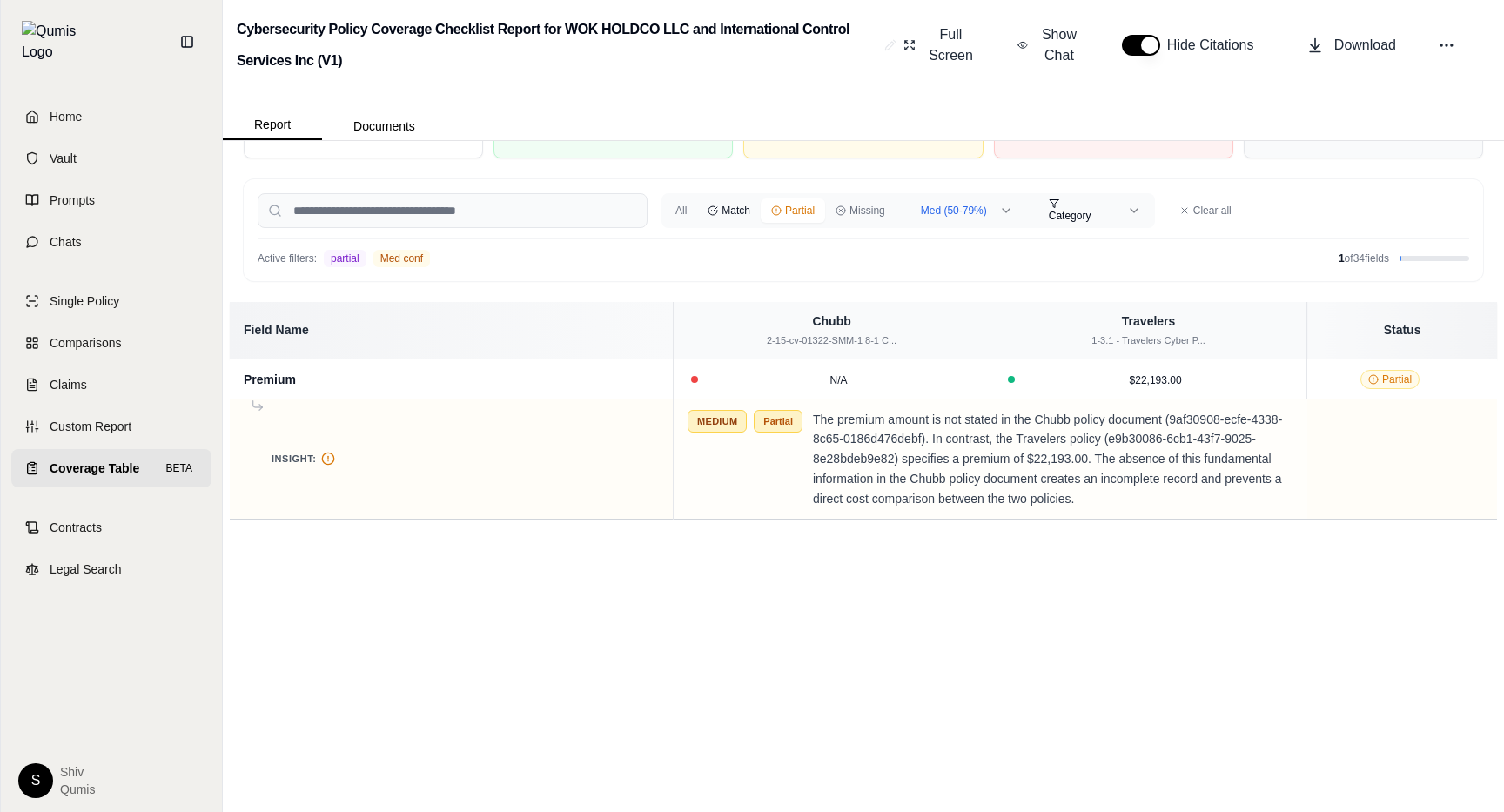
click at [750, 213] on button "Match" at bounding box center [729, 210] width 63 height 24
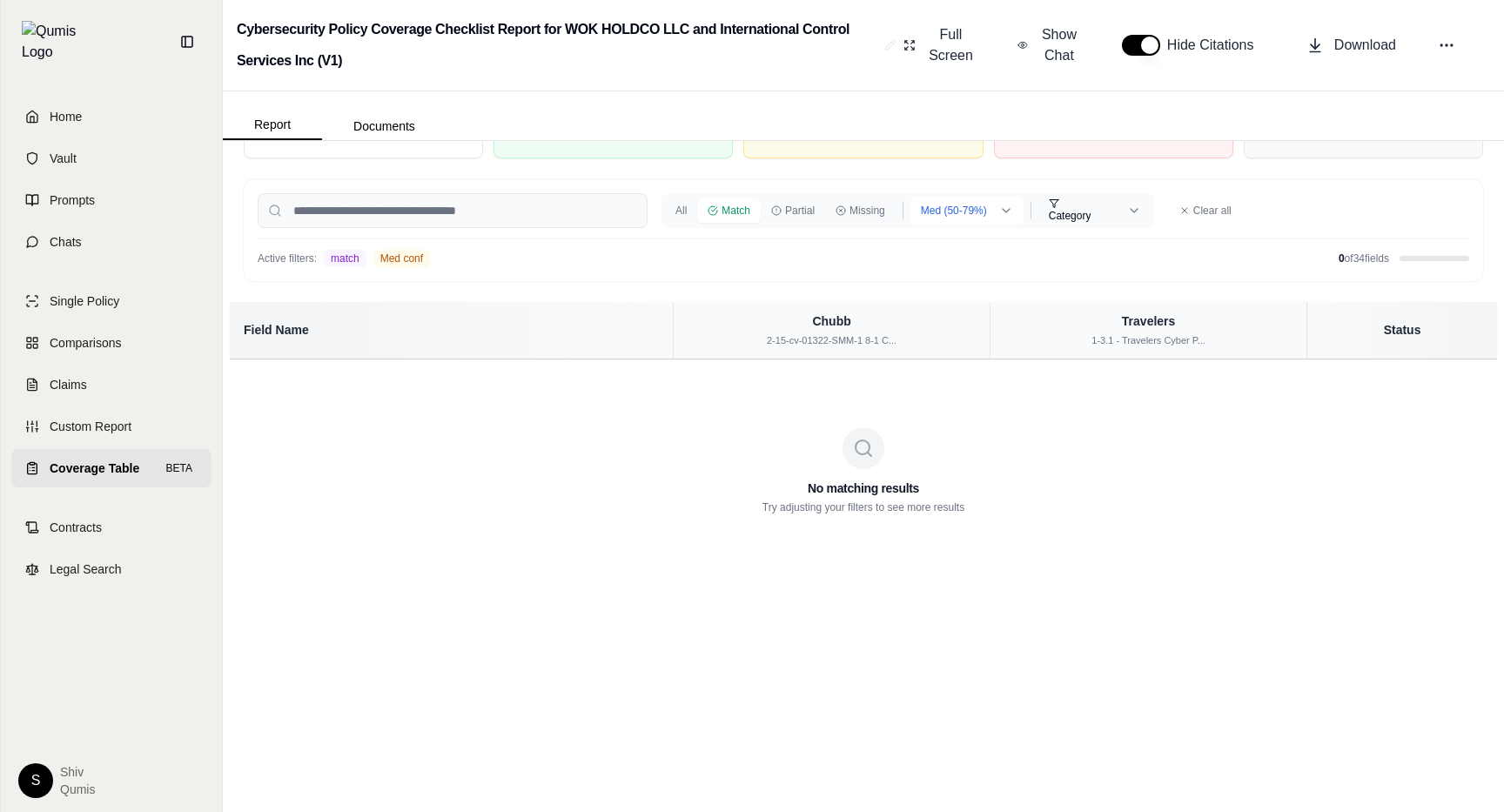
click at [934, 222] on html "Home Vault Prompts Chats Single Policy Comparisons Claims Custom Report Coverag…" at bounding box center [752, 406] width 1504 height 812
click at [689, 260] on html "Home Vault Prompts Chats Single Policy Comparisons Claims Custom Report Coverag…" at bounding box center [752, 406] width 1504 height 812
click at [1202, 215] on button "Clear all" at bounding box center [1205, 210] width 73 height 28
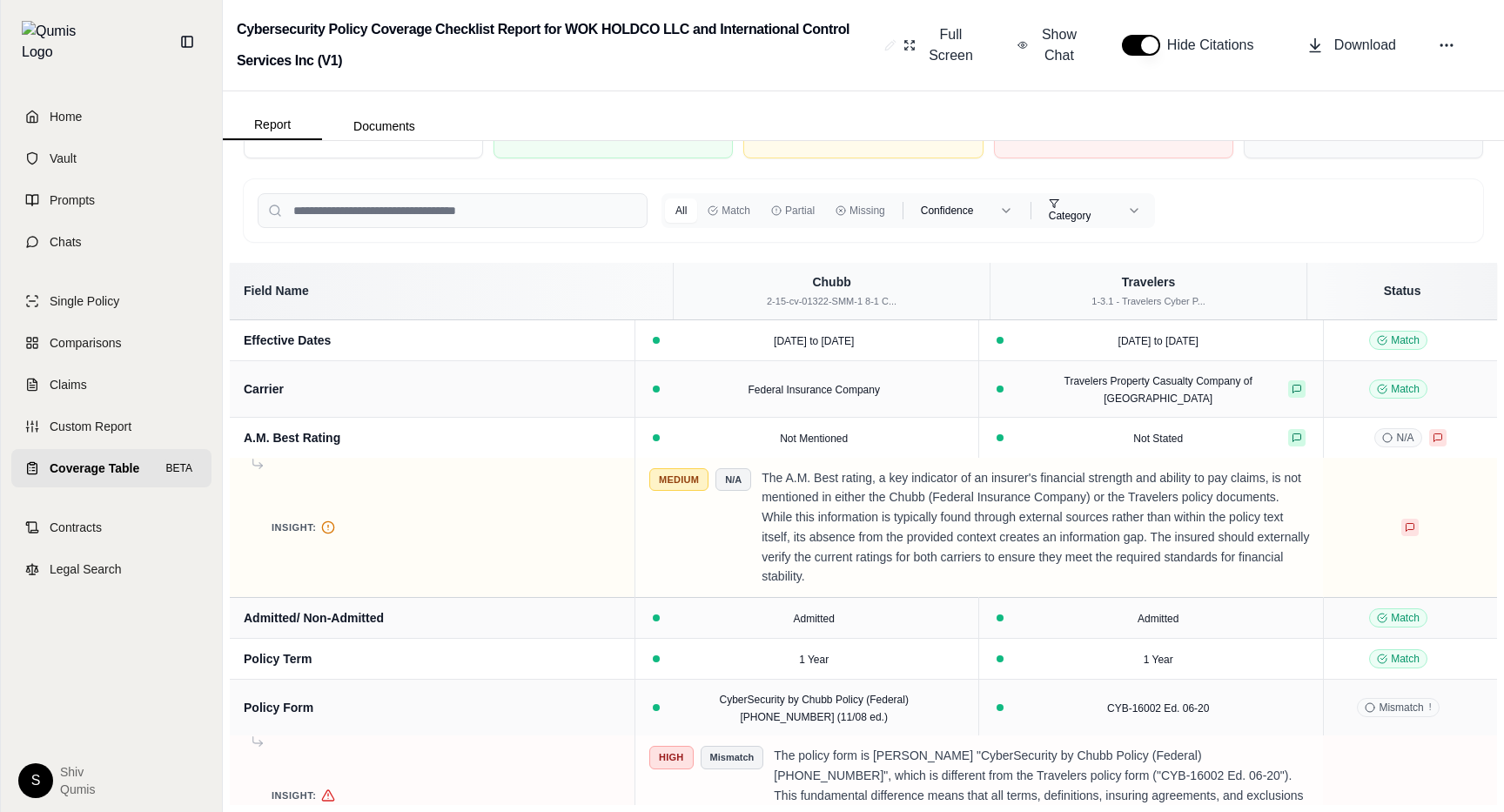
click at [1011, 226] on div "All Match Partial Missing Confidence Category" at bounding box center [908, 210] width 493 height 34
click at [734, 212] on button "Match" at bounding box center [729, 210] width 63 height 24
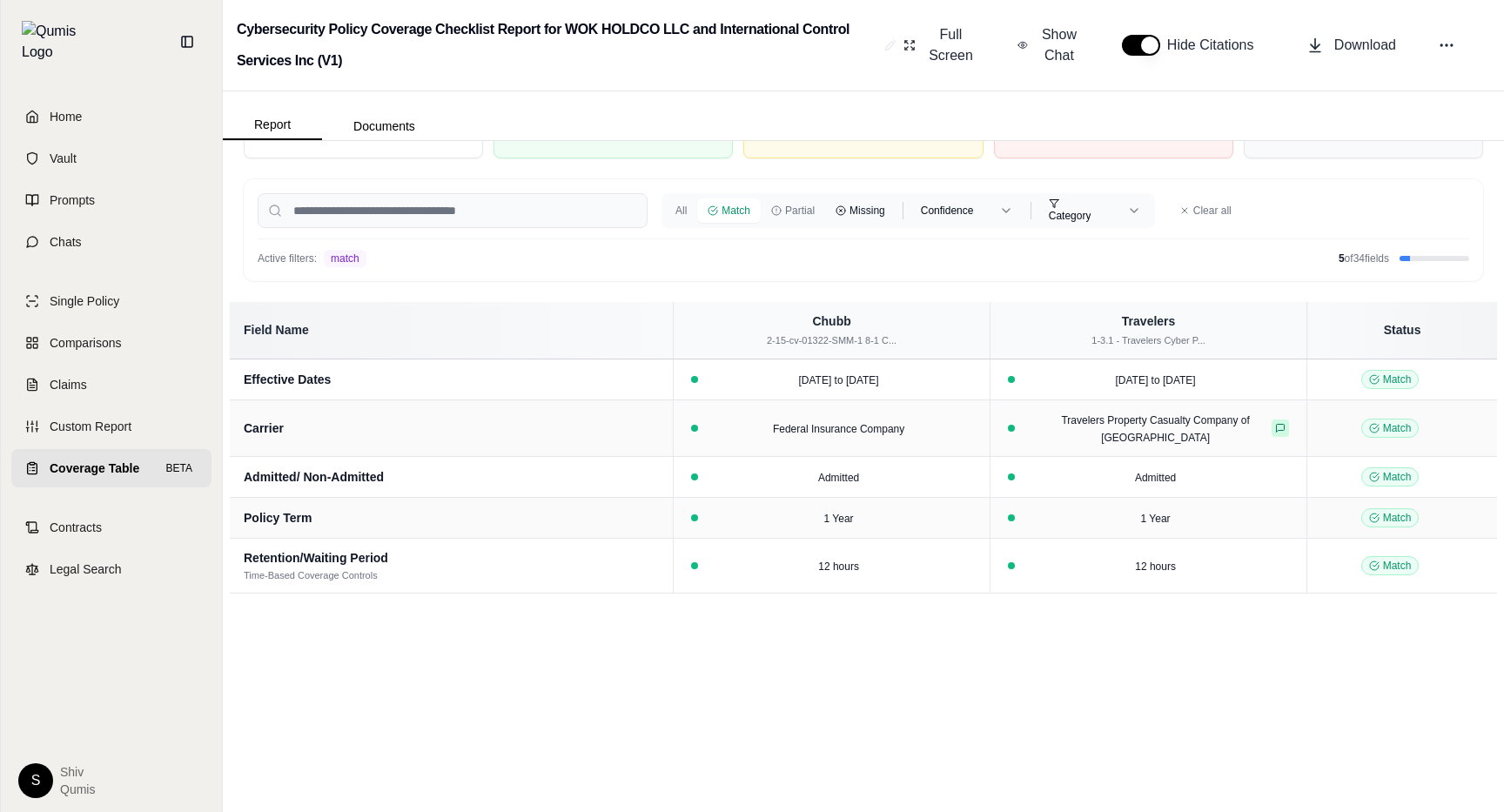
click at [836, 208] on icon at bounding box center [841, 211] width 11 height 11
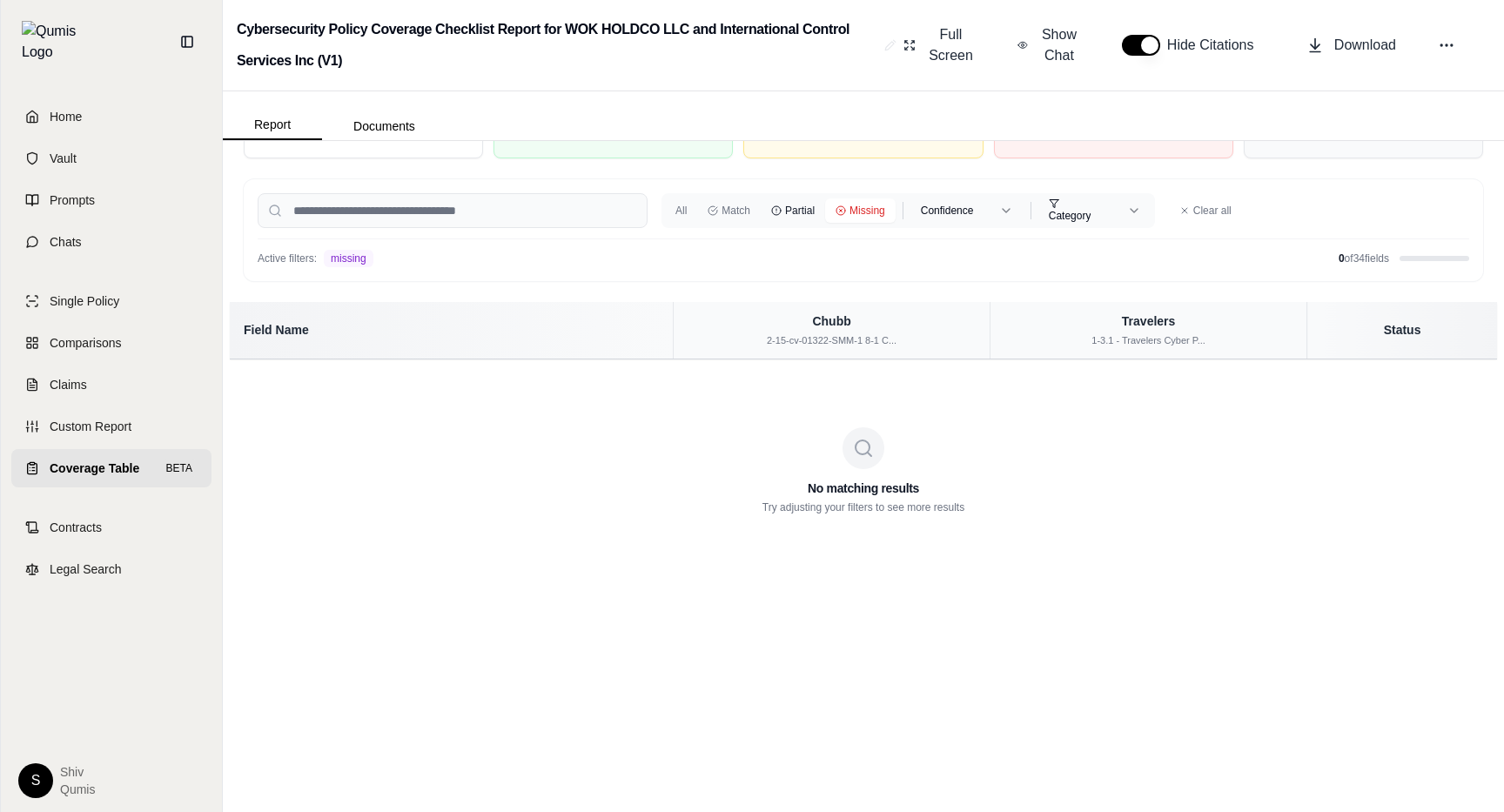
click at [781, 214] on icon at bounding box center [777, 211] width 11 height 11
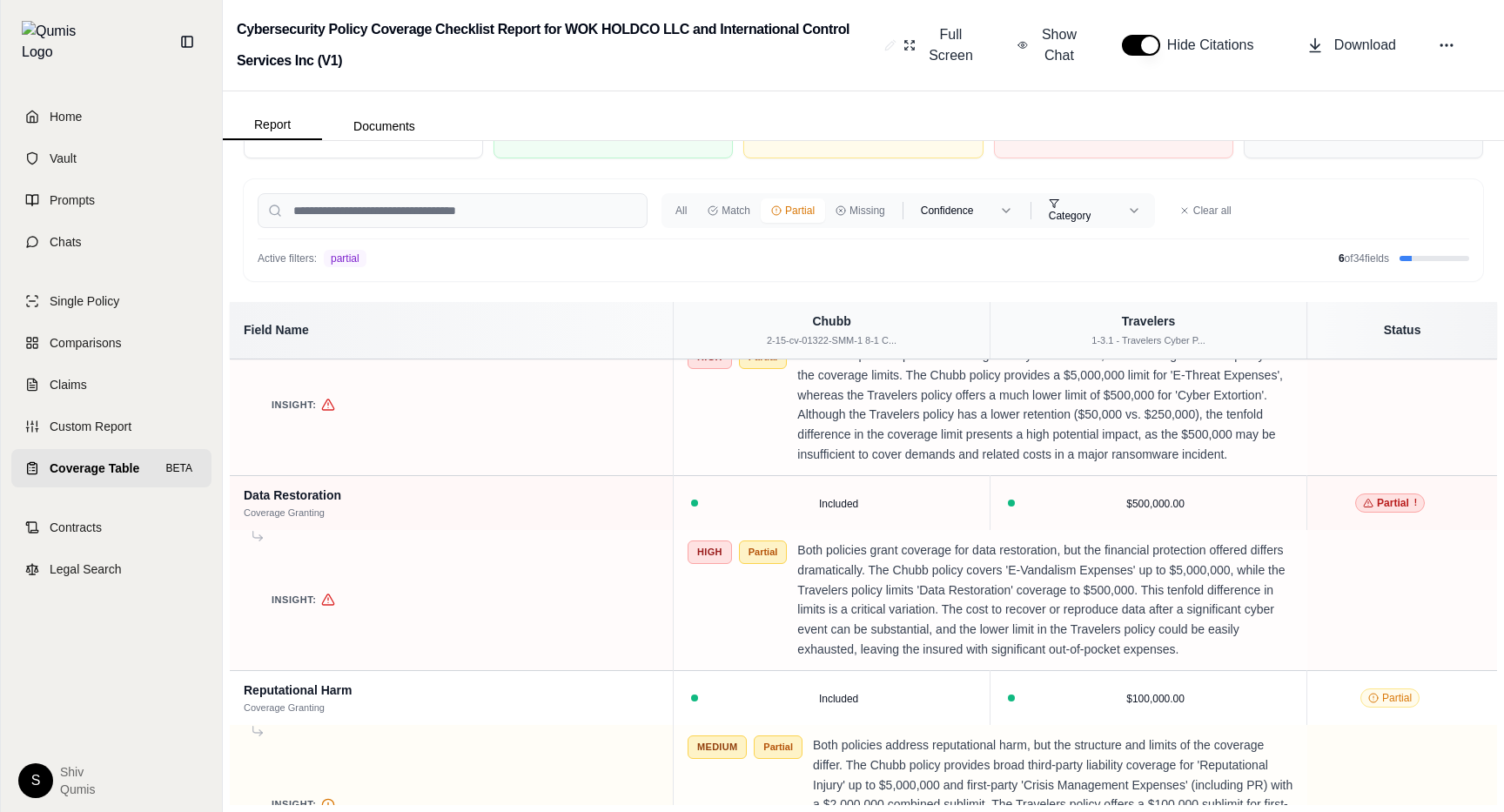
scroll to position [709, 0]
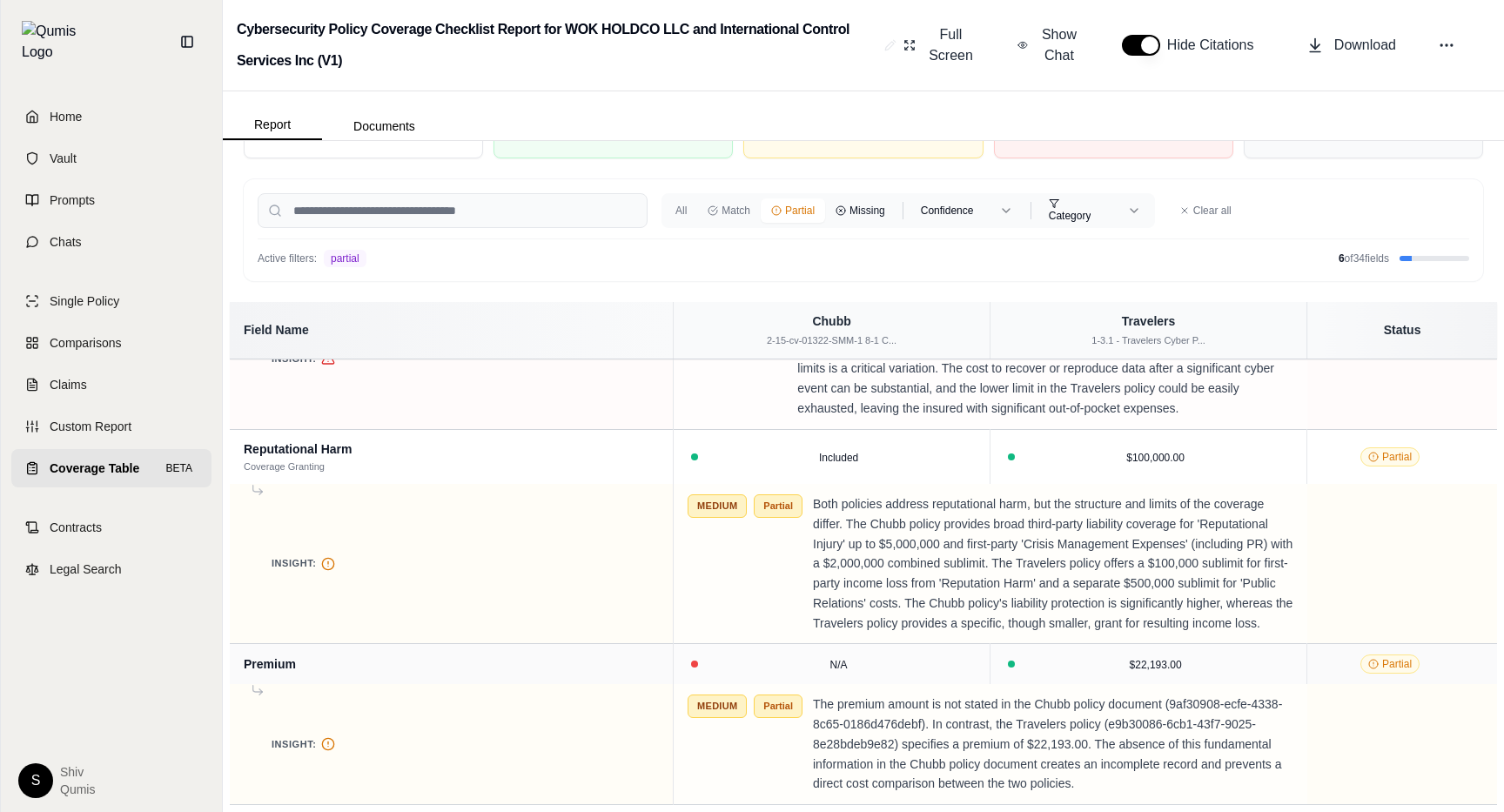
click at [855, 201] on button "Missing" at bounding box center [860, 210] width 71 height 24
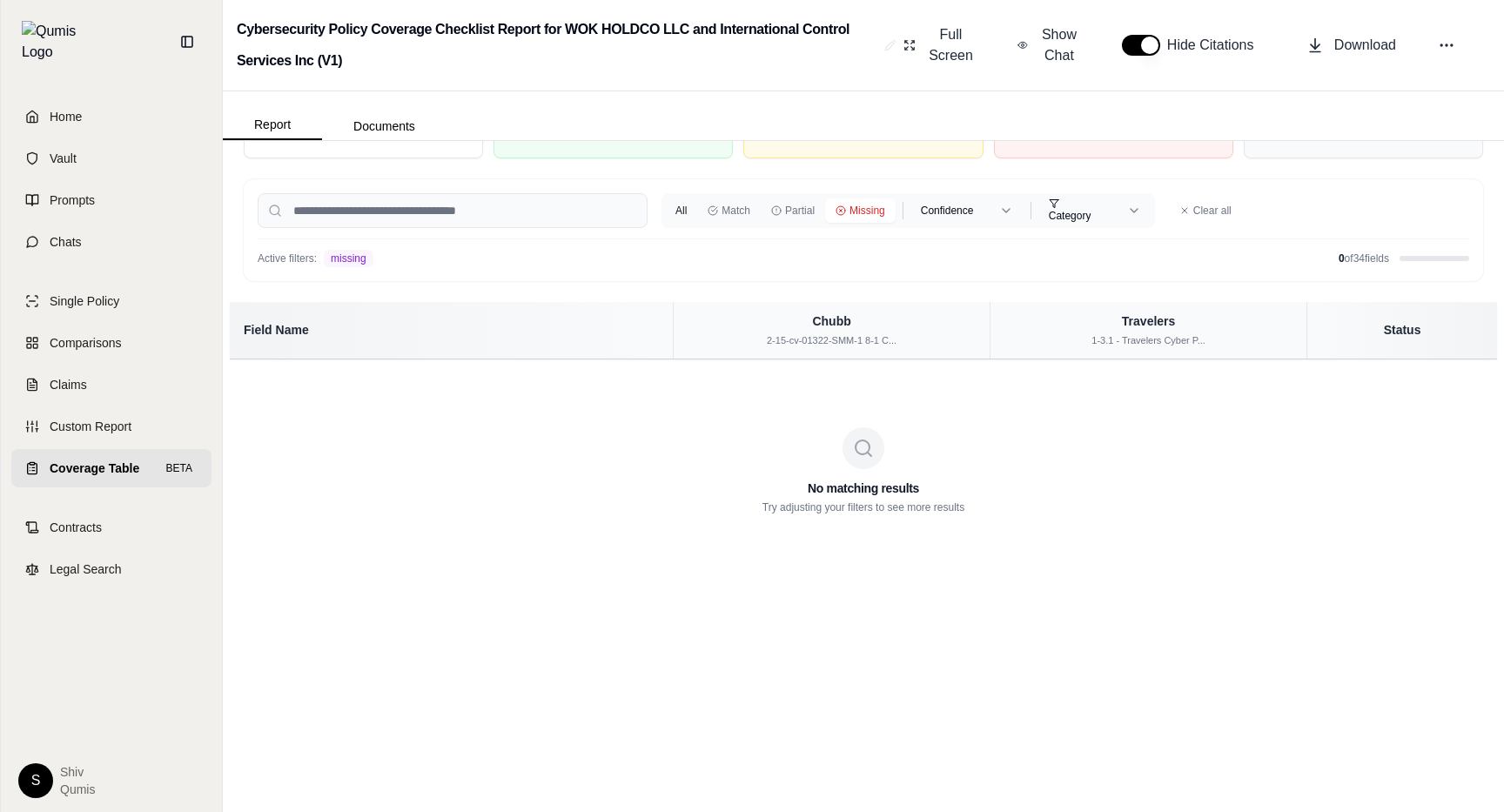
click at [682, 214] on button "All" at bounding box center [681, 210] width 33 height 24
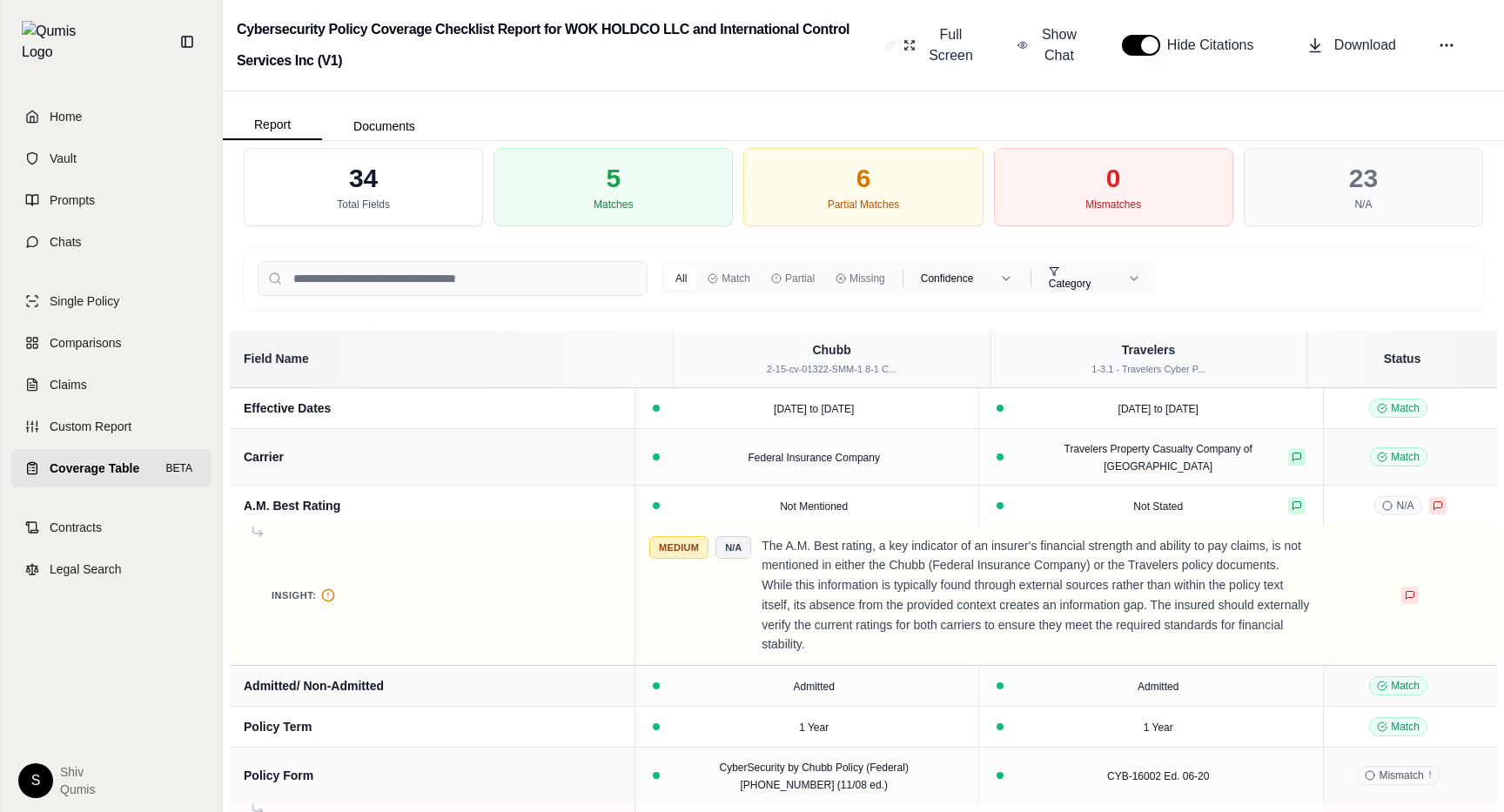
click at [566, 301] on div "All Match Partial Missing Confidence Category" at bounding box center [863, 278] width 1240 height 62
click at [562, 274] on input "search" at bounding box center [453, 278] width 390 height 34
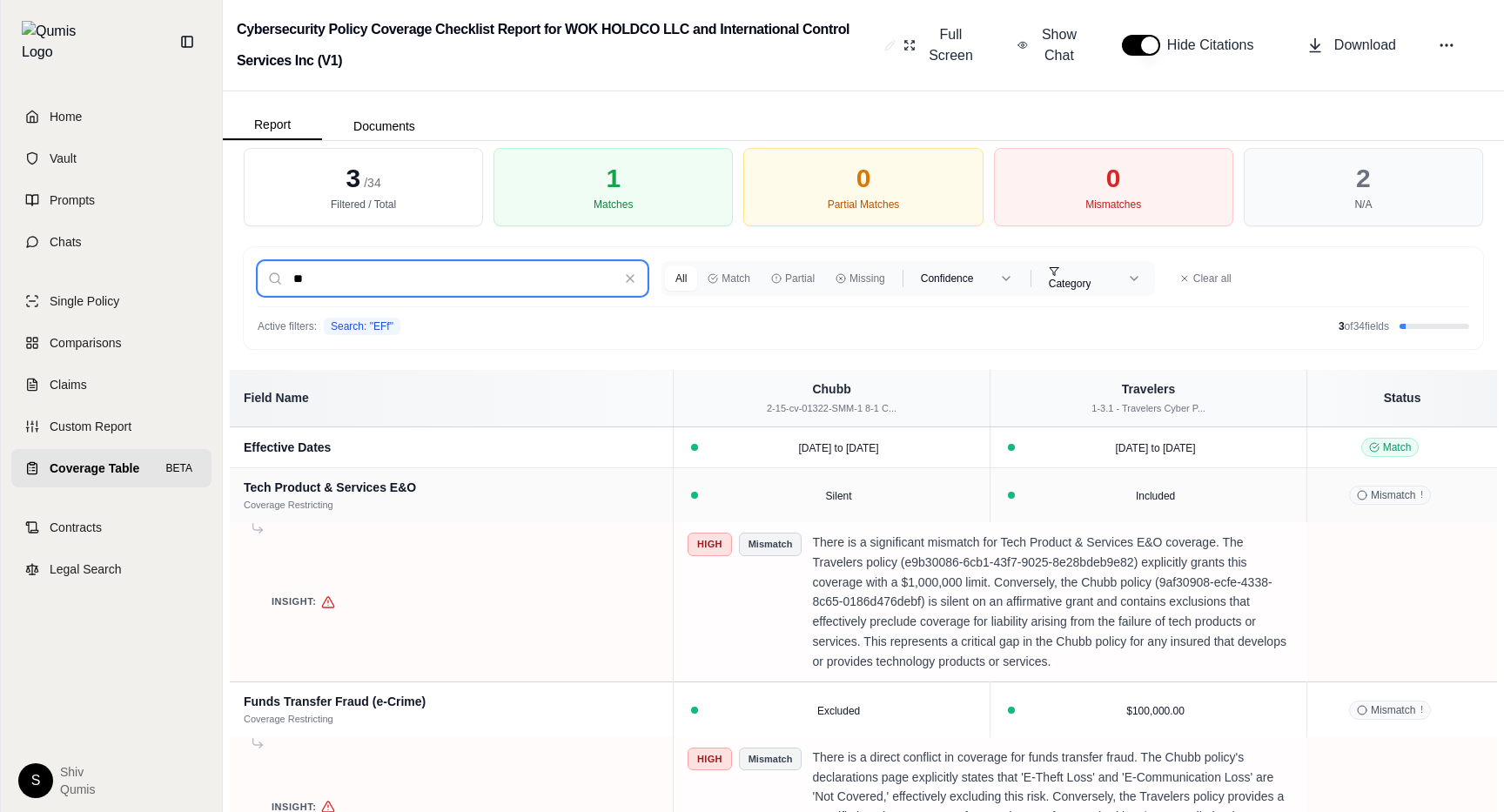
type input "*"
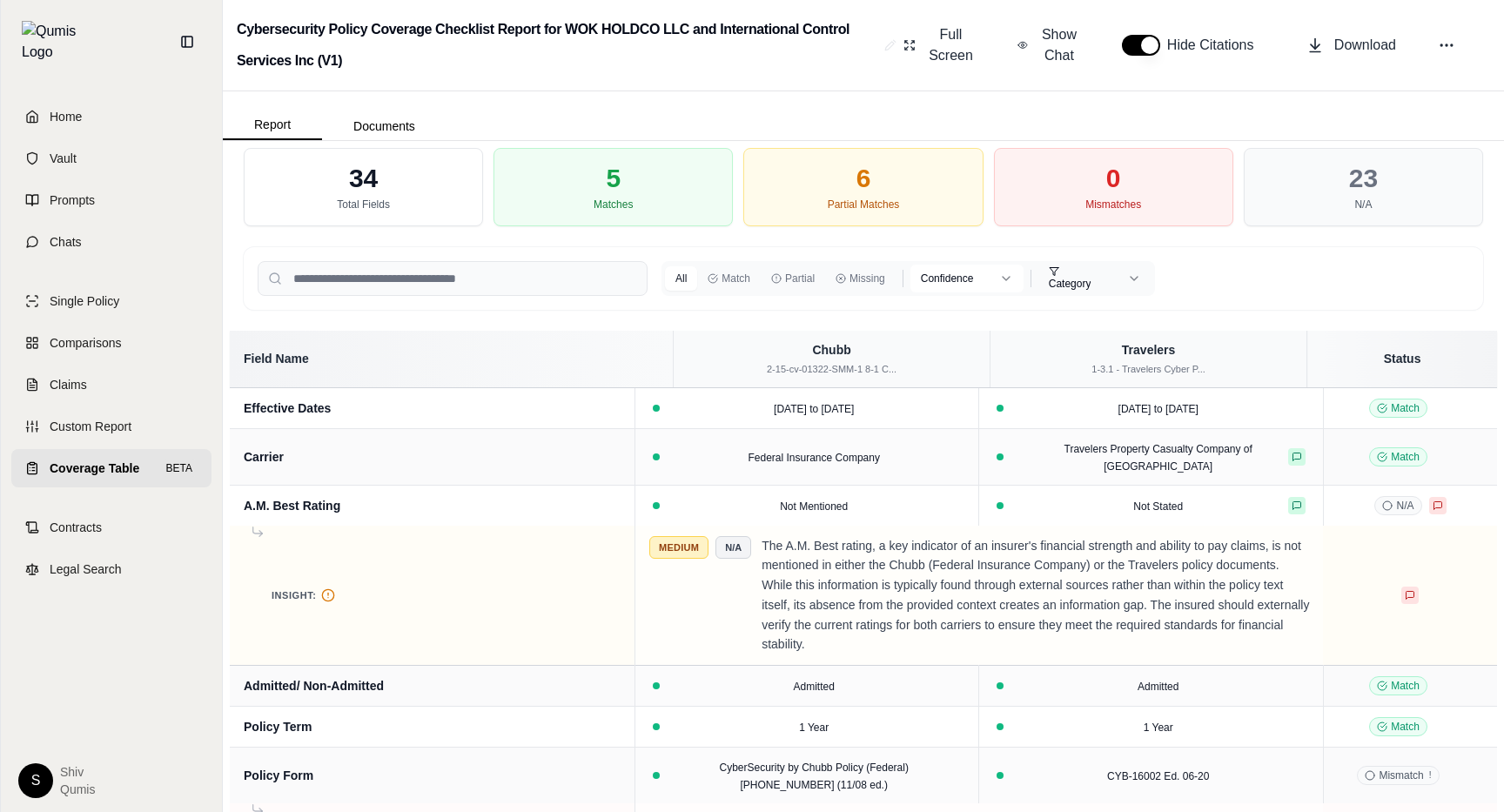
click at [1010, 279] on html "Home Vault Prompts Chats Single Policy Comparisons Claims Custom Report Coverag…" at bounding box center [752, 406] width 1504 height 812
click at [773, 278] on html "Home Vault Prompts Chats Single Policy Comparisons Claims Custom Report Coverag…" at bounding box center [752, 406] width 1504 height 812
click at [742, 281] on button "Match" at bounding box center [729, 278] width 63 height 24
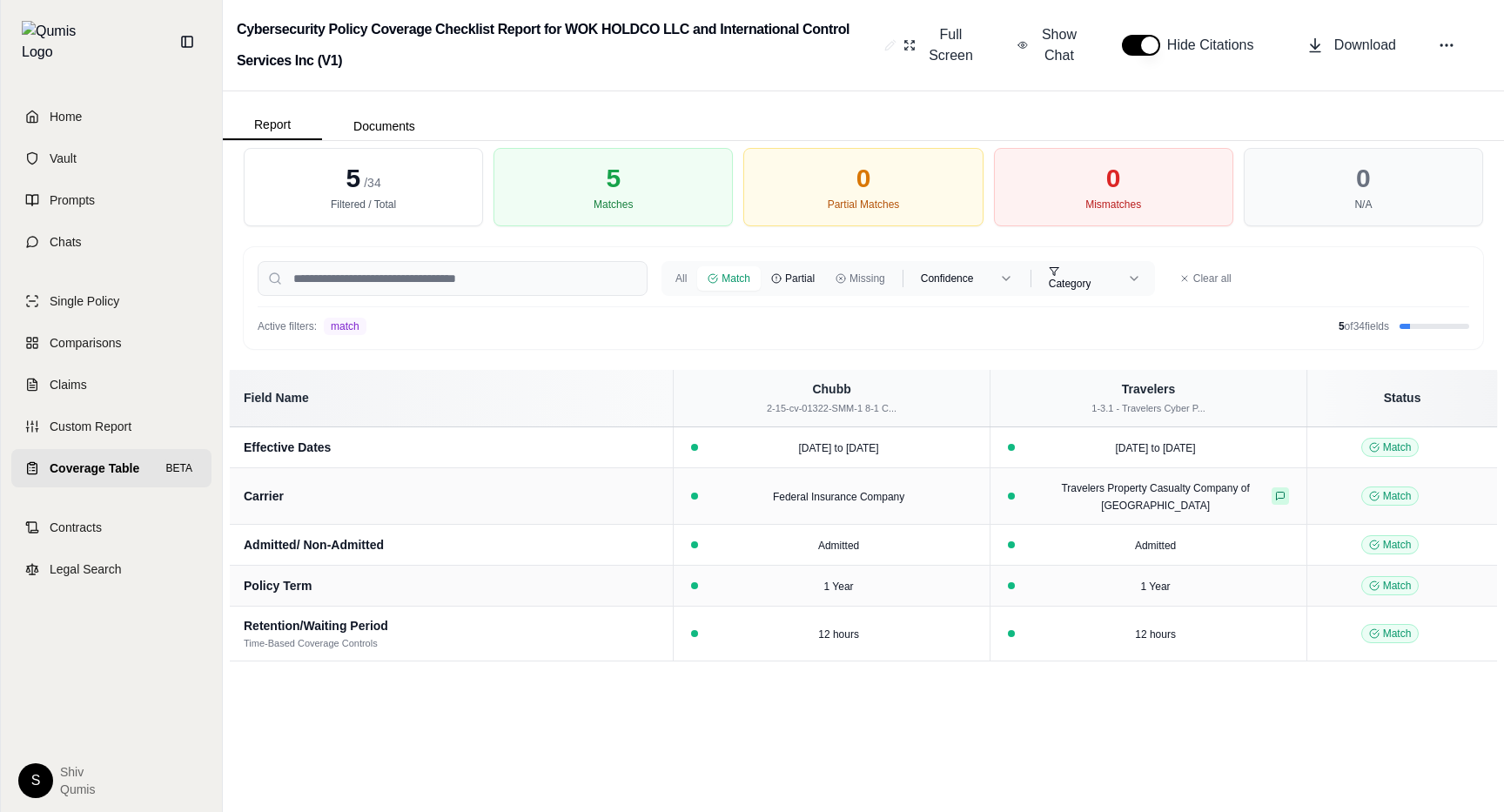
click at [797, 289] on button "Partial" at bounding box center [792, 278] width 64 height 24
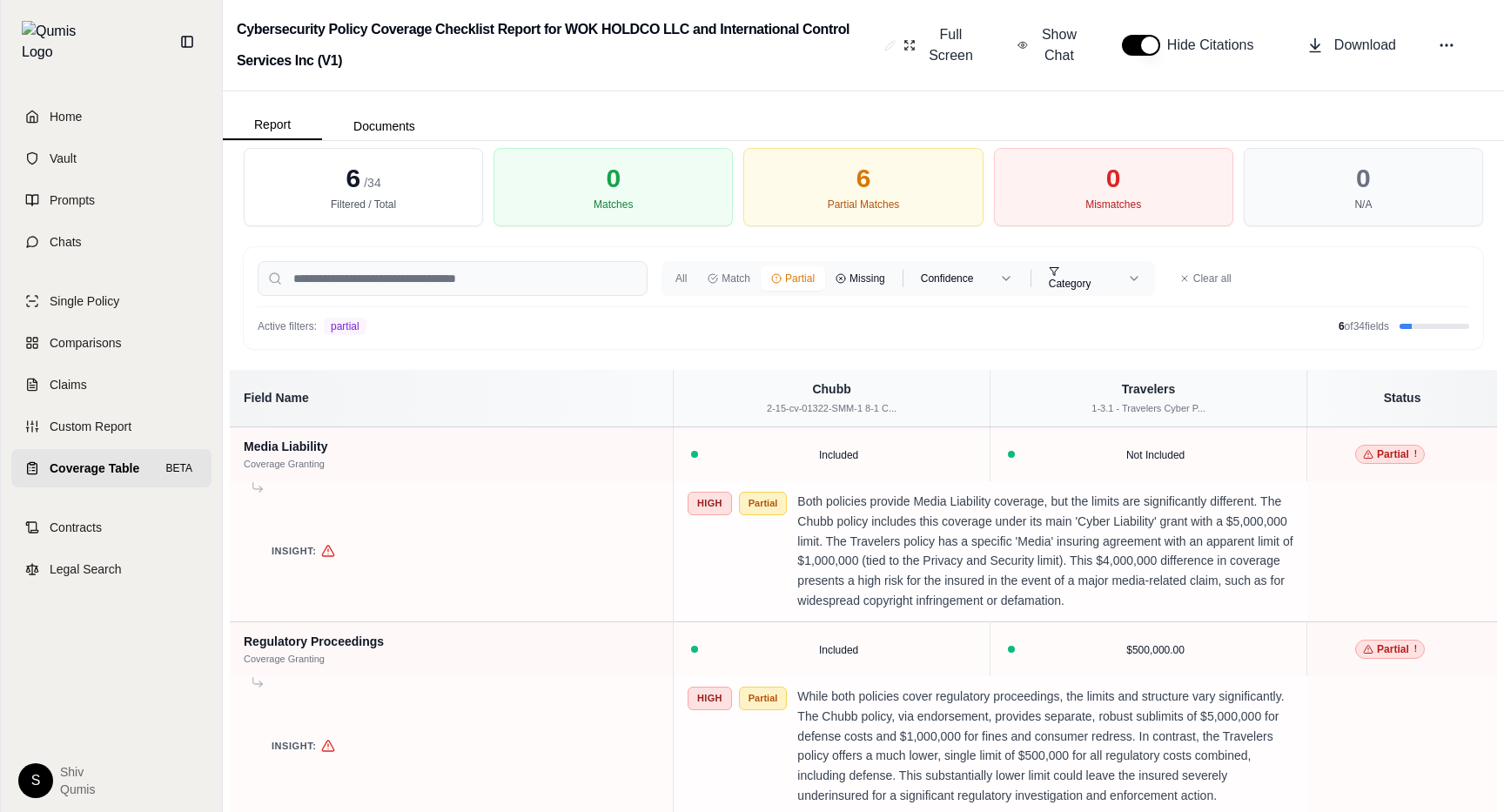
click at [860, 282] on button "Missing" at bounding box center [860, 278] width 71 height 24
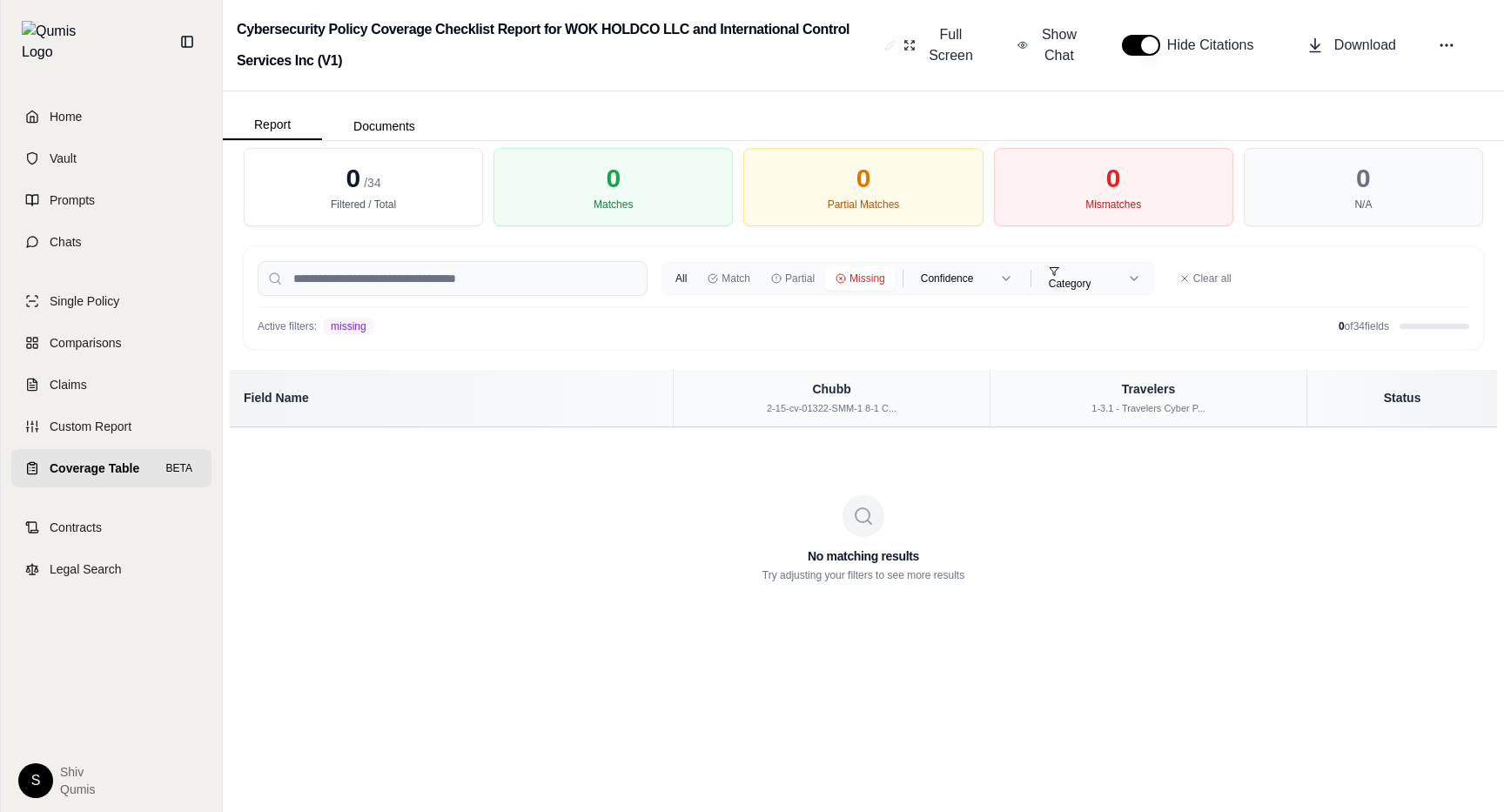
click at [672, 285] on button "All" at bounding box center [681, 278] width 33 height 24
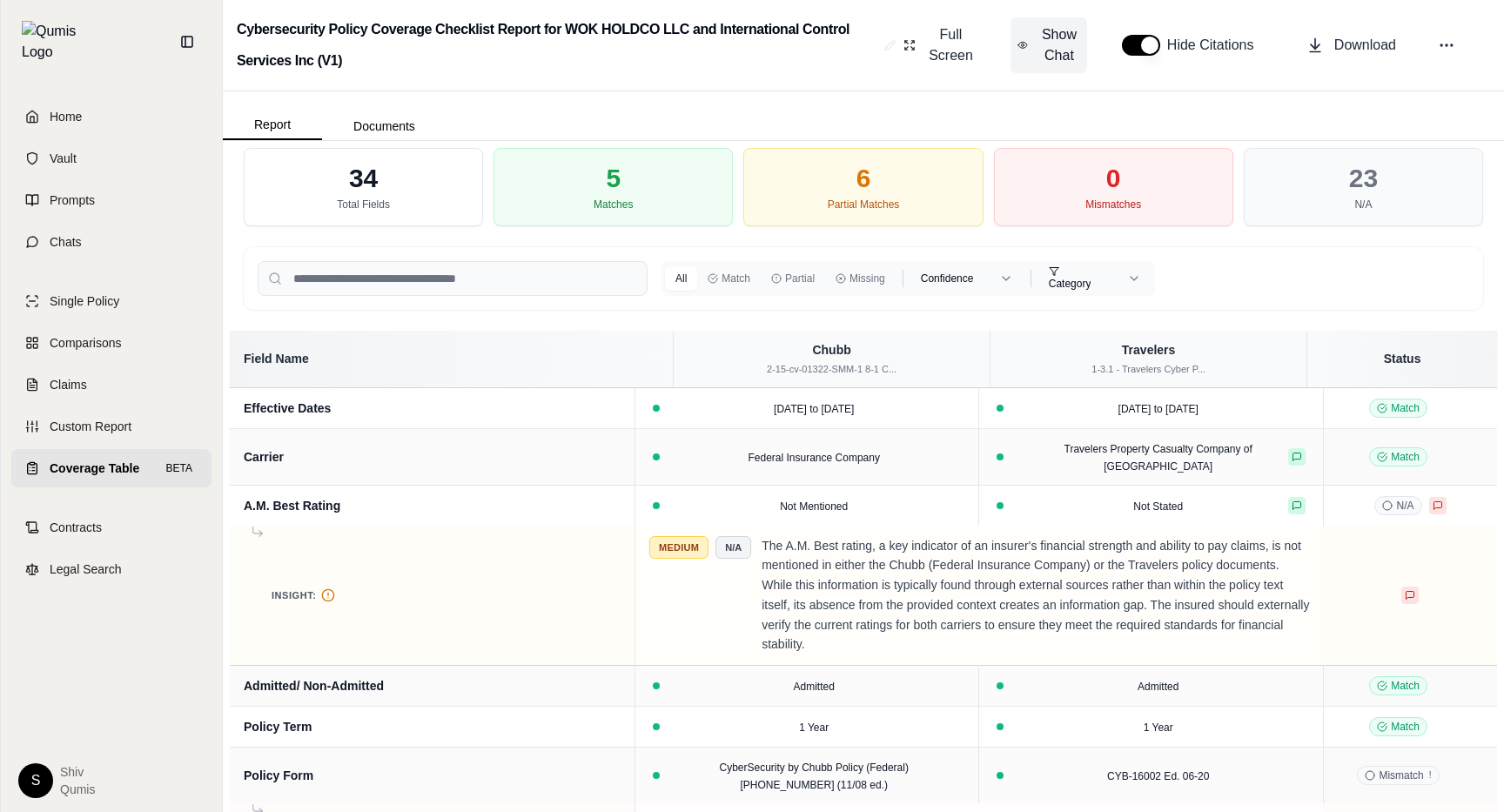
click at [1054, 51] on span "Show Chat" at bounding box center [1059, 45] width 42 height 42
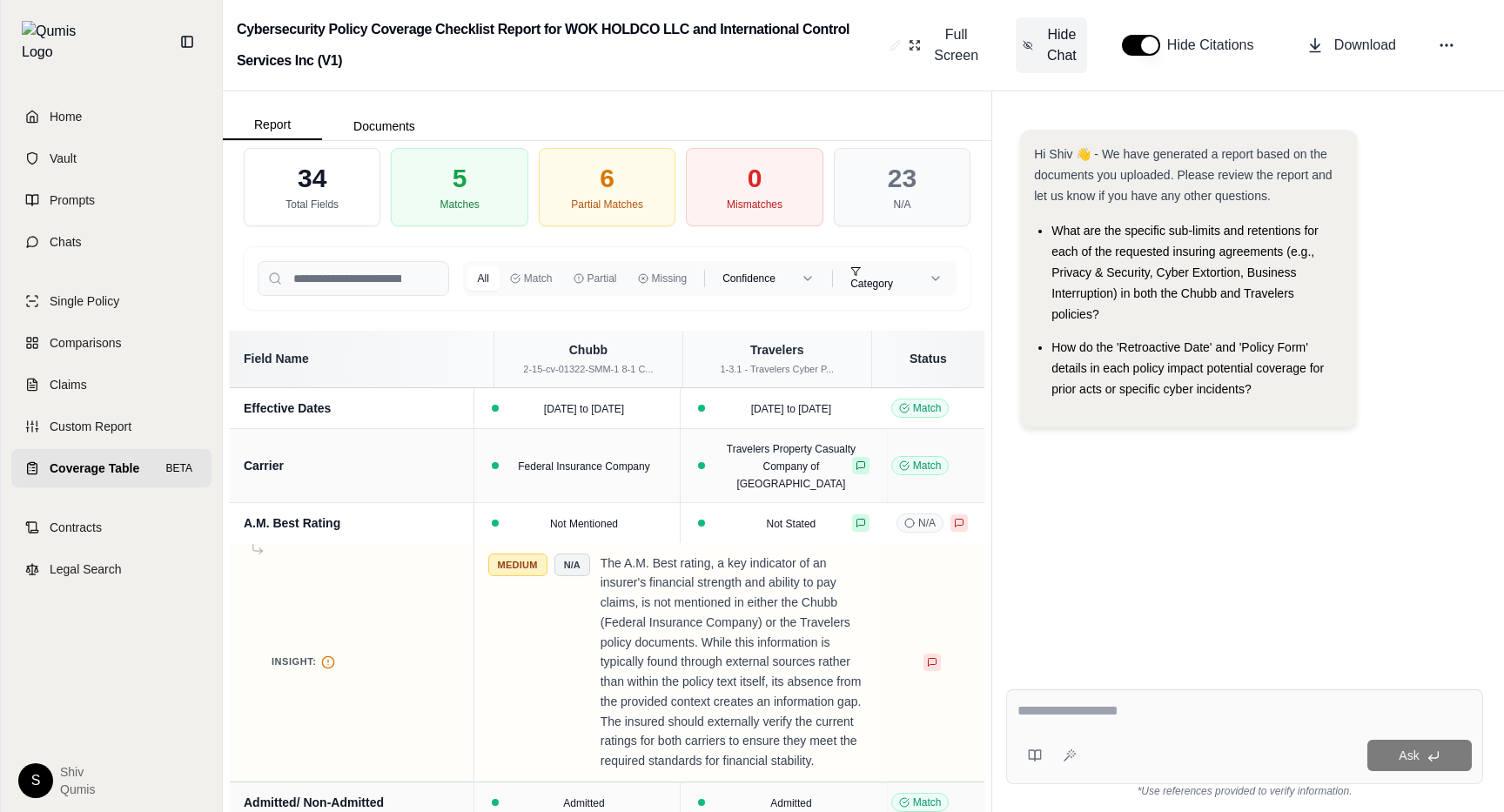
click at [1053, 51] on span "Hide Chat" at bounding box center [1062, 45] width 36 height 42
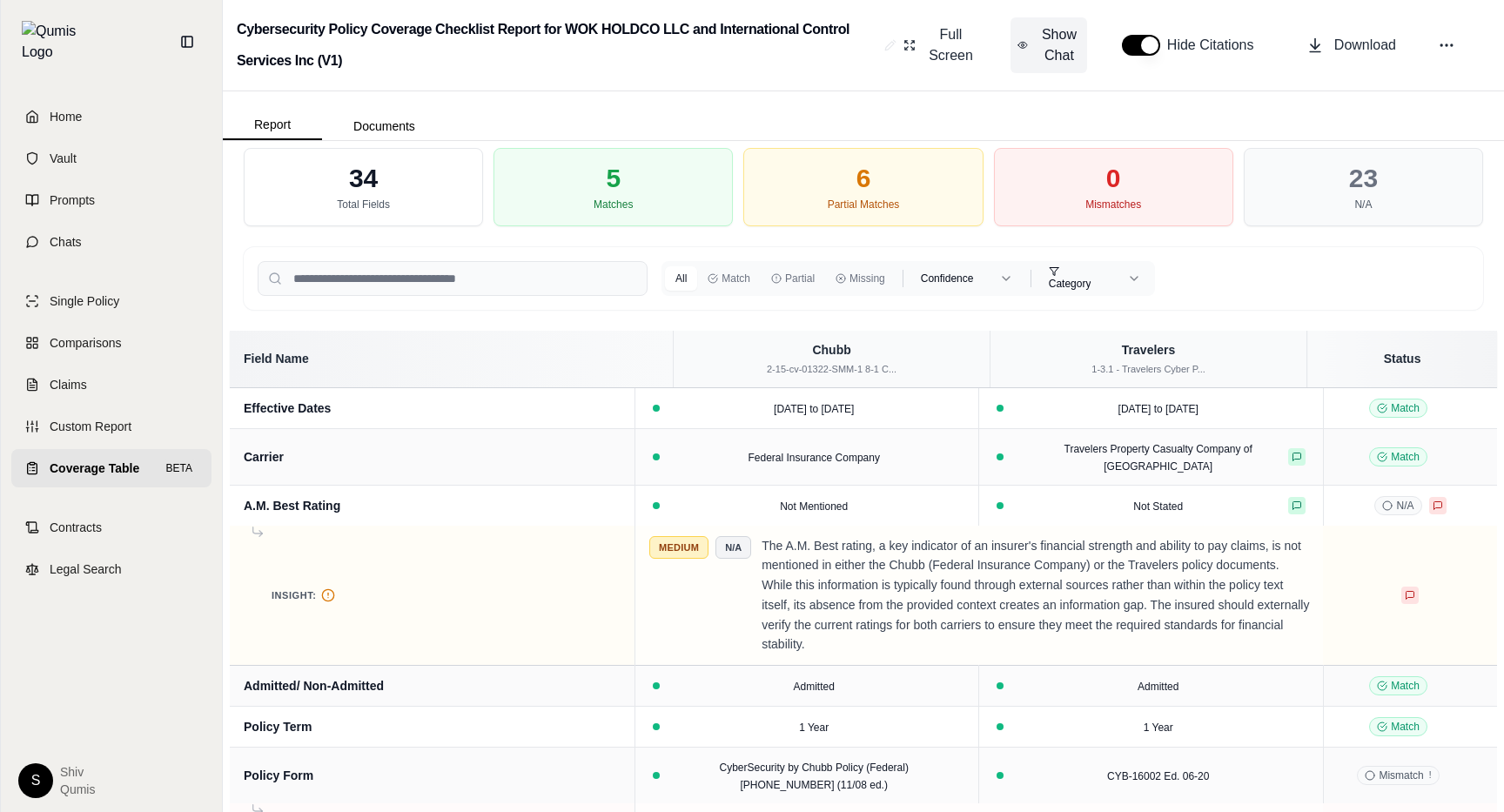
click at [1053, 51] on span "Show Chat" at bounding box center [1059, 45] width 42 height 42
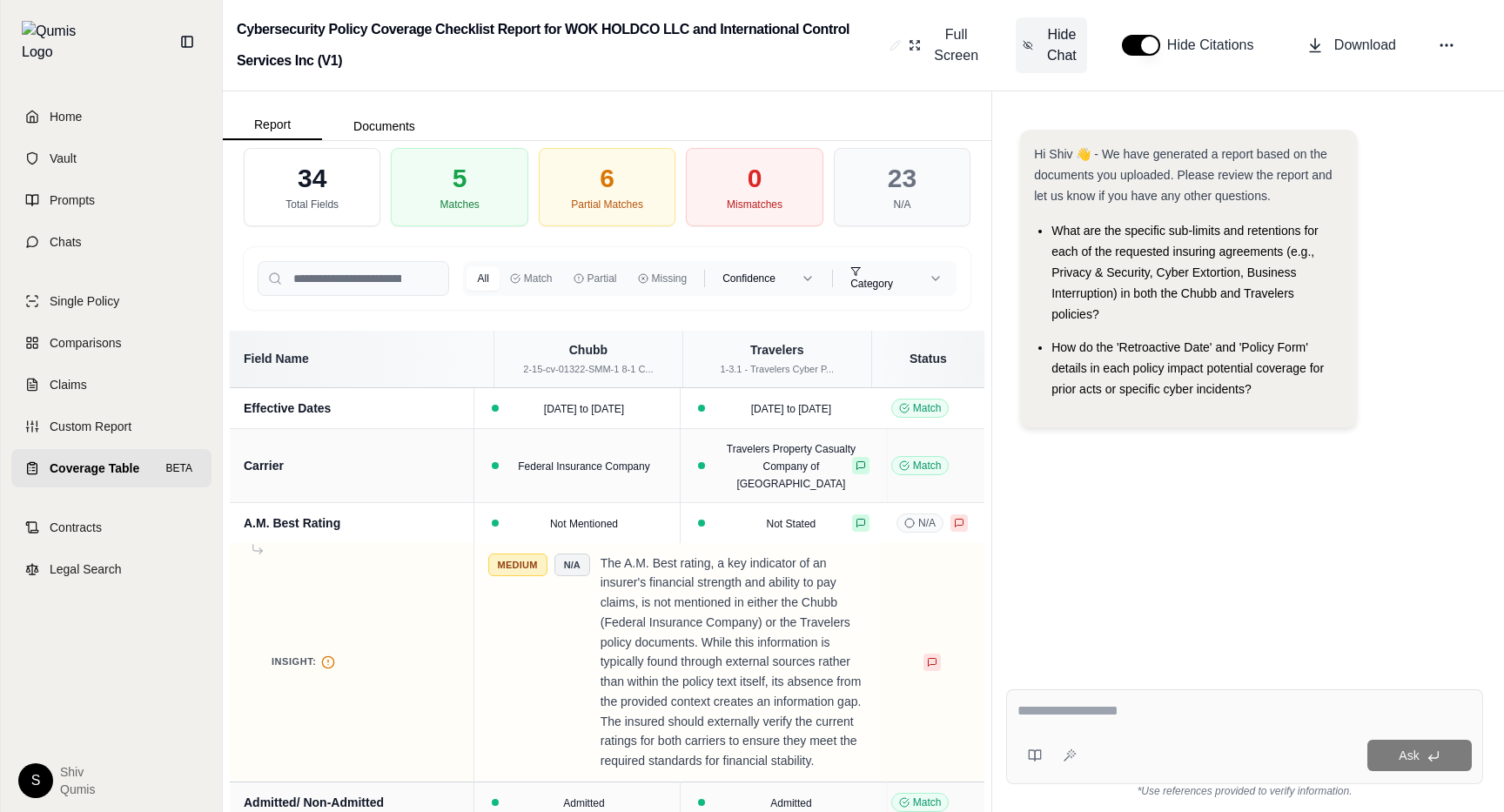
click at [1053, 51] on span "Hide Chat" at bounding box center [1062, 45] width 36 height 42
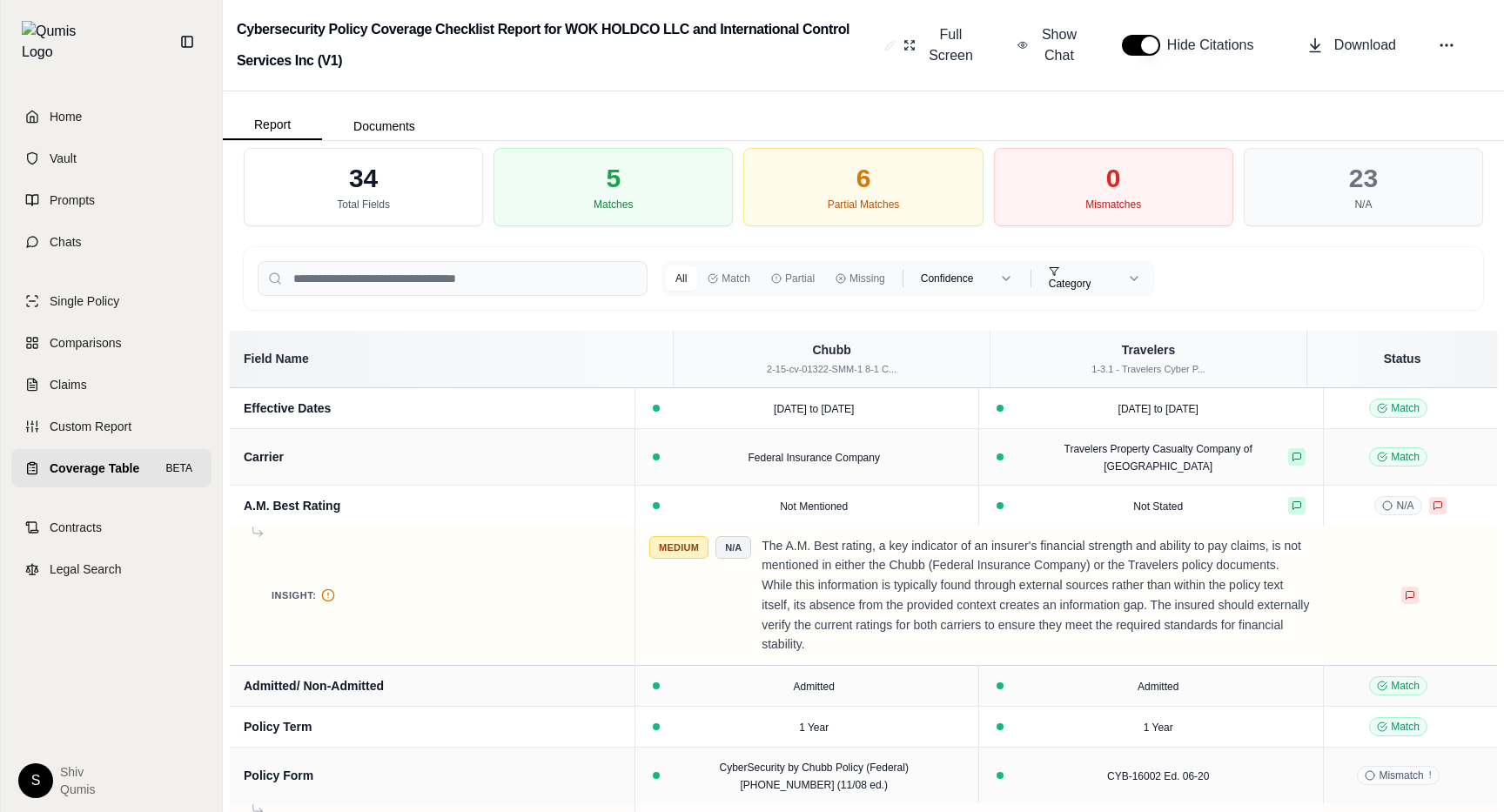
click at [1153, 39] on button "button" at bounding box center [1141, 44] width 38 height 21
click at [1152, 39] on button "button" at bounding box center [1141, 44] width 38 height 21
click at [1110, 205] on div "Mismatches" at bounding box center [1114, 204] width 56 height 14
click at [1001, 278] on html "Home Vault Prompts Chats Single Policy Comparisons Claims Custom Report Coverag…" at bounding box center [752, 406] width 1504 height 812
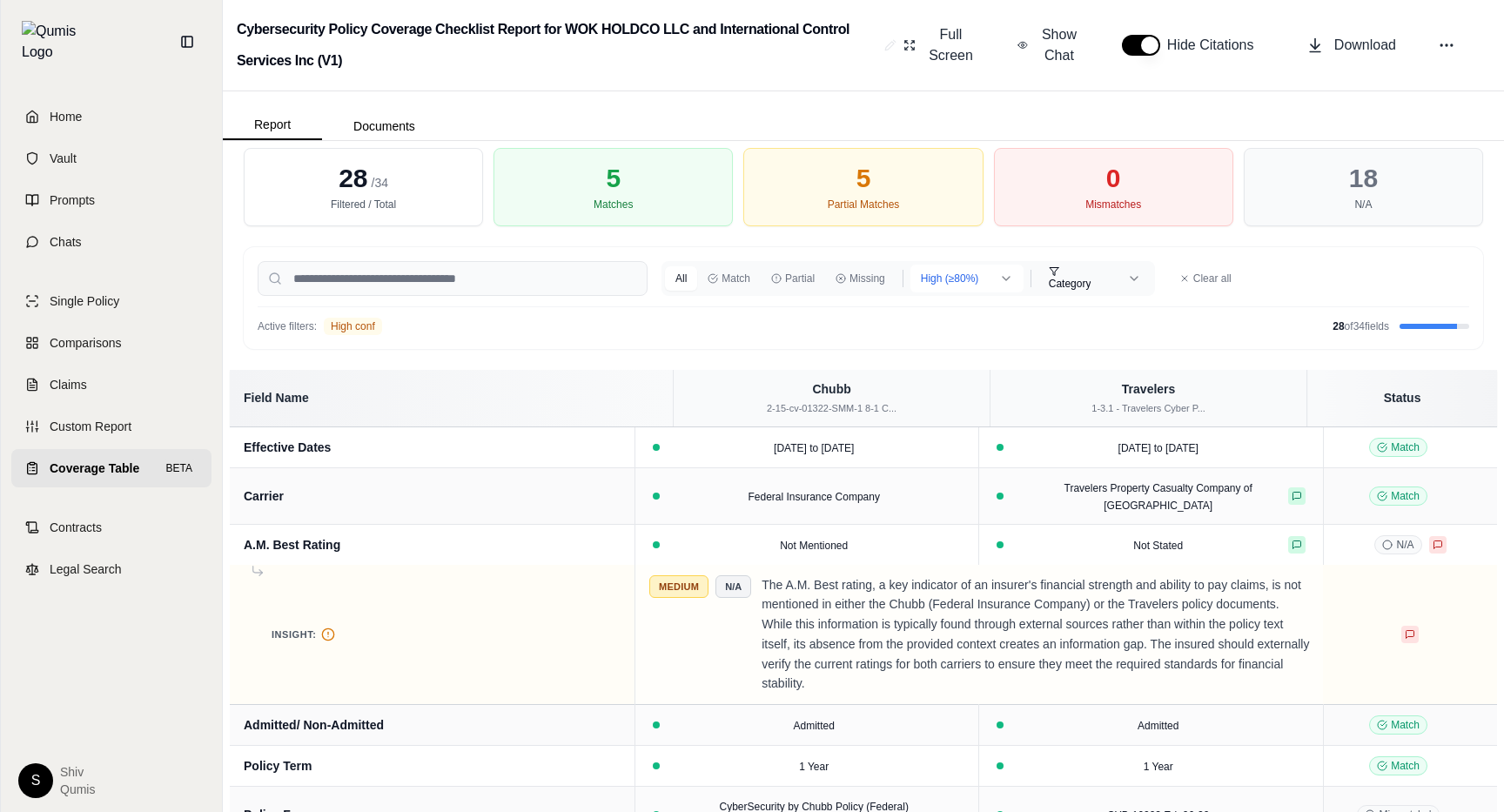
click at [991, 287] on html "Home Vault Prompts Chats Single Policy Comparisons Claims Custom Report Coverag…" at bounding box center [752, 406] width 1504 height 812
click at [1091, 315] on html "Home Vault Prompts Chats Single Policy Comparisons Claims Custom Report Coverag…" at bounding box center [752, 406] width 1504 height 812
click at [991, 289] on html "Home Vault Prompts Chats Single Policy Comparisons Claims Custom Report Coverag…" at bounding box center [752, 406] width 1504 height 812
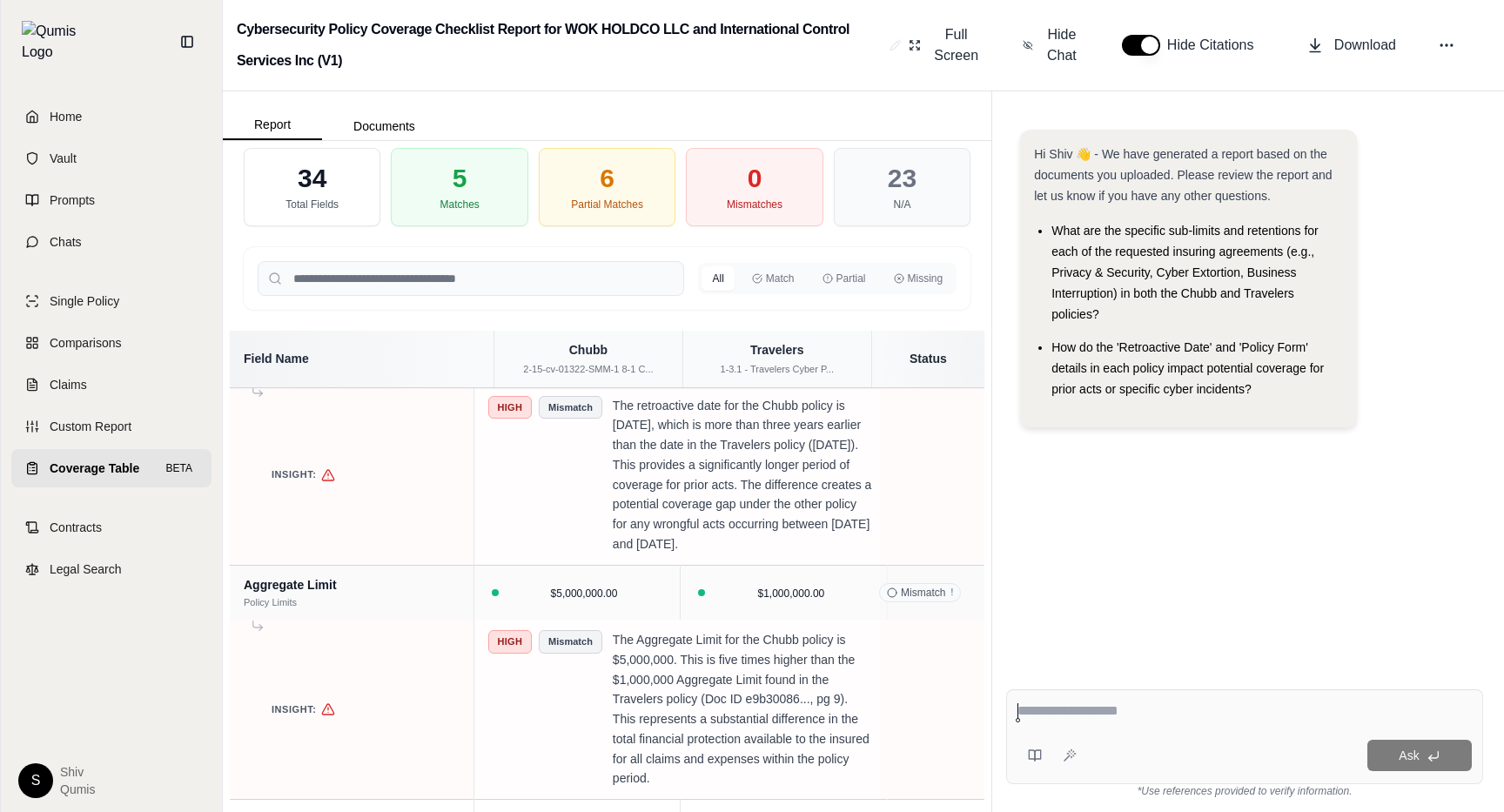
scroll to position [362, 0]
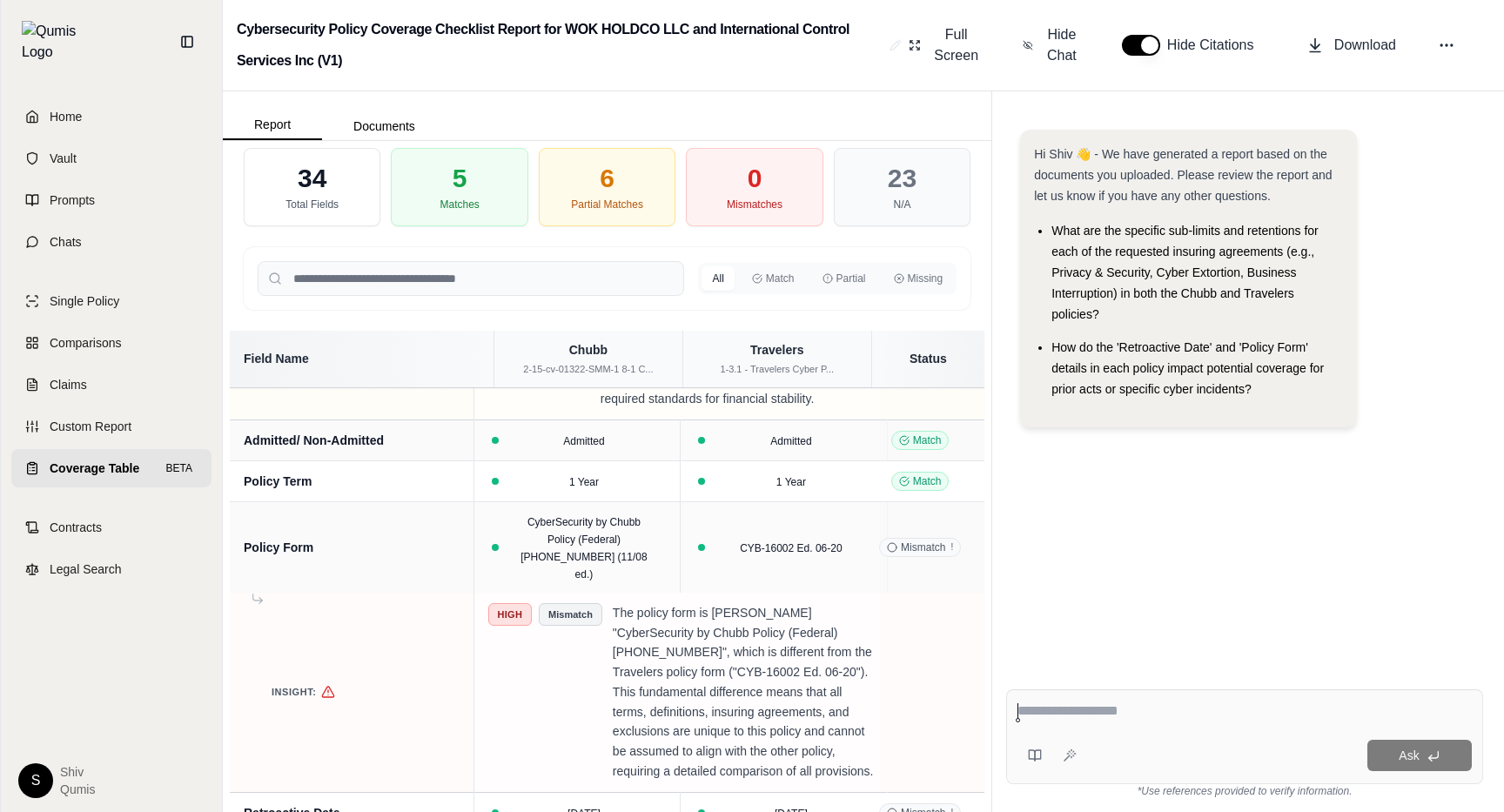
click at [1009, 612] on div "Hi Shiv 👋 - We have generated a report based on the documents you uploaded. Ple…" at bounding box center [1244, 388] width 477 height 546
click at [1080, 62] on button "Hide Chat" at bounding box center [1051, 45] width 72 height 56
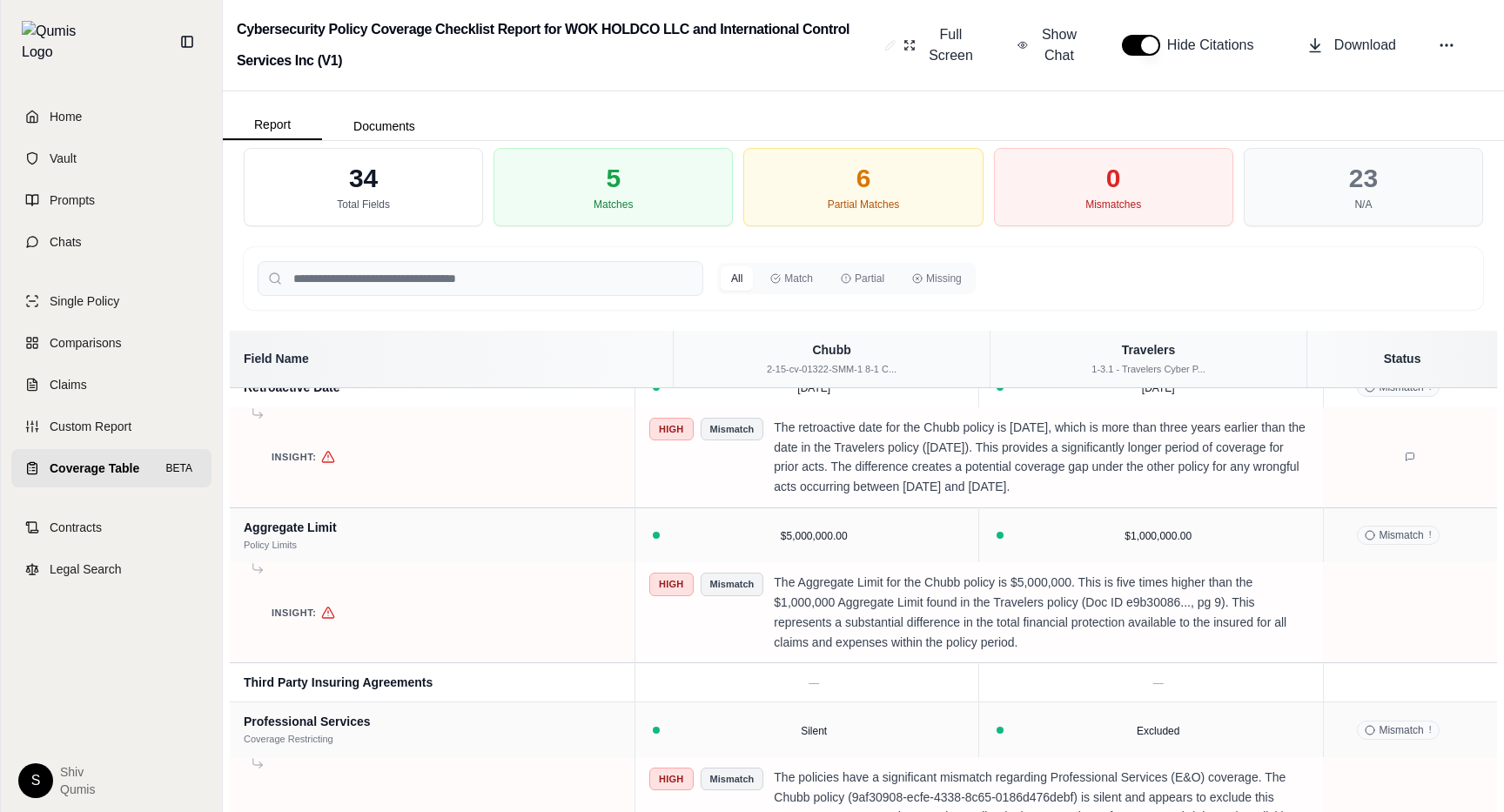
scroll to position [0, 0]
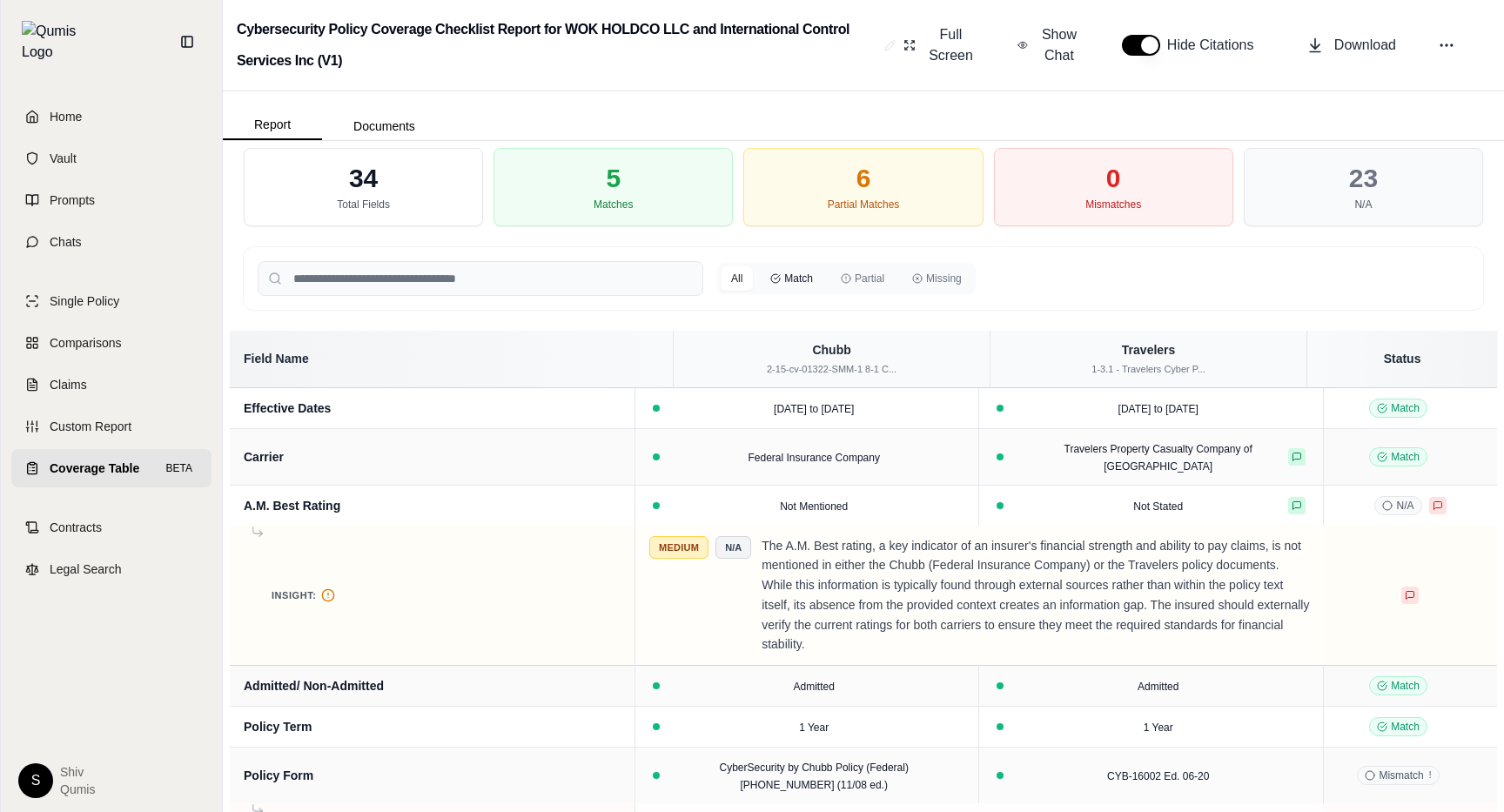
click at [798, 275] on button "Match" at bounding box center [791, 278] width 63 height 24
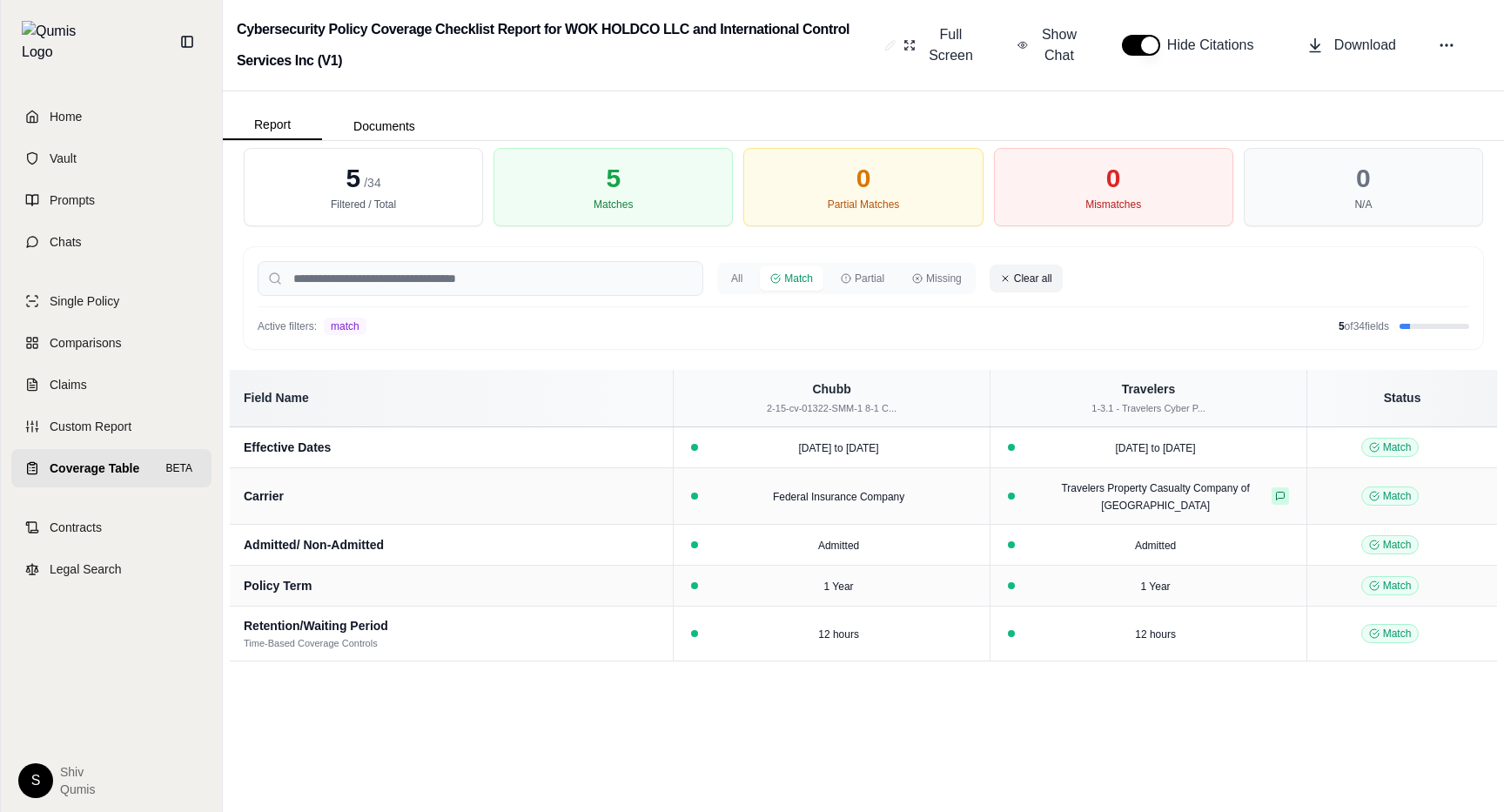
click at [1032, 280] on button "Clear all" at bounding box center [1026, 278] width 73 height 28
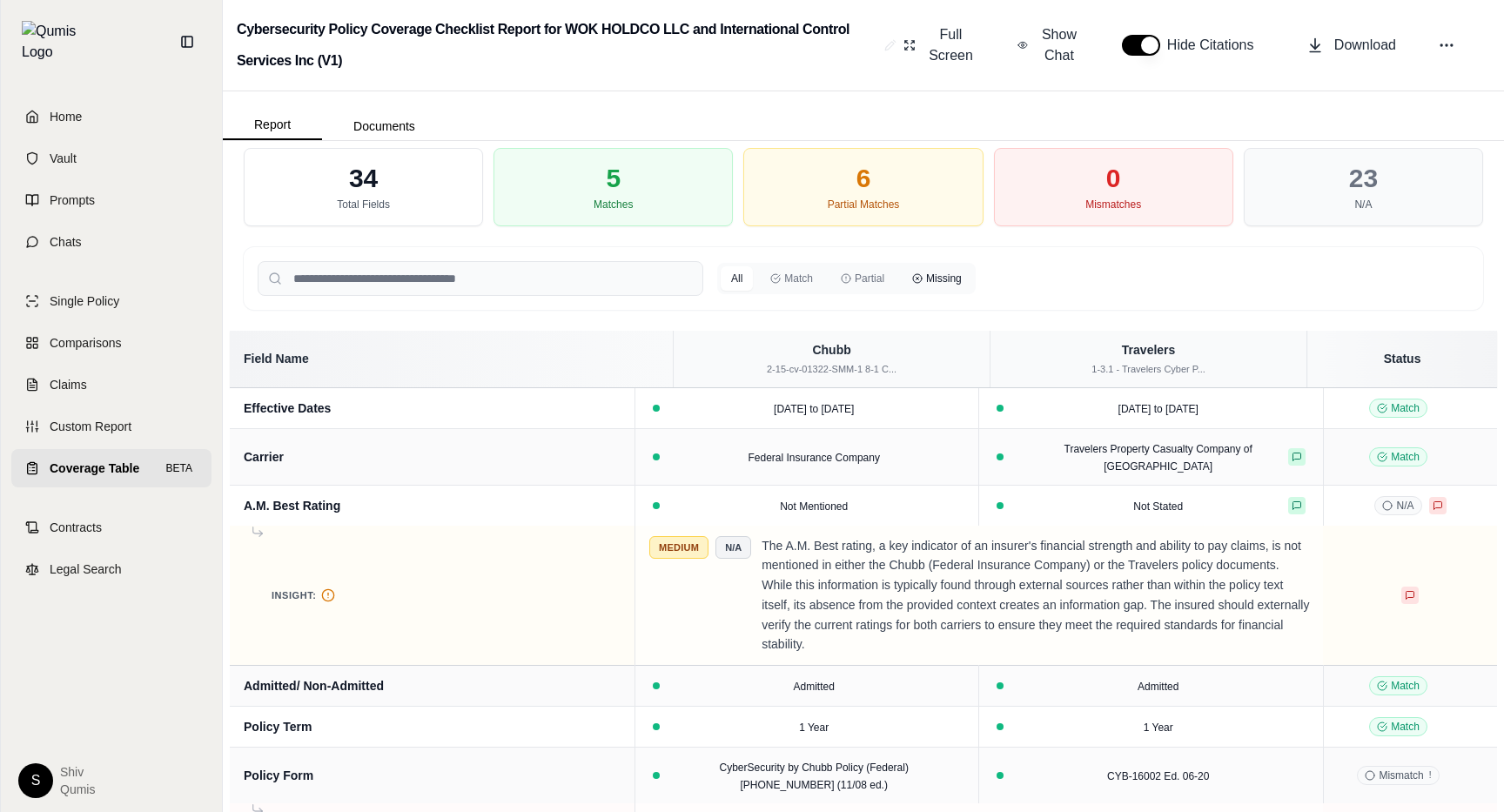
click at [944, 279] on button "Missing" at bounding box center [937, 278] width 71 height 24
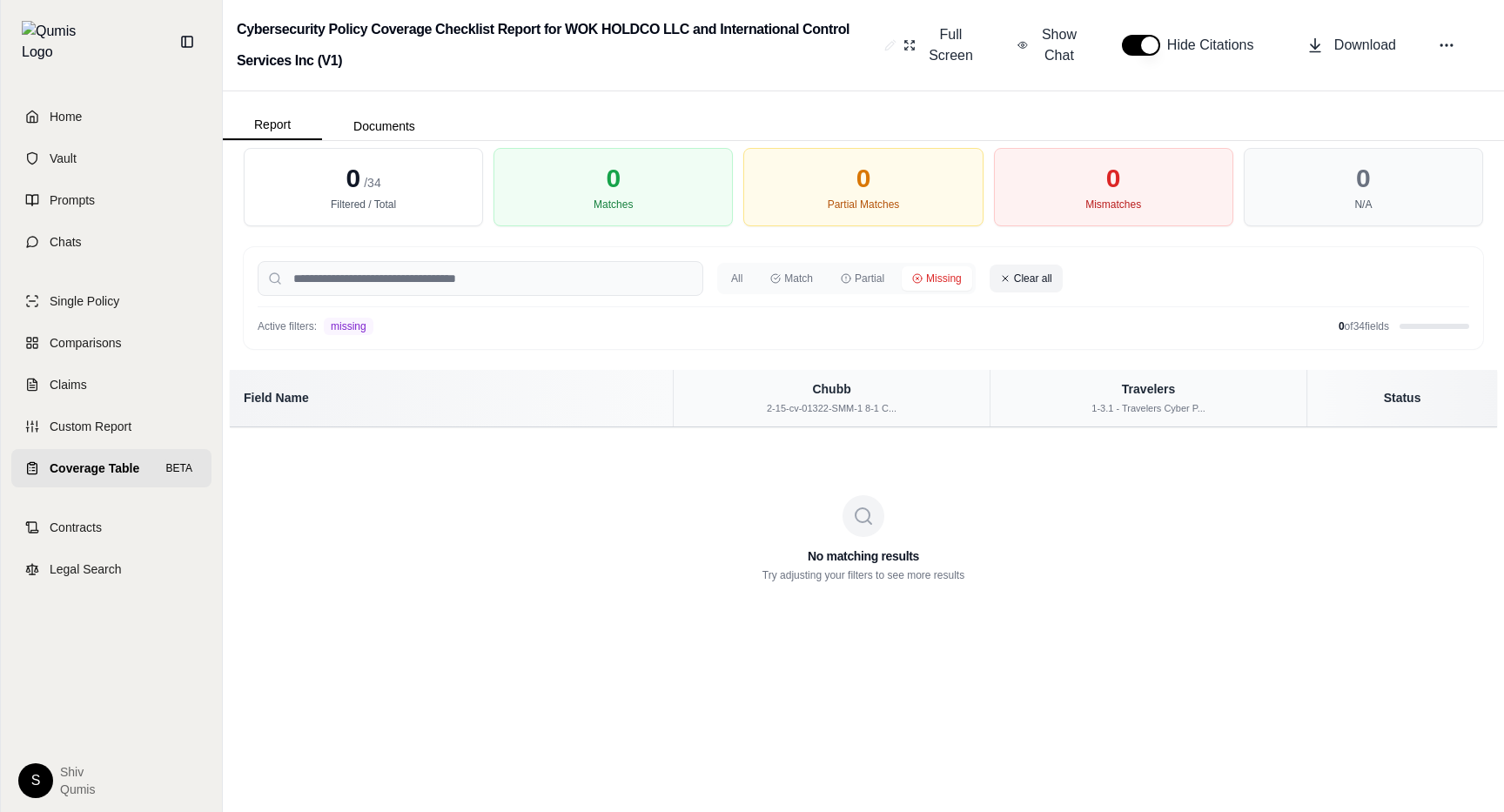
click at [1020, 274] on button "Clear all" at bounding box center [1026, 278] width 73 height 28
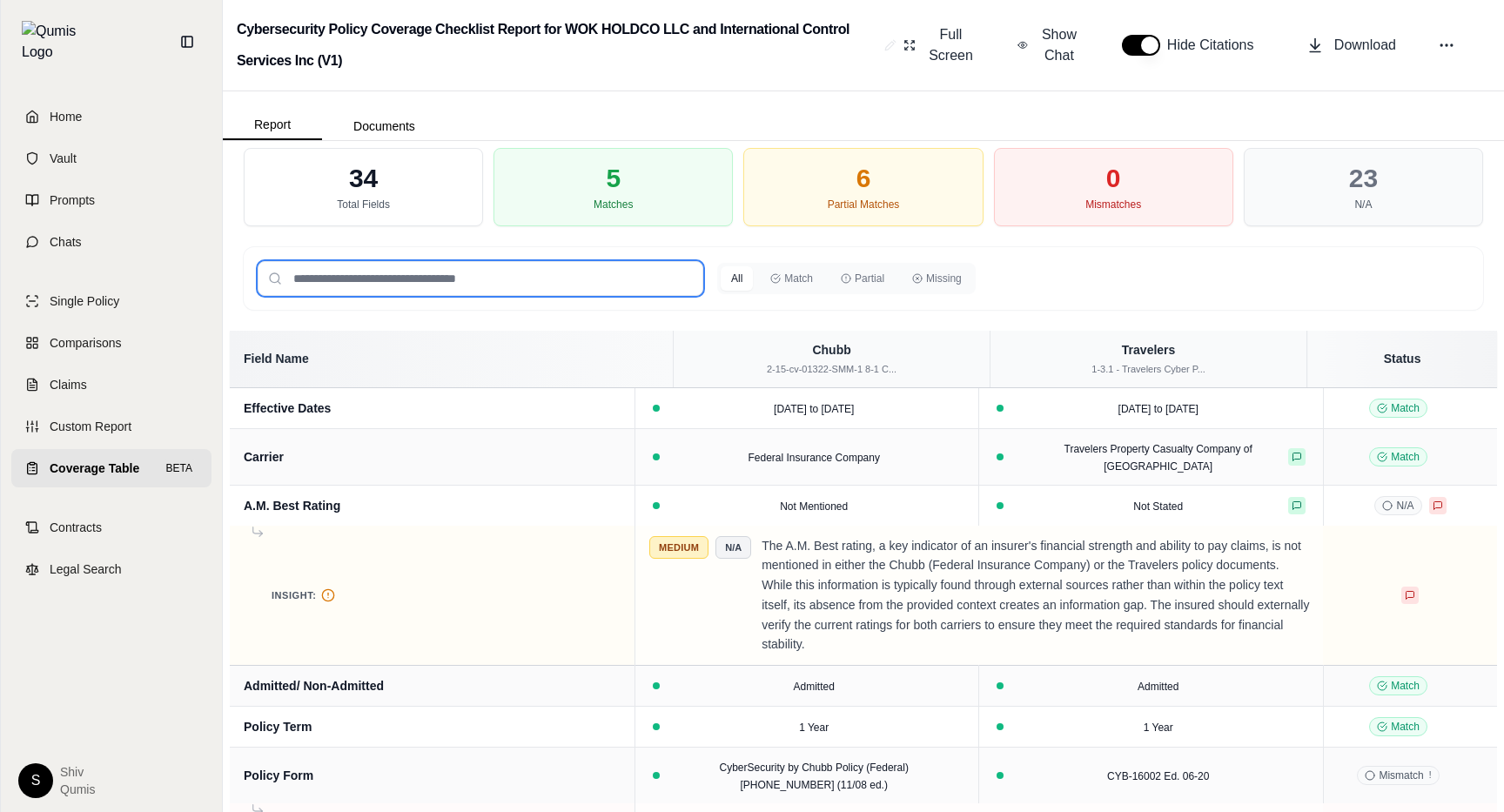
click at [565, 284] on input "search" at bounding box center [481, 278] width 445 height 34
click at [795, 273] on button "Match" at bounding box center [791, 278] width 63 height 24
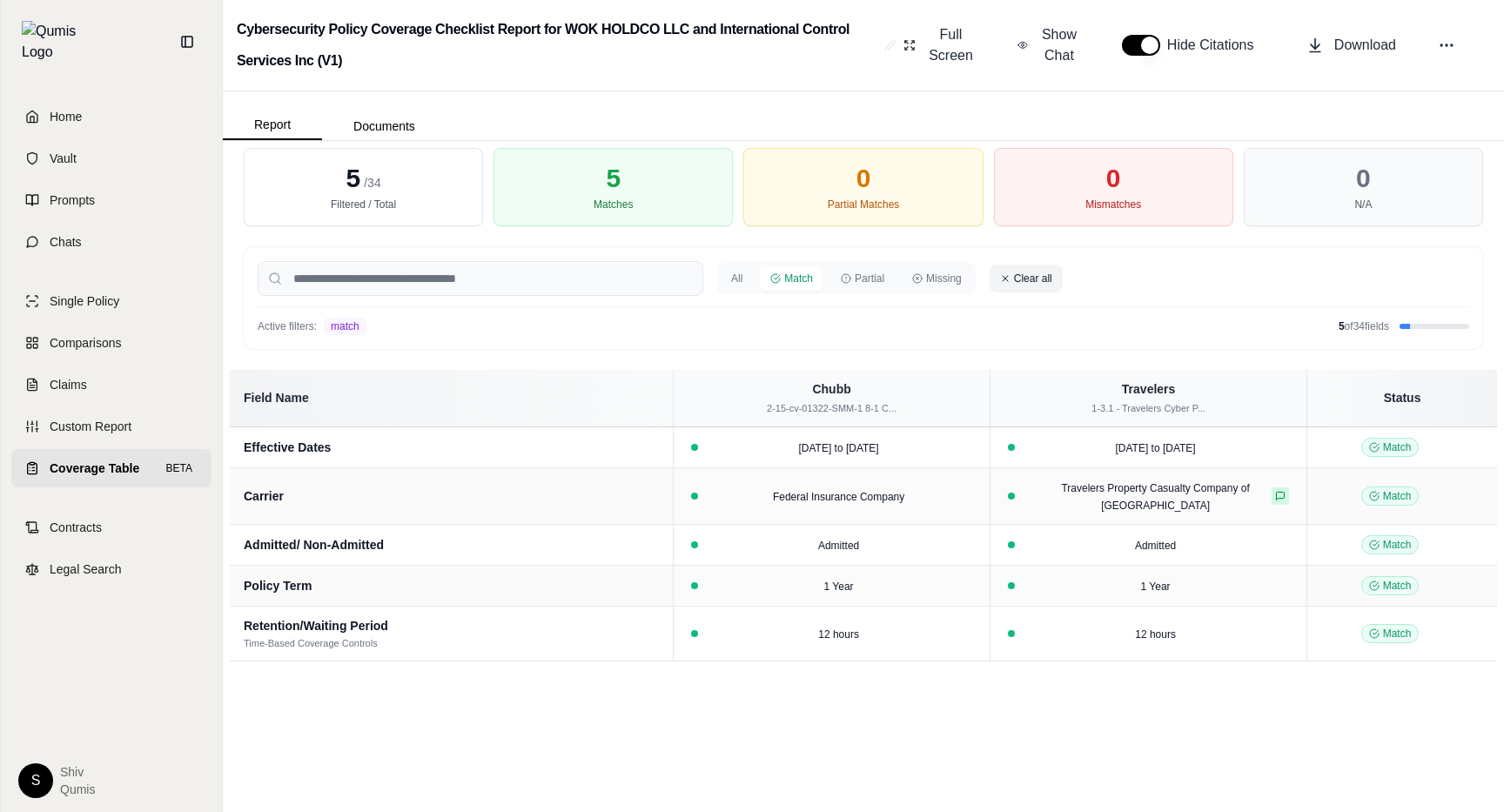
click at [1054, 282] on button "Clear all" at bounding box center [1026, 278] width 73 height 28
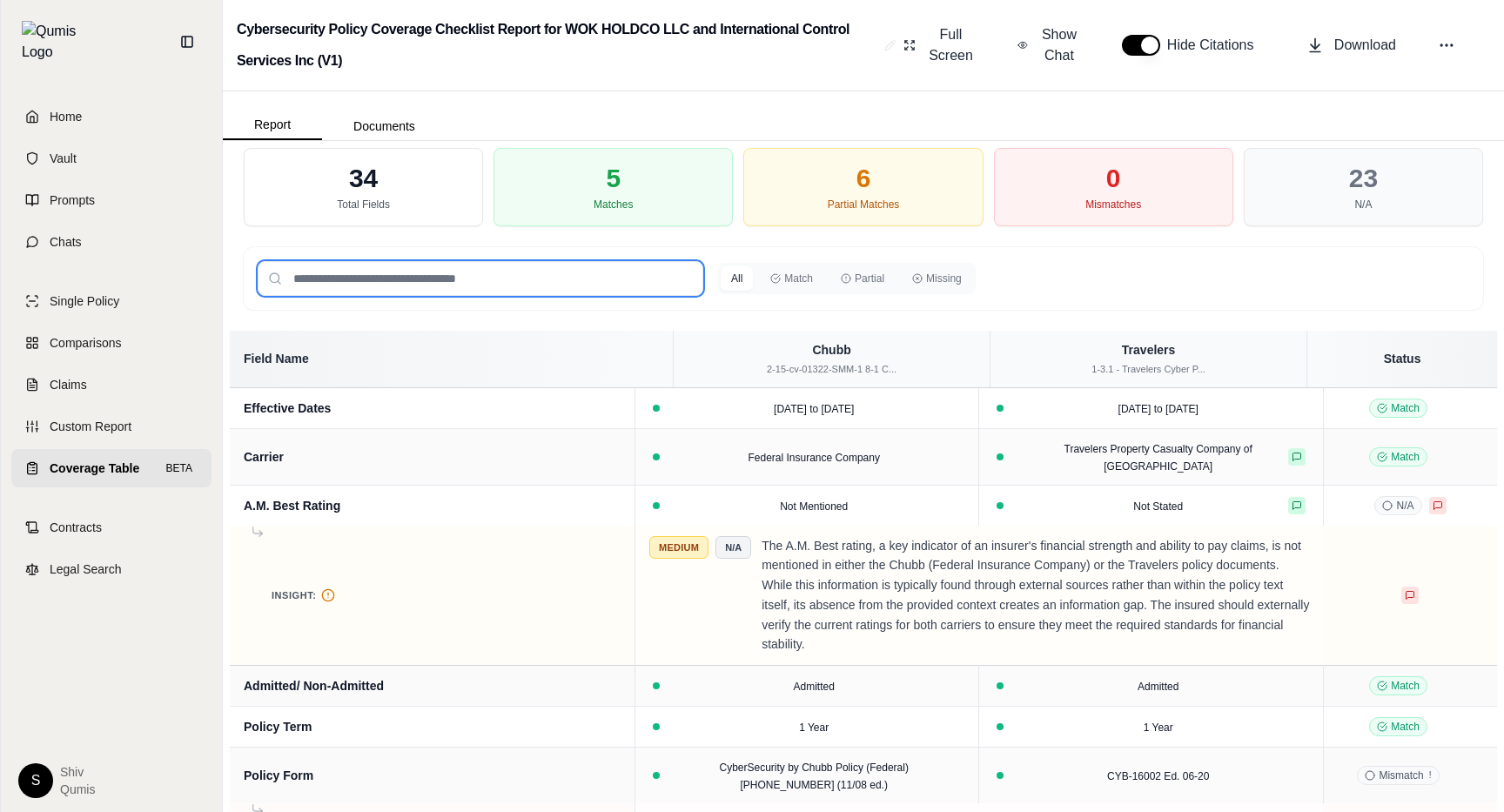
click at [416, 276] on input "search" at bounding box center [481, 278] width 445 height 34
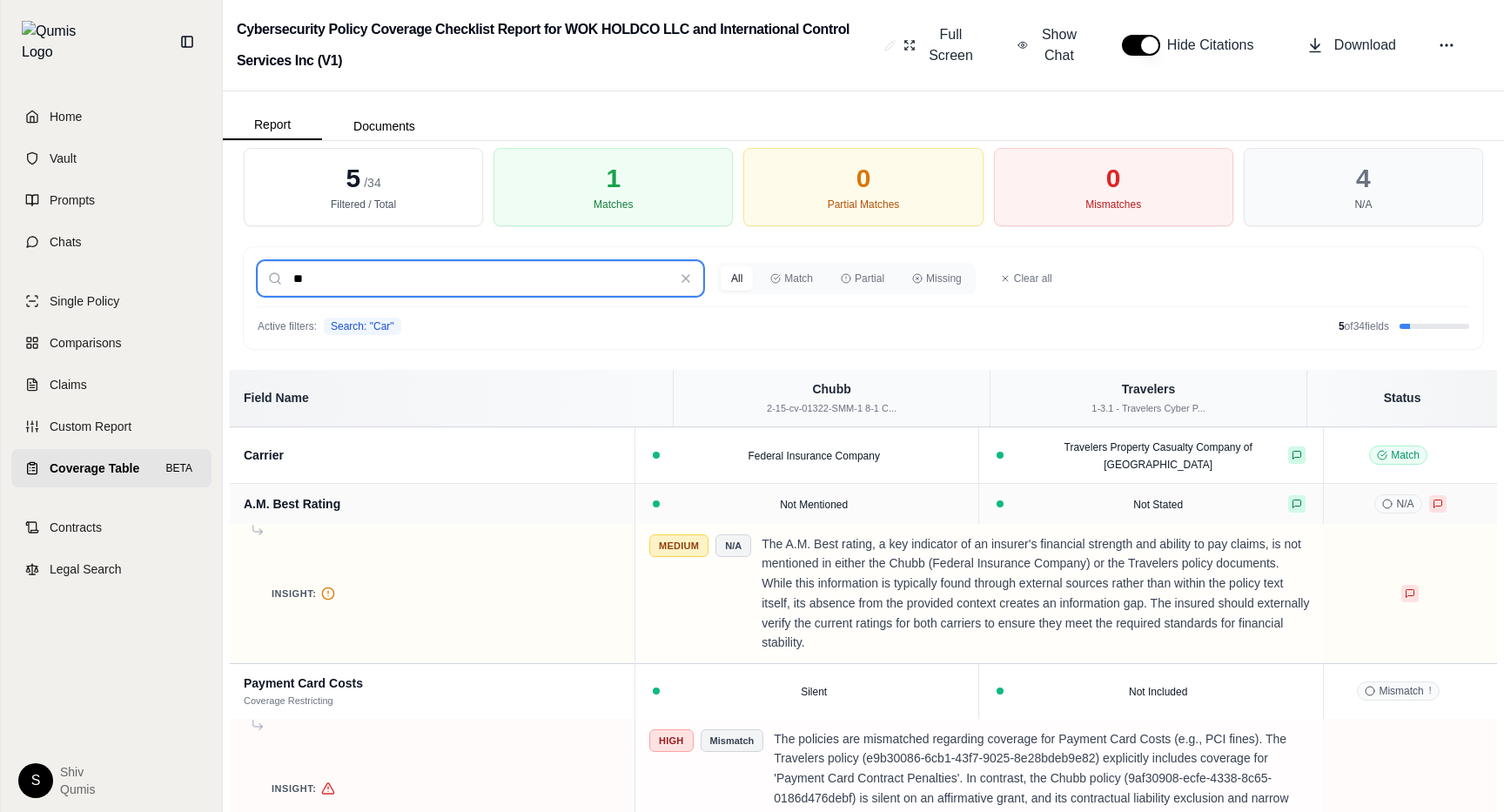
type input "*"
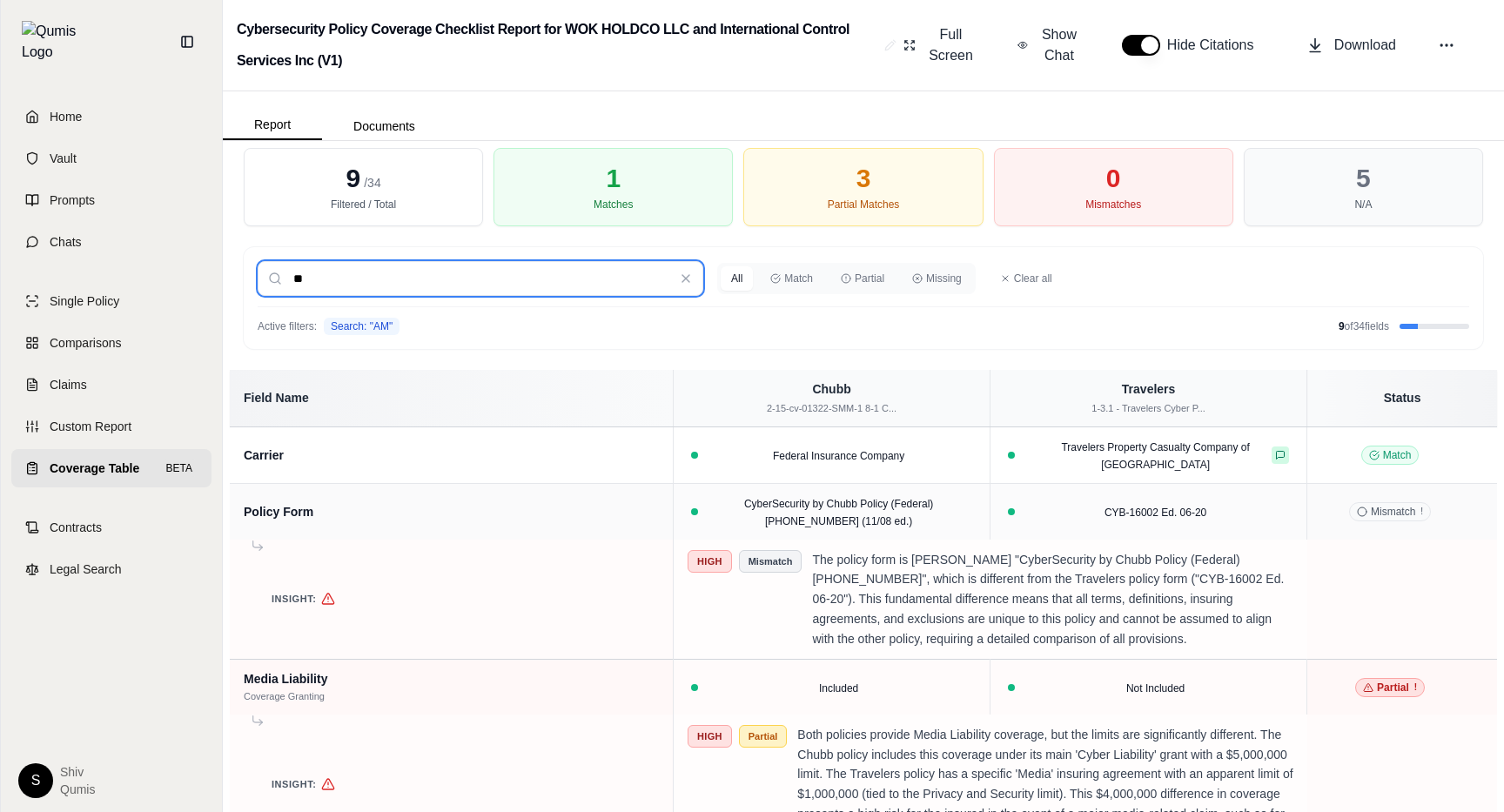
type input "*"
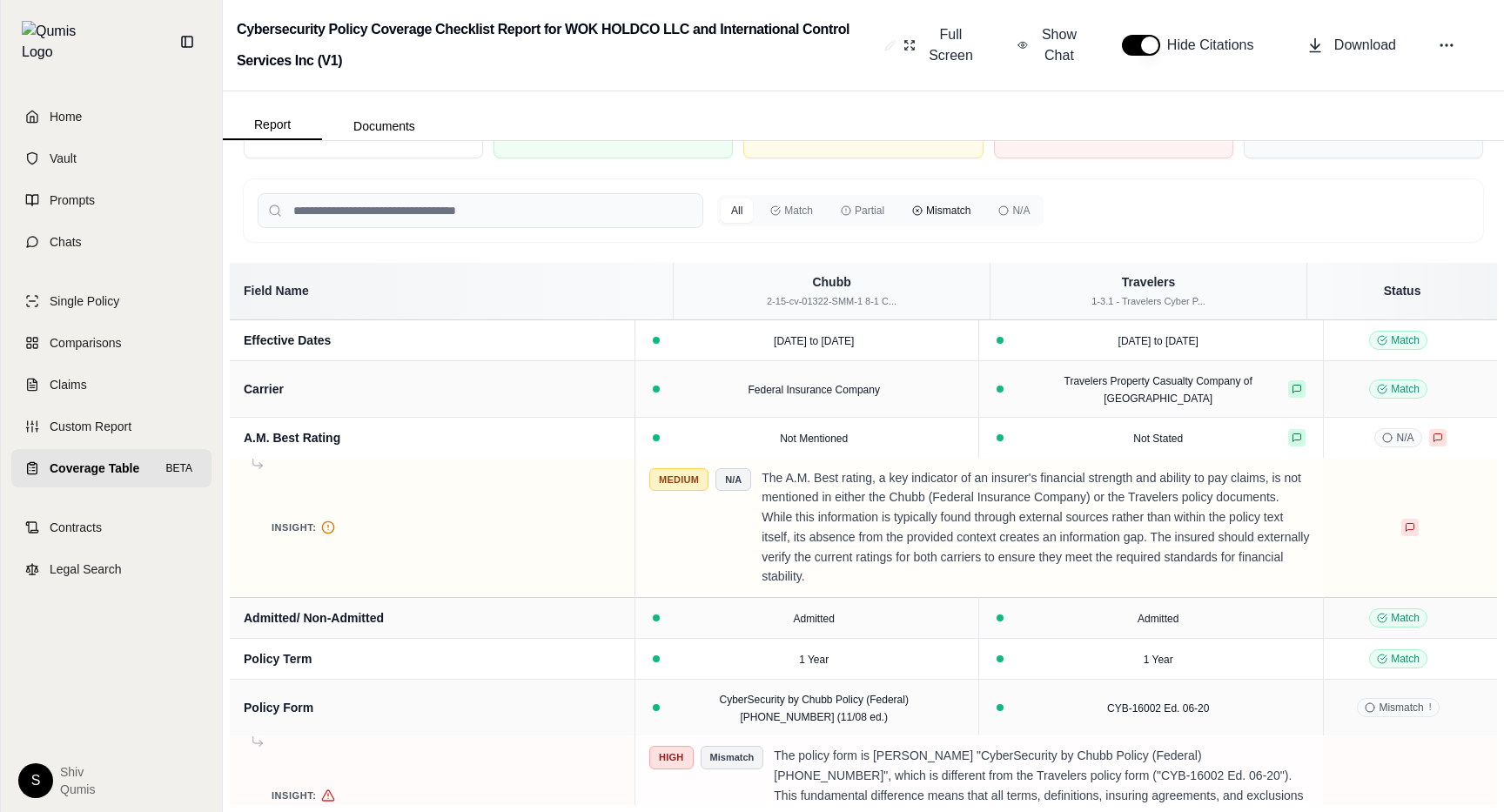
click at [948, 206] on button "Mismatch" at bounding box center [941, 210] width 79 height 24
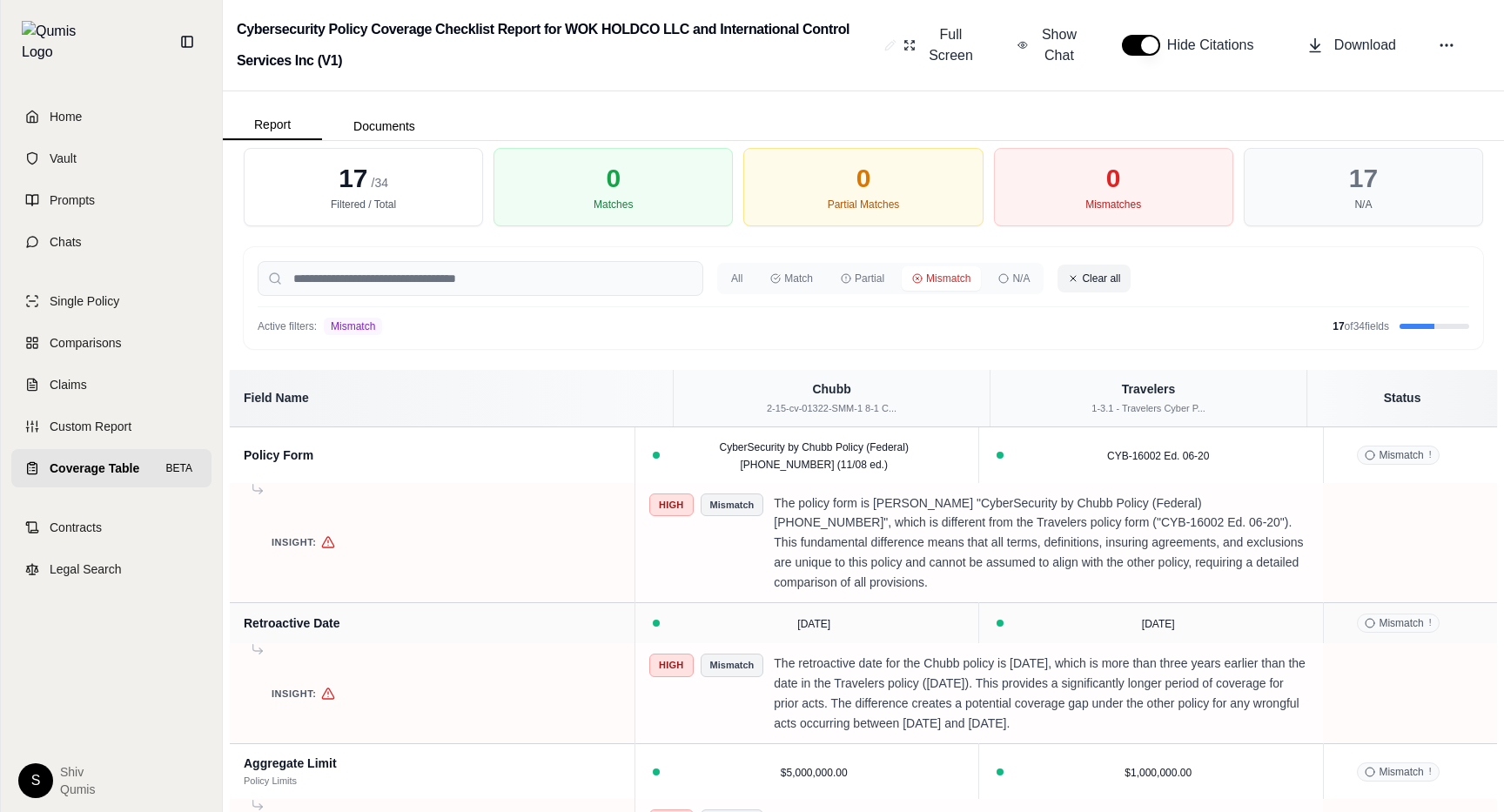
click at [1086, 277] on button "Clear all" at bounding box center [1094, 278] width 73 height 28
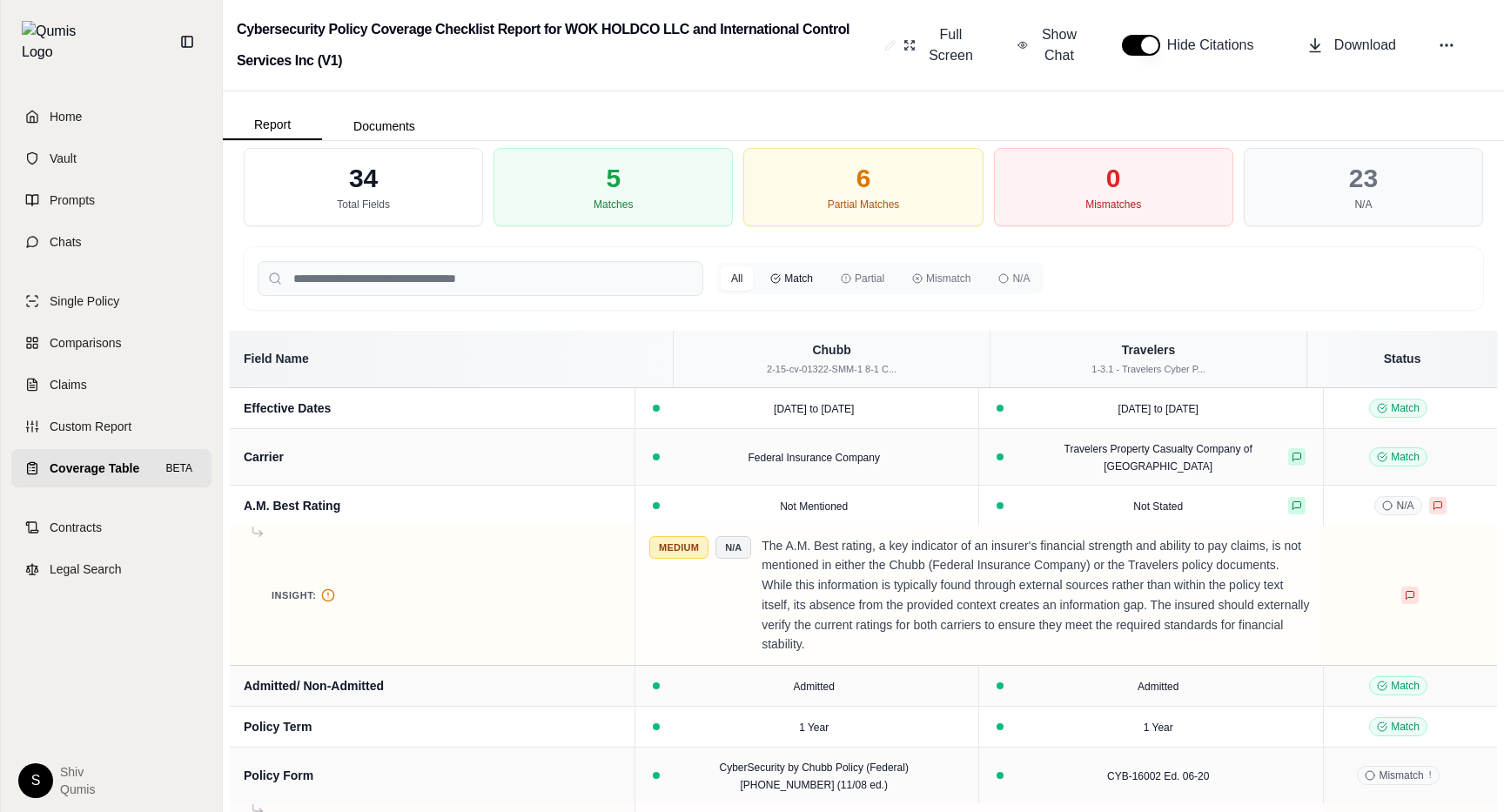
click at [797, 286] on button "Match" at bounding box center [791, 278] width 63 height 24
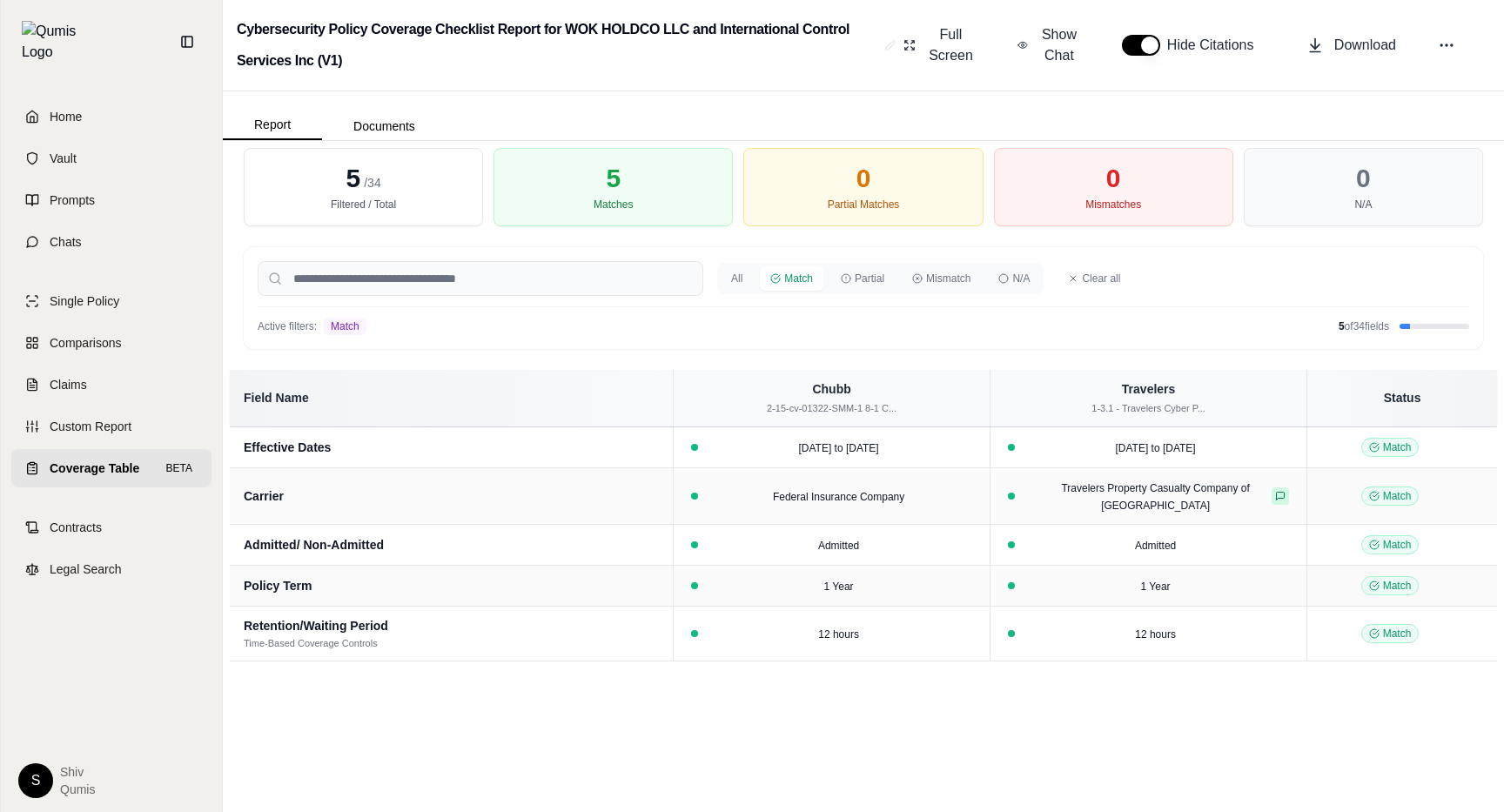
click at [1098, 277] on button "Clear all" at bounding box center [1094, 278] width 73 height 28
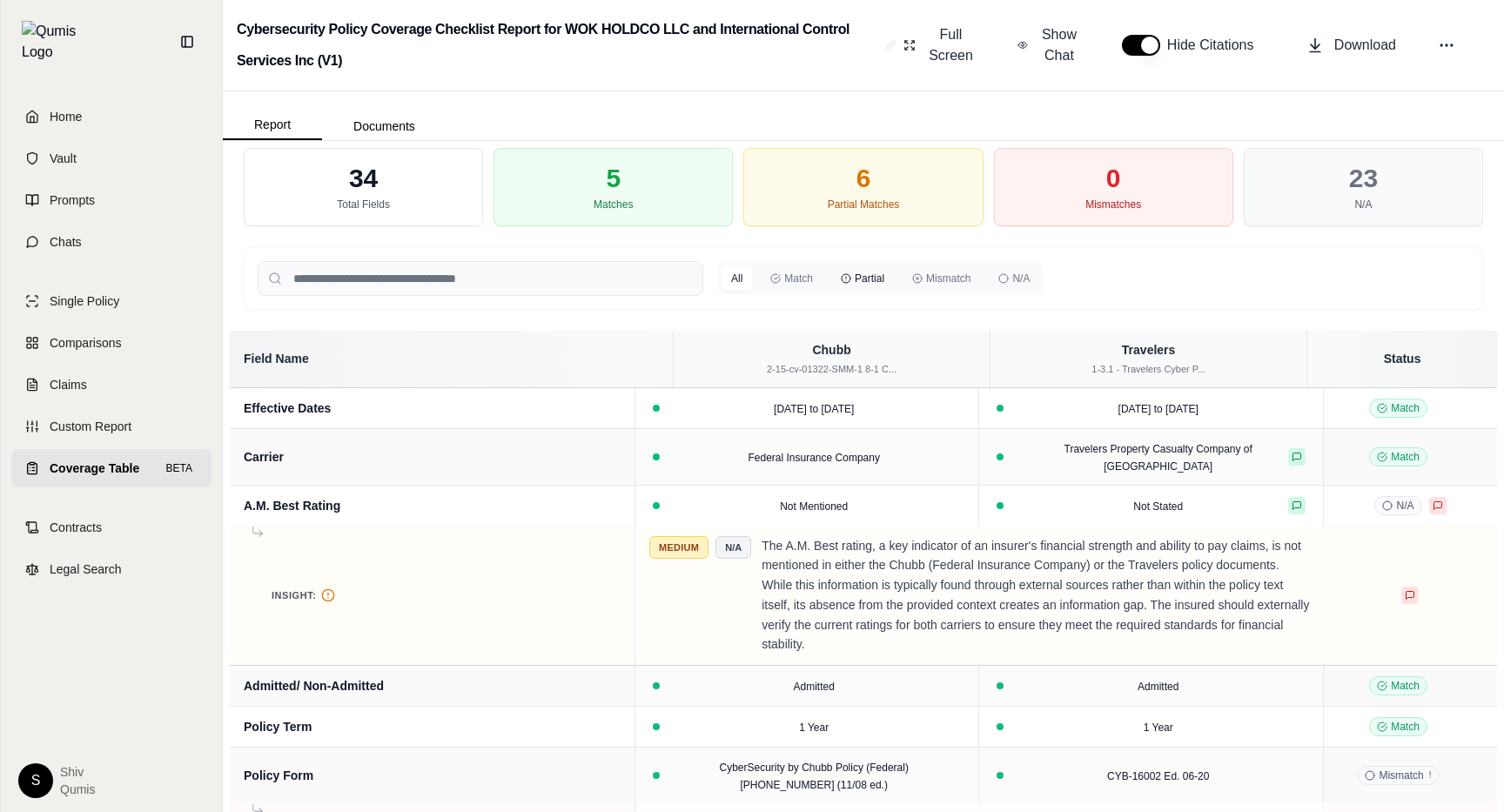
click at [880, 288] on button "Partial" at bounding box center [862, 278] width 64 height 24
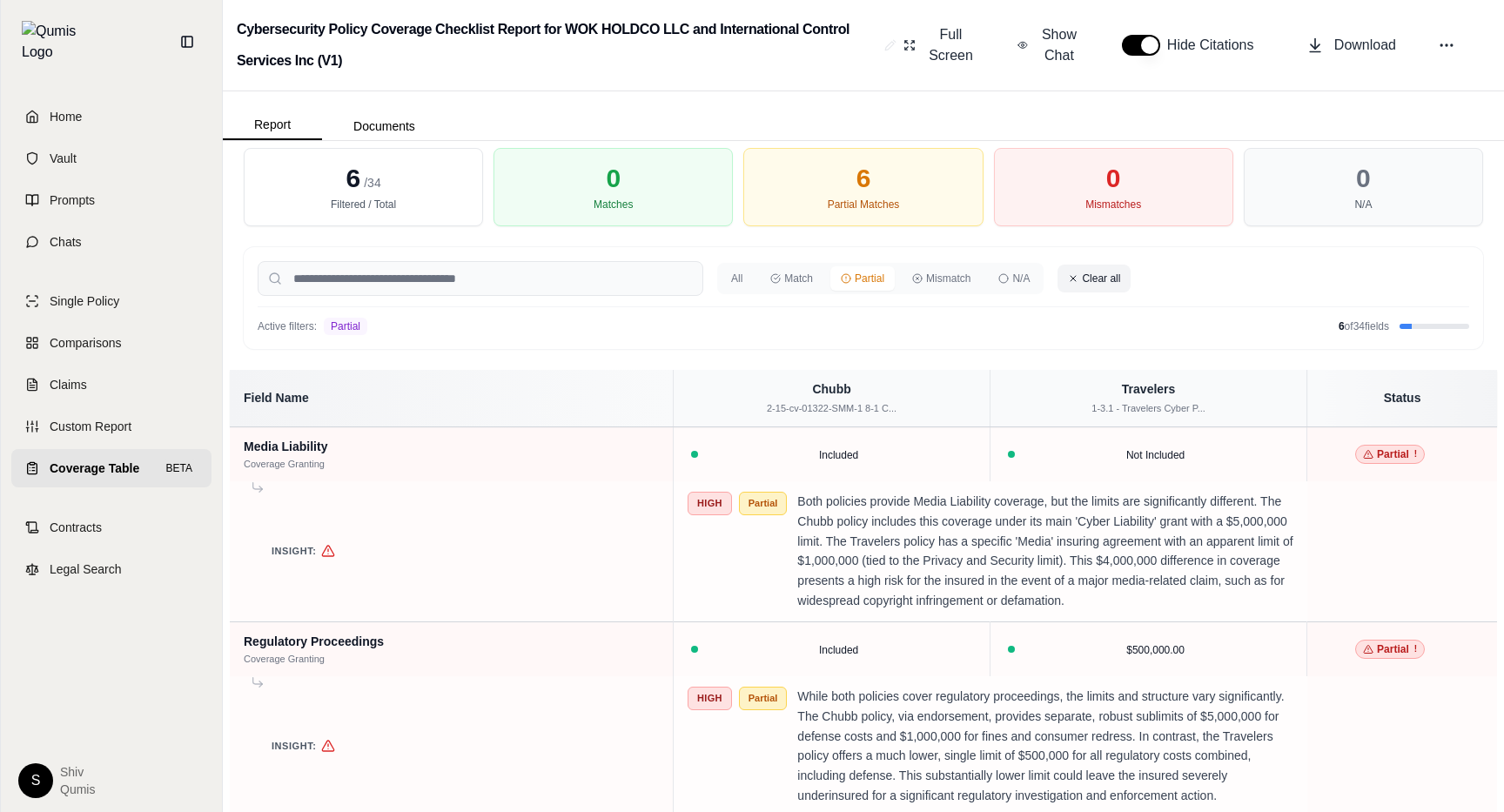
click at [1114, 282] on button "Clear all" at bounding box center [1094, 278] width 73 height 28
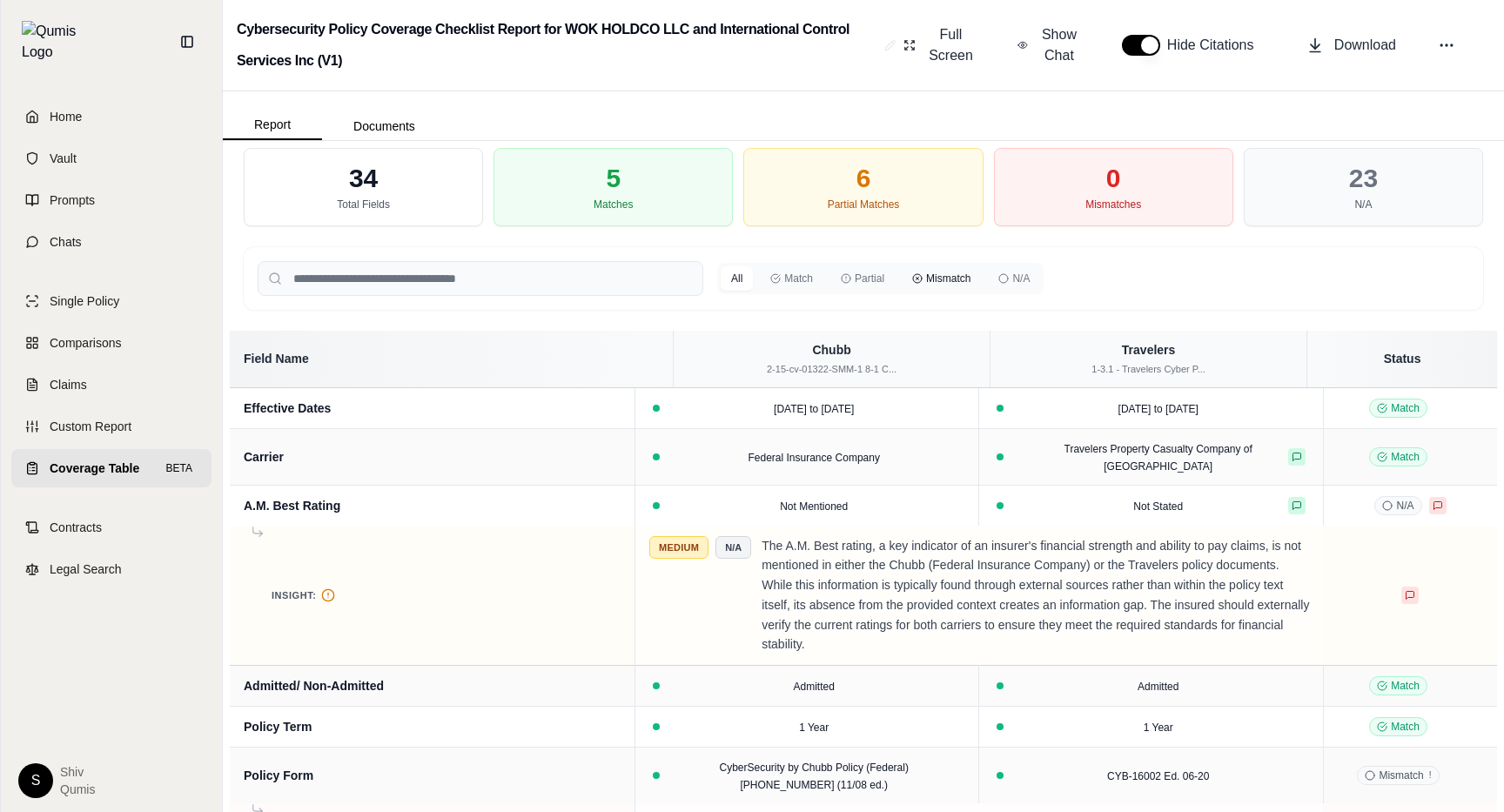
click at [933, 283] on button "Mismatch" at bounding box center [941, 278] width 79 height 24
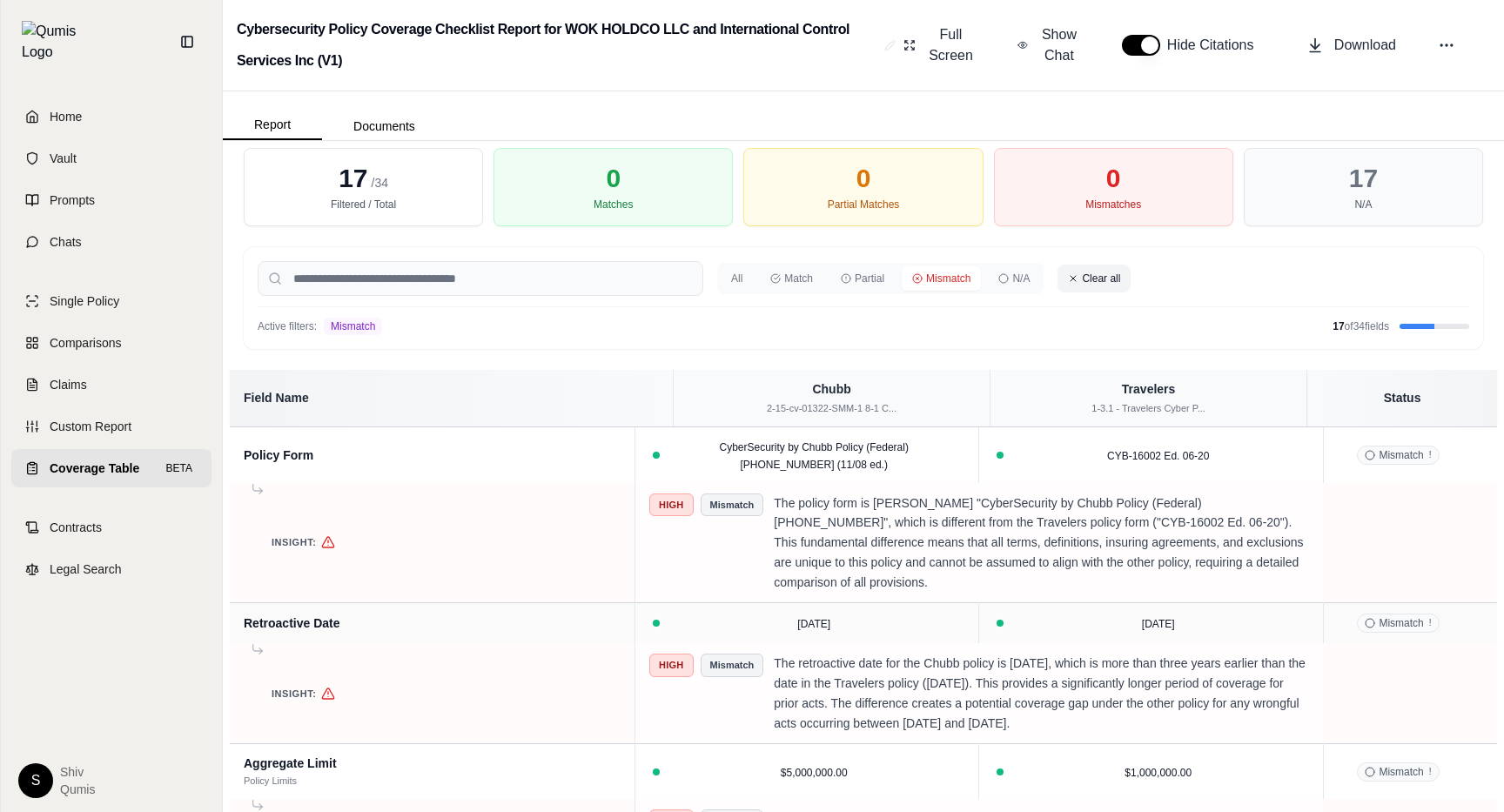
click at [1084, 278] on button "Clear all" at bounding box center [1094, 278] width 73 height 28
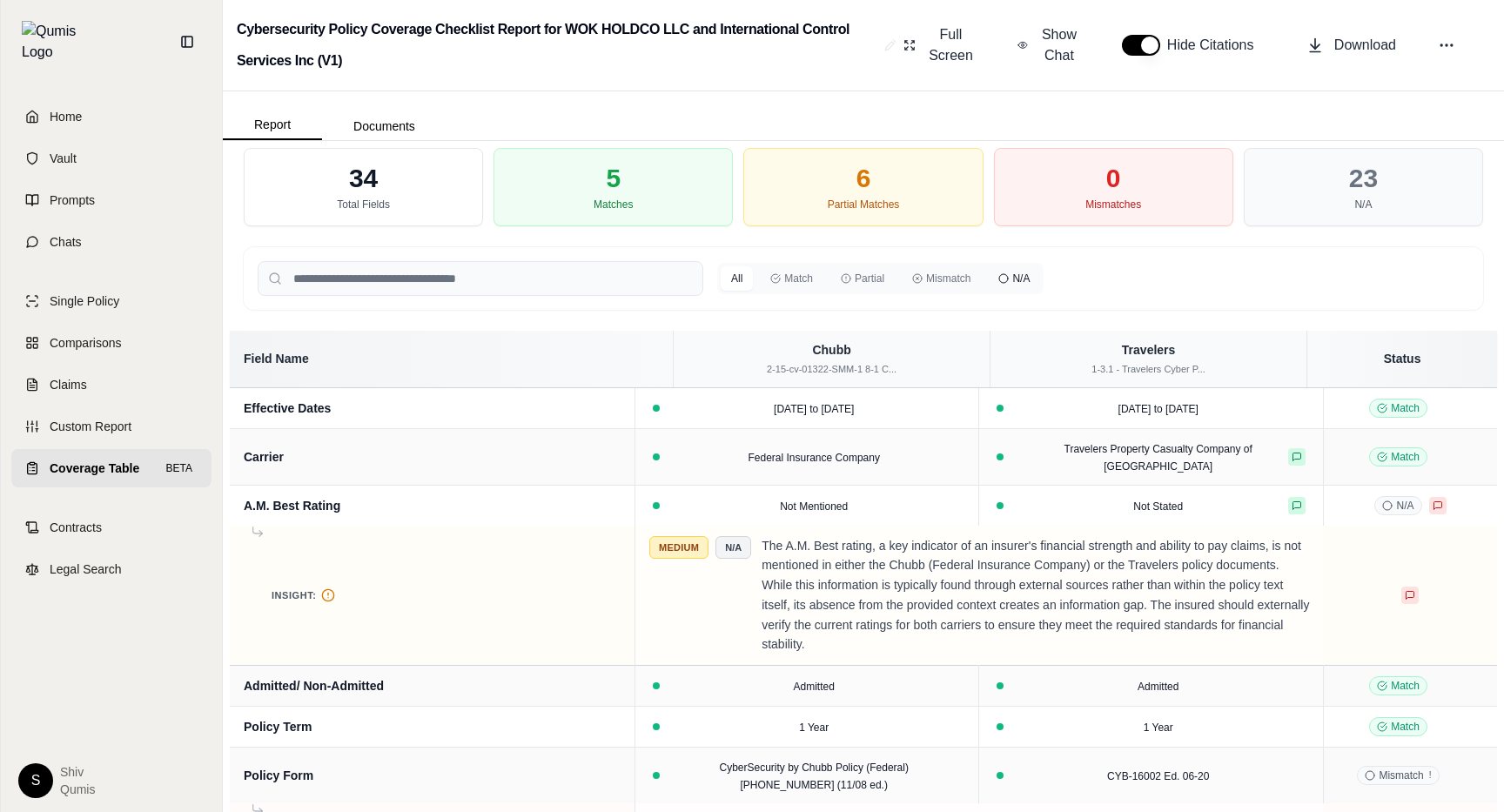
click at [1014, 283] on button "N/A" at bounding box center [1014, 278] width 53 height 24
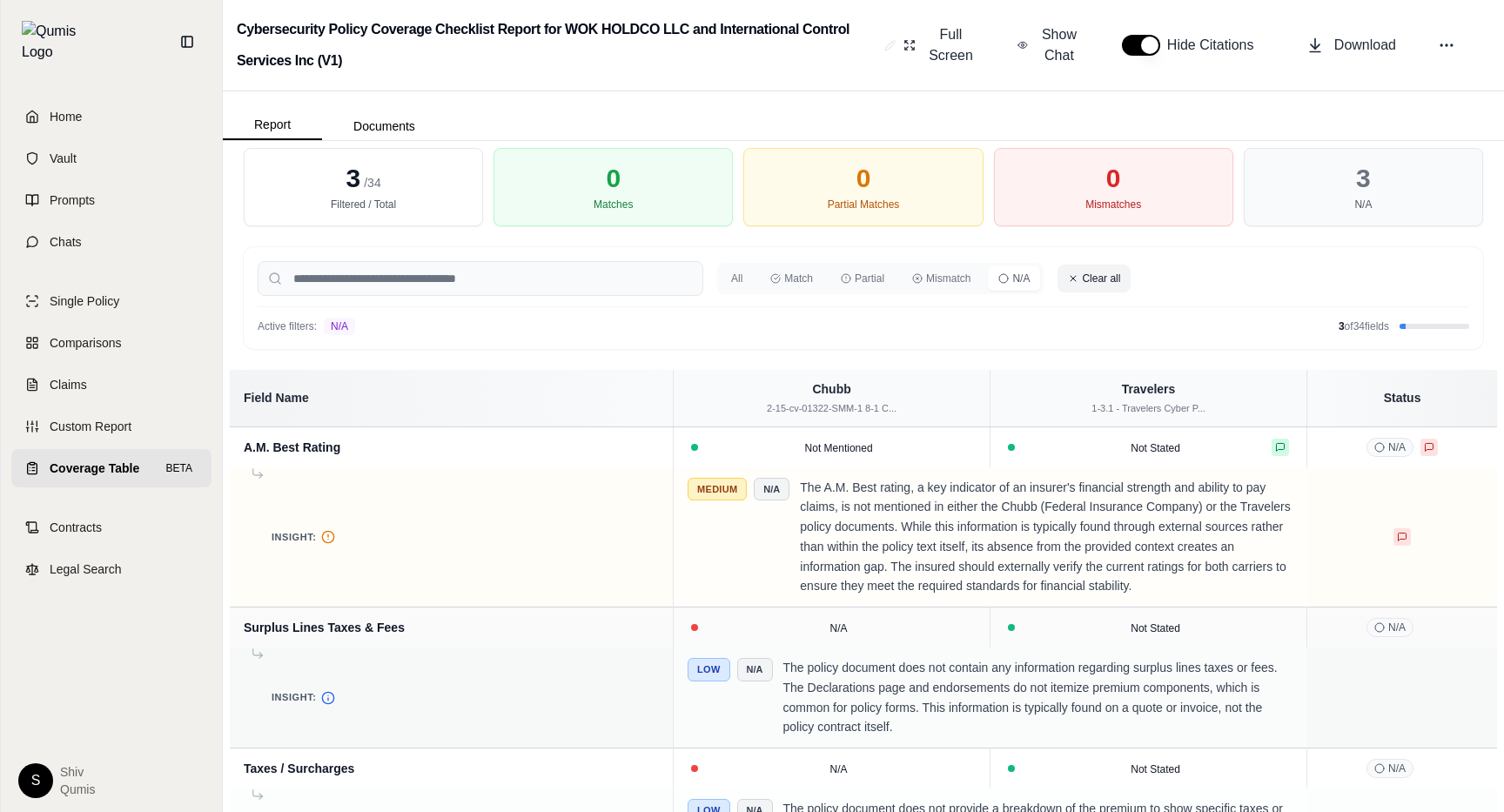
click at [1097, 282] on button "Clear all" at bounding box center [1094, 278] width 73 height 28
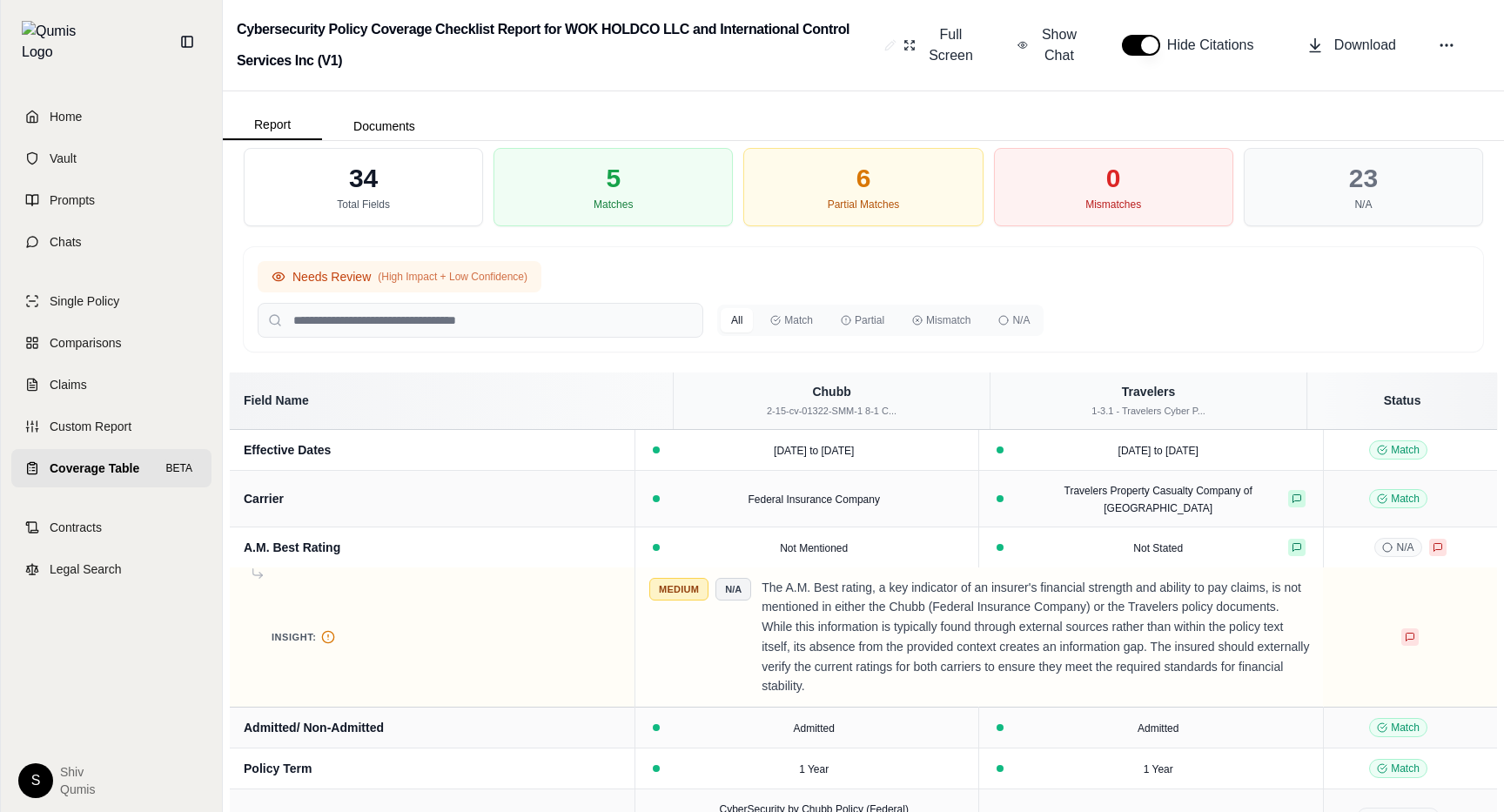
click at [422, 275] on span "(High Impact + Low Confidence)" at bounding box center [452, 276] width 149 height 14
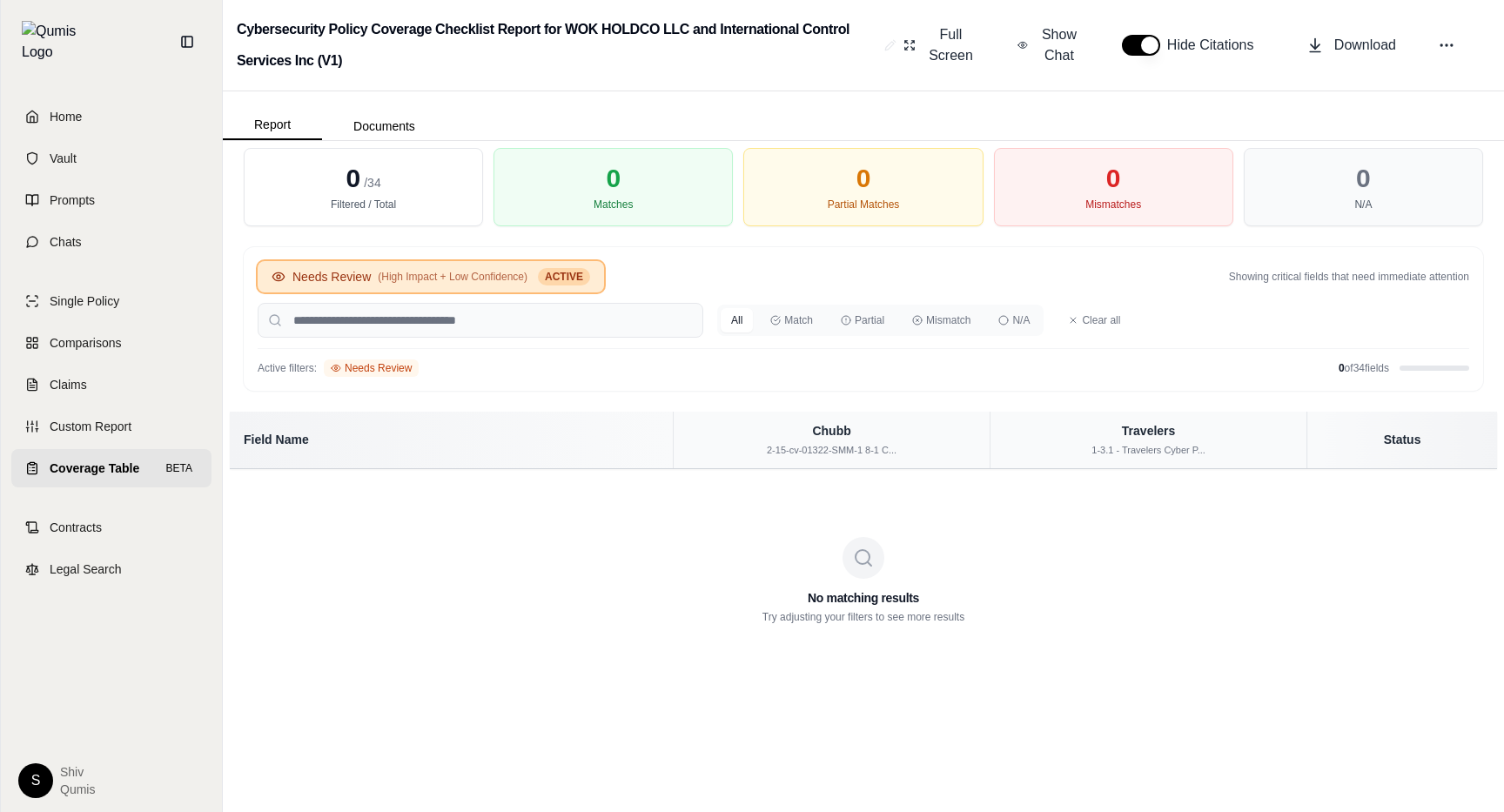
click at [502, 288] on button "Needs Review (High Impact + Low Confidence) ACTIVE" at bounding box center [431, 276] width 347 height 32
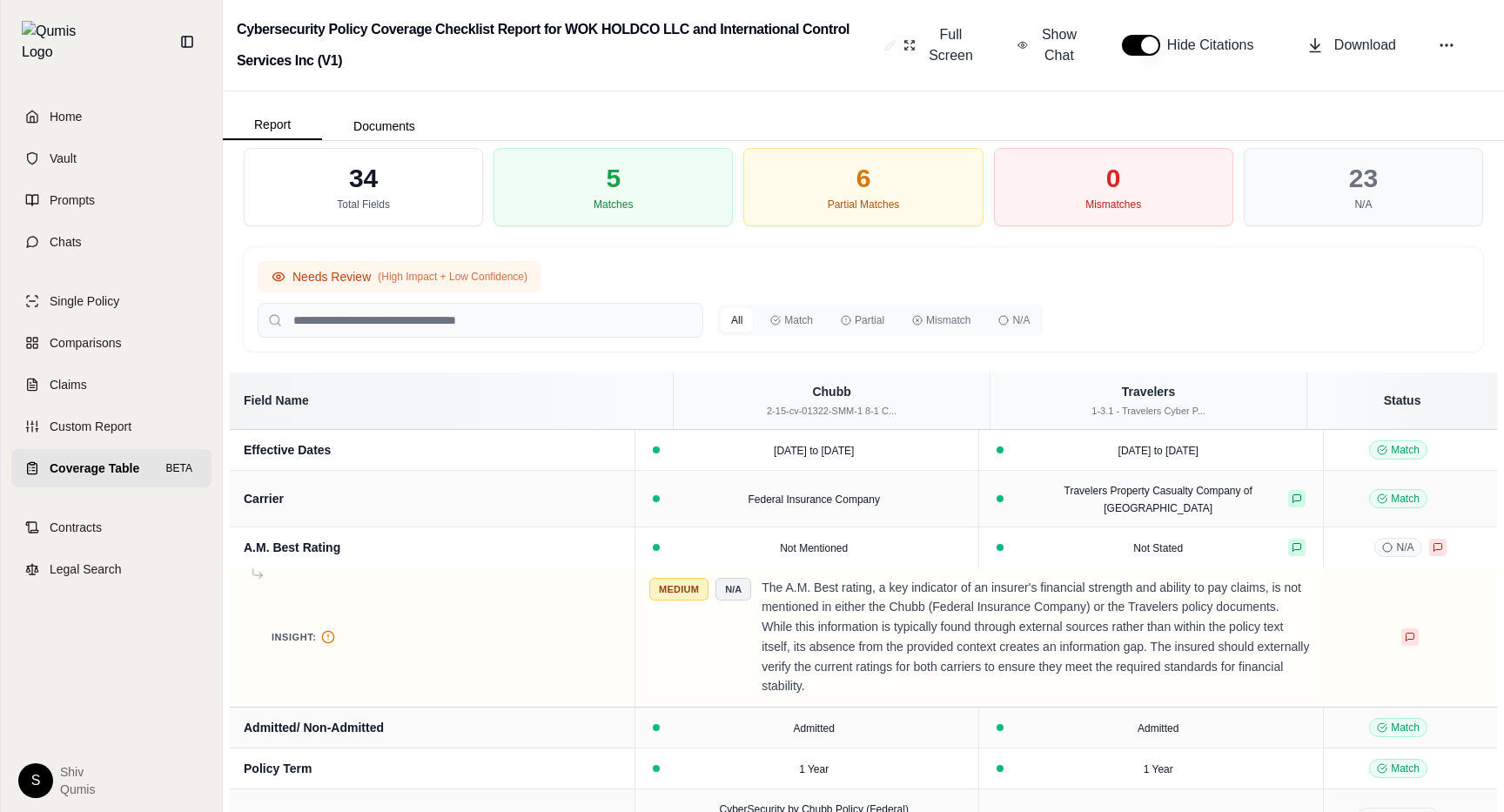
click at [349, 266] on button "Needs Review (High Impact + Low Confidence)" at bounding box center [399, 276] width 283 height 32
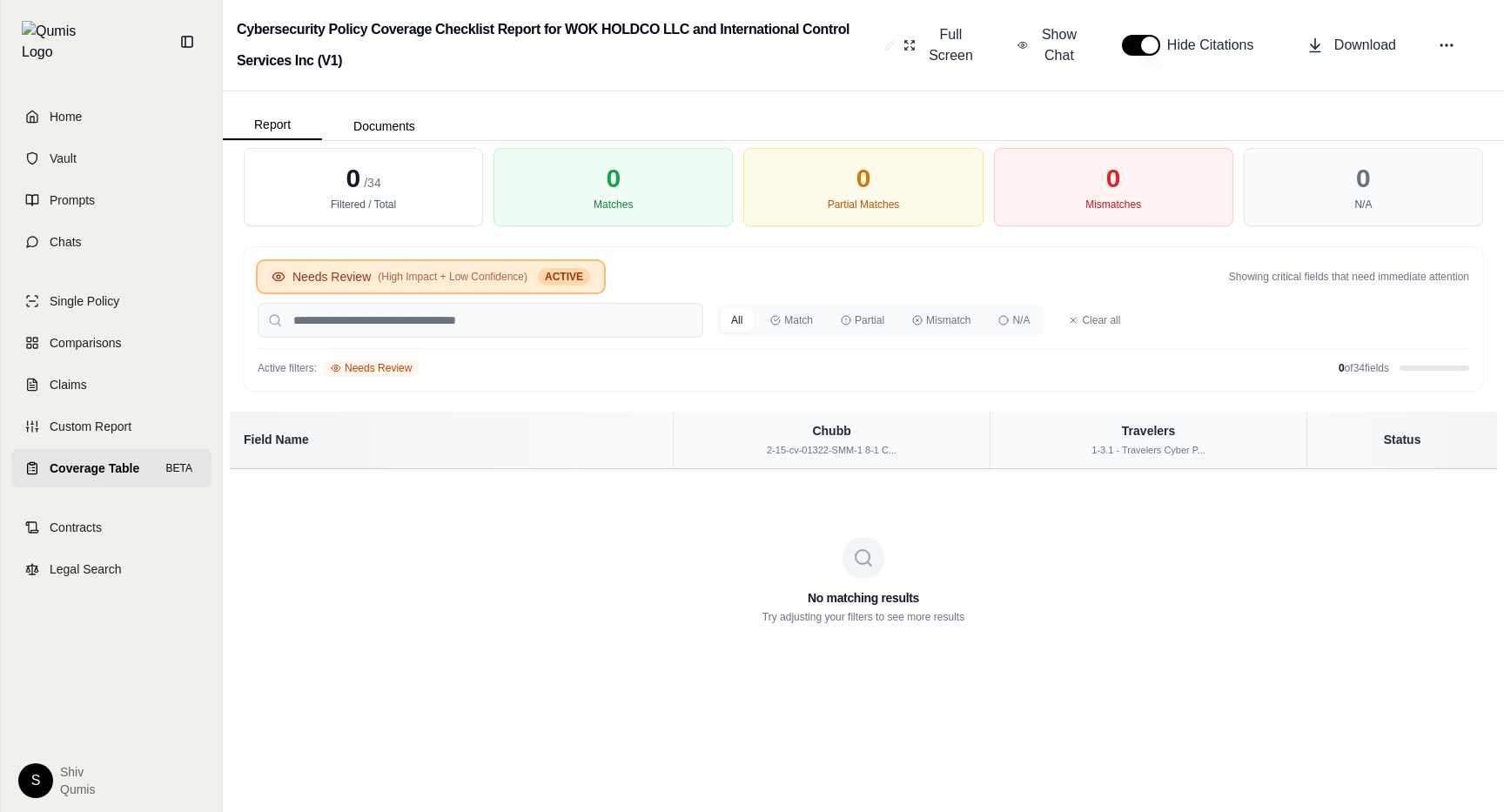
click at [349, 266] on button "Needs Review (High Impact + Low Confidence) ACTIVE" at bounding box center [431, 276] width 347 height 32
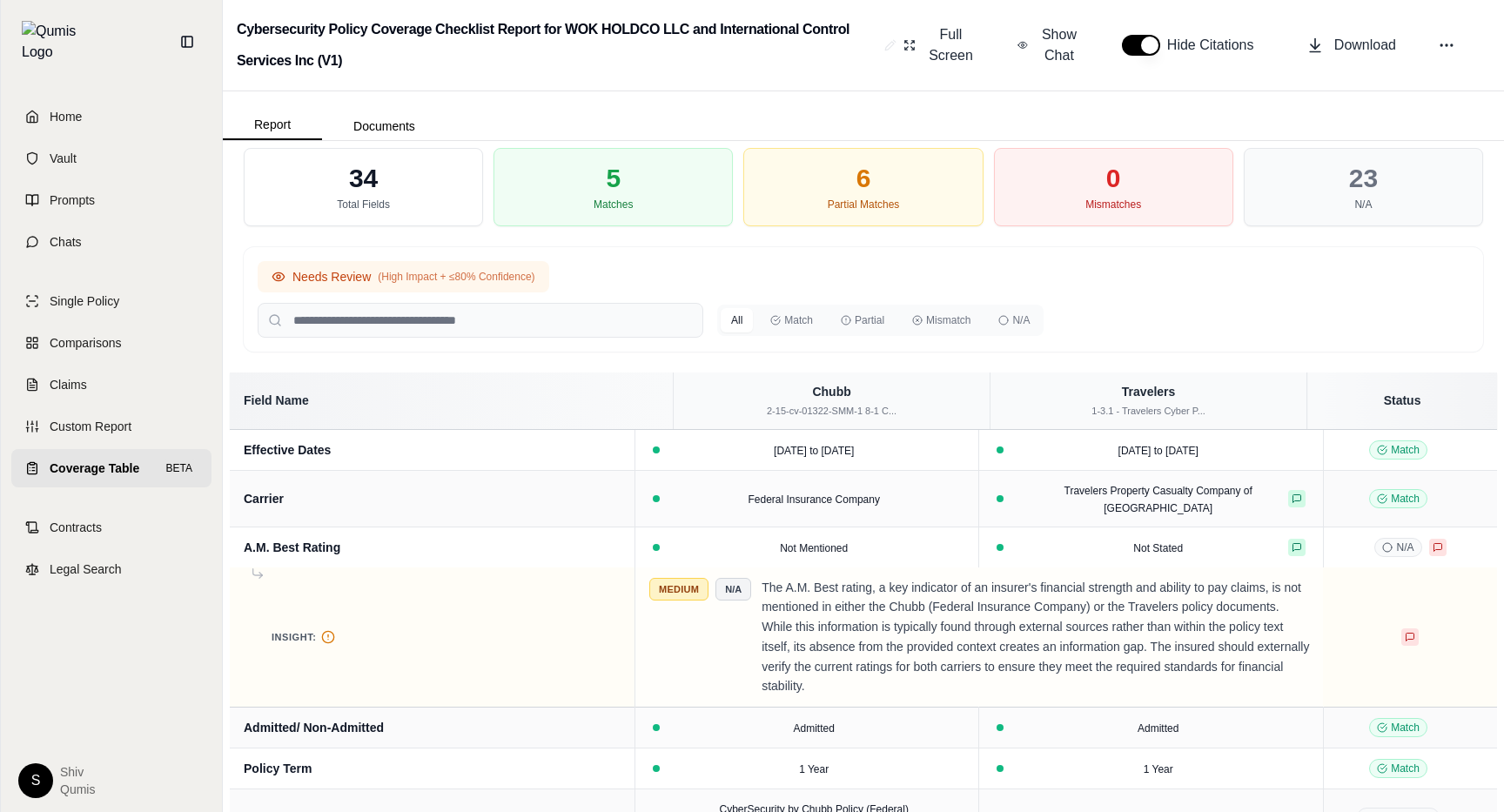
click at [497, 282] on span "(High Impact + ≤80% Confidence)" at bounding box center [455, 276] width 157 height 14
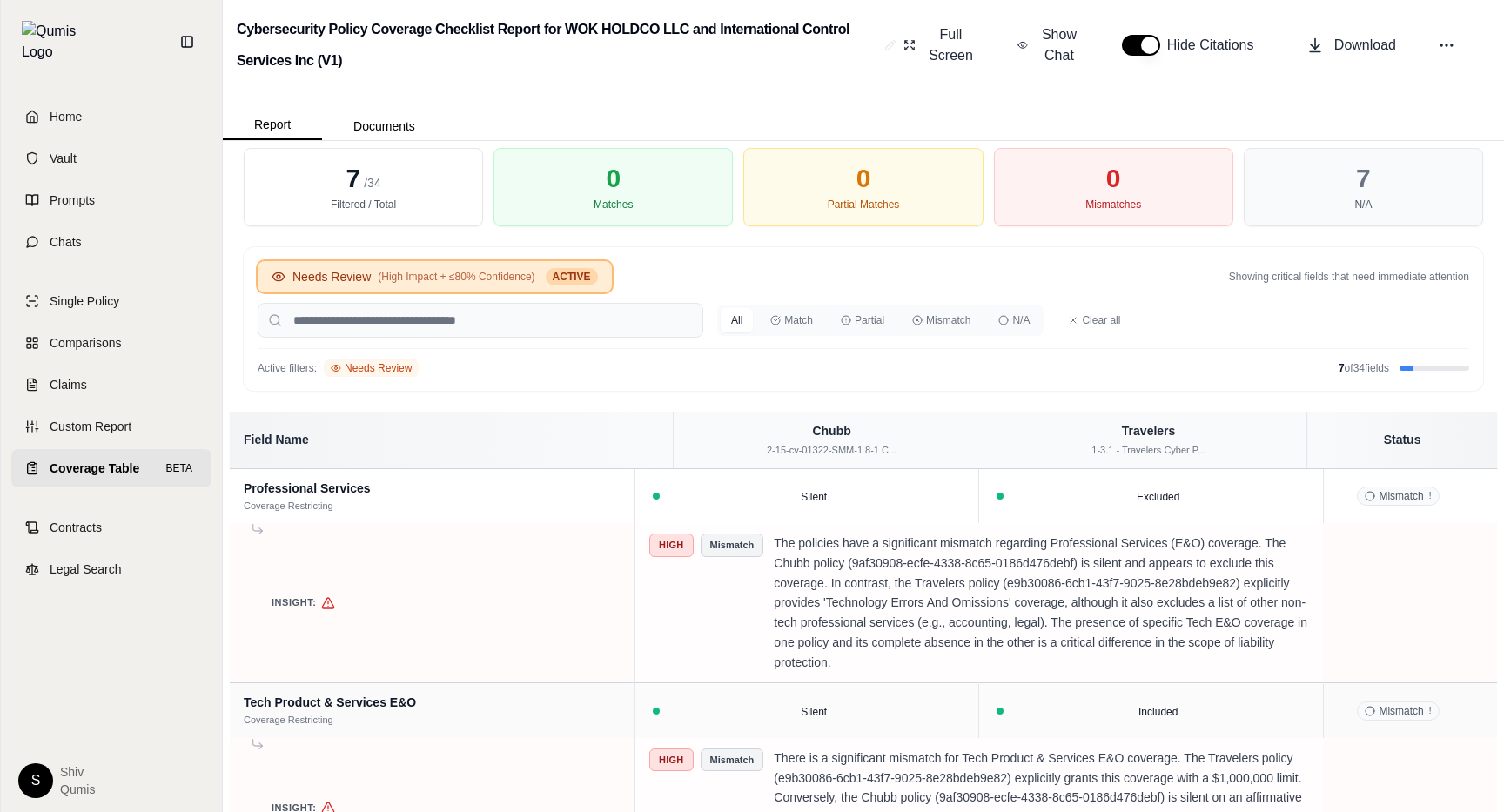
click at [522, 274] on span "(High Impact + ≤80% Confidence)" at bounding box center [455, 276] width 157 height 14
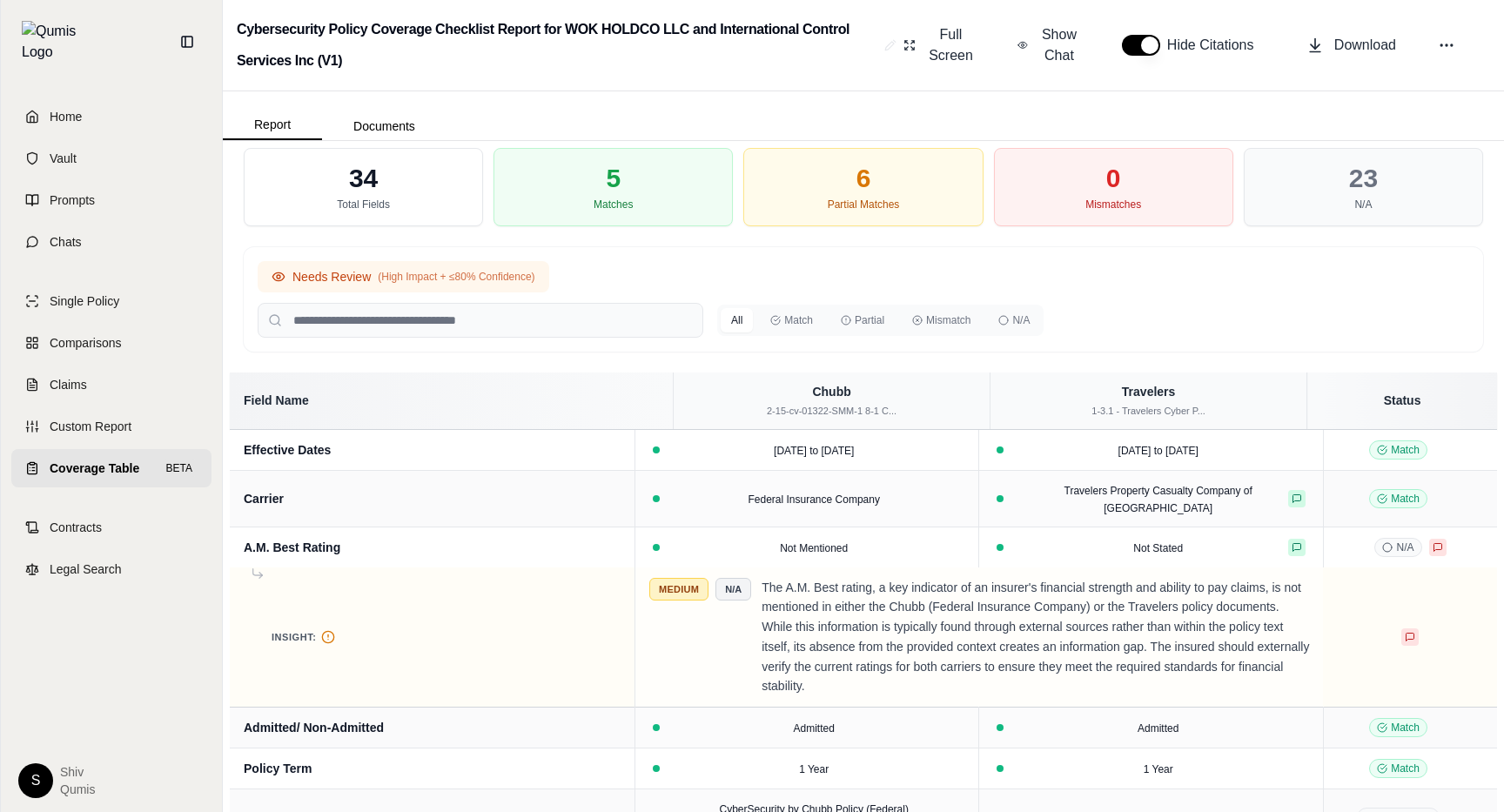
click at [483, 279] on span "(High Impact + ≤80% Confidence)" at bounding box center [455, 276] width 157 height 14
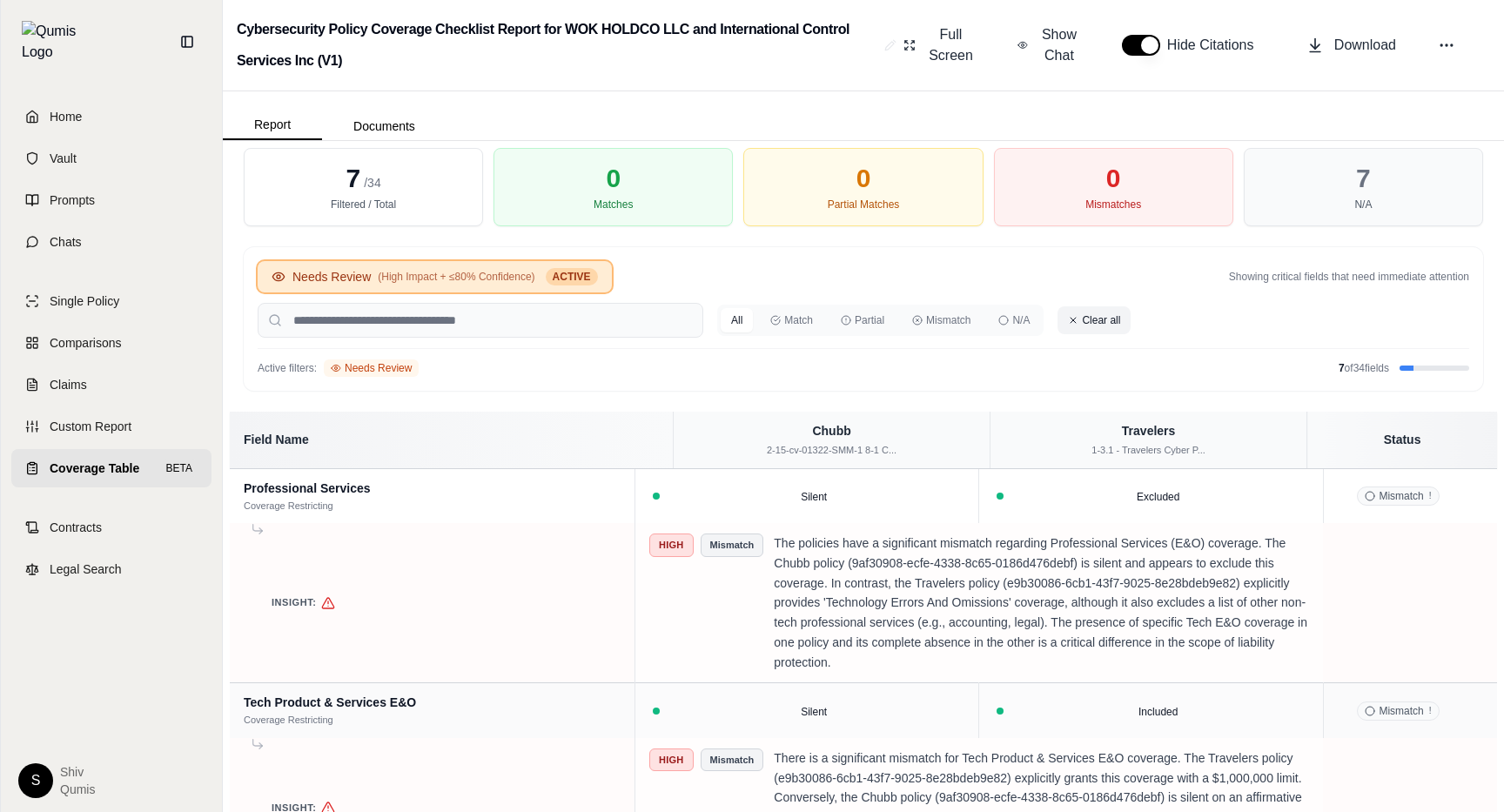
click at [1091, 314] on button "Clear all" at bounding box center [1094, 320] width 73 height 28
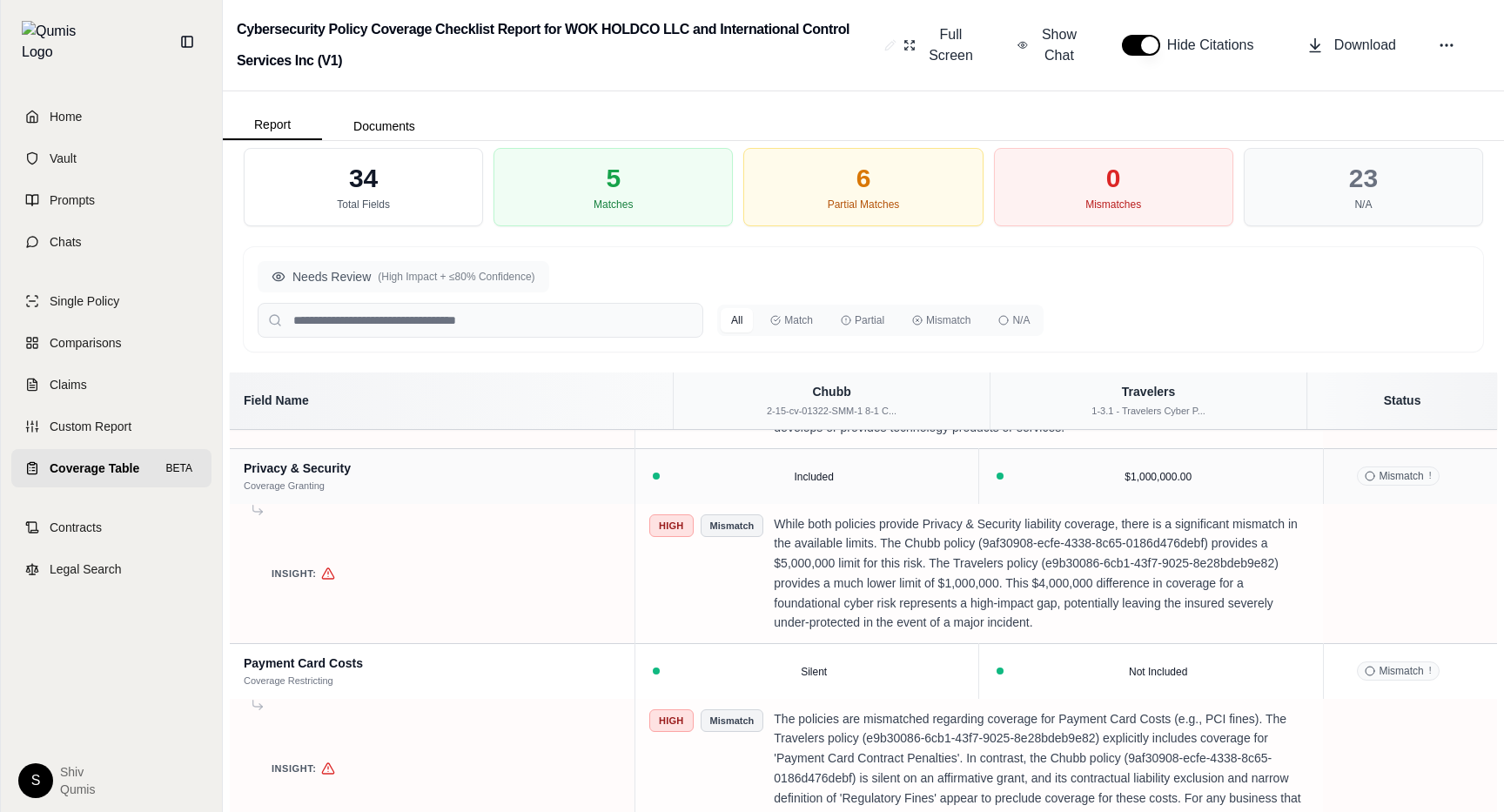
scroll to position [1665, 0]
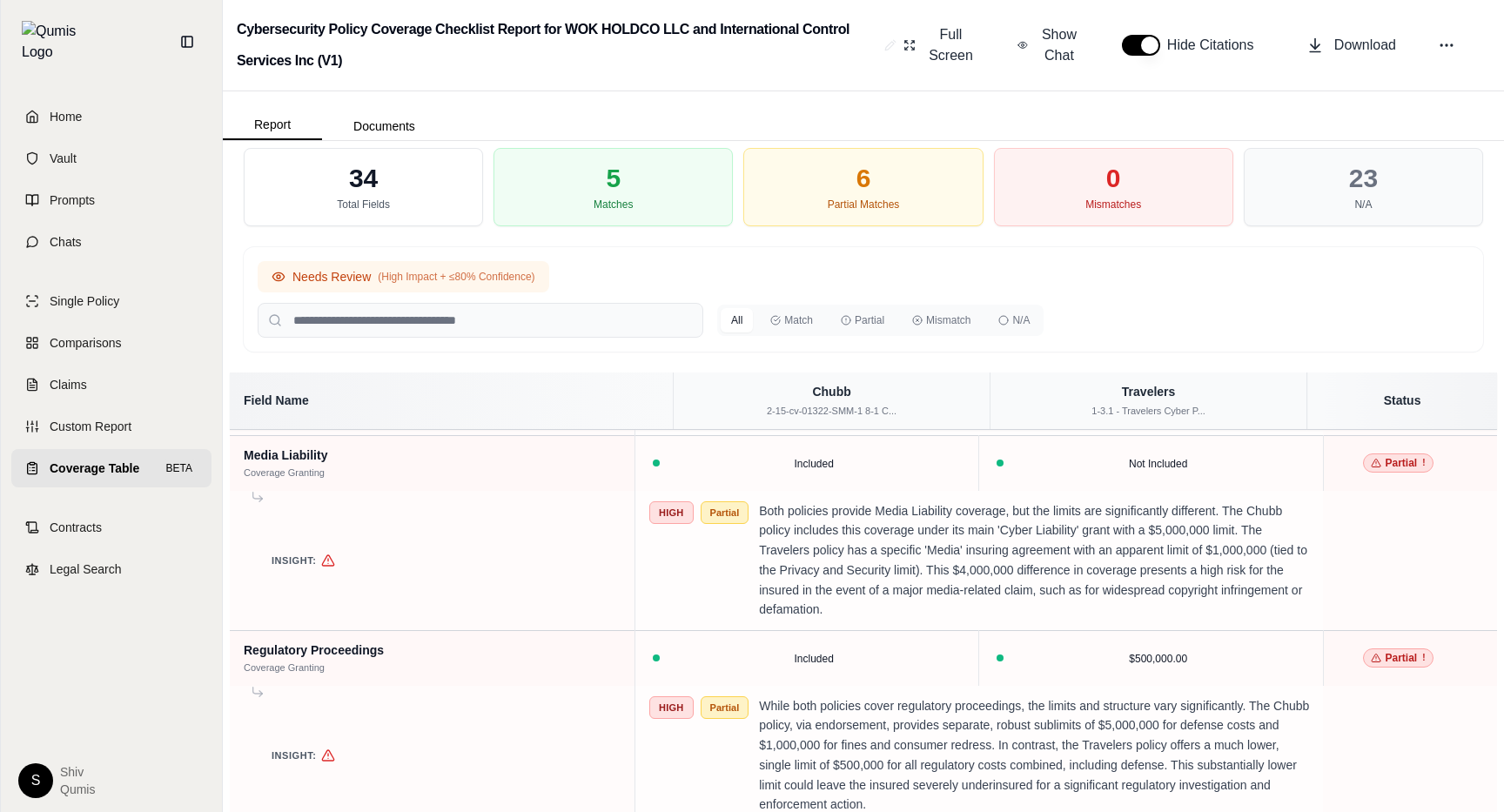
click at [490, 272] on span "(High Impact + ≤80% Confidence)" at bounding box center [455, 276] width 157 height 14
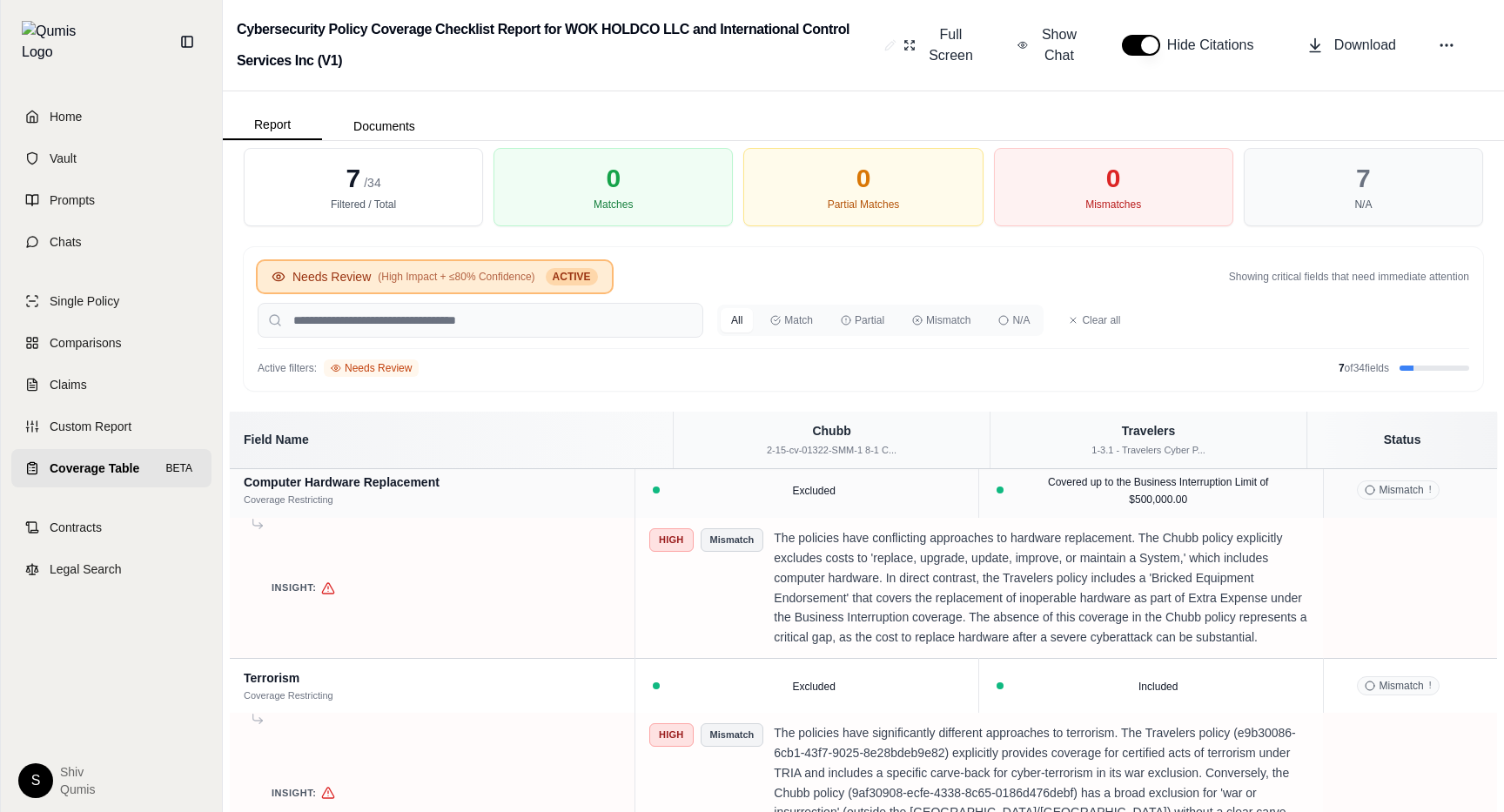
click at [490, 272] on span "(High Impact + ≤80% Confidence)" at bounding box center [455, 276] width 157 height 14
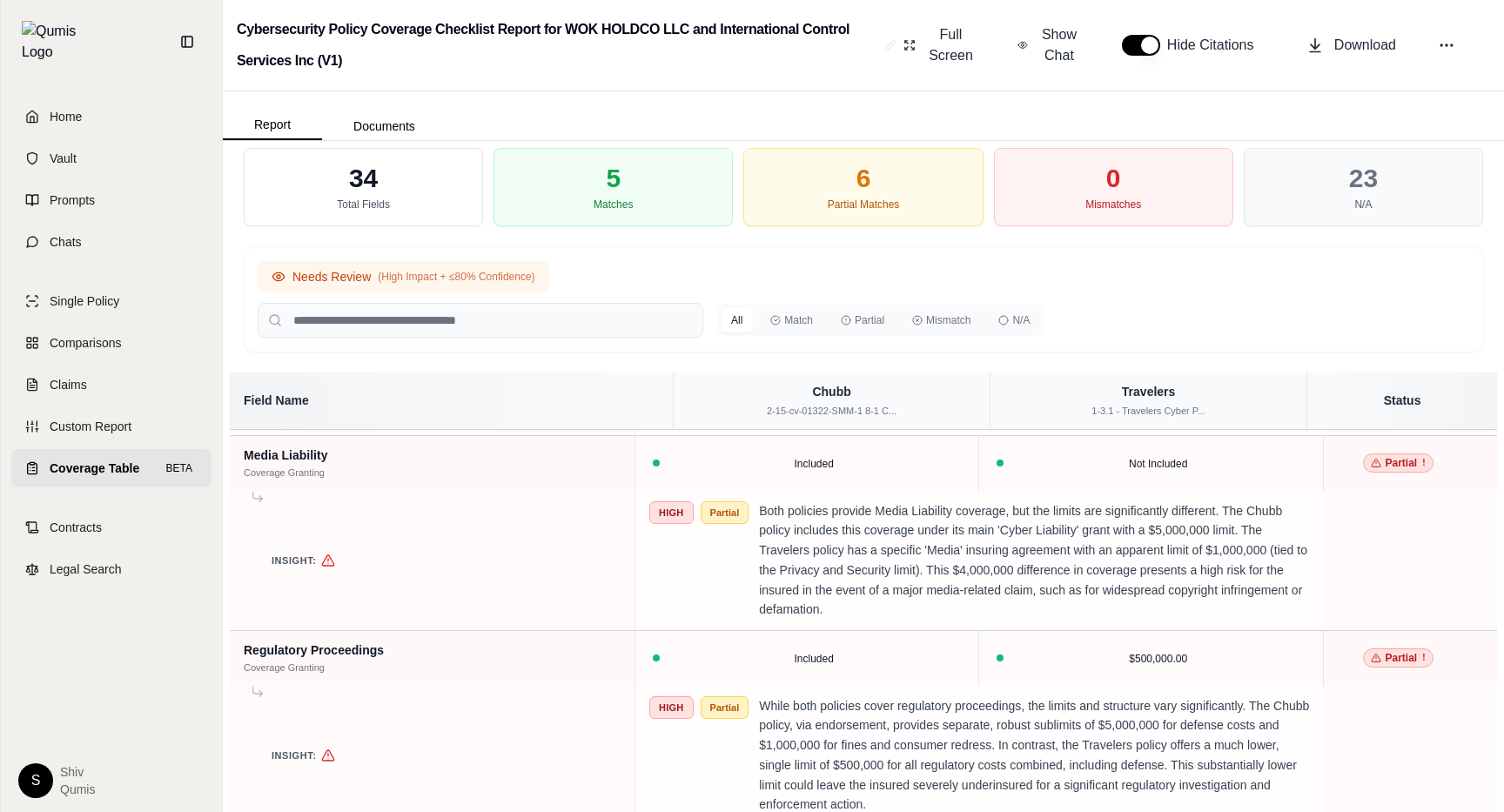
click at [490, 272] on span "(High Impact + ≤80% Confidence)" at bounding box center [455, 276] width 157 height 14
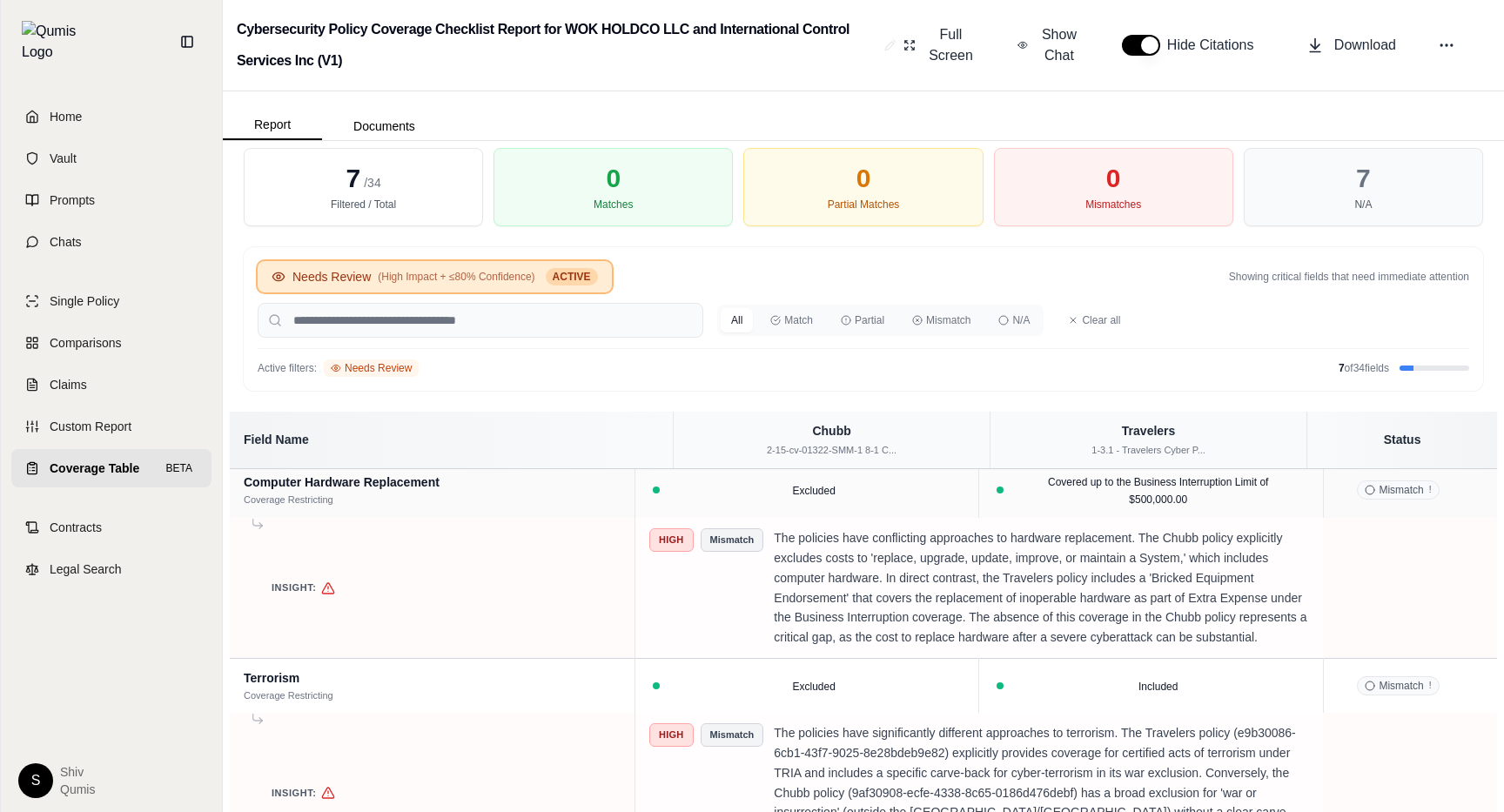
scroll to position [1080, 0]
drag, startPoint x: 372, startPoint y: 272, endPoint x: 529, endPoint y: 268, distance: 157.1
click at [530, 269] on button "Needs Review (High Impact + ≤80% Confidence) ACTIVE" at bounding box center [435, 276] width 354 height 32
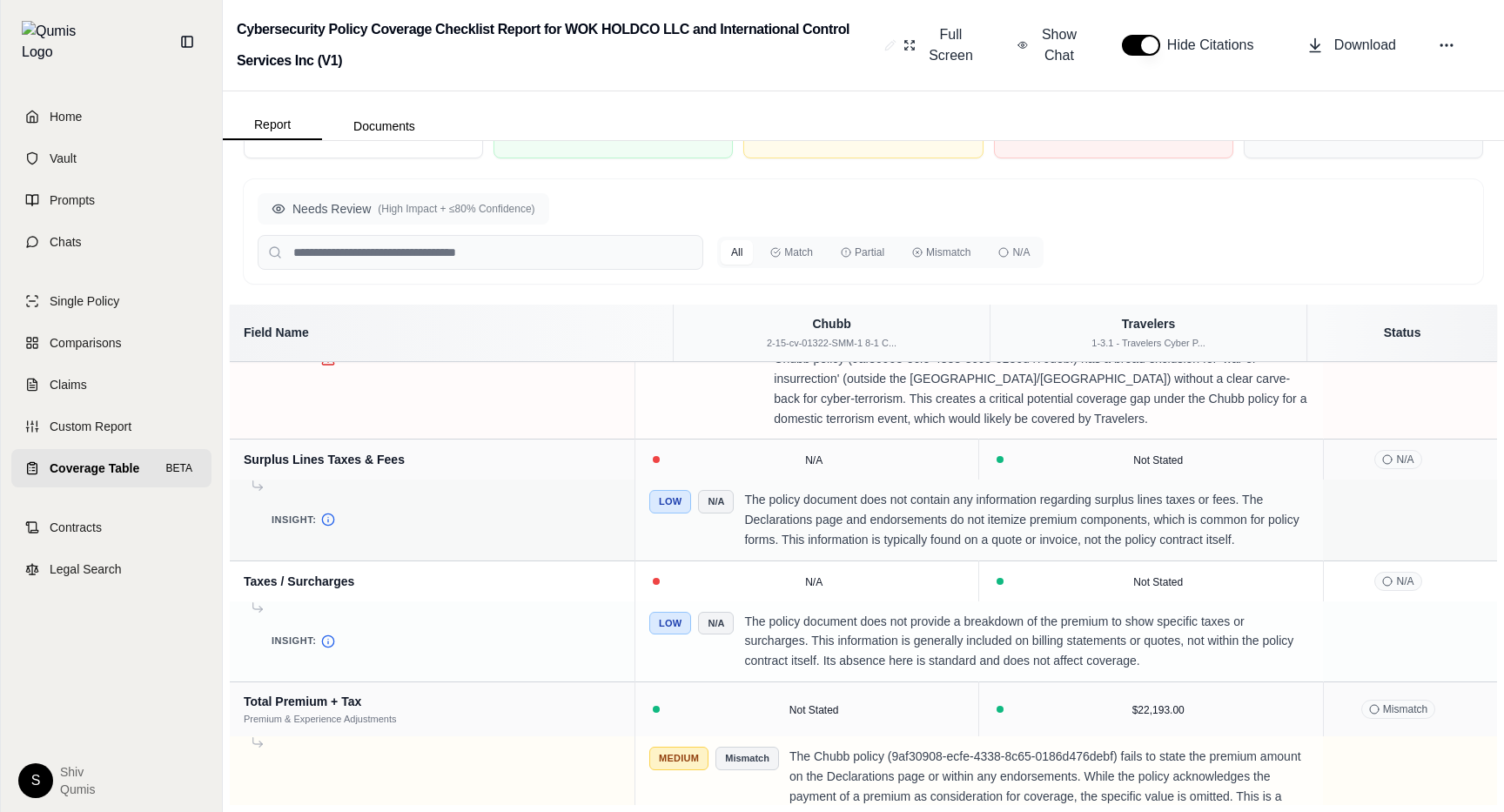
scroll to position [4829, 0]
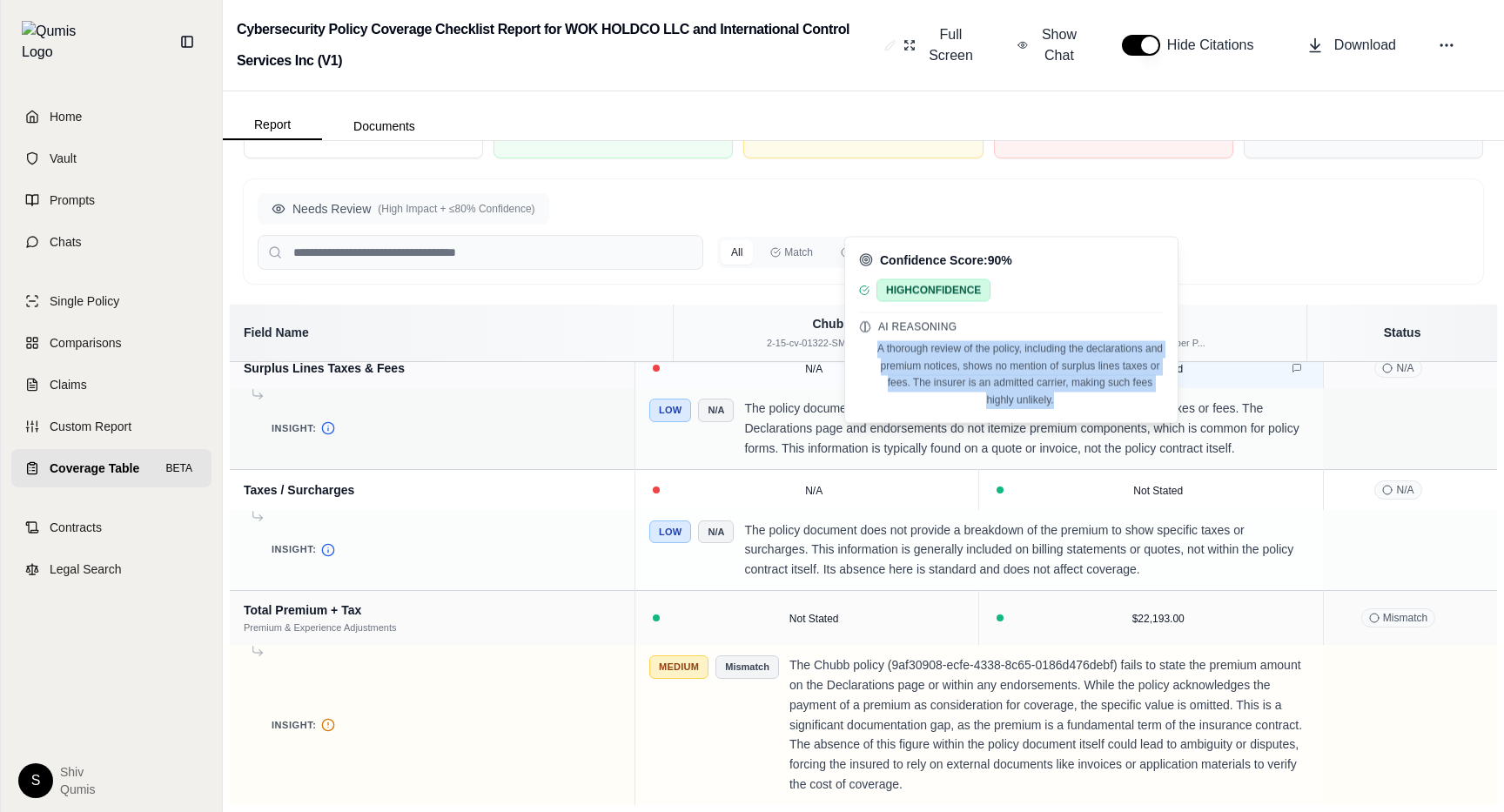
drag, startPoint x: 875, startPoint y: 346, endPoint x: 1063, endPoint y: 403, distance: 196.5
click at [1063, 403] on p "A thorough review of the policy, including the declarations and premium notices…" at bounding box center [1011, 375] width 304 height 68
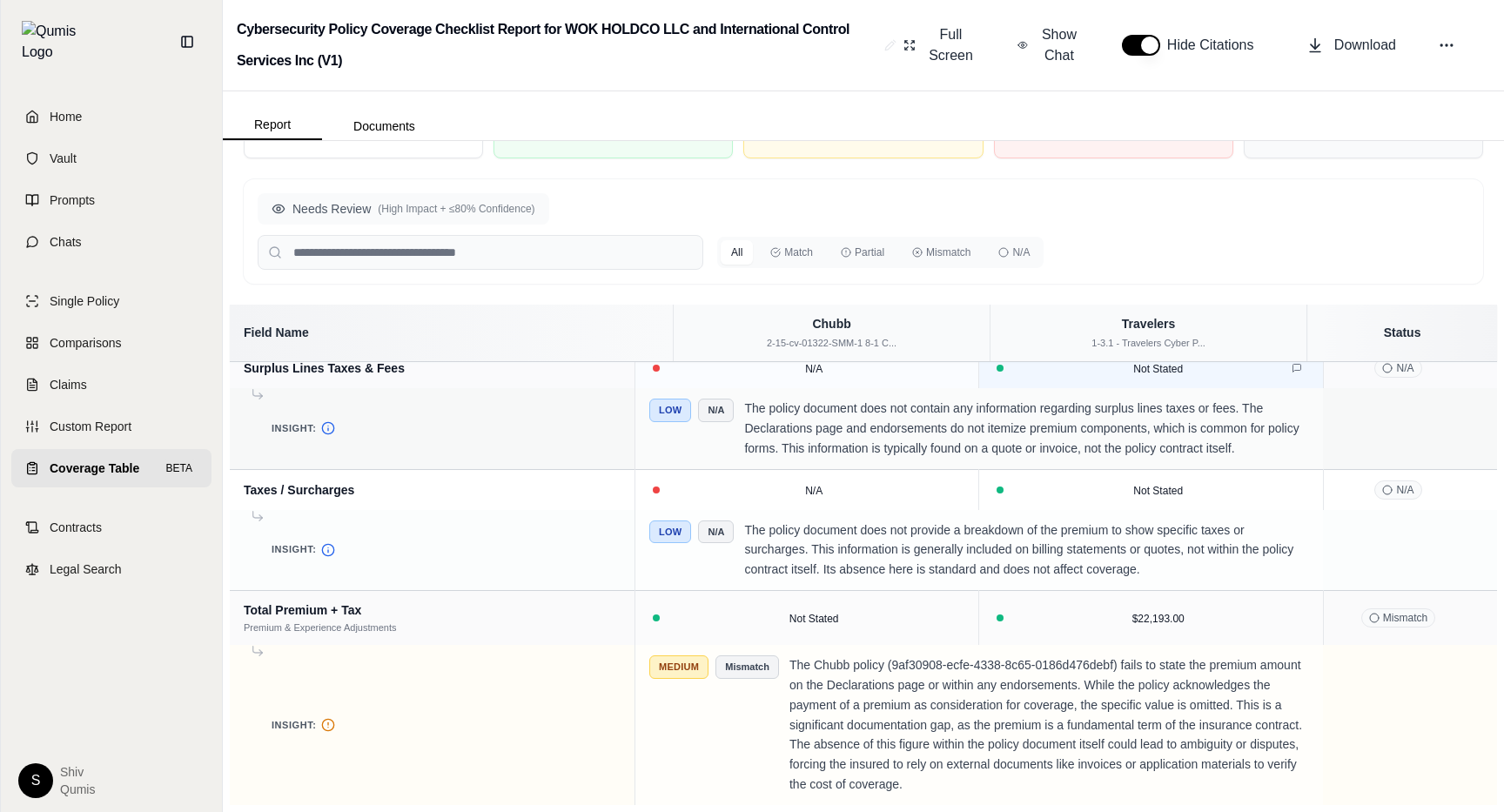
click at [1136, 349] on td "High Mismatch The policies have significantly different approaches to terrorism…" at bounding box center [979, 268] width 688 height 160
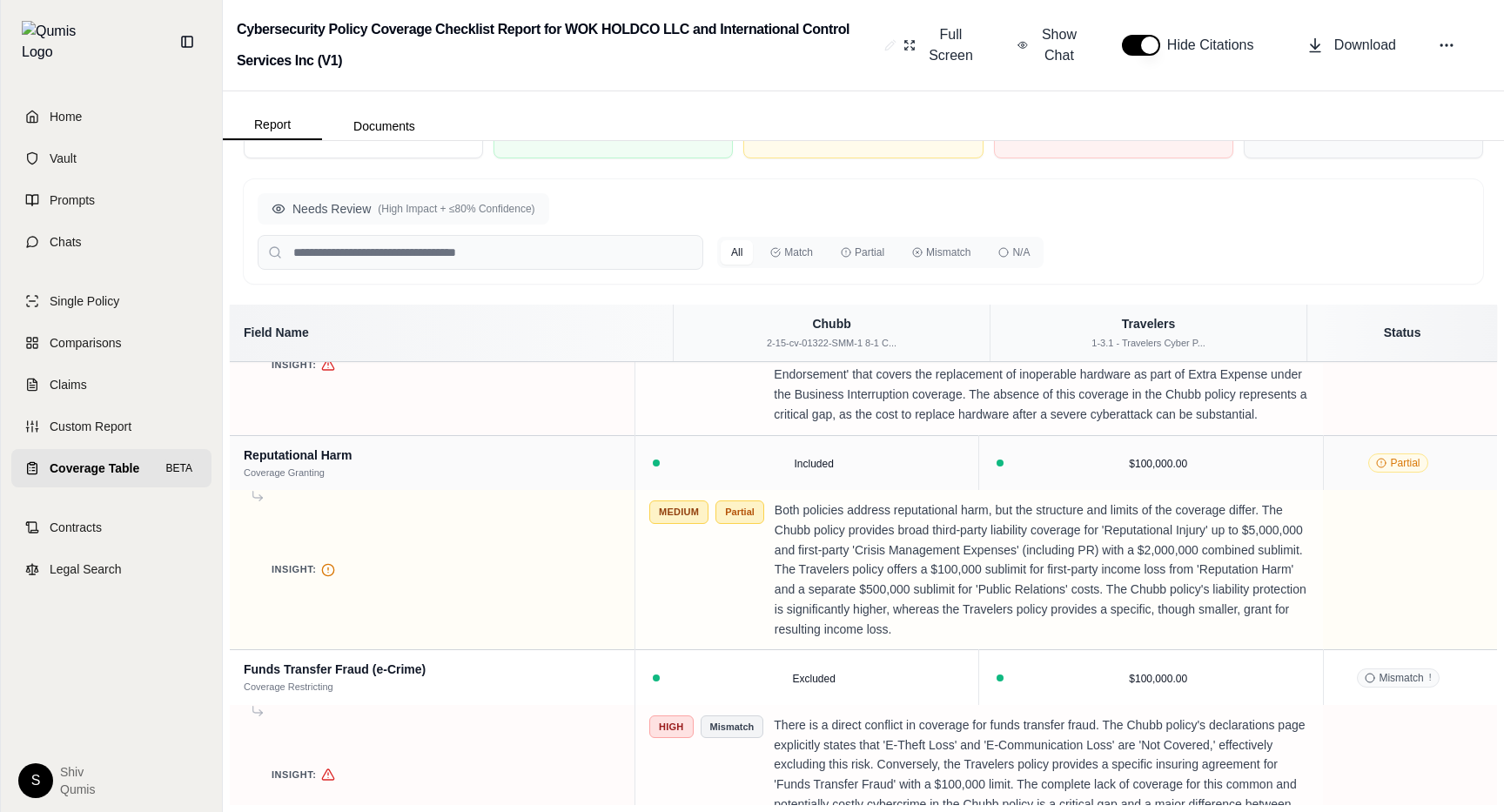
scroll to position [0, 0]
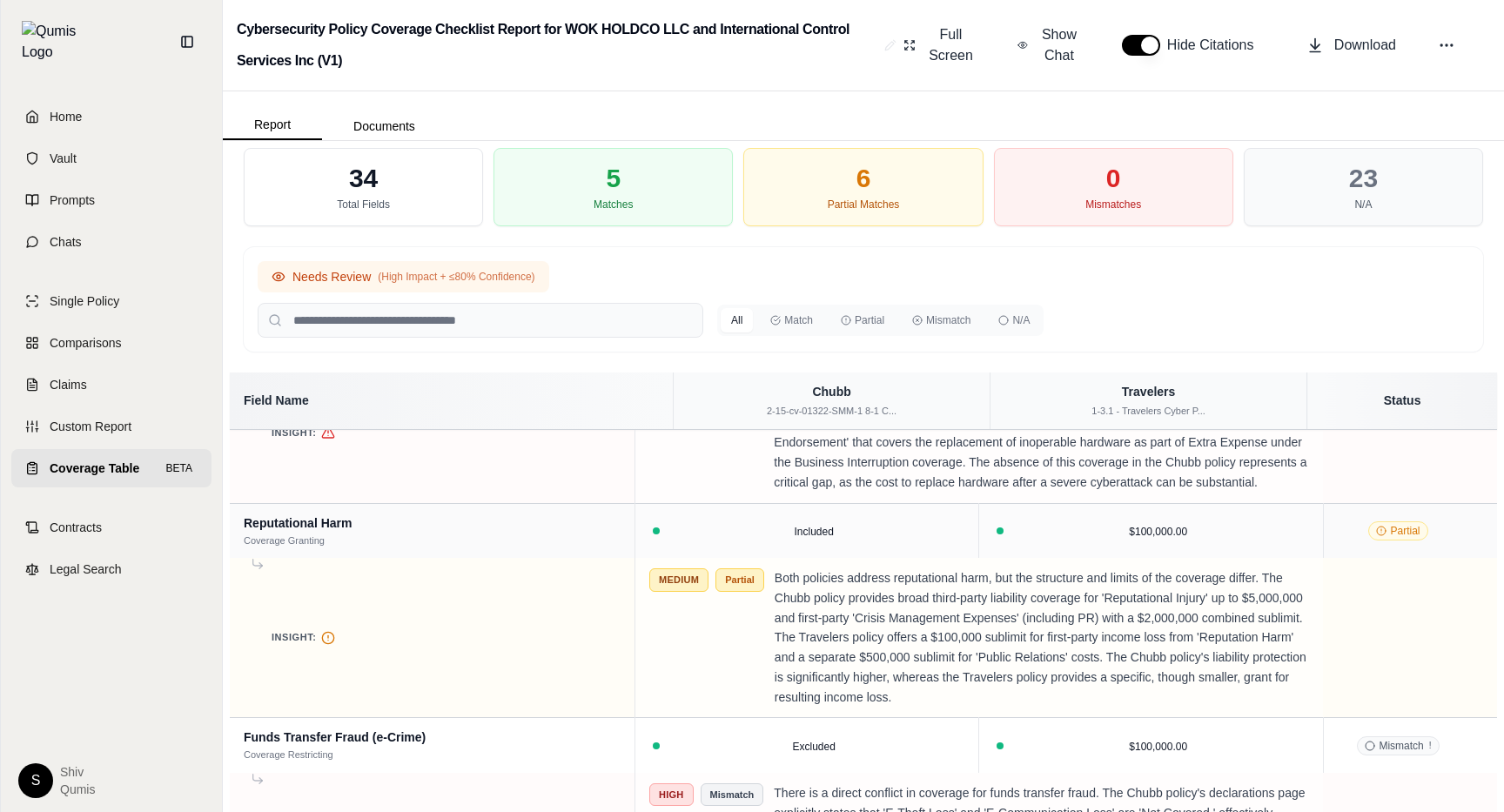
click at [380, 272] on span "(High Impact + ≤80% Confidence)" at bounding box center [455, 276] width 157 height 14
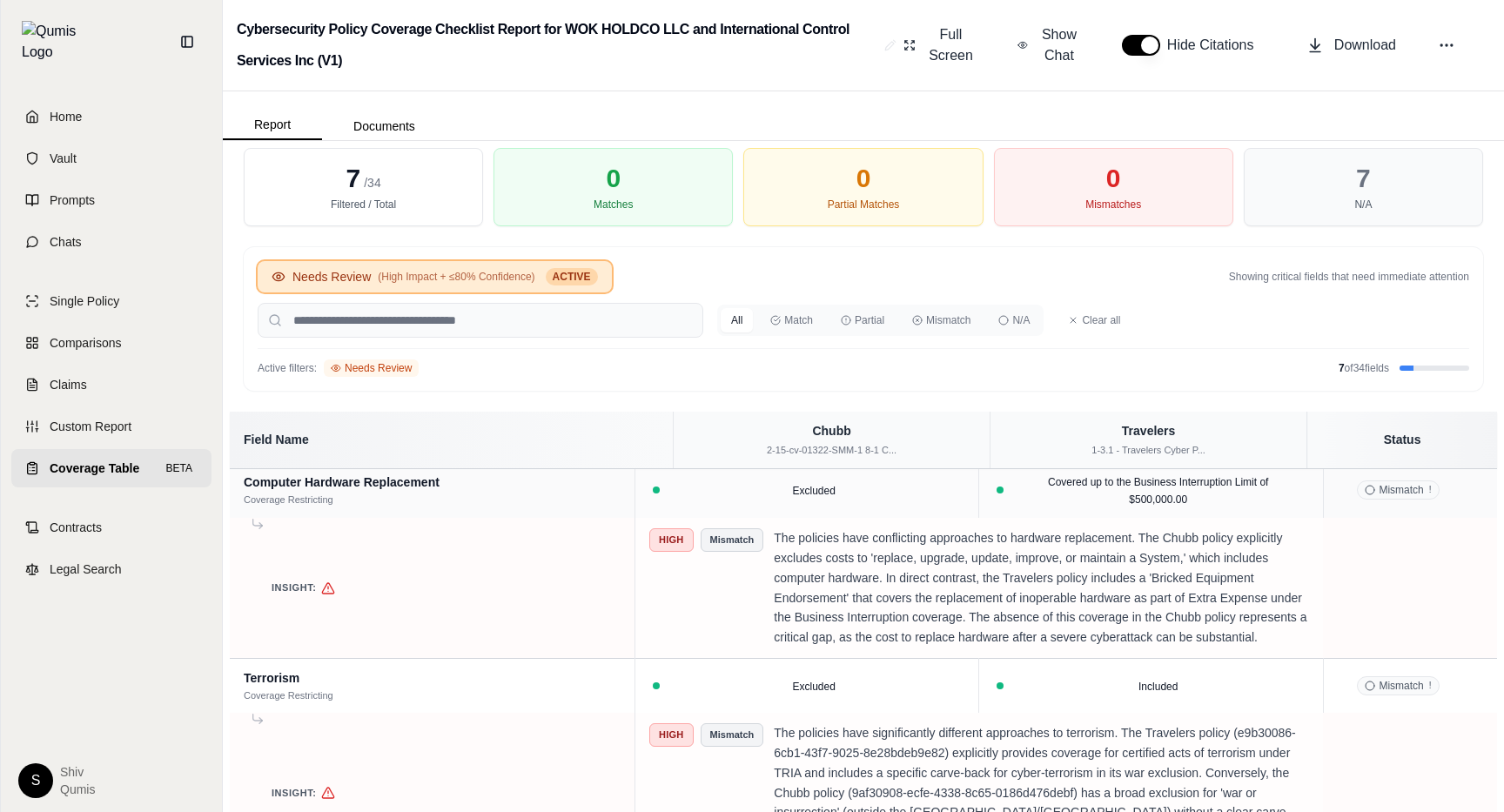
click at [380, 272] on span "(High Impact + ≤80% Confidence)" at bounding box center [455, 276] width 157 height 14
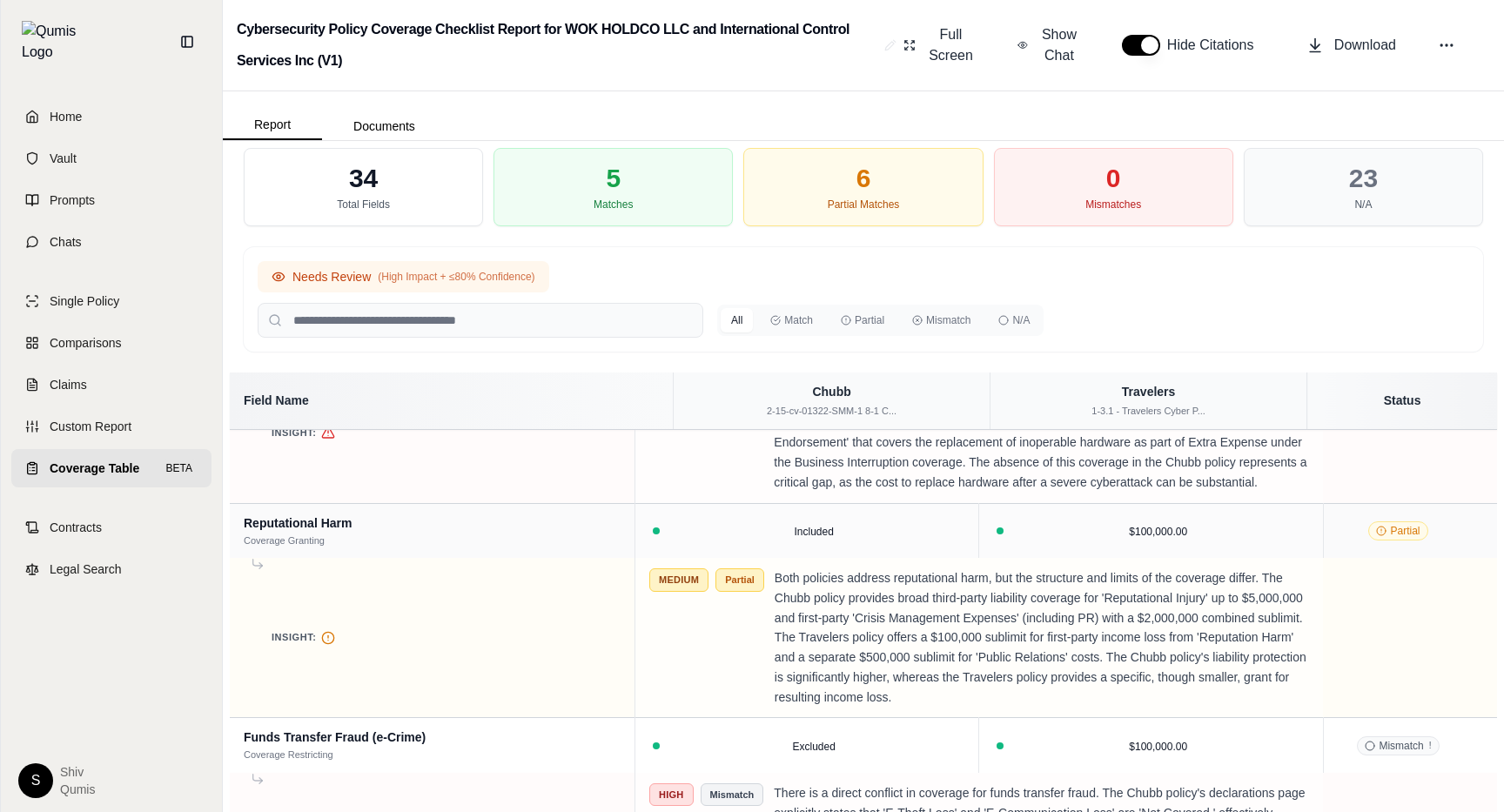
click at [379, 272] on span "(High Impact + ≤80% Confidence)" at bounding box center [455, 276] width 157 height 14
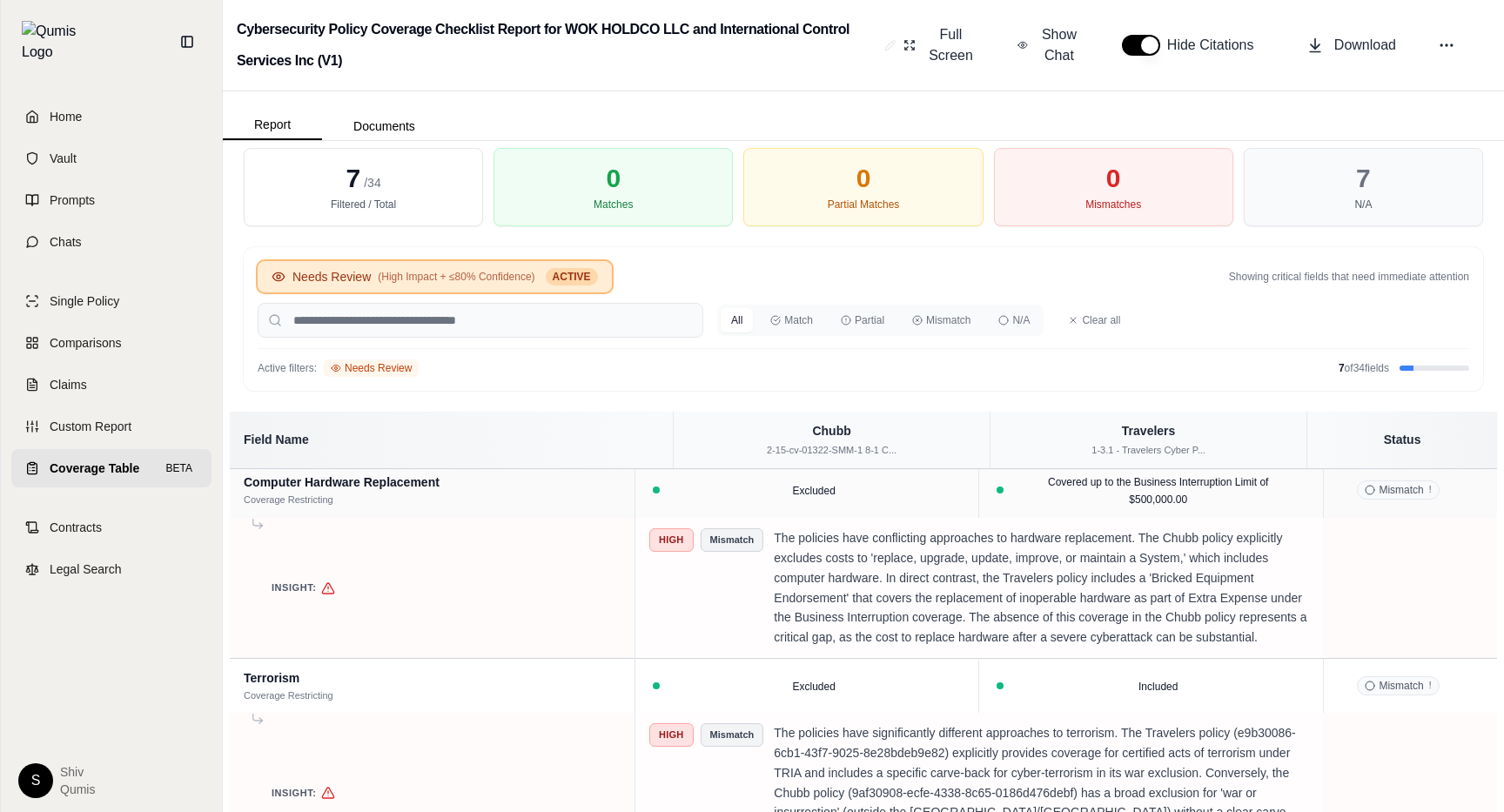
click at [499, 274] on span "(High Impact + ≤80% Confidence)" at bounding box center [455, 276] width 157 height 14
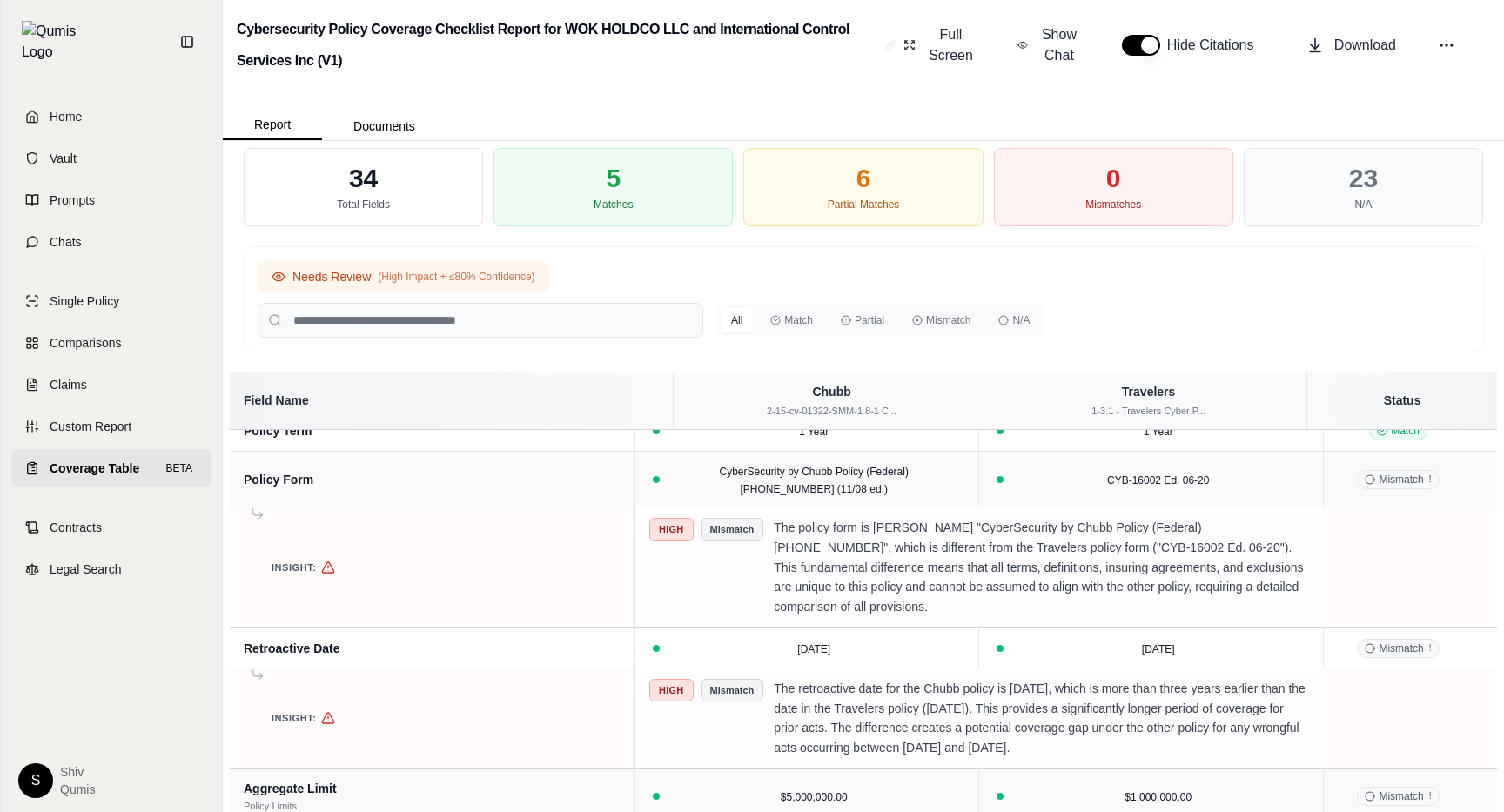
scroll to position [339, 0]
click at [806, 327] on button "Match" at bounding box center [791, 320] width 63 height 24
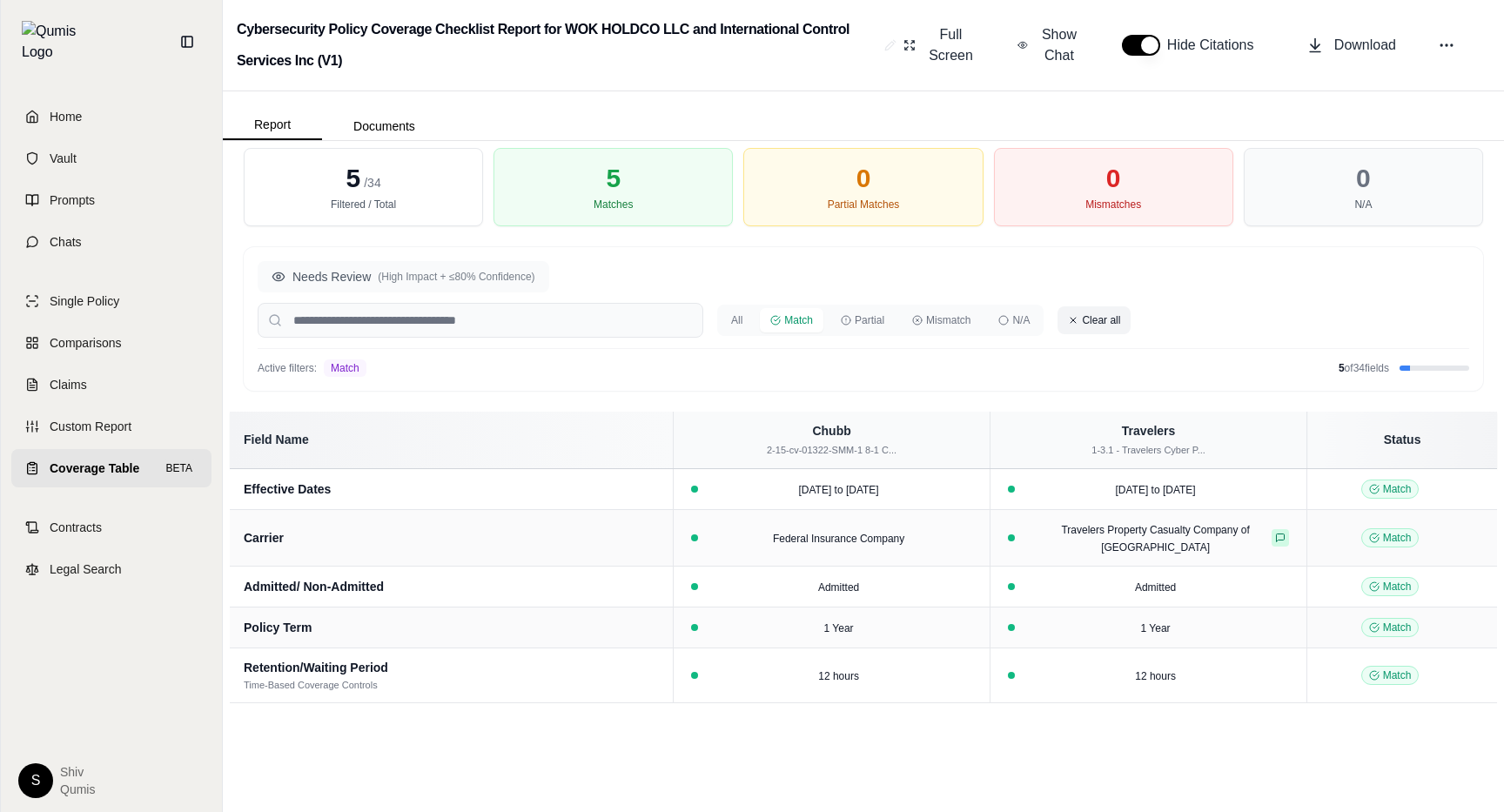
click at [1101, 315] on button "Clear all" at bounding box center [1094, 320] width 73 height 28
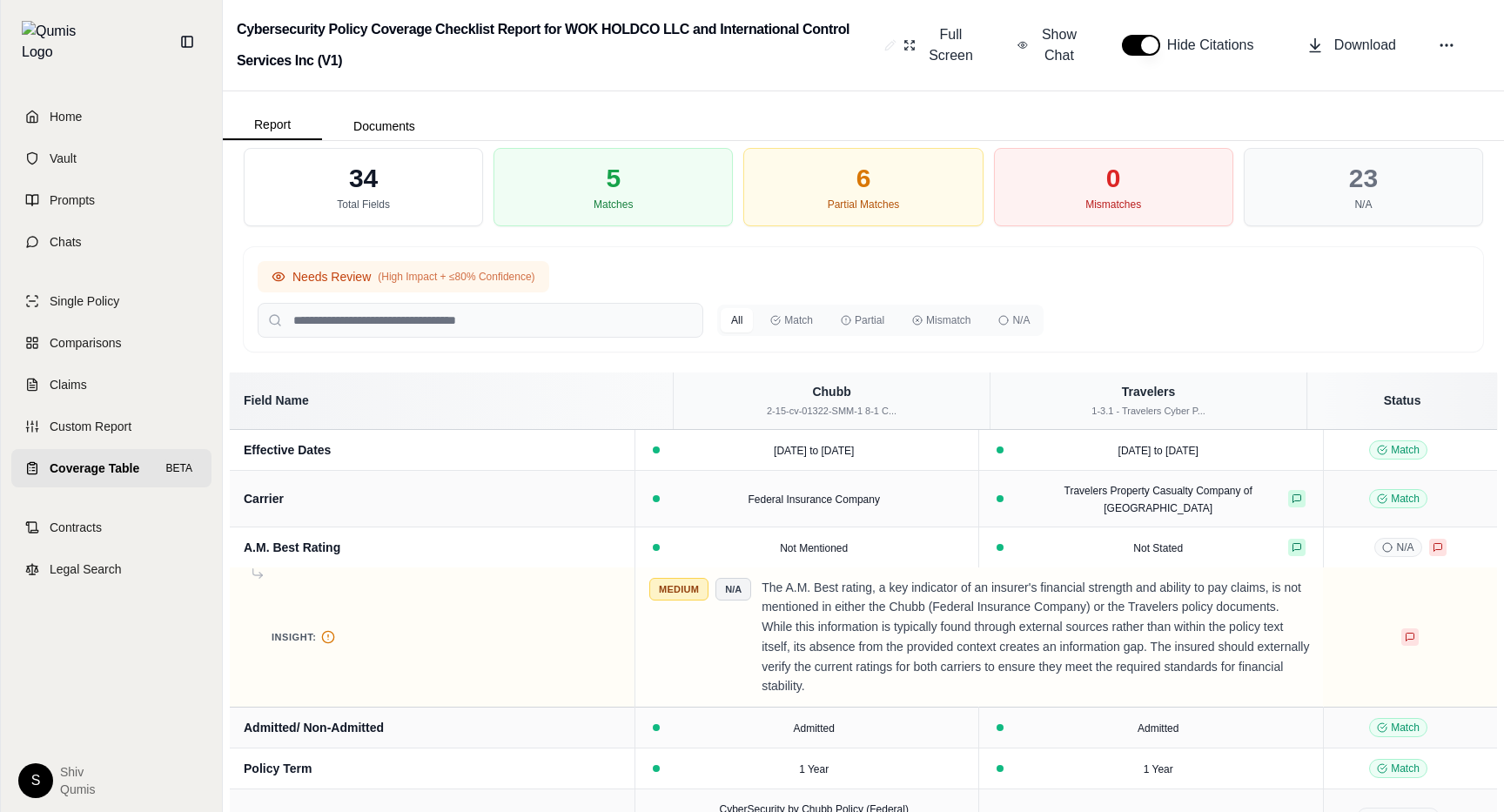
click at [446, 271] on span "(High Impact + ≤80% Confidence)" at bounding box center [455, 276] width 157 height 14
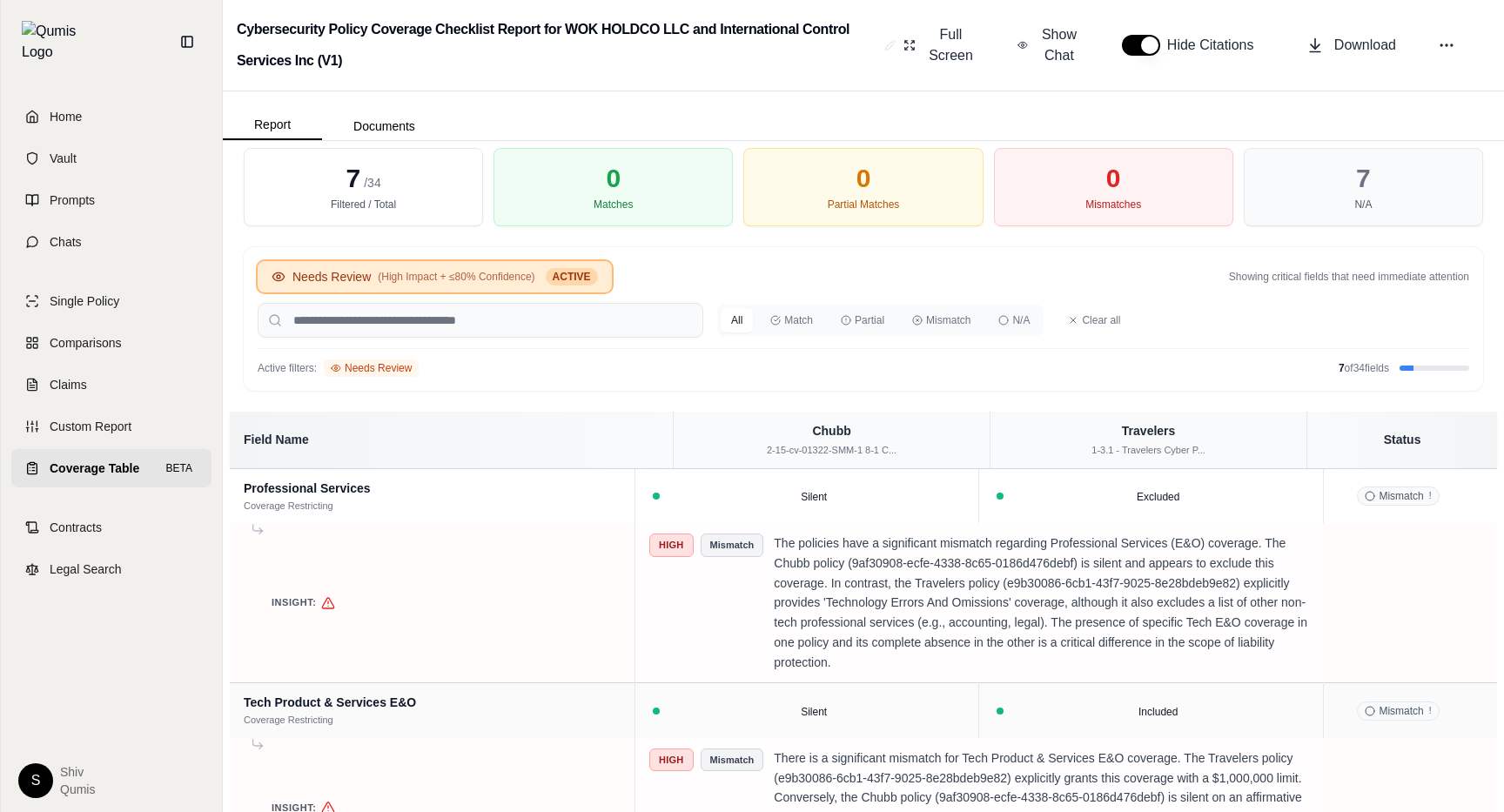
click at [560, 276] on span "ACTIVE" at bounding box center [572, 276] width 53 height 17
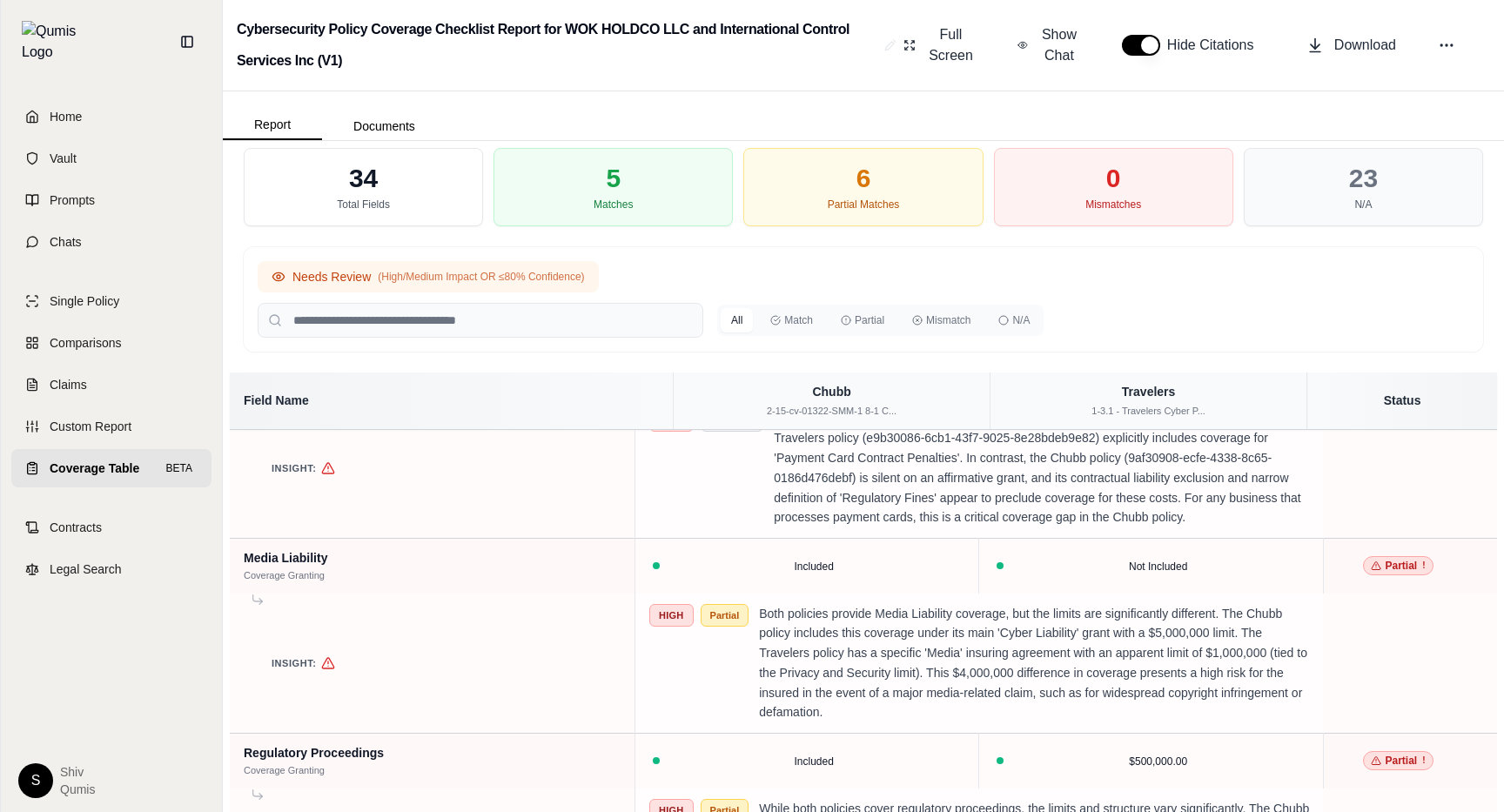
click at [463, 277] on span "(High/Medium Impact OR ≤80% Confidence)" at bounding box center [481, 276] width 206 height 14
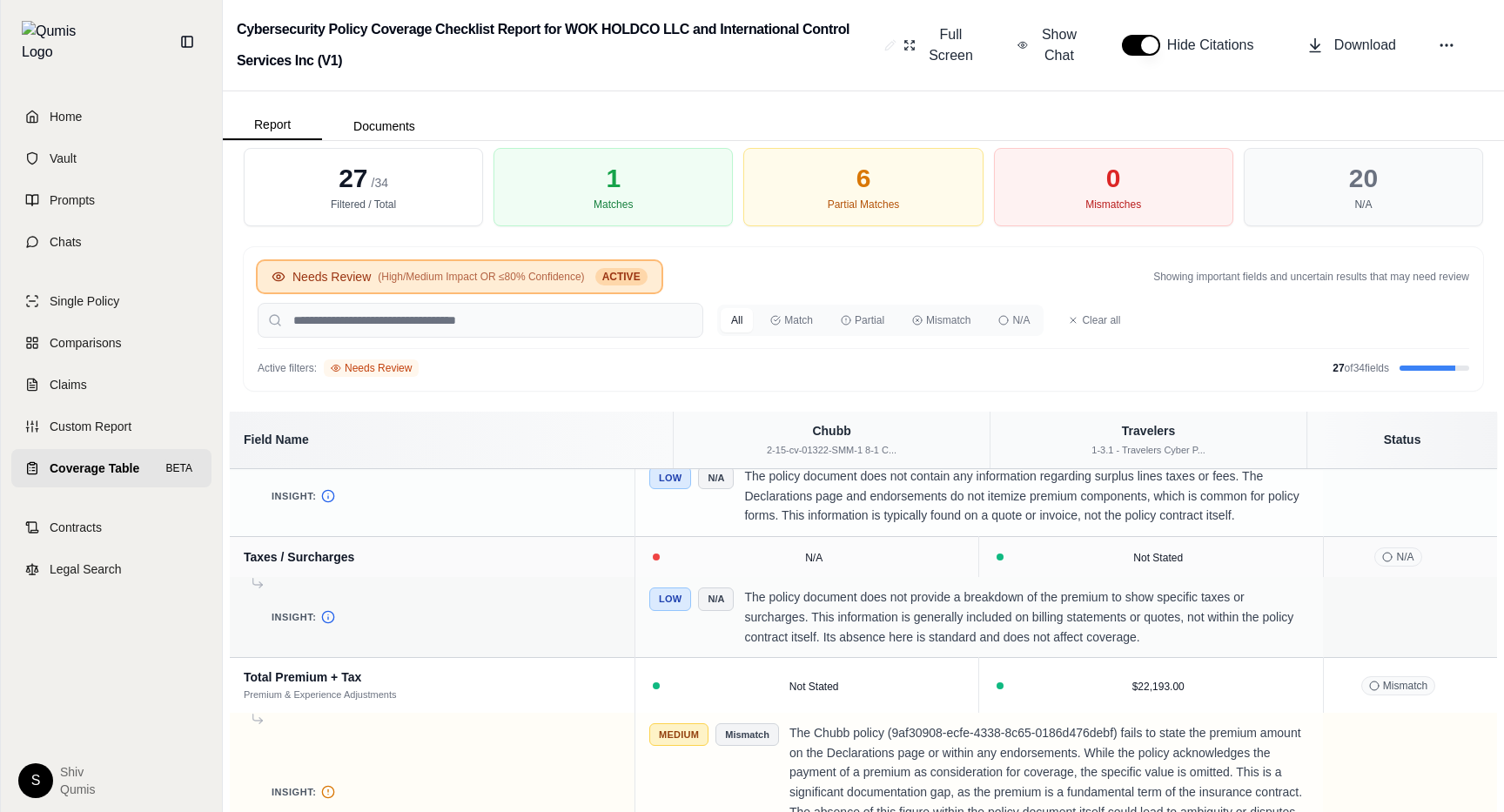
click at [609, 163] on div "1" at bounding box center [613, 178] width 14 height 32
click at [923, 187] on div "6 Partial Matches" at bounding box center [863, 186] width 239 height 79
click at [1185, 187] on div "0 Mismatches" at bounding box center [1114, 186] width 239 height 79
click at [1394, 196] on div "20 N/A" at bounding box center [1364, 186] width 239 height 79
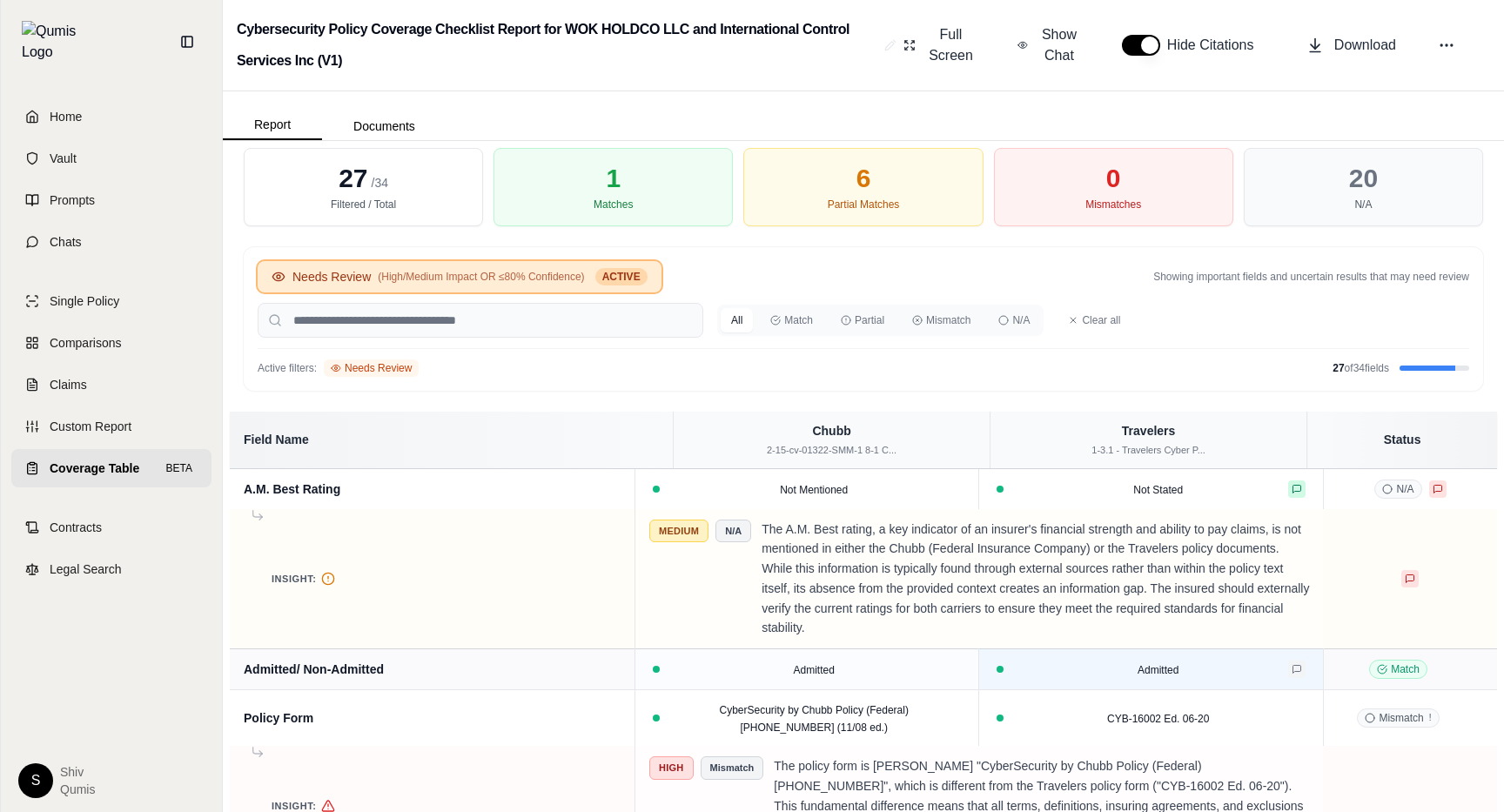
click at [1288, 674] on button at bounding box center [1297, 669] width 17 height 17
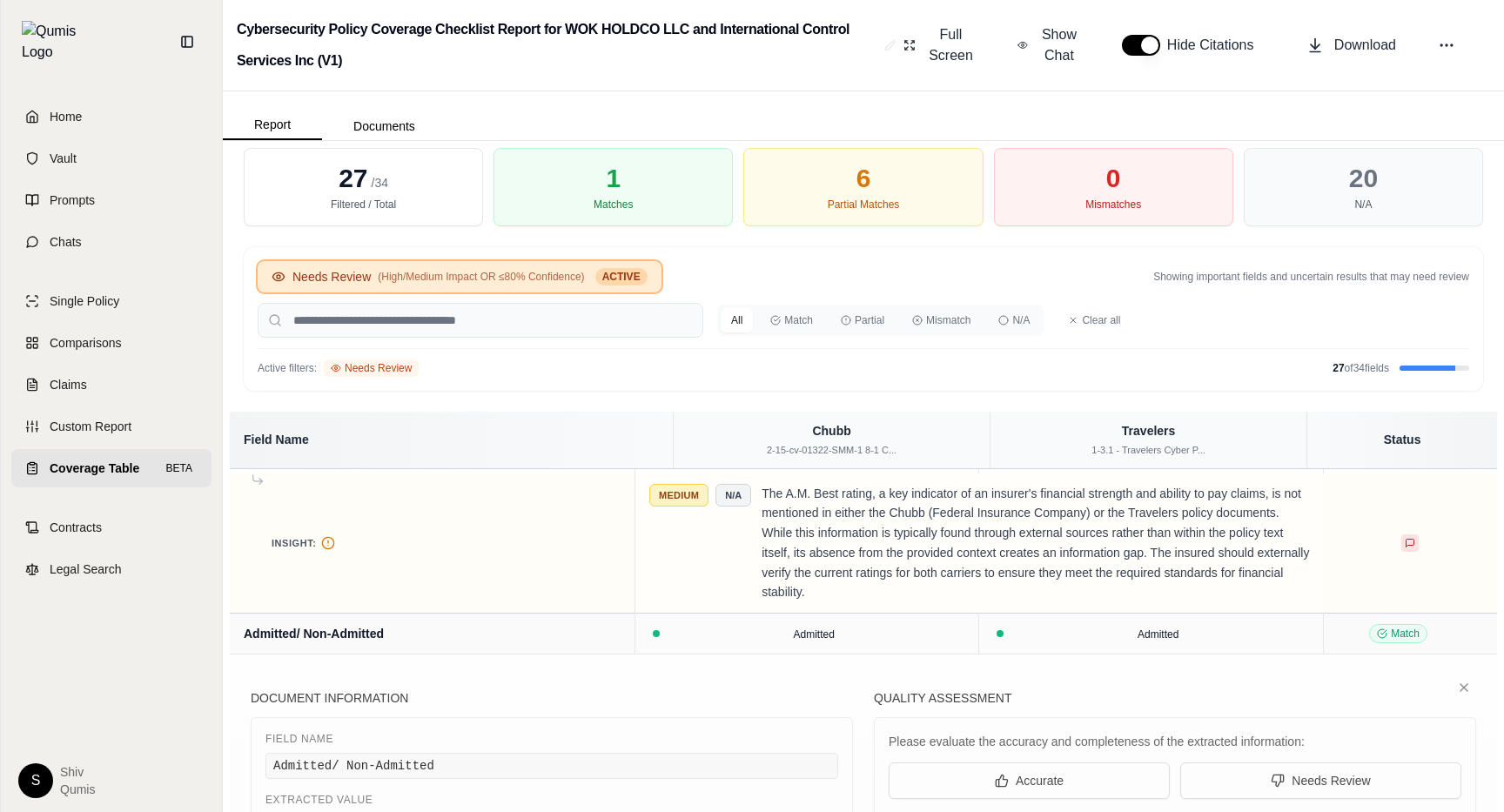
scroll to position [33, 0]
click at [1464, 691] on icon at bounding box center [1463, 689] width 14 height 14
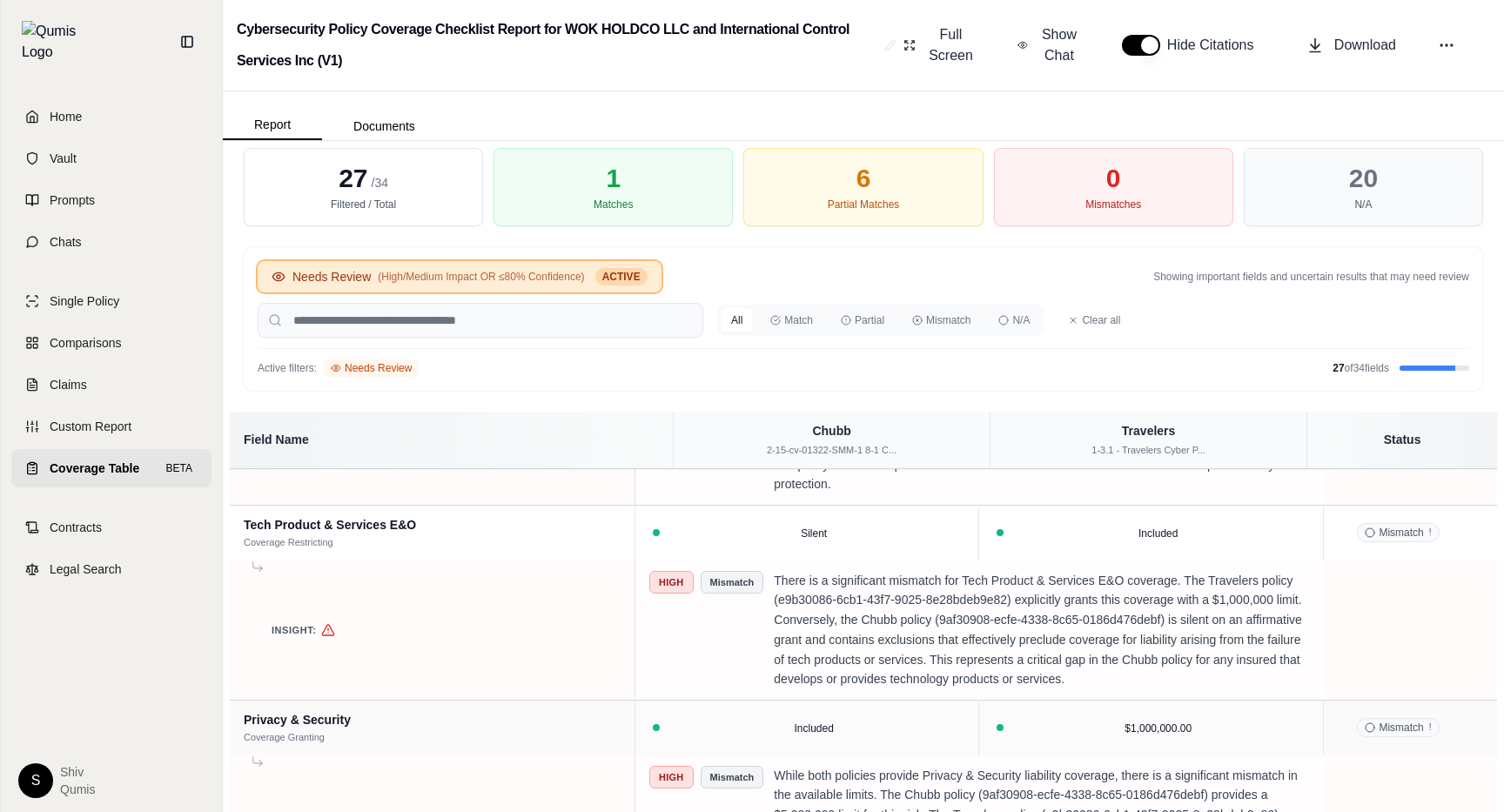
scroll to position [68, 0]
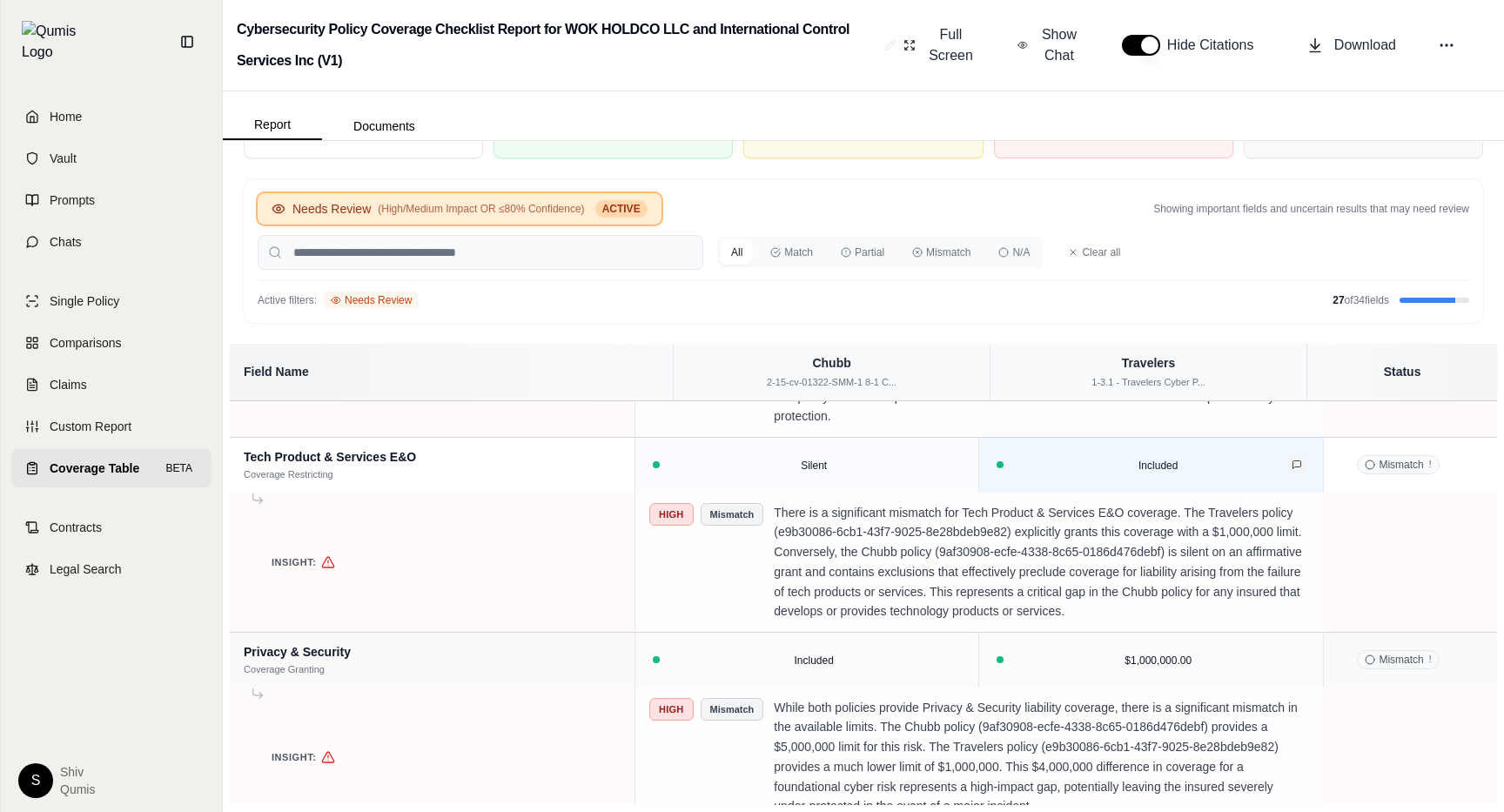
click at [1292, 470] on icon at bounding box center [1298, 465] width 11 height 11
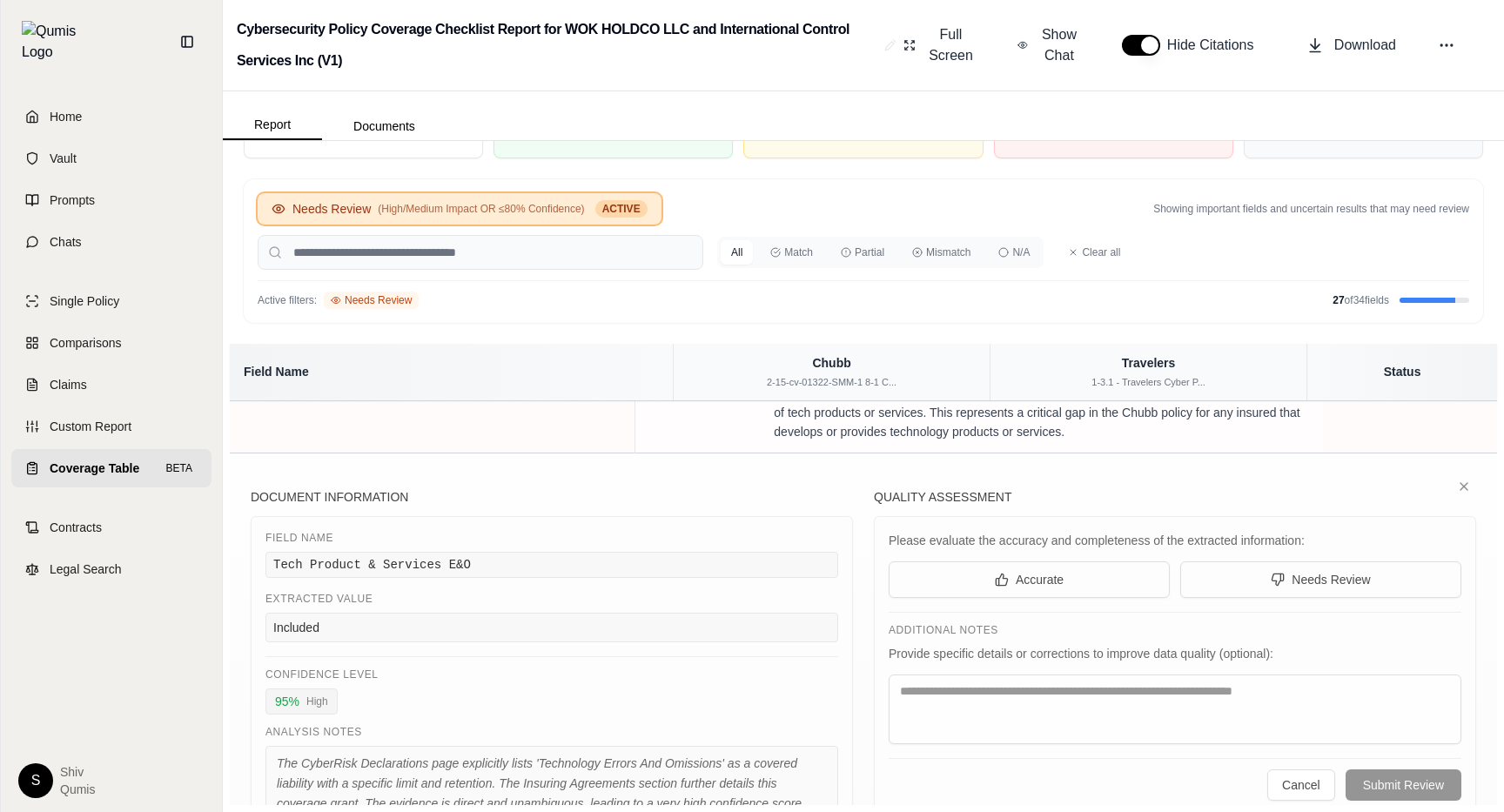
scroll to position [1037, 0]
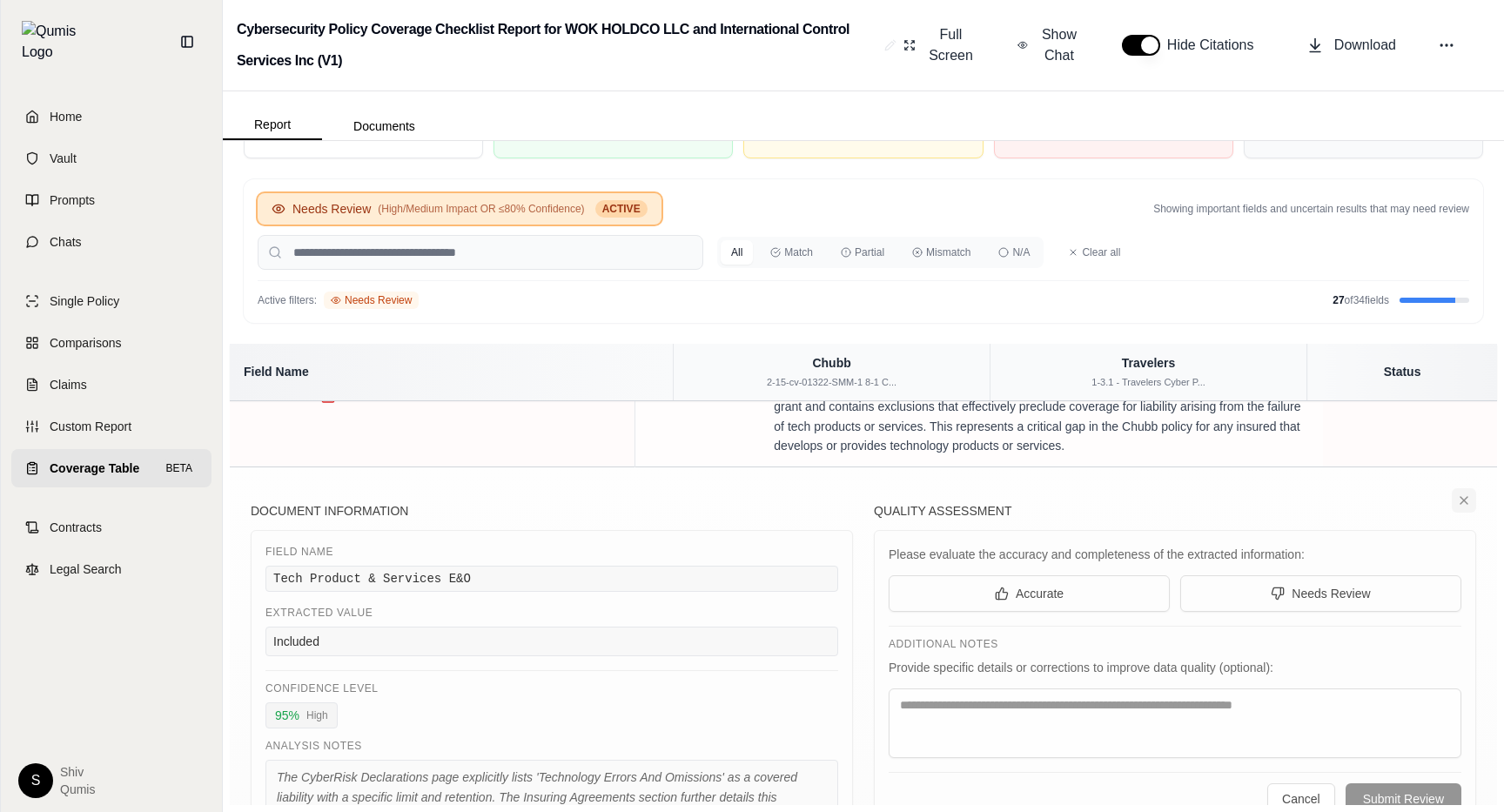
click at [1472, 512] on button at bounding box center [1463, 500] width 24 height 24
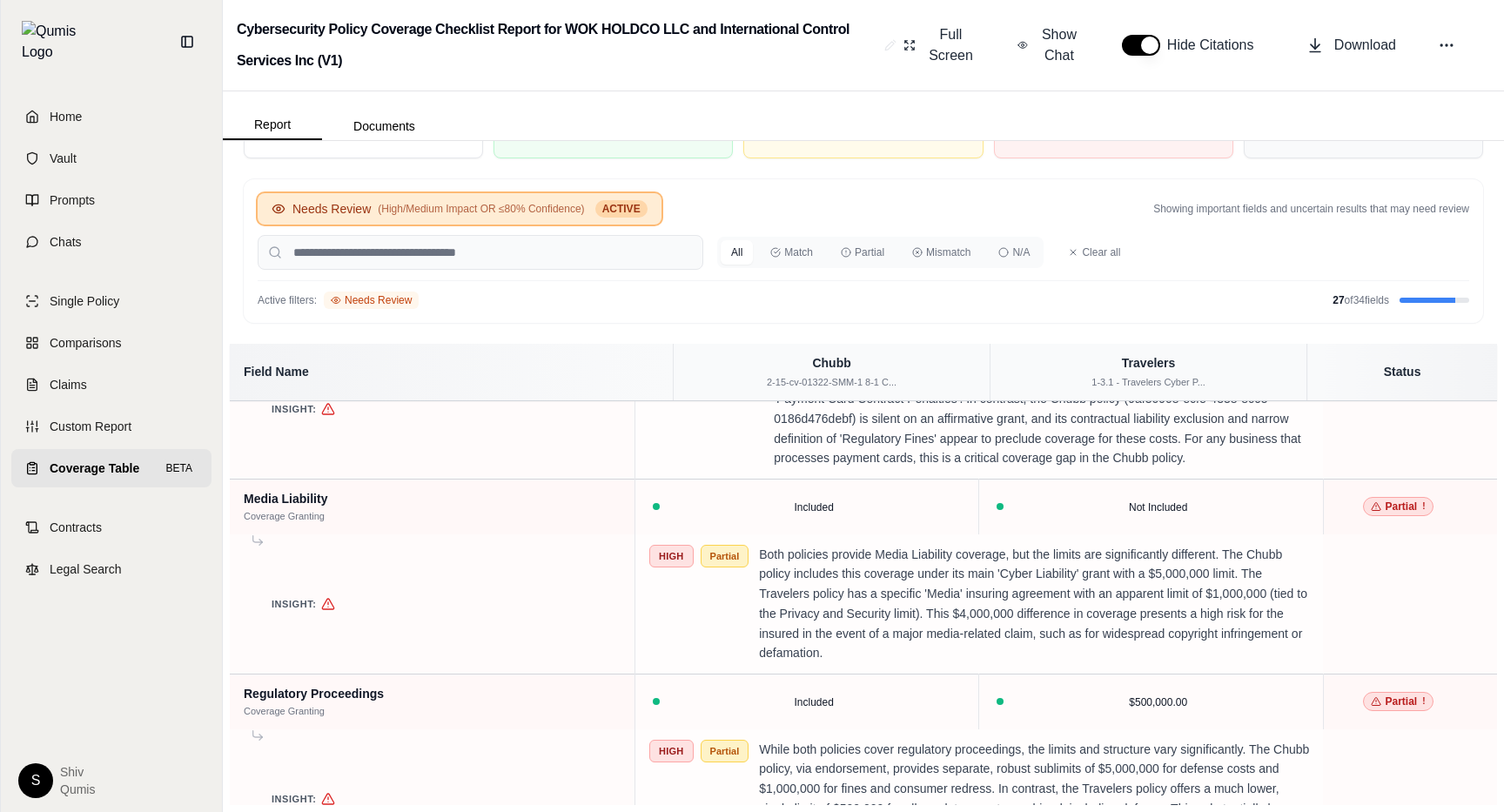
scroll to position [1677, 0]
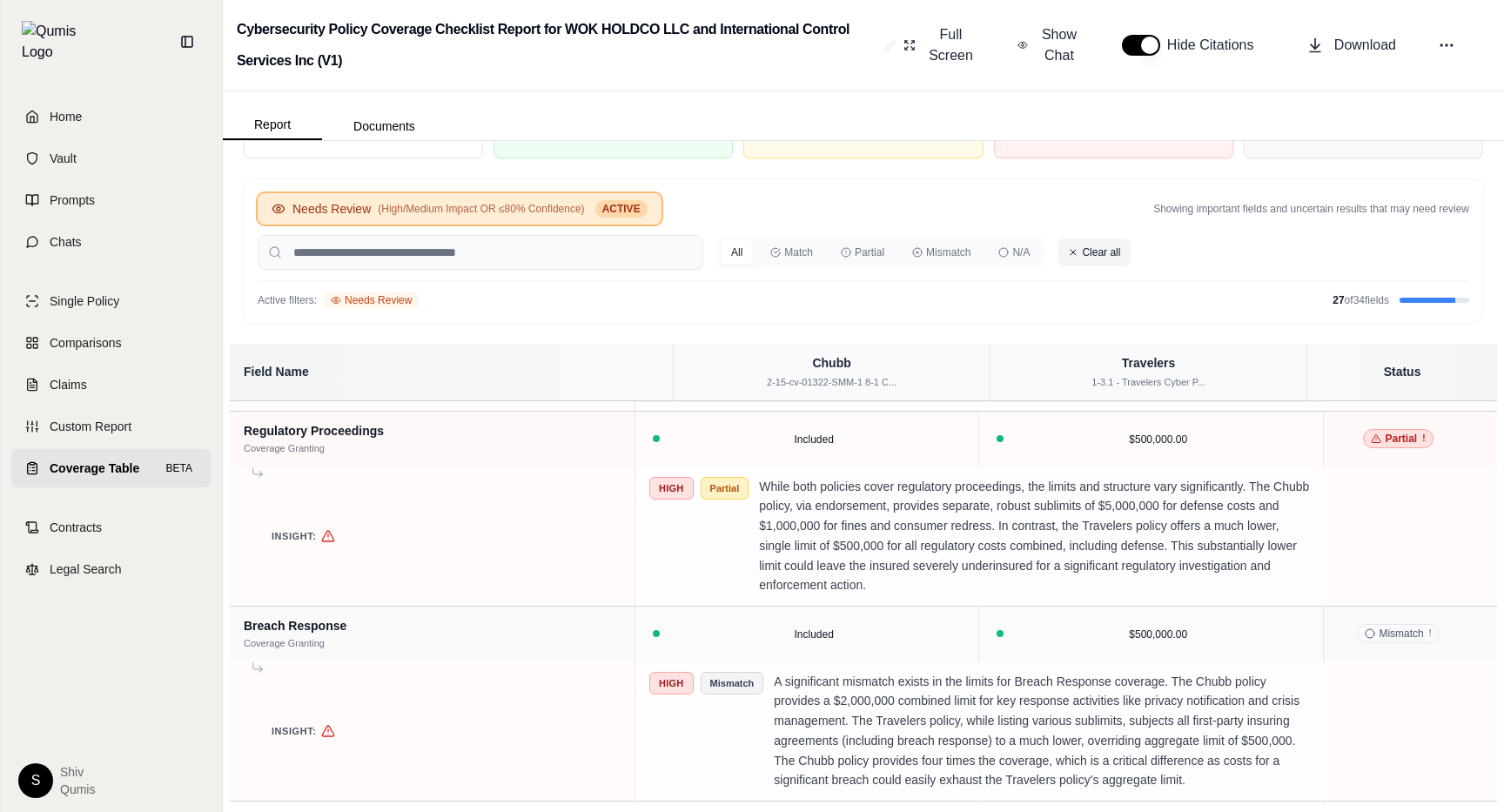
click at [1080, 255] on button "Clear all" at bounding box center [1094, 252] width 73 height 28
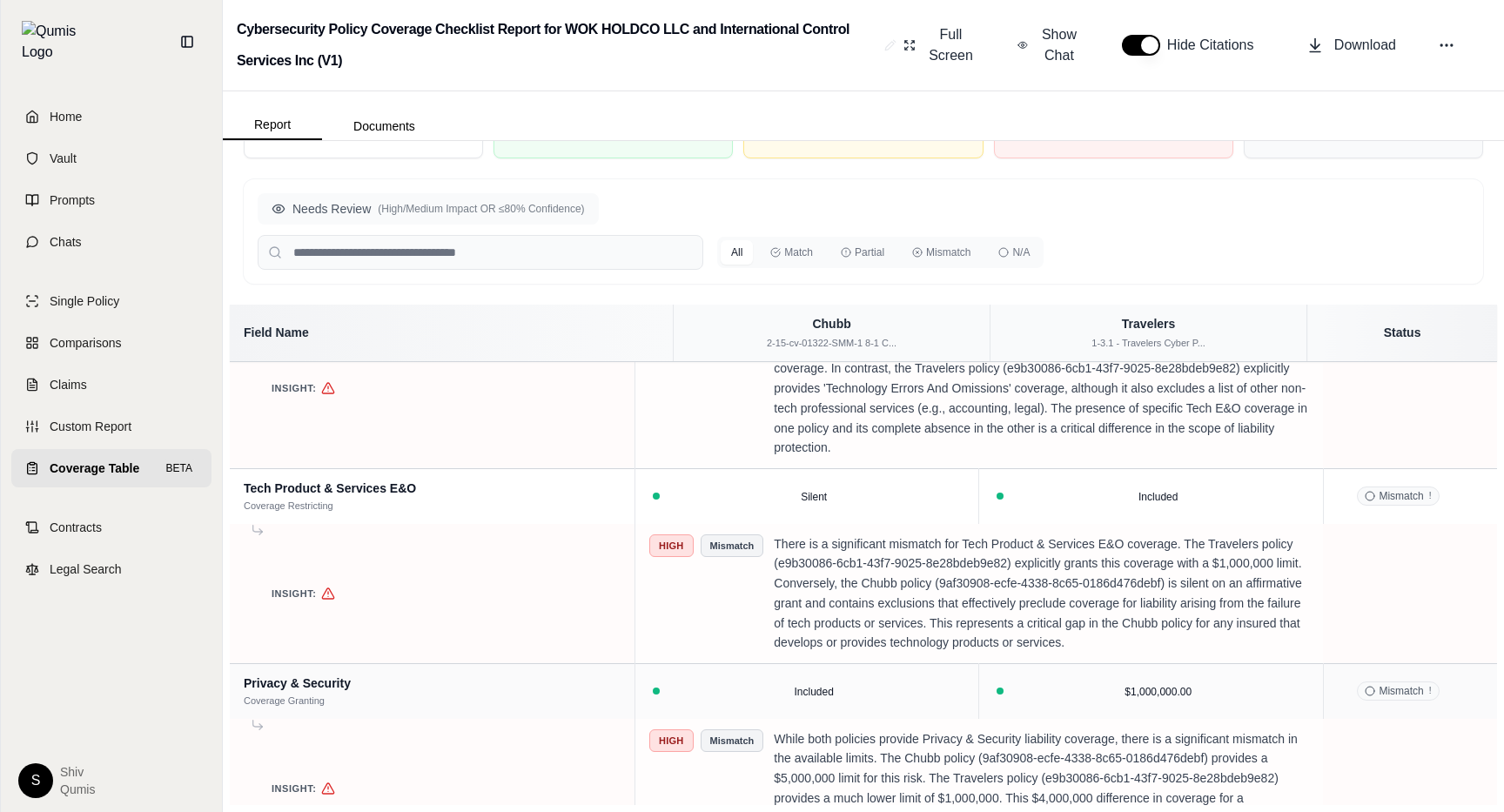
scroll to position [980, 0]
click at [488, 209] on span "(High/Medium Impact OR ≤80% Confidence)" at bounding box center [481, 208] width 206 height 14
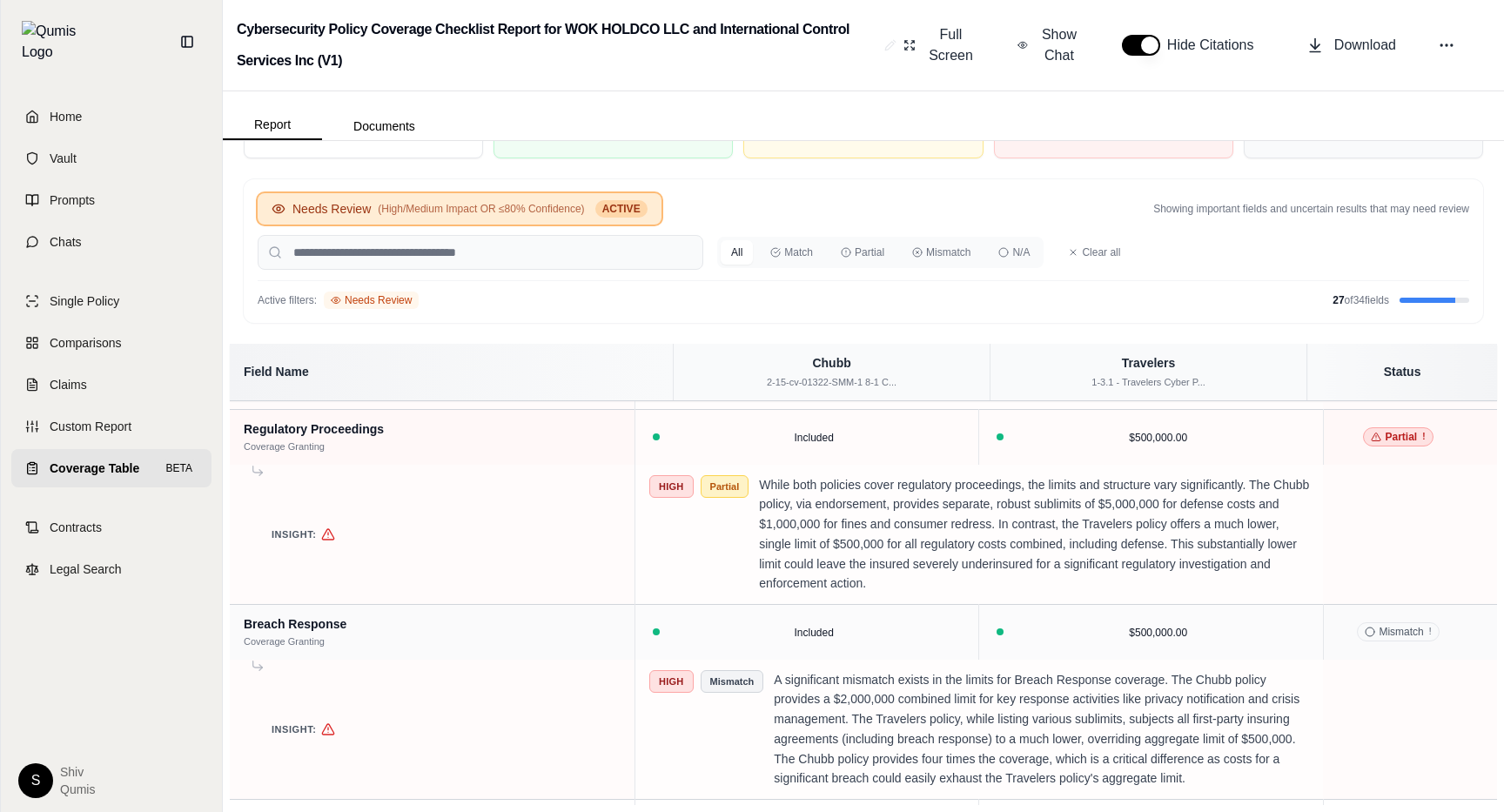
scroll to position [1677, 0]
click at [1102, 256] on button "Clear all" at bounding box center [1094, 252] width 73 height 28
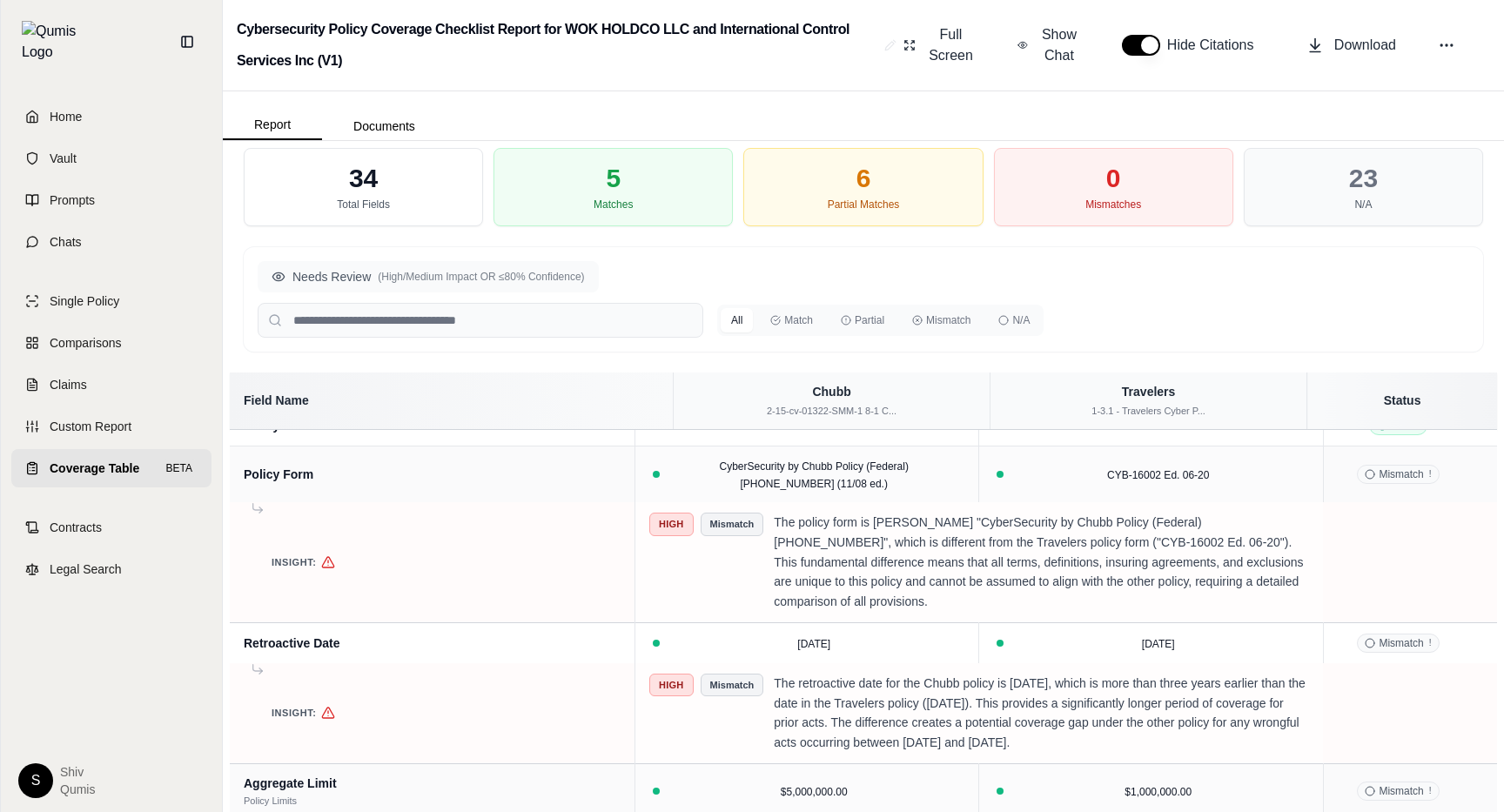
scroll to position [0, 0]
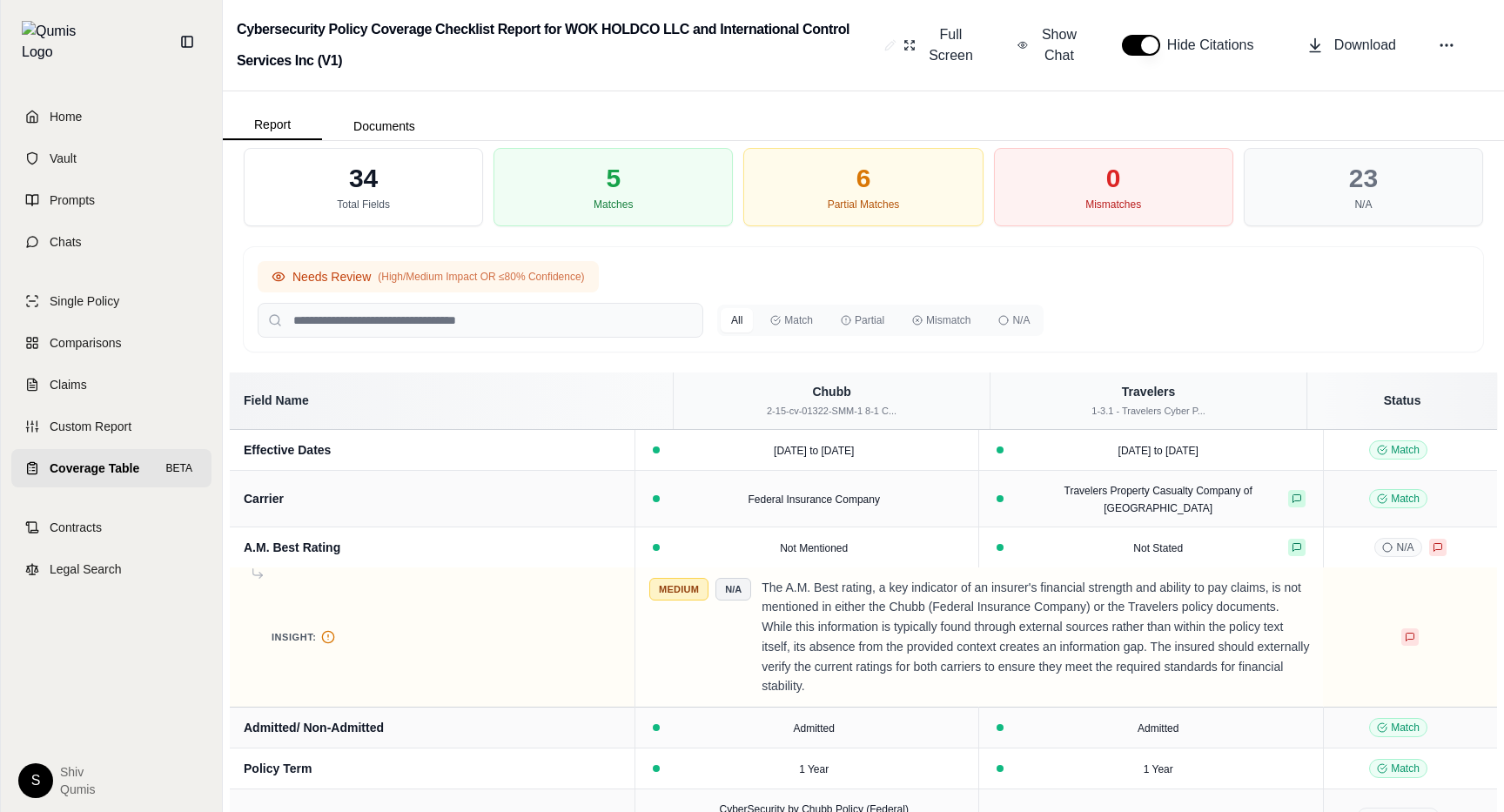
click at [527, 275] on span "(High/Medium Impact OR ≤80% Confidence)" at bounding box center [481, 276] width 206 height 14
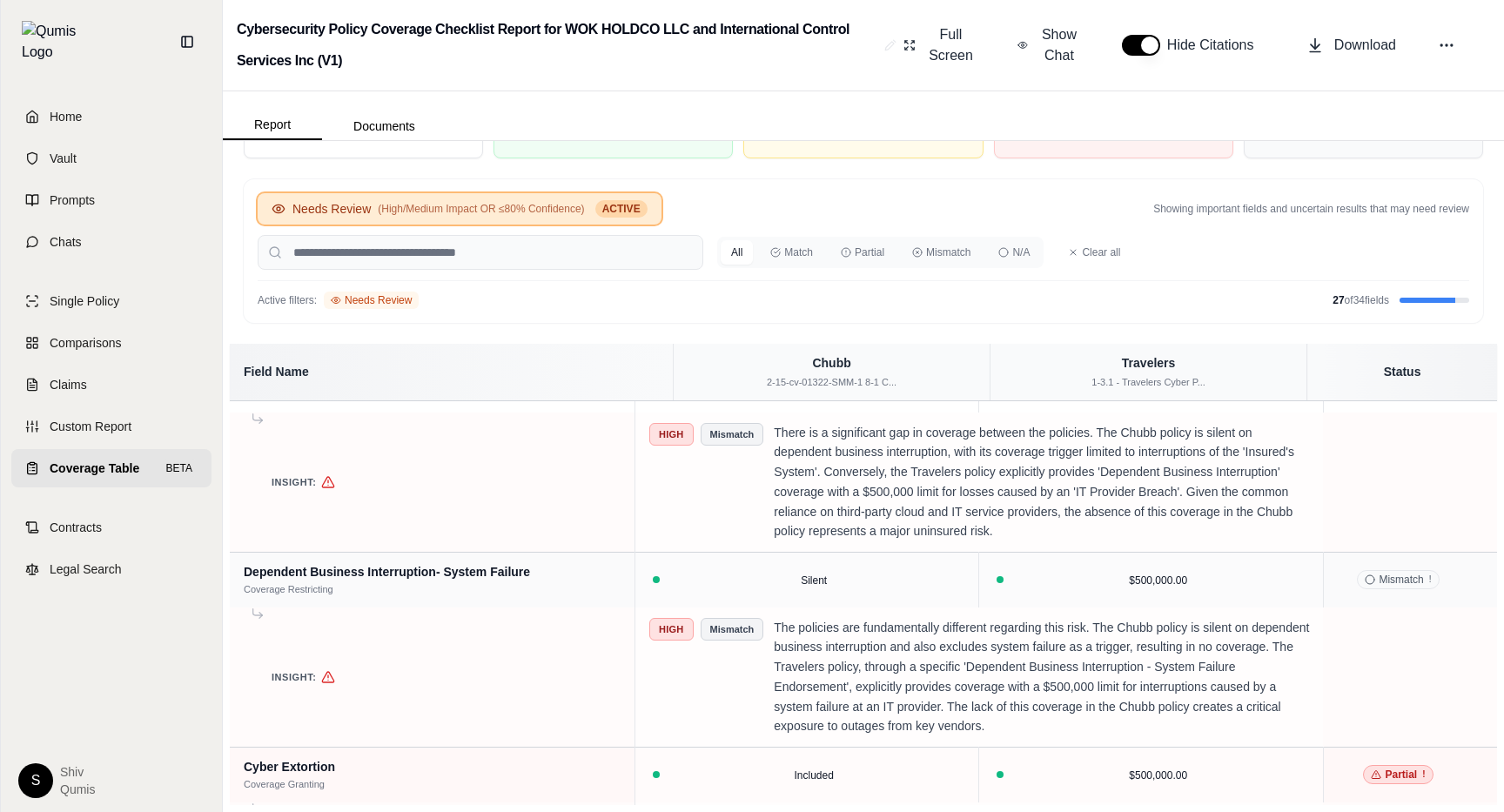
scroll to position [2790, 0]
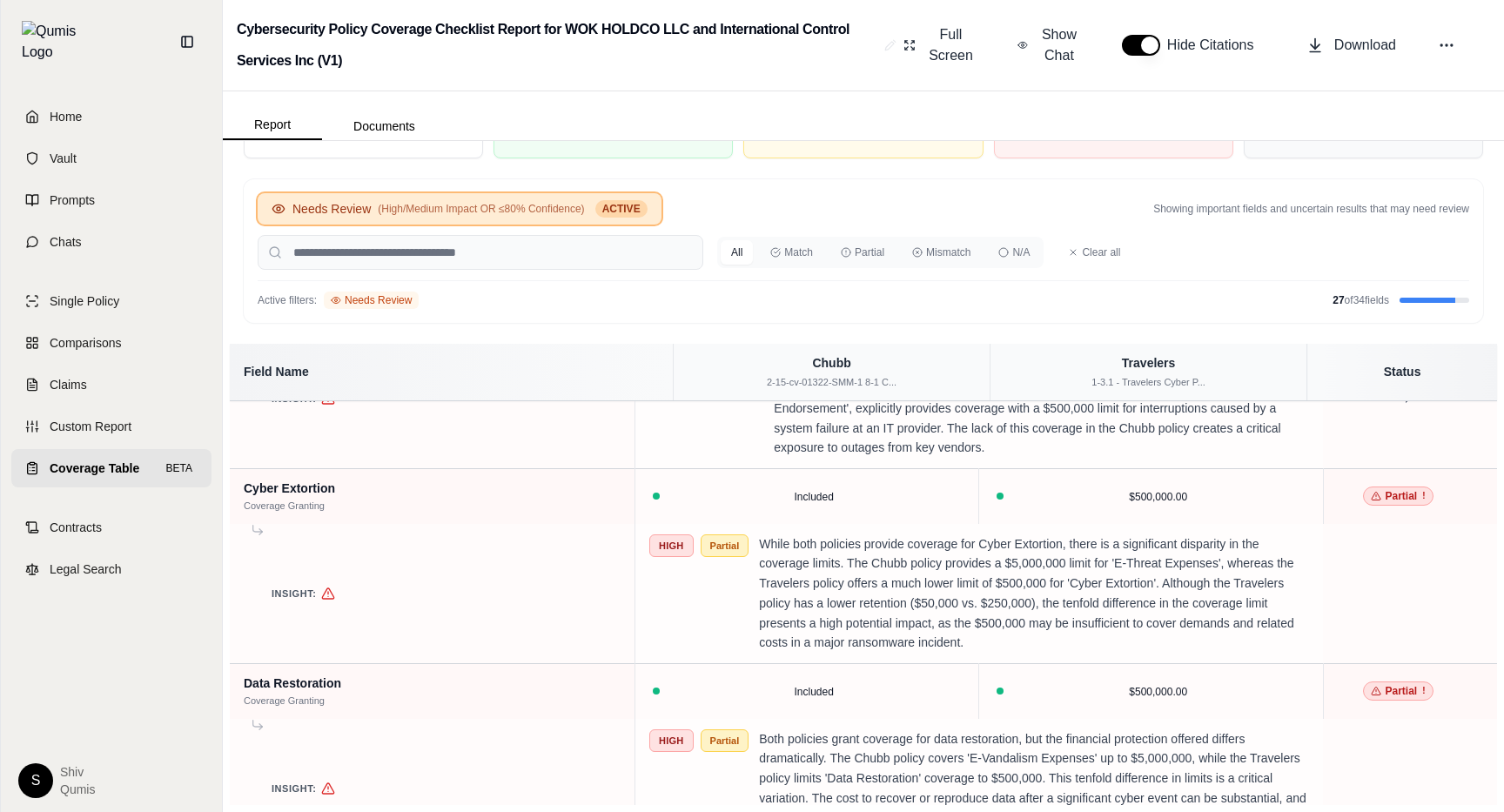
click at [635, 469] on td "Insight:" at bounding box center [432, 398] width 405 height 140
click at [635, 329] on td "Dependent Business Interruption- System Failure Coverage Restricting" at bounding box center [432, 301] width 405 height 55
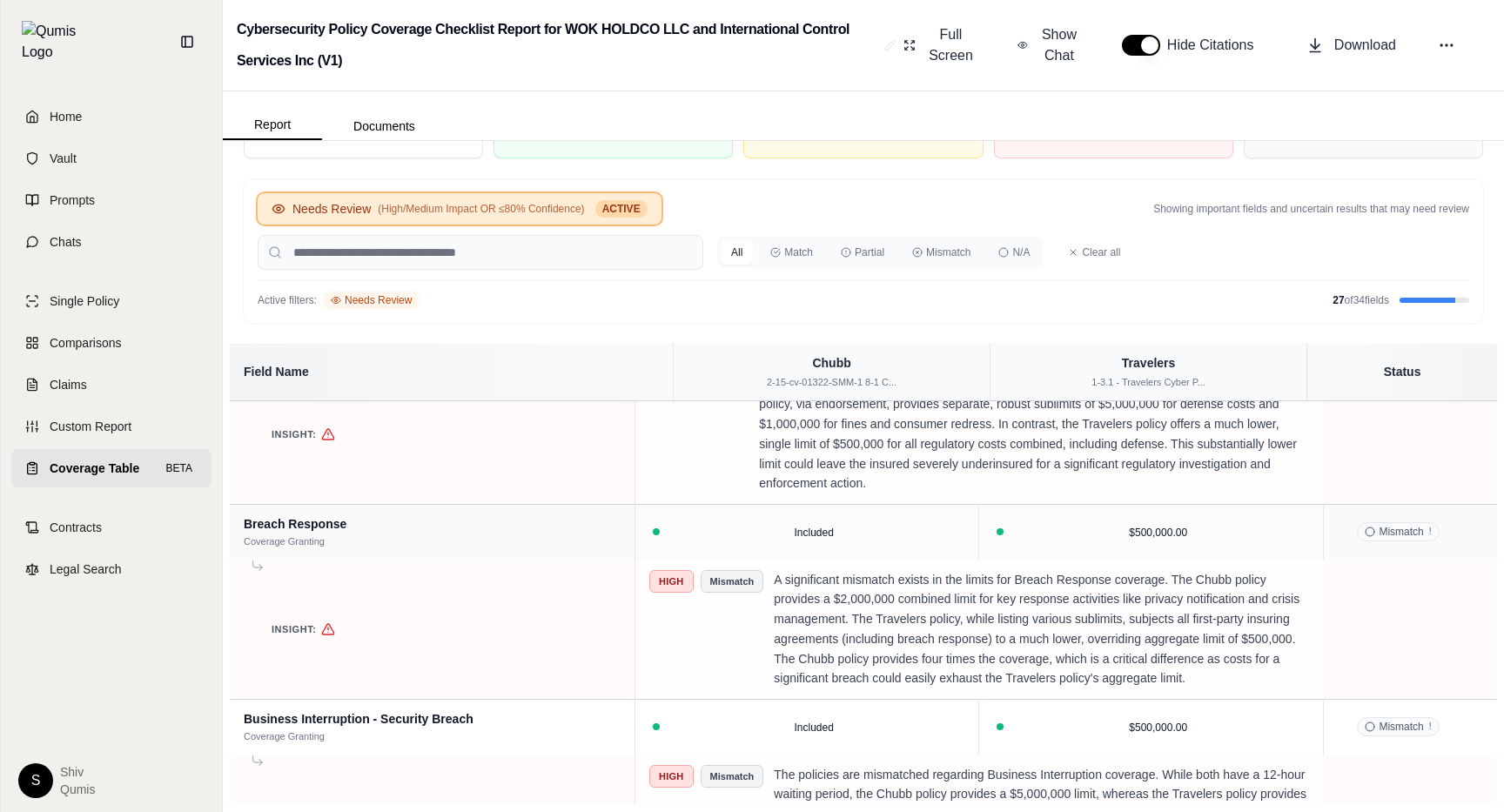
scroll to position [1334, 0]
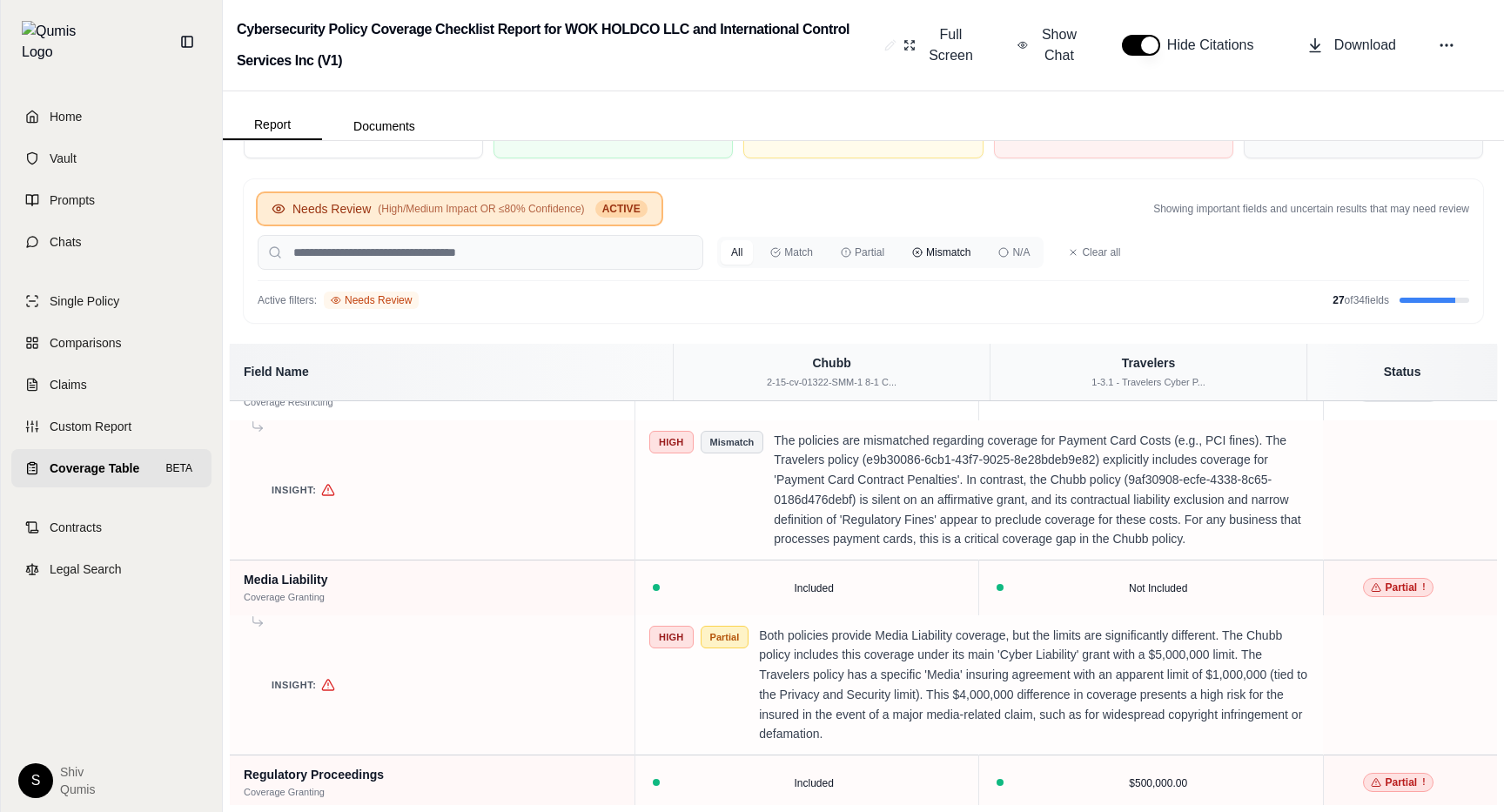
click at [937, 251] on button "Mismatch" at bounding box center [941, 252] width 79 height 24
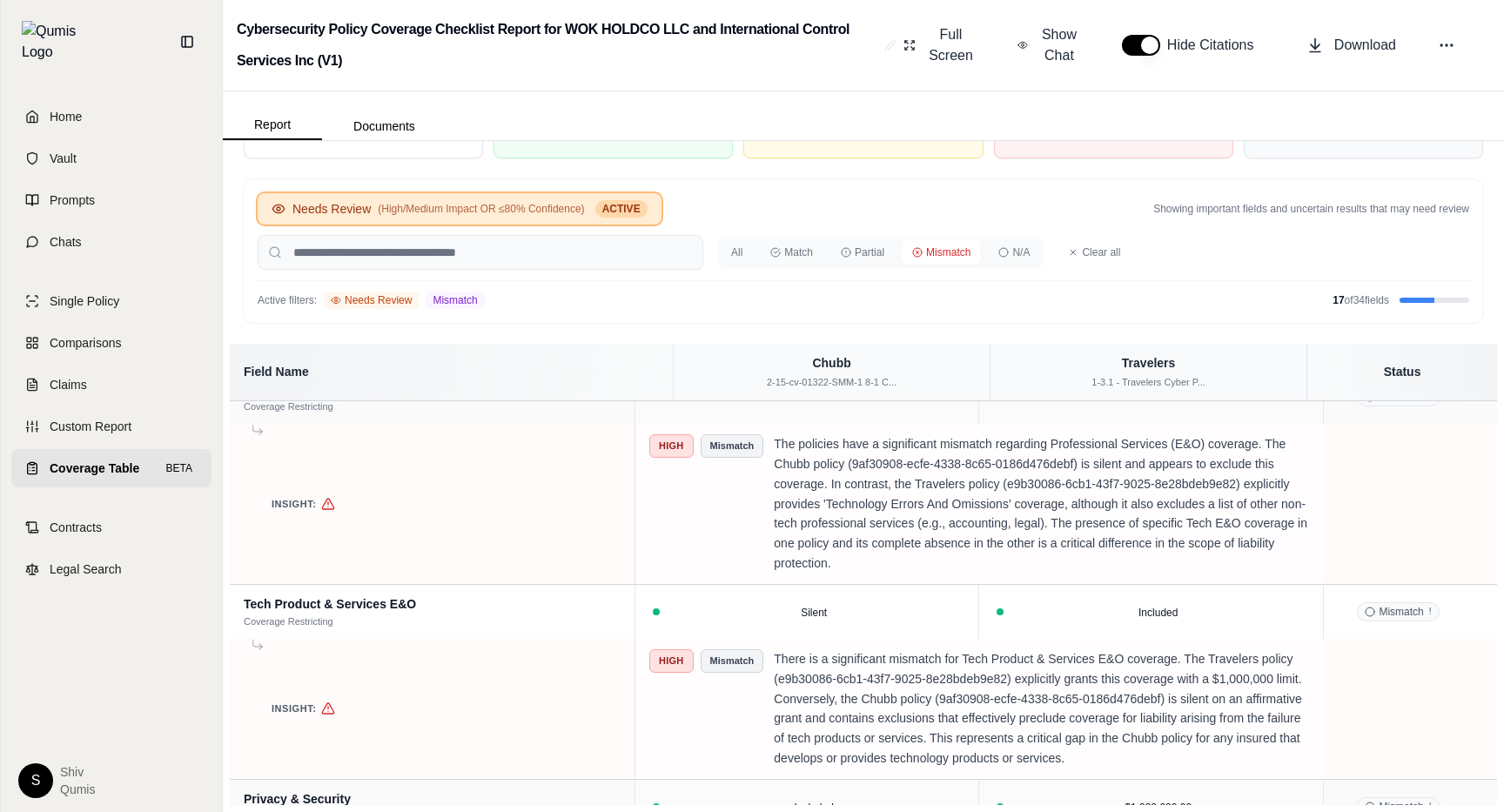
scroll to position [0, 0]
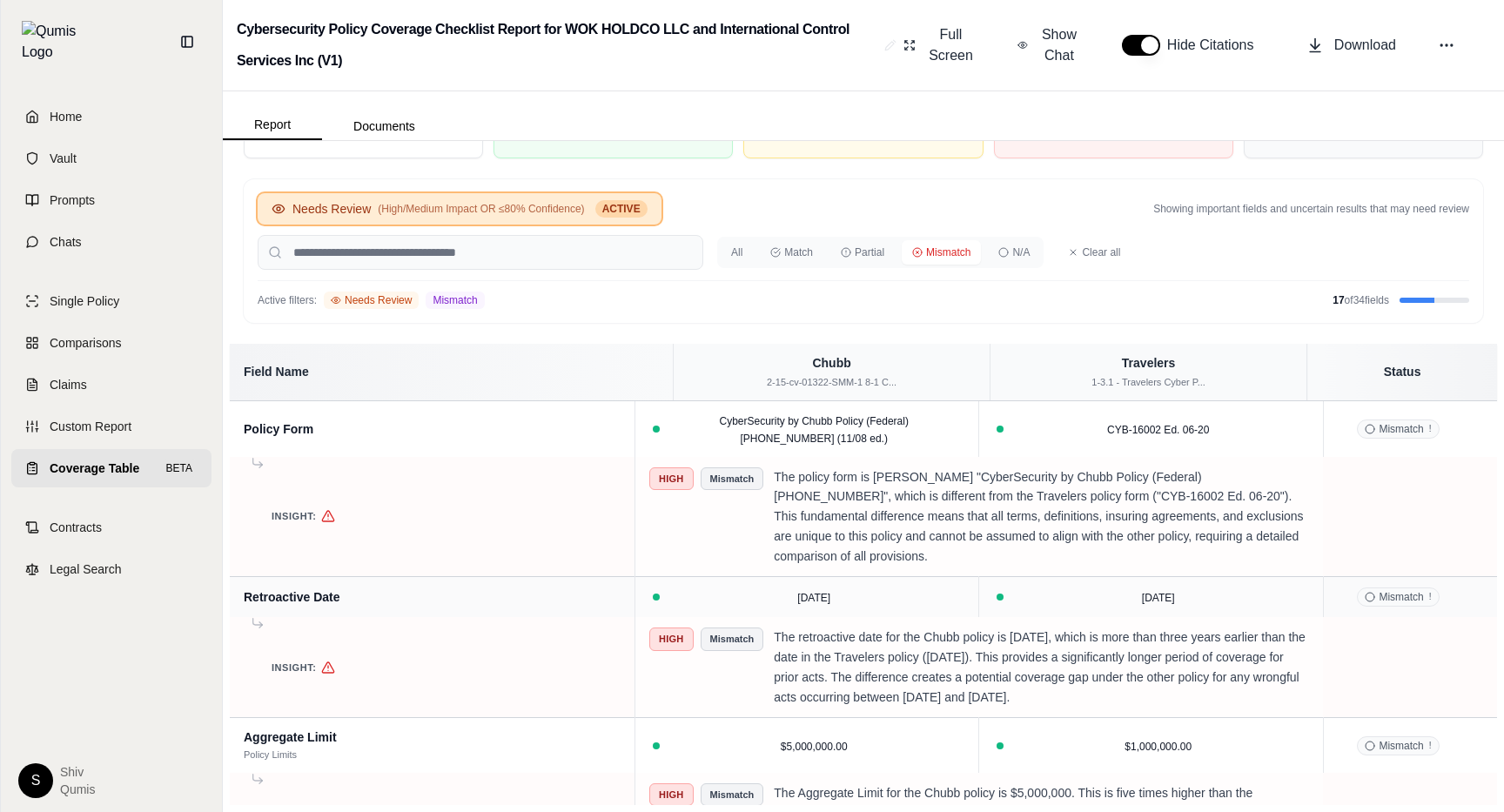
click at [936, 250] on button "Mismatch" at bounding box center [941, 252] width 79 height 24
click at [1087, 252] on button "Clear all" at bounding box center [1094, 252] width 73 height 28
